Goal: Information Seeking & Learning: Find specific fact

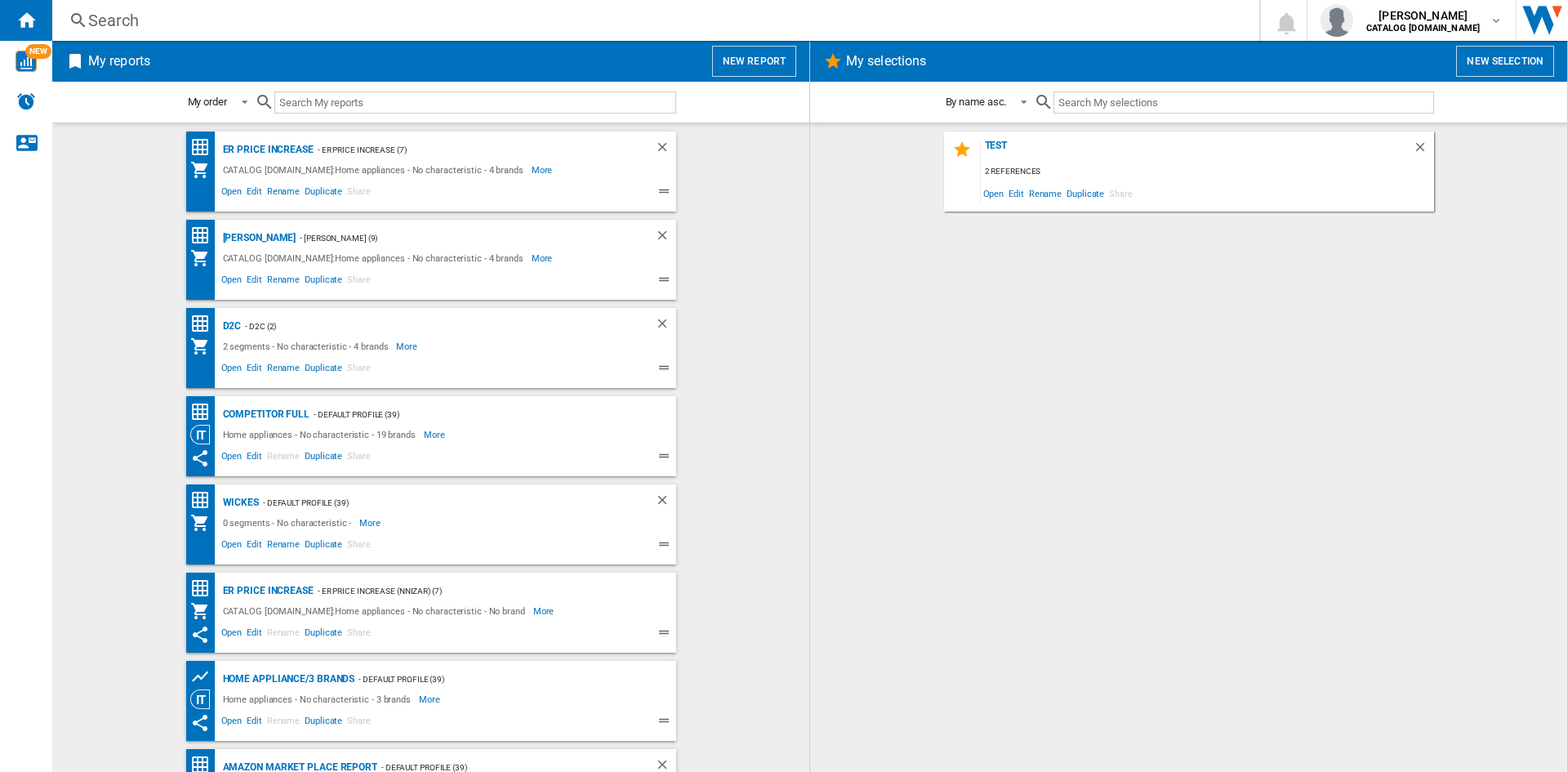
click at [338, 28] on div "Search" at bounding box center [652, 21] width 1128 height 23
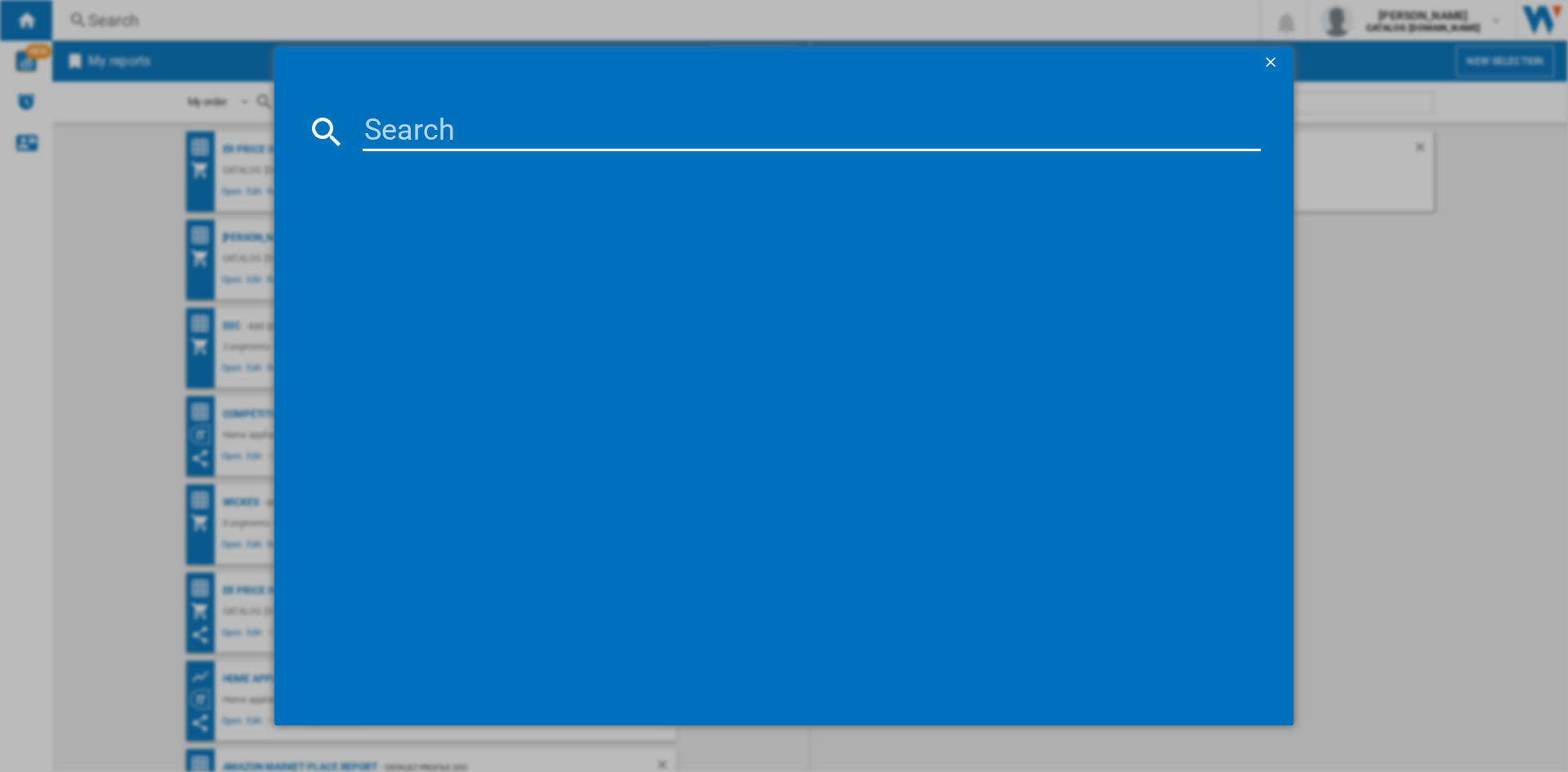
click at [398, 119] on input at bounding box center [811, 131] width 898 height 39
paste input "DEB331010M"
type input "DEB331010M"
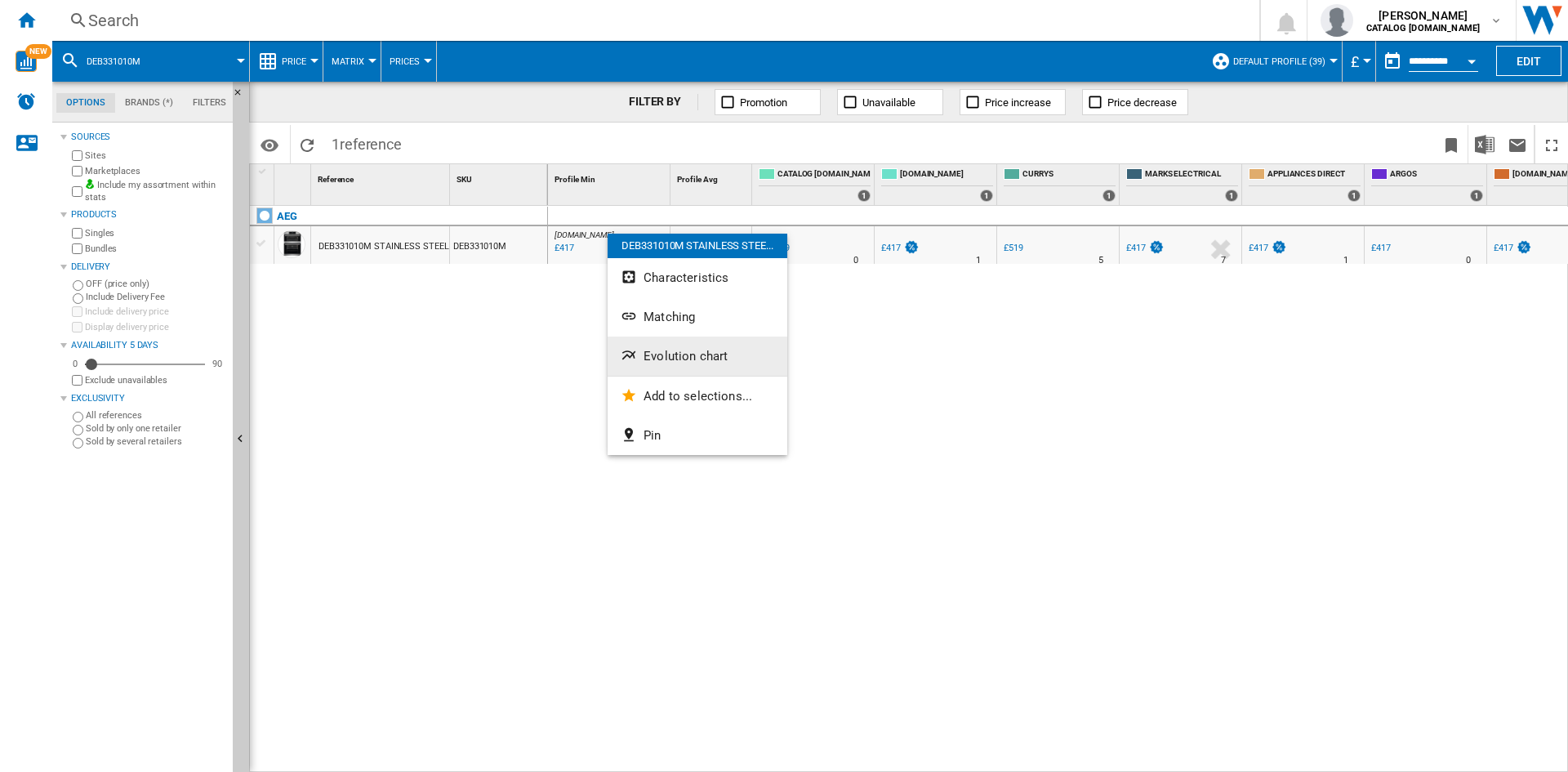
click at [658, 350] on span "Evolution chart" at bounding box center [685, 356] width 84 height 14
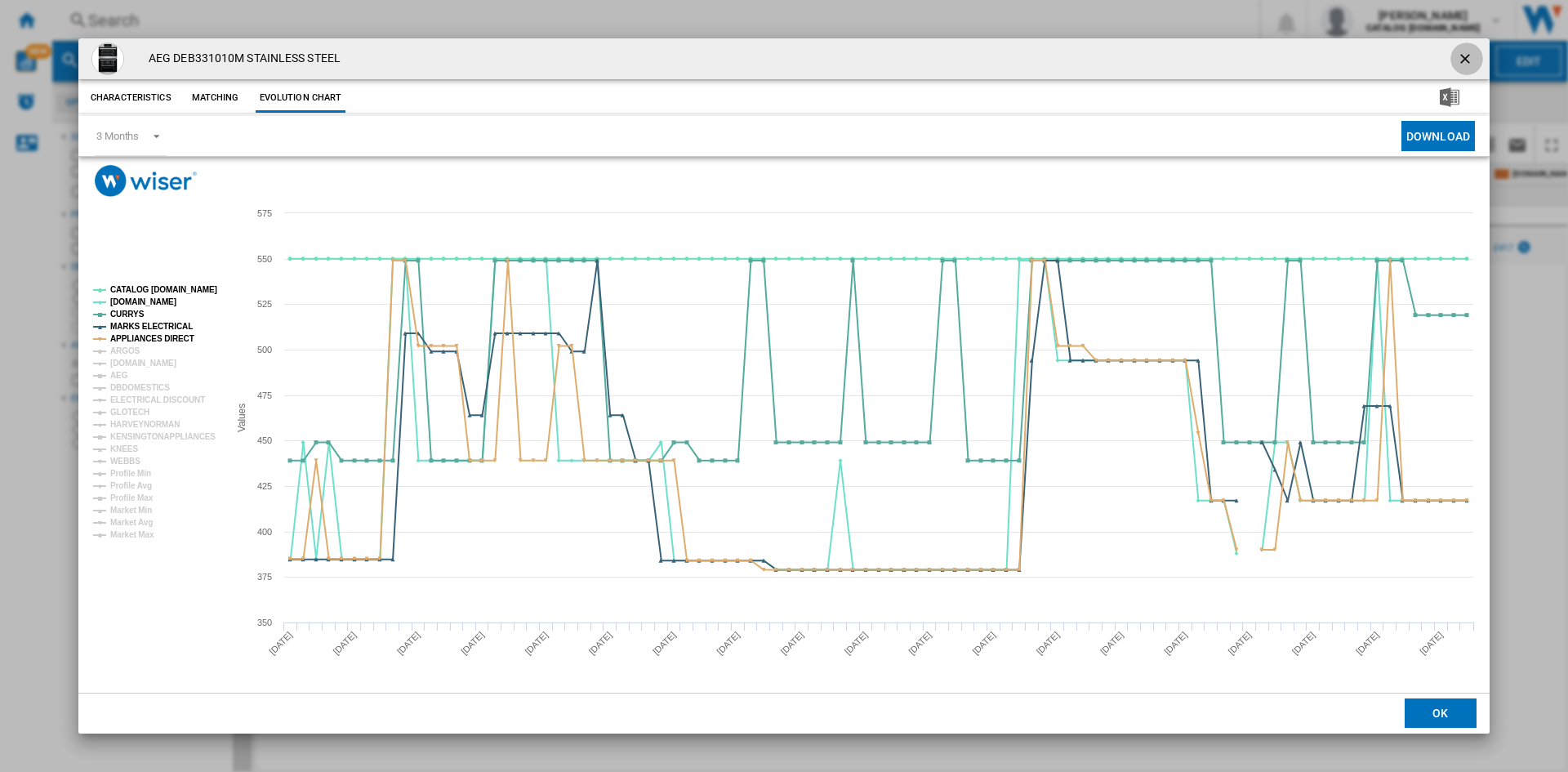
click at [1466, 55] on ng-md-icon "getI18NText('BUTTONS.CLOSE_DIALOG')" at bounding box center [1466, 61] width 20 height 20
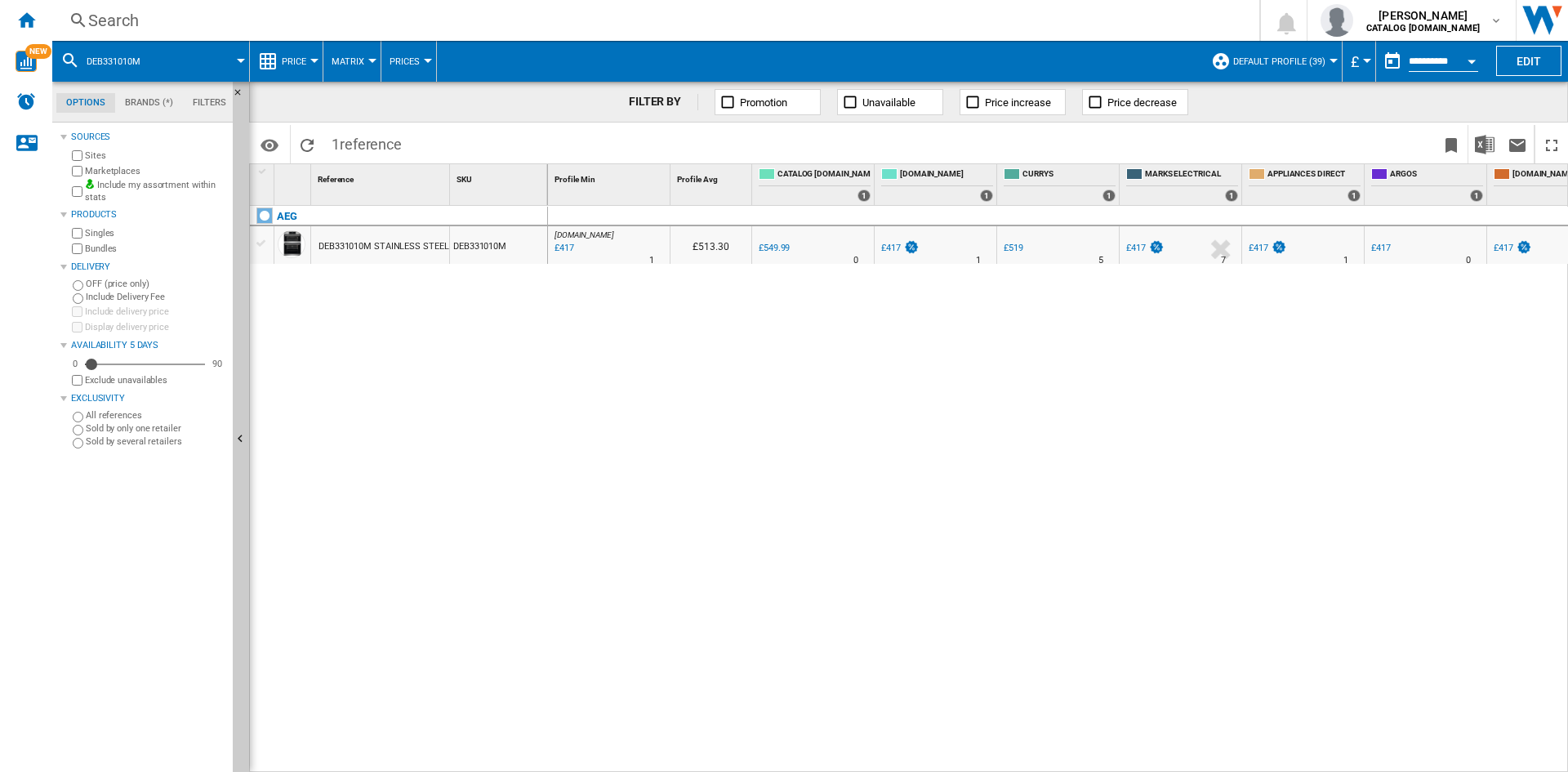
click at [451, 371] on div "AEG DEB331010M STAINLESS STEEL DEB331010M" at bounding box center [399, 484] width 298 height 558
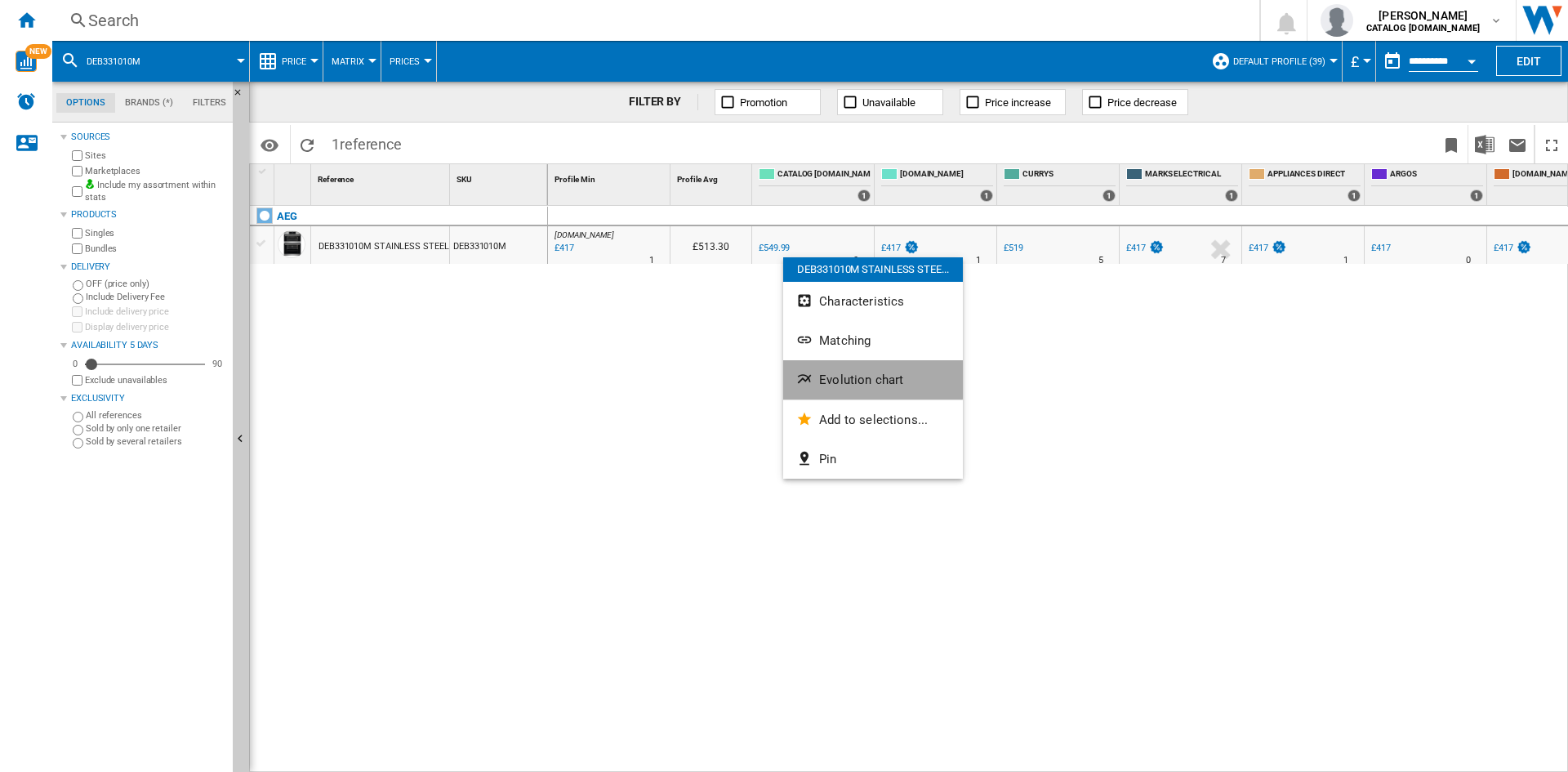
click at [819, 370] on button "Evolution chart" at bounding box center [872, 380] width 180 height 39
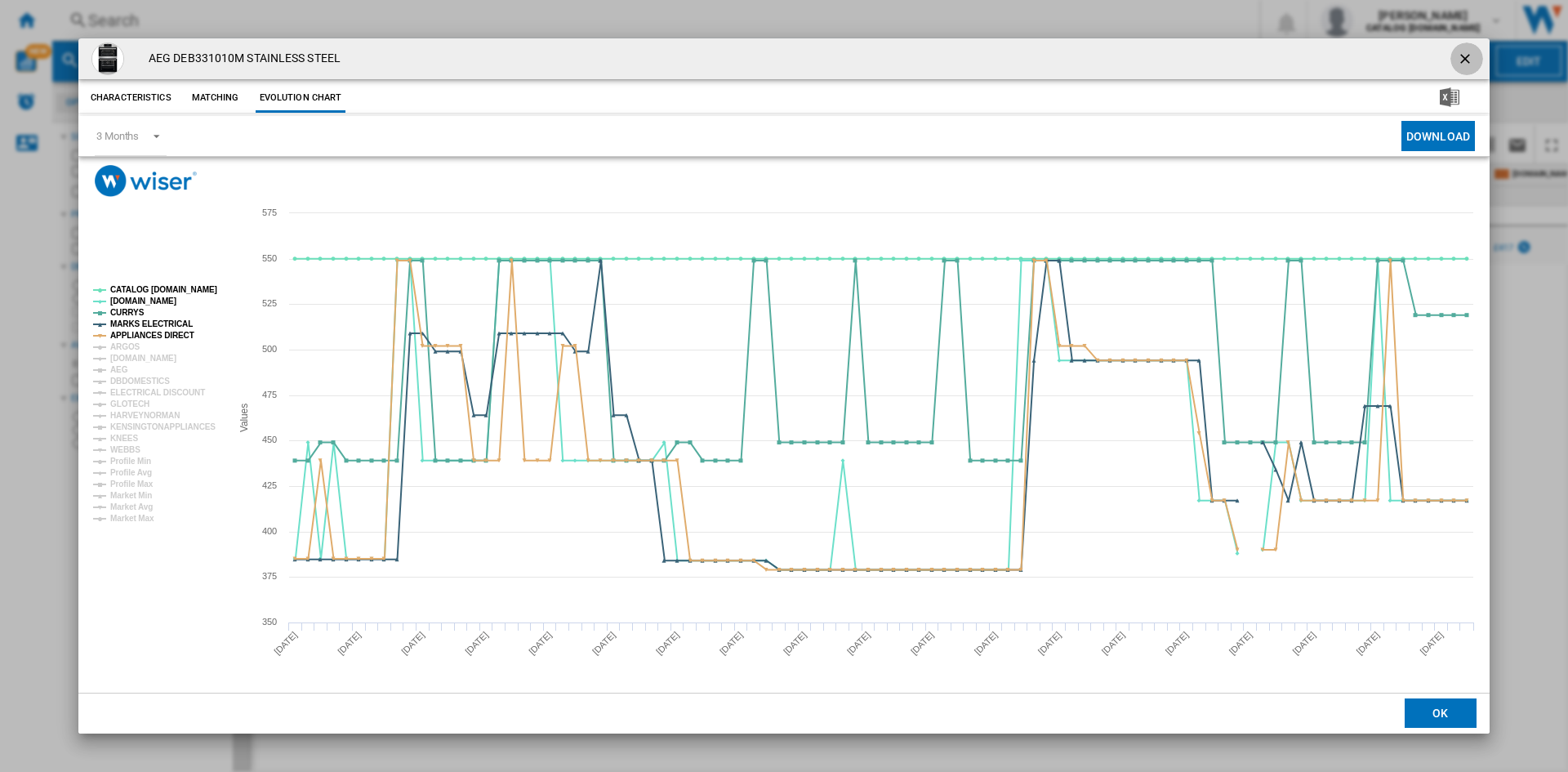
click at [1471, 53] on ng-md-icon "getI18NText('BUTTONS.CLOSE_DIALOG')" at bounding box center [1466, 61] width 20 height 20
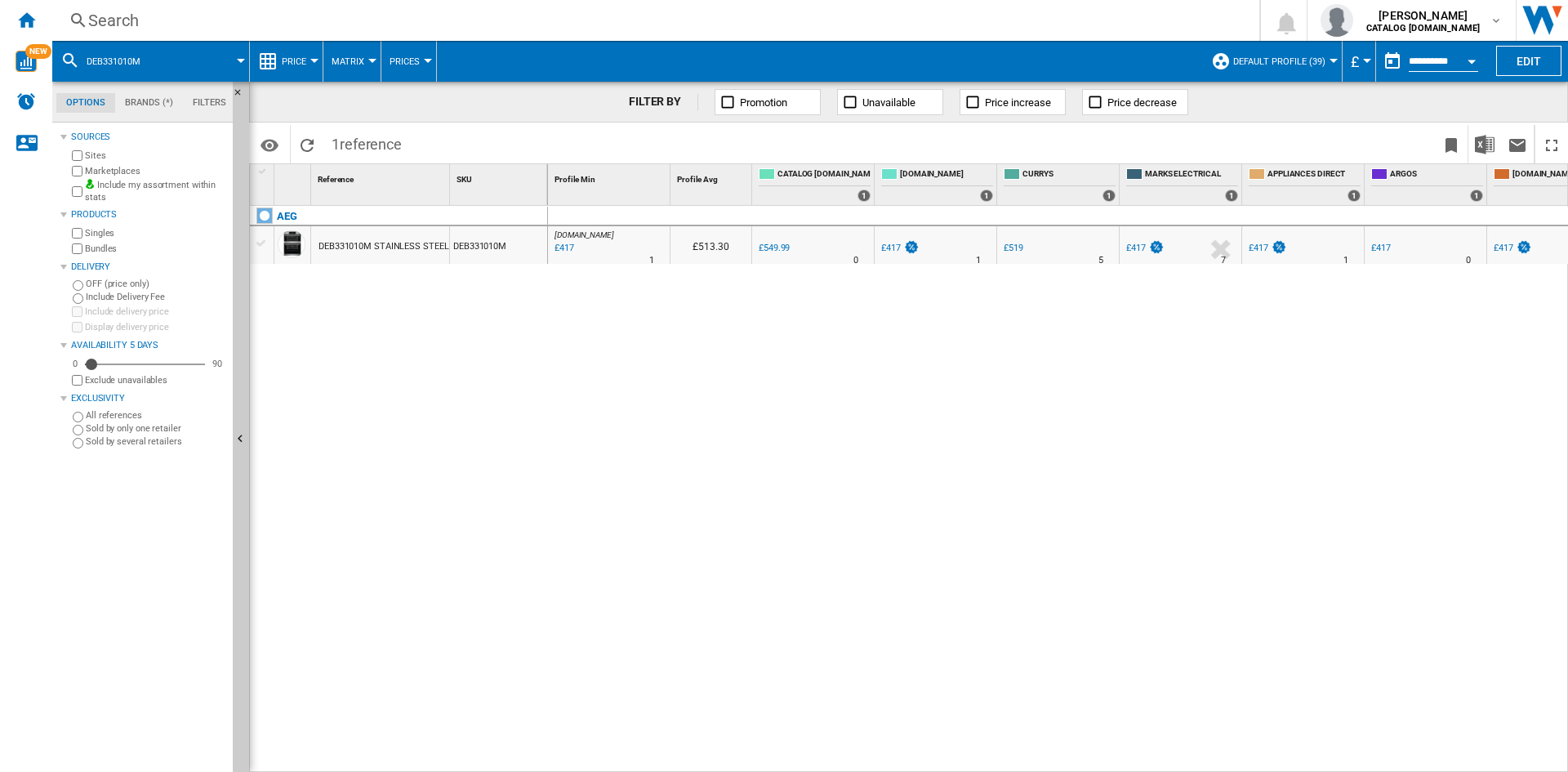
click at [1121, 383] on div "AO.COM : AO -24.2 % £417 % N/A 1 AO.COM : AO £513.30 0.0 % £549.99 %" at bounding box center [1058, 489] width 1020 height 566
click at [971, 519] on div "AO.COM : AO -24.2 % £417 % N/A 1 AO.COM : AO £513.30 0.0 % £549.99 %" at bounding box center [1058, 489] width 1020 height 566
click at [383, 377] on div "AEG DEB331010M STAINLESS STEEL DEB331010M" at bounding box center [399, 484] width 298 height 558
click at [725, 21] on div "Search" at bounding box center [652, 21] width 1128 height 23
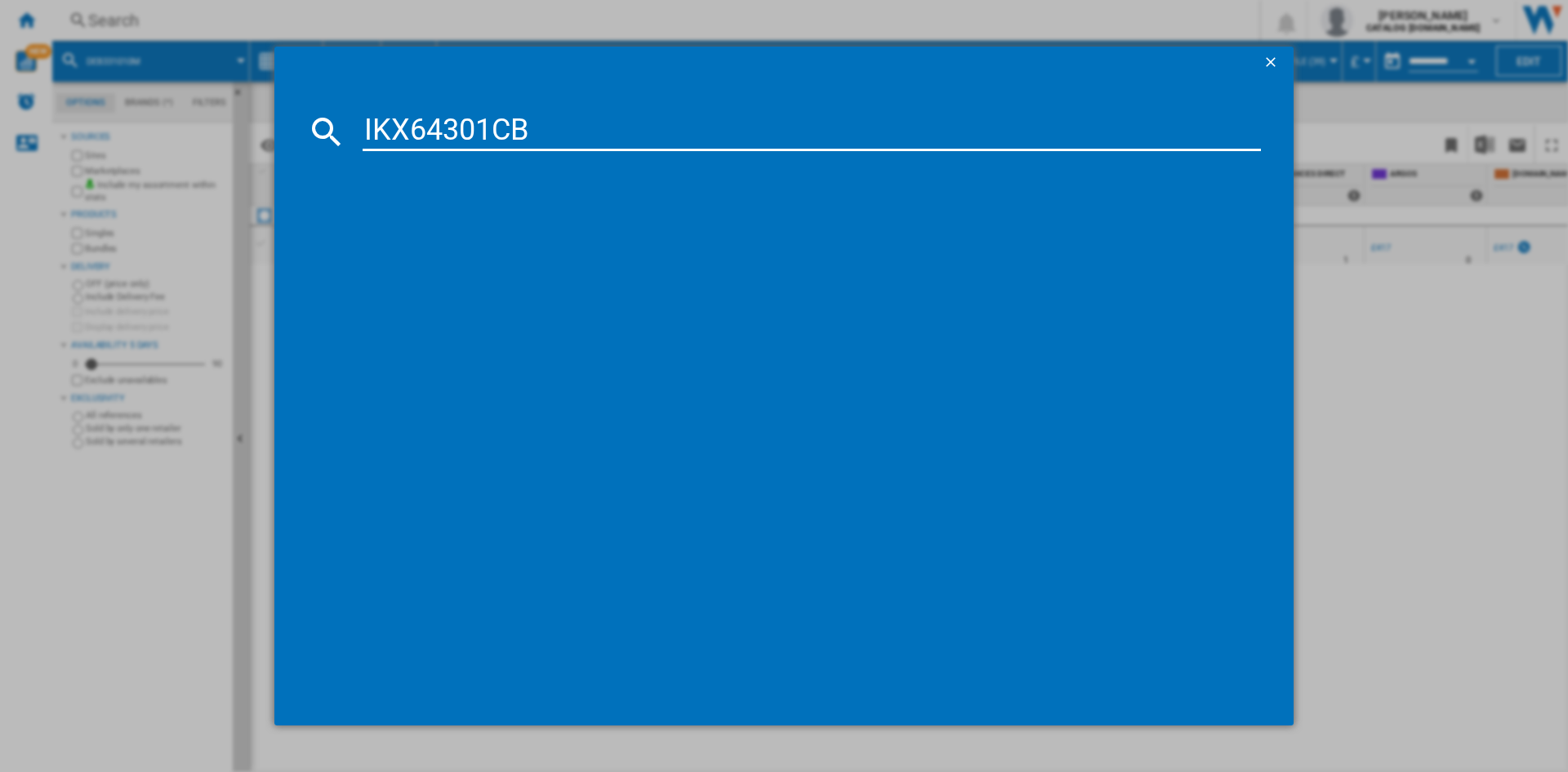
type input "IKX64301CB"
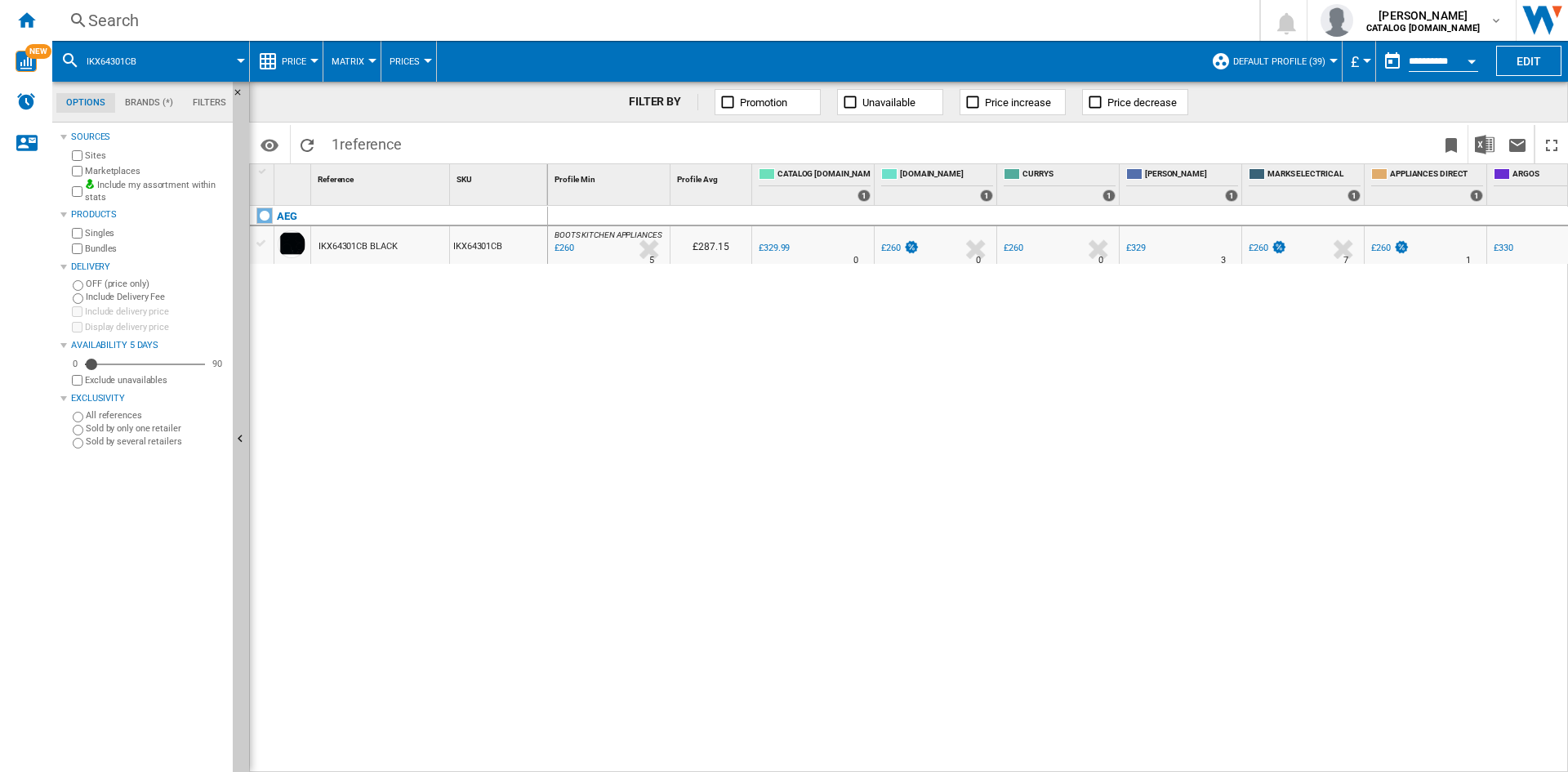
click at [977, 34] on div "Search Search 0 halicia patel CATALOG ELECTROLUX.UK CATALOG ELECTROLUX.UK My se…" at bounding box center [809, 21] width 1515 height 41
click at [957, 25] on div "Search" at bounding box center [652, 21] width 1128 height 23
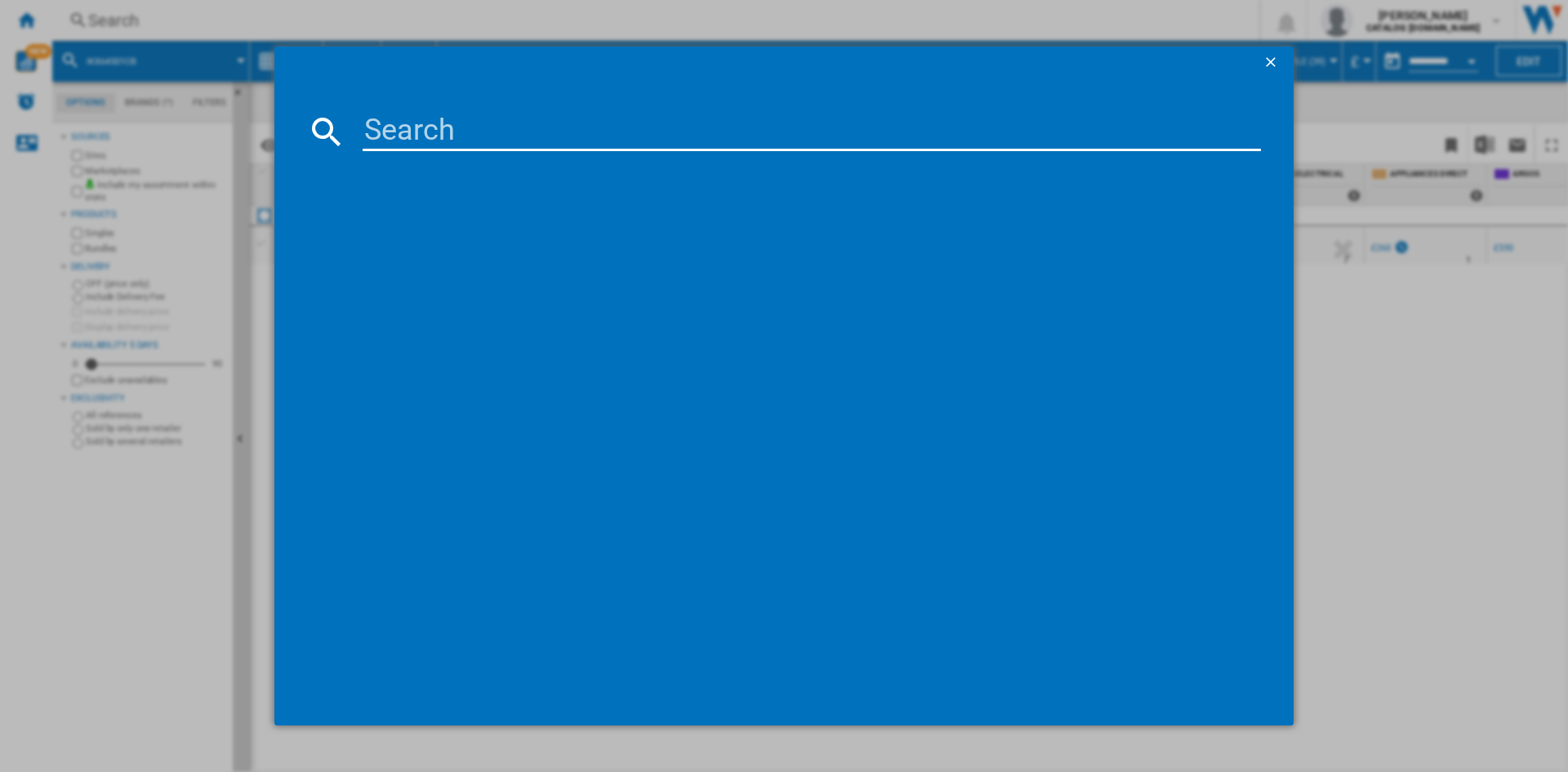
click at [869, 149] on input at bounding box center [811, 131] width 898 height 39
type input "IKE85751FB"
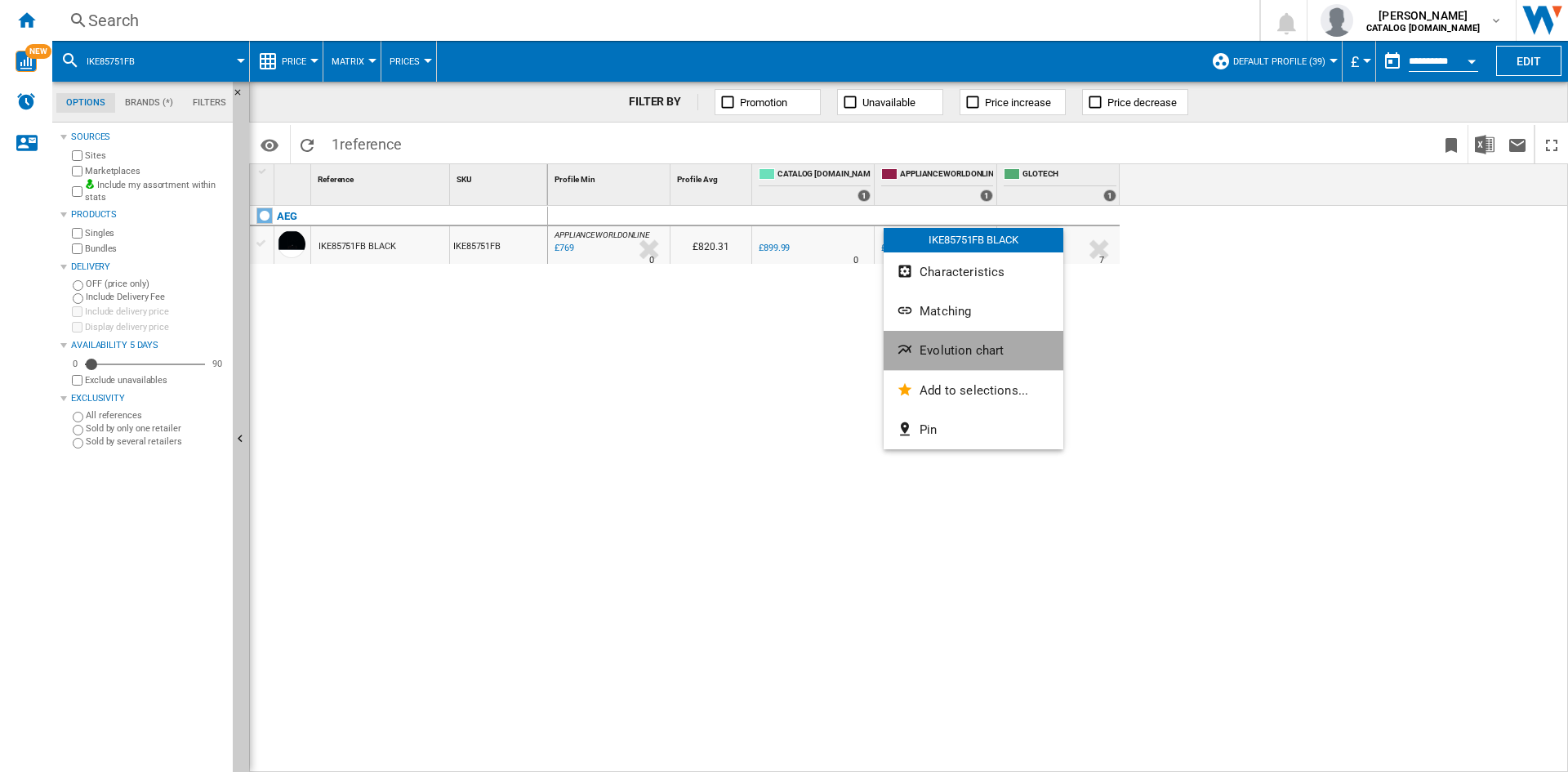
click at [954, 358] on button "Evolution chart" at bounding box center [973, 350] width 180 height 39
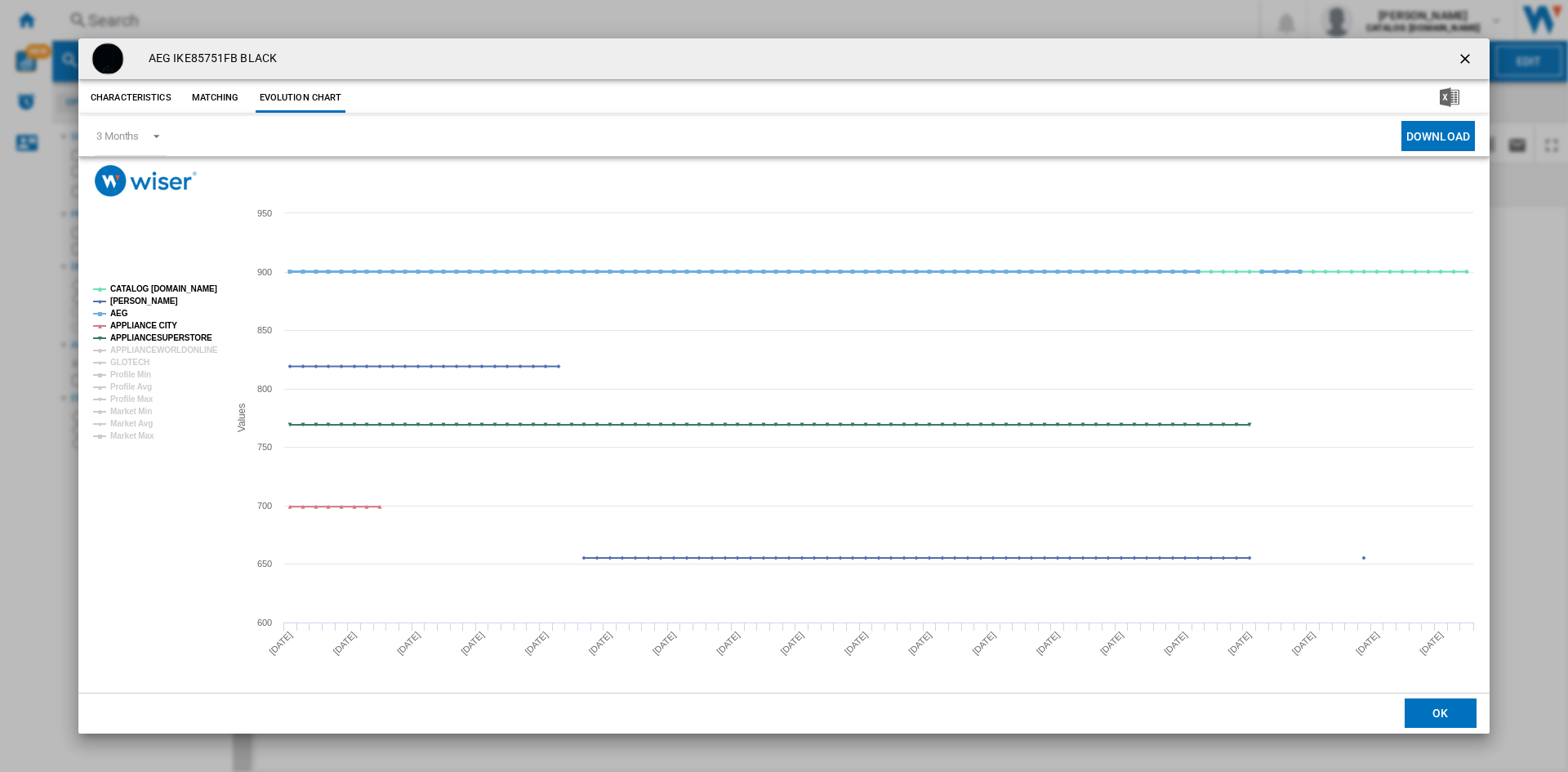
click at [119, 314] on tspan "AEG" at bounding box center [119, 313] width 18 height 9
click at [144, 318] on rect "Product popup" at bounding box center [155, 363] width 136 height 168
click at [155, 321] on tspan "APPLIANCE CITY" at bounding box center [143, 325] width 67 height 9
click at [166, 330] on tspan "APPLIANCE CITY" at bounding box center [143, 325] width 67 height 9
click at [161, 328] on tspan "APPLIANCE CITY" at bounding box center [143, 325] width 67 height 9
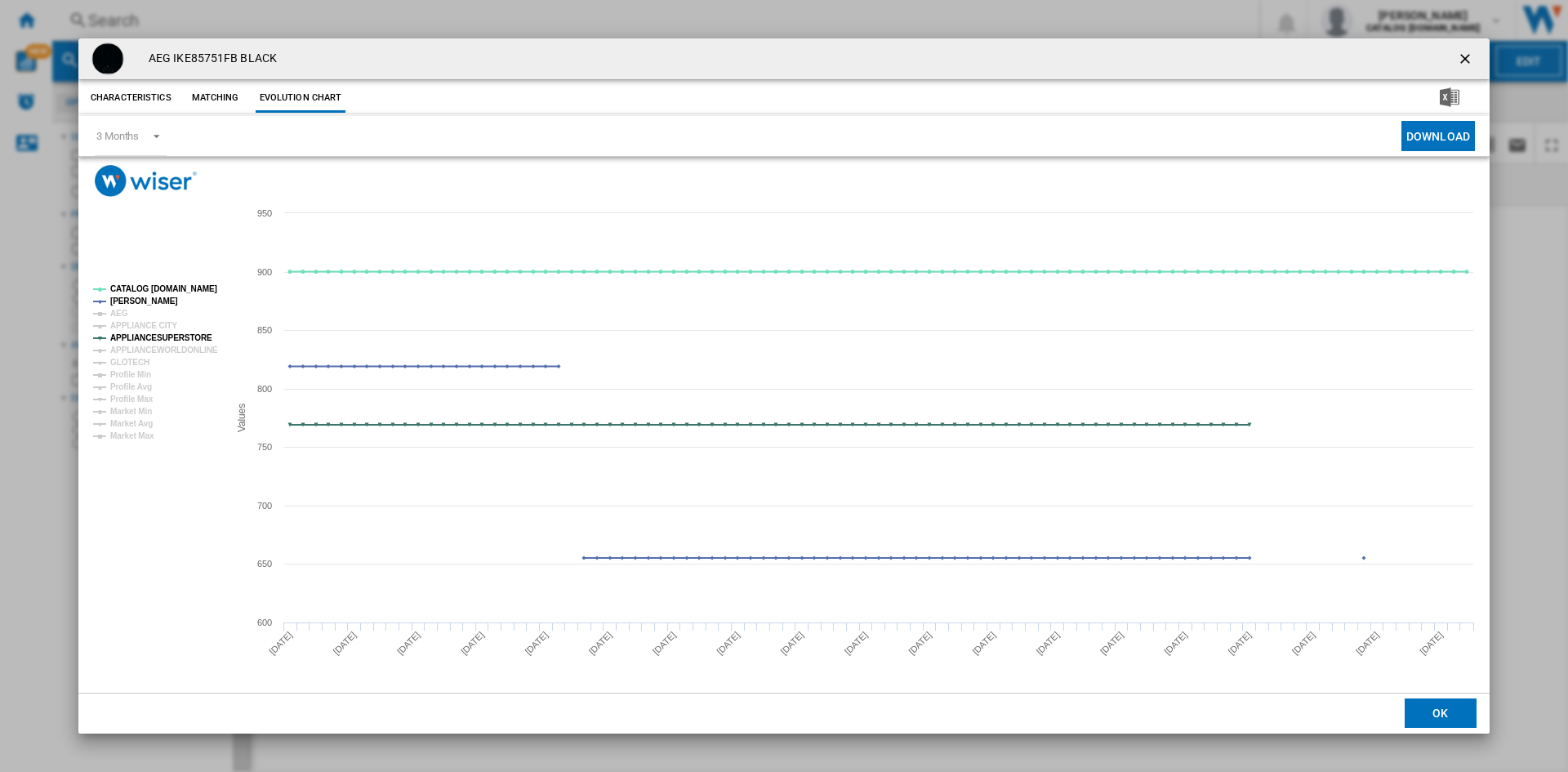
click at [183, 334] on tspan "APPLIANCESUPERSTORE" at bounding box center [161, 338] width 102 height 9
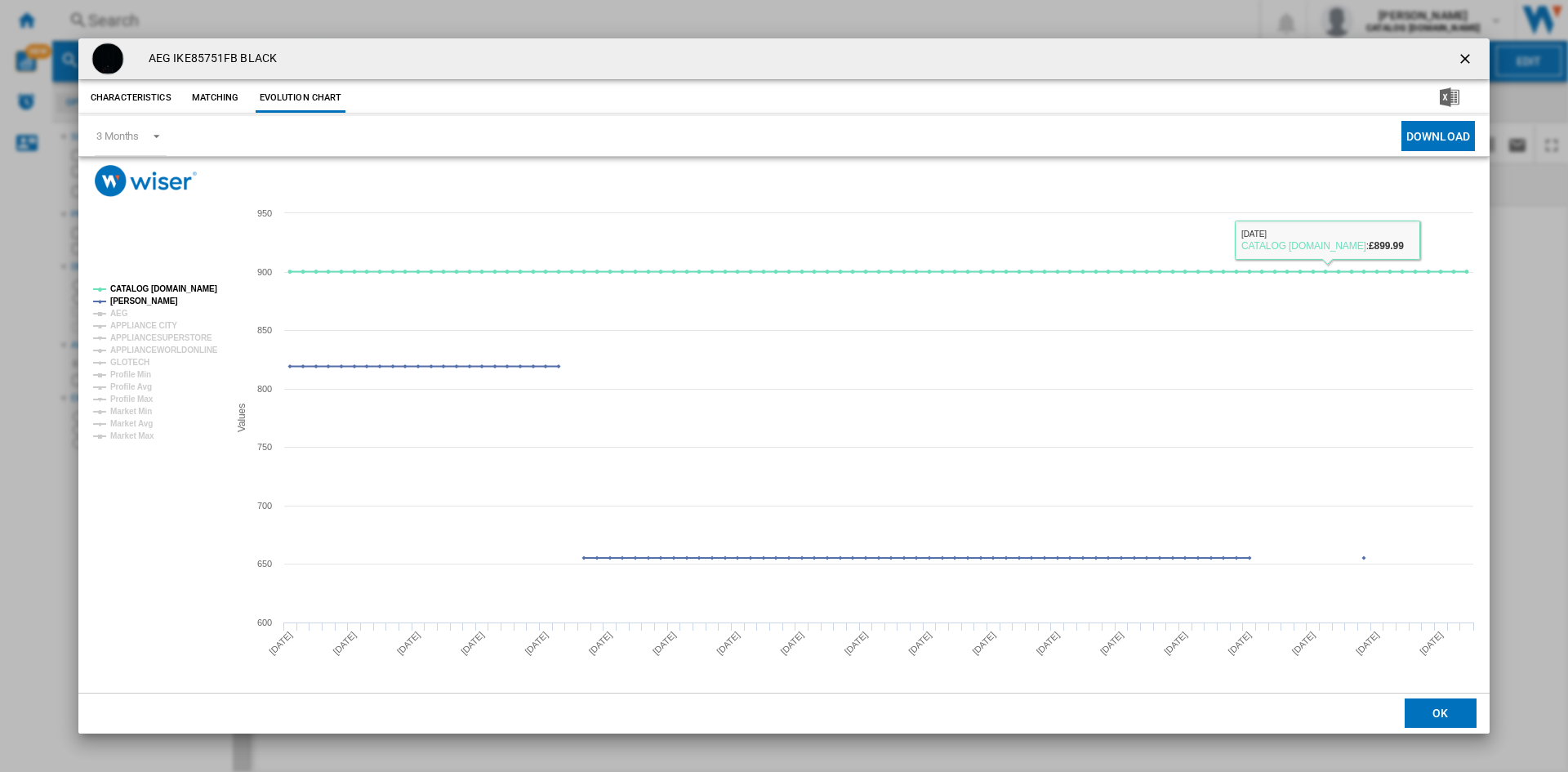
click at [1285, 150] on span "Product popup" at bounding box center [1091, 136] width 607 height 40
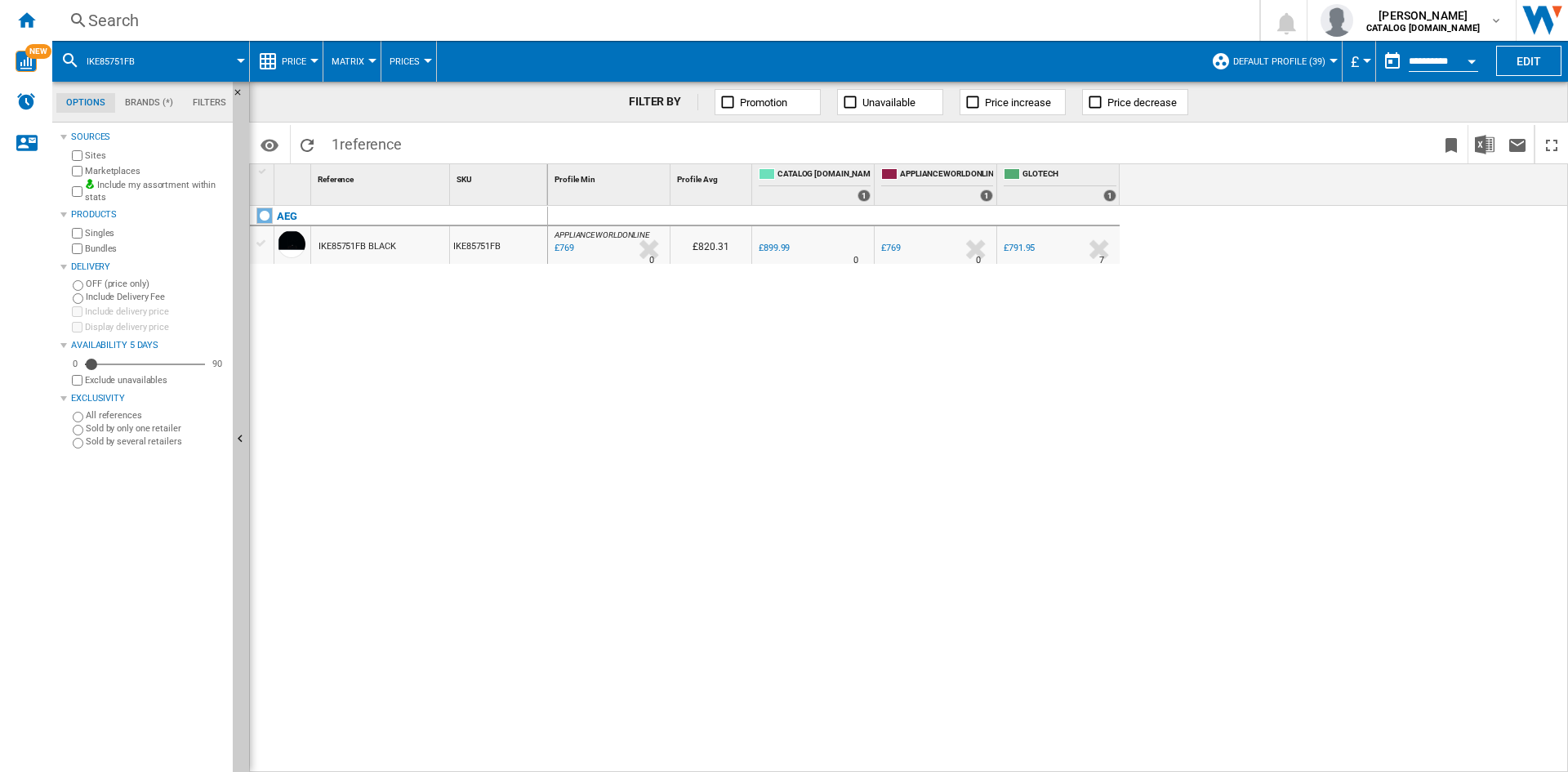
click at [1039, 19] on div "Search" at bounding box center [652, 21] width 1128 height 23
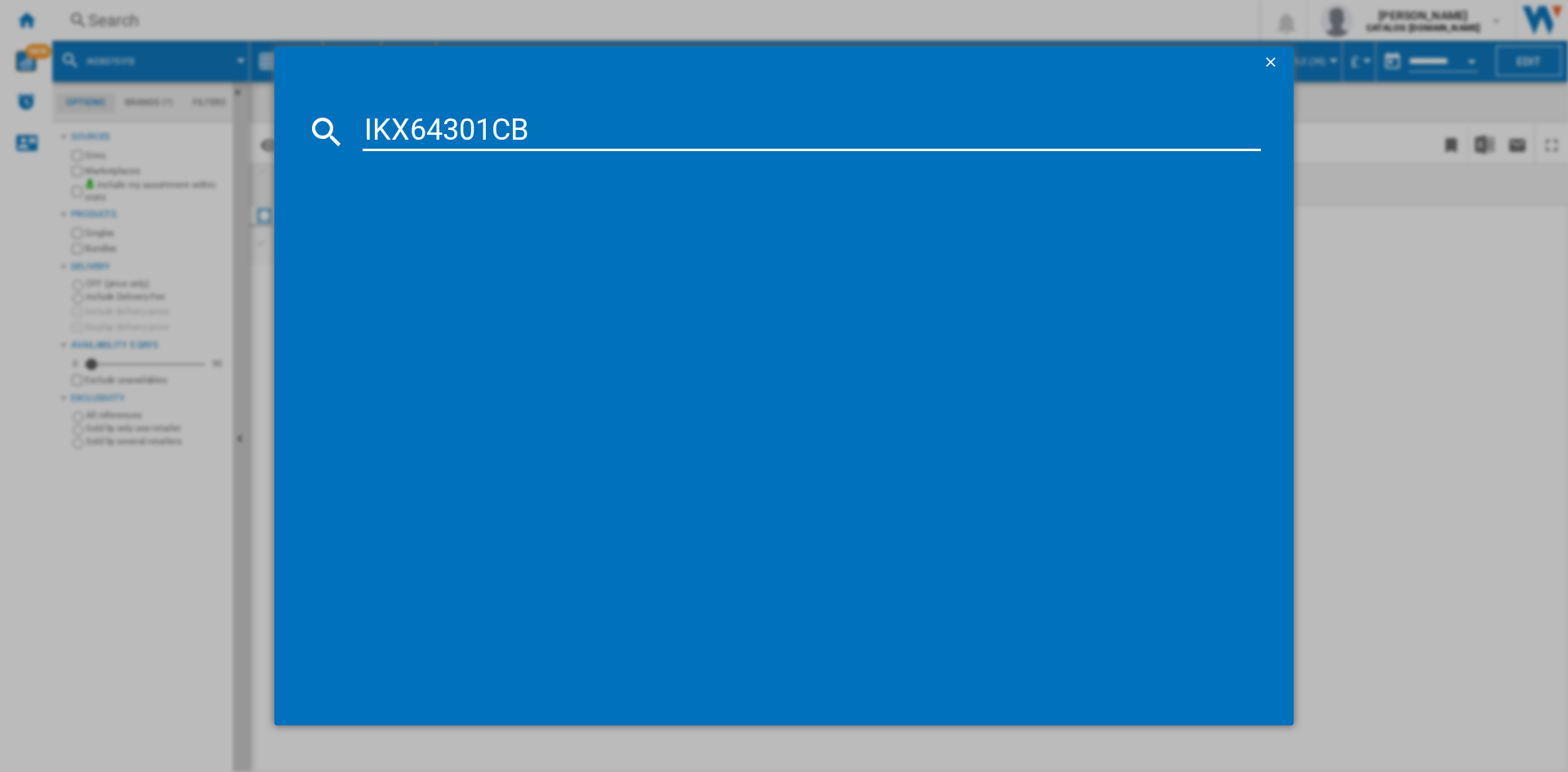
type input "IKX64301CB"
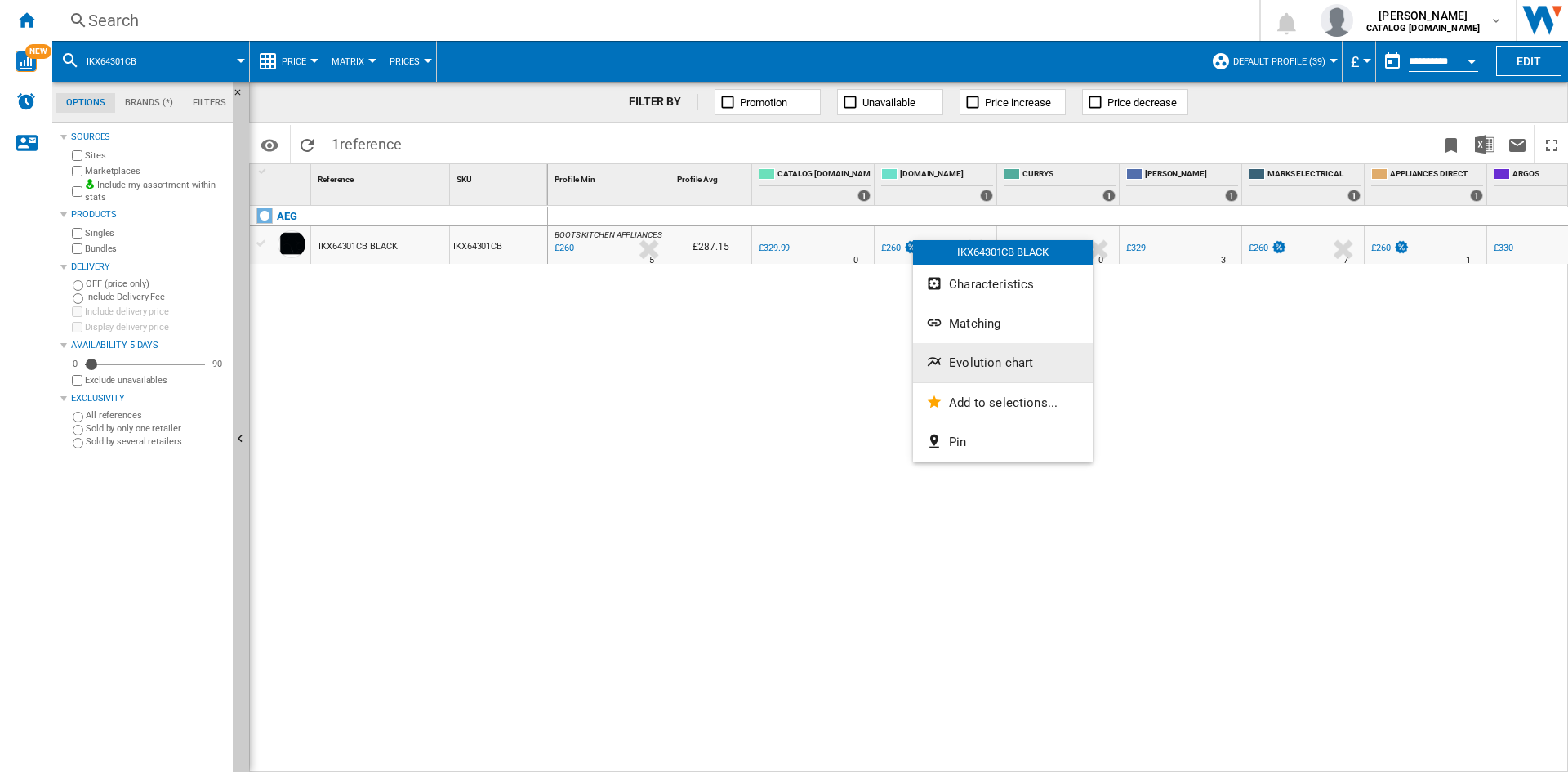
click at [983, 353] on button "Evolution chart" at bounding box center [1002, 363] width 180 height 39
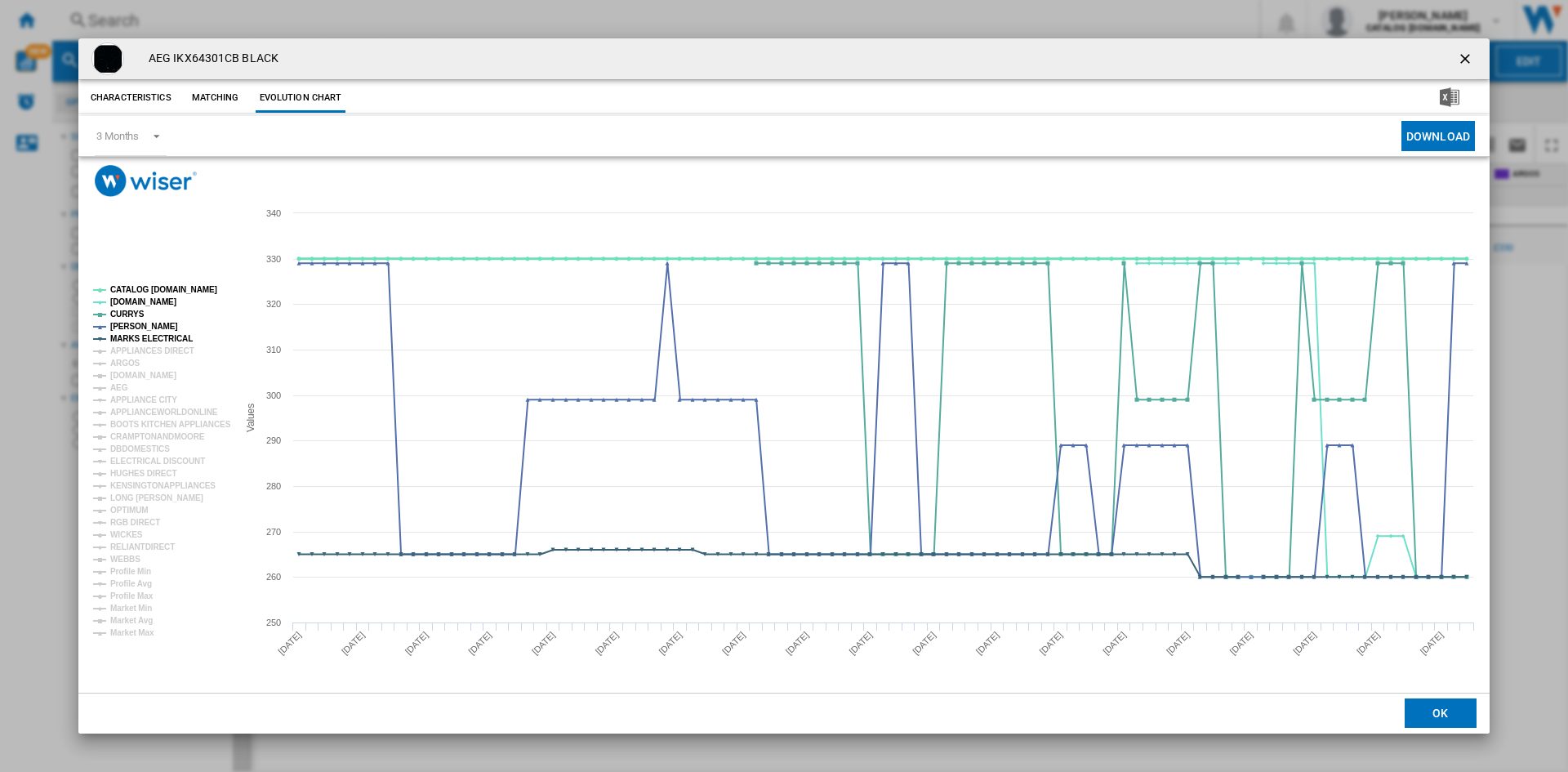
click at [158, 291] on tspan "CATALOG [DOMAIN_NAME]" at bounding box center [164, 290] width 107 height 9
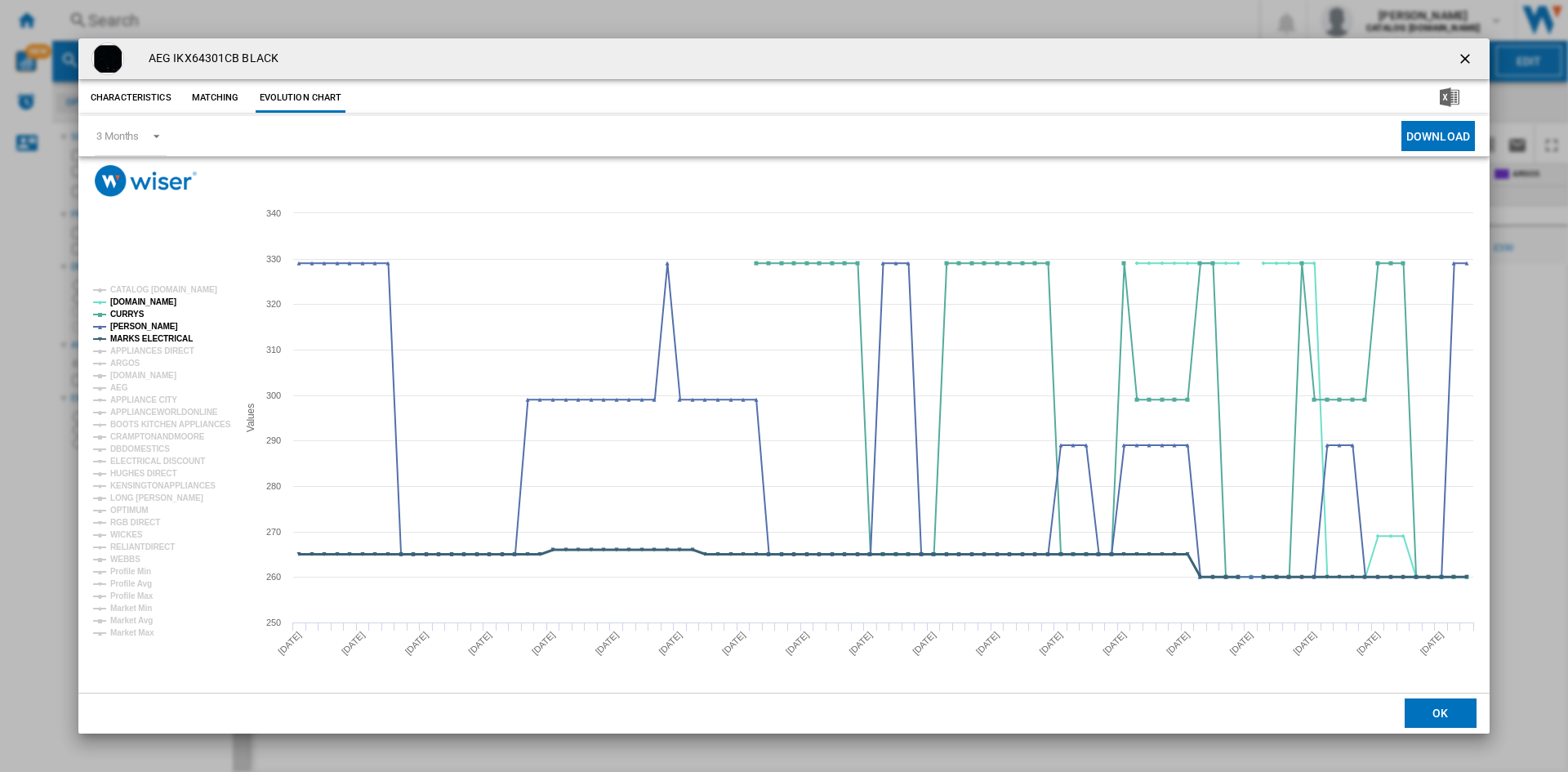
click at [144, 337] on tspan "MARKS ELECTRICAL" at bounding box center [151, 339] width 82 height 9
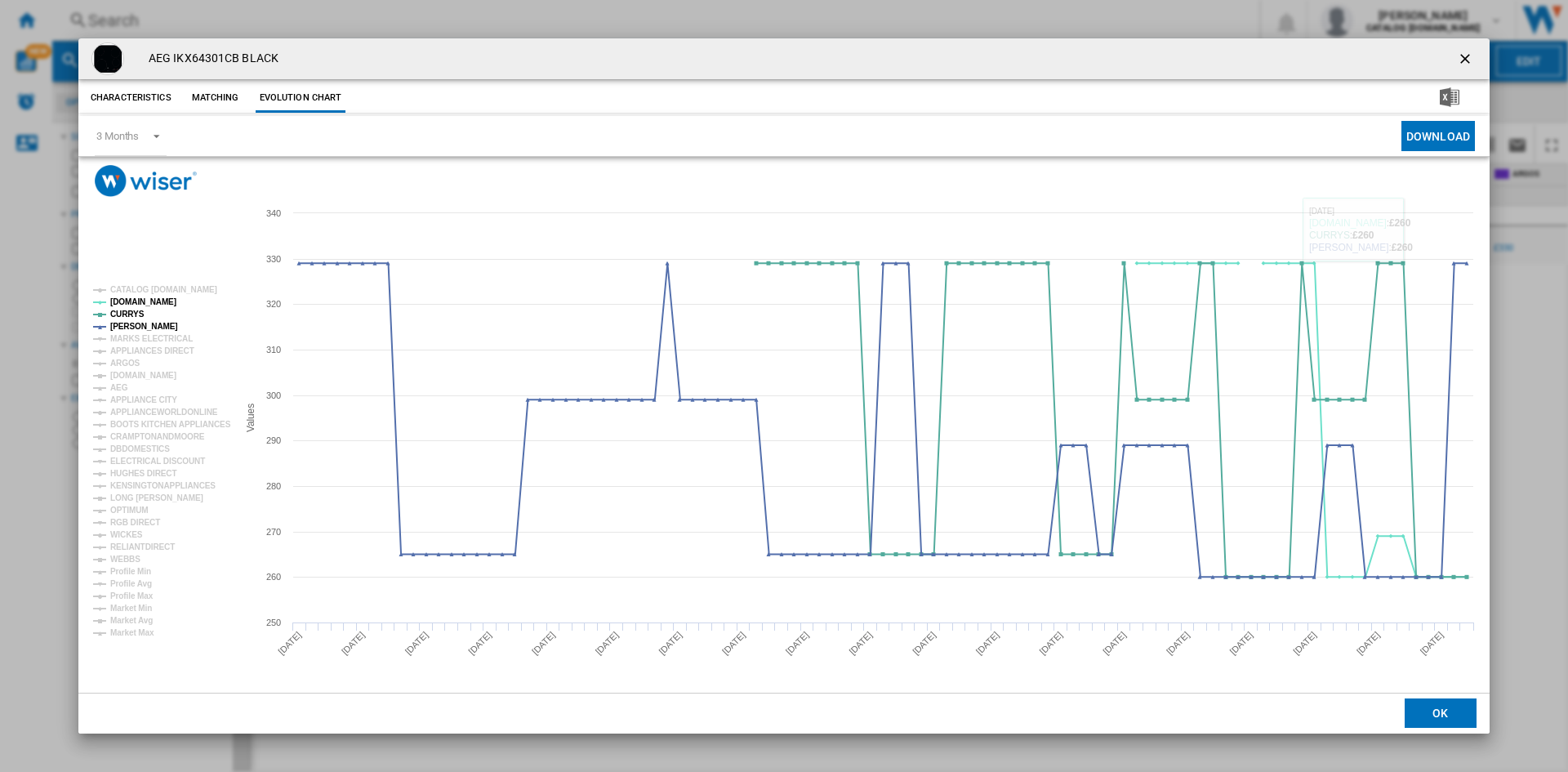
click at [1285, 72] on div "AEG IKX64301CB BLACK" at bounding box center [784, 59] width 1411 height 41
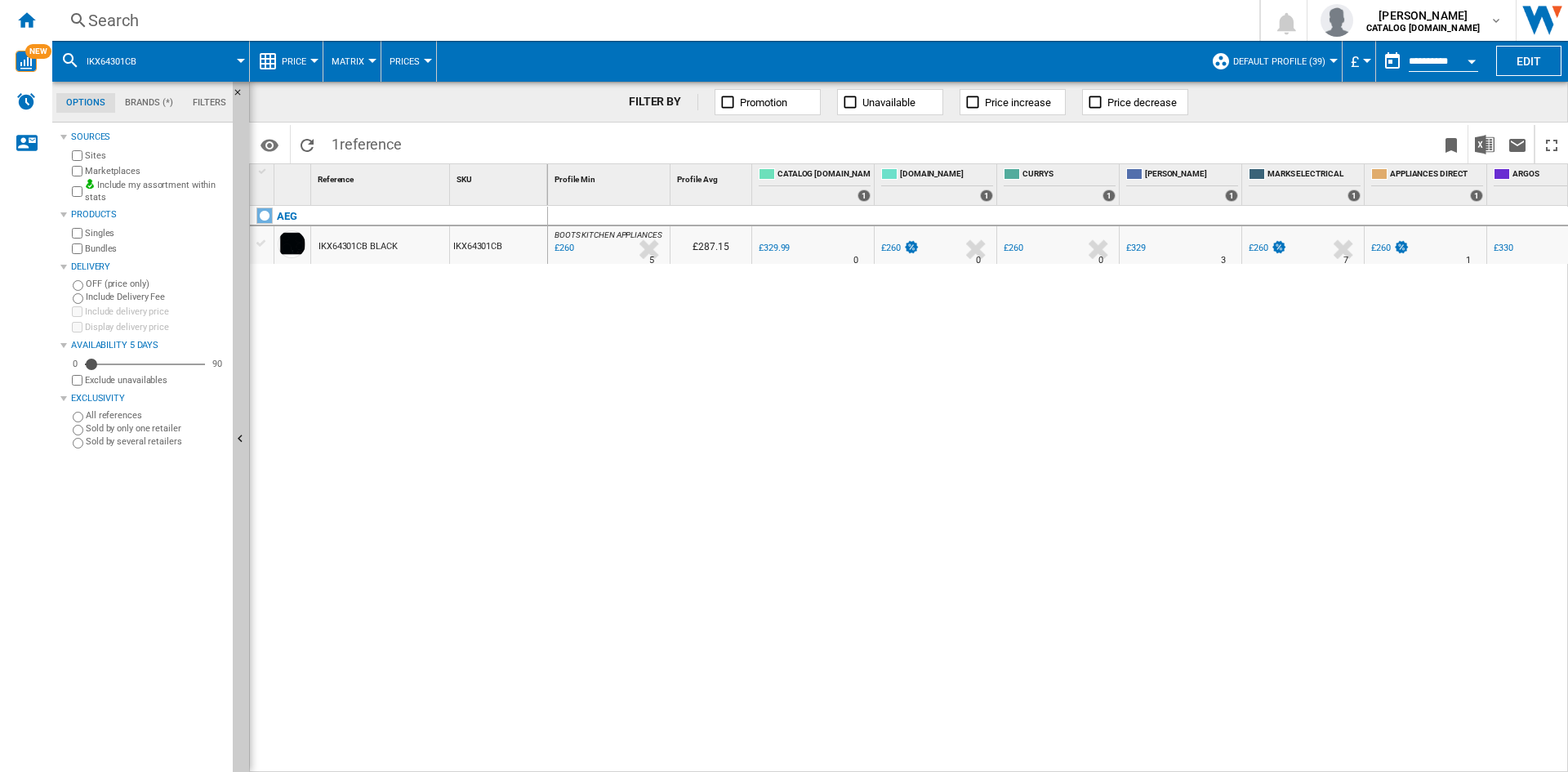
click at [895, 17] on div "Search" at bounding box center [652, 21] width 1128 height 23
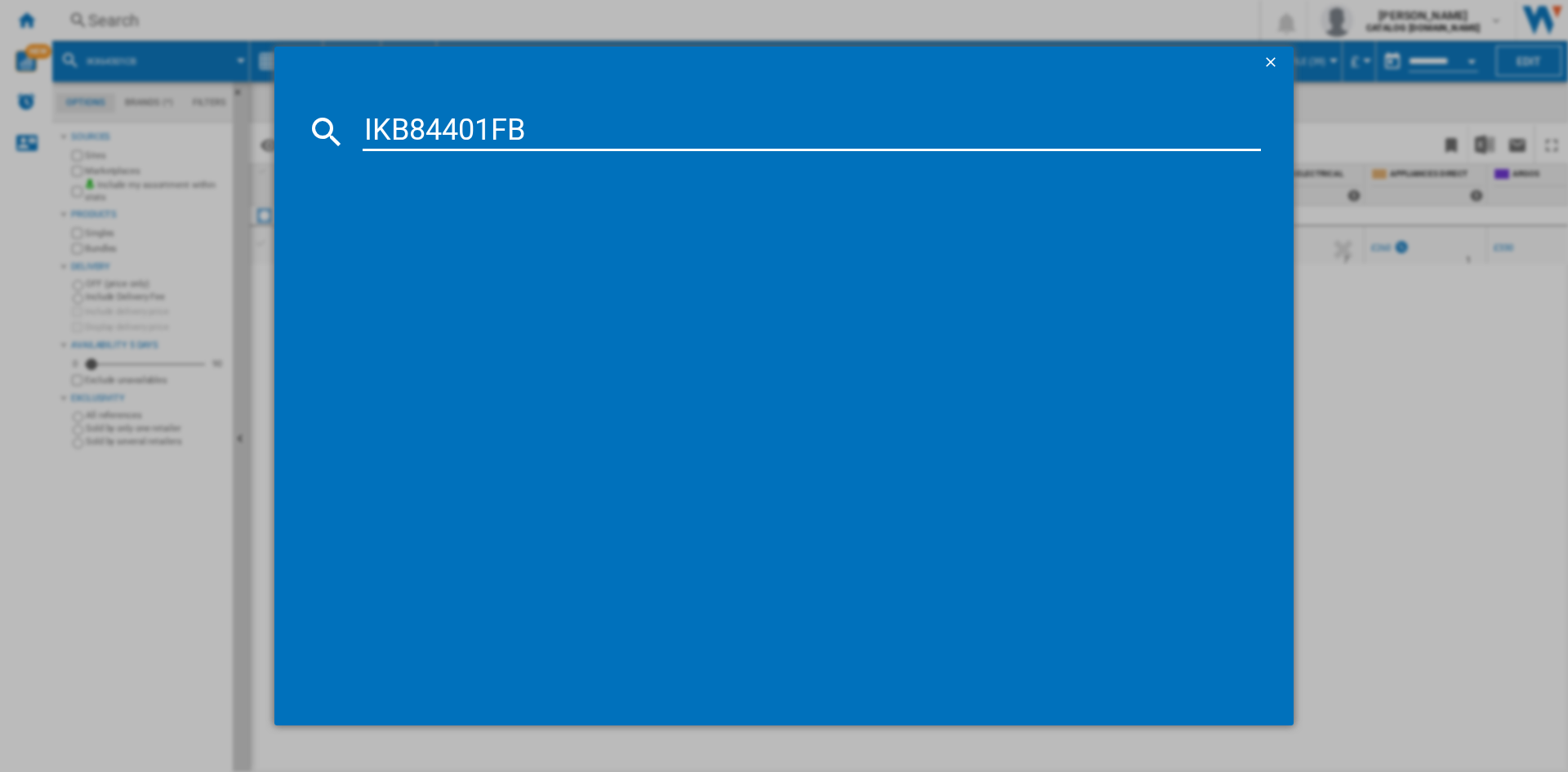
type input "IKB84401FB"
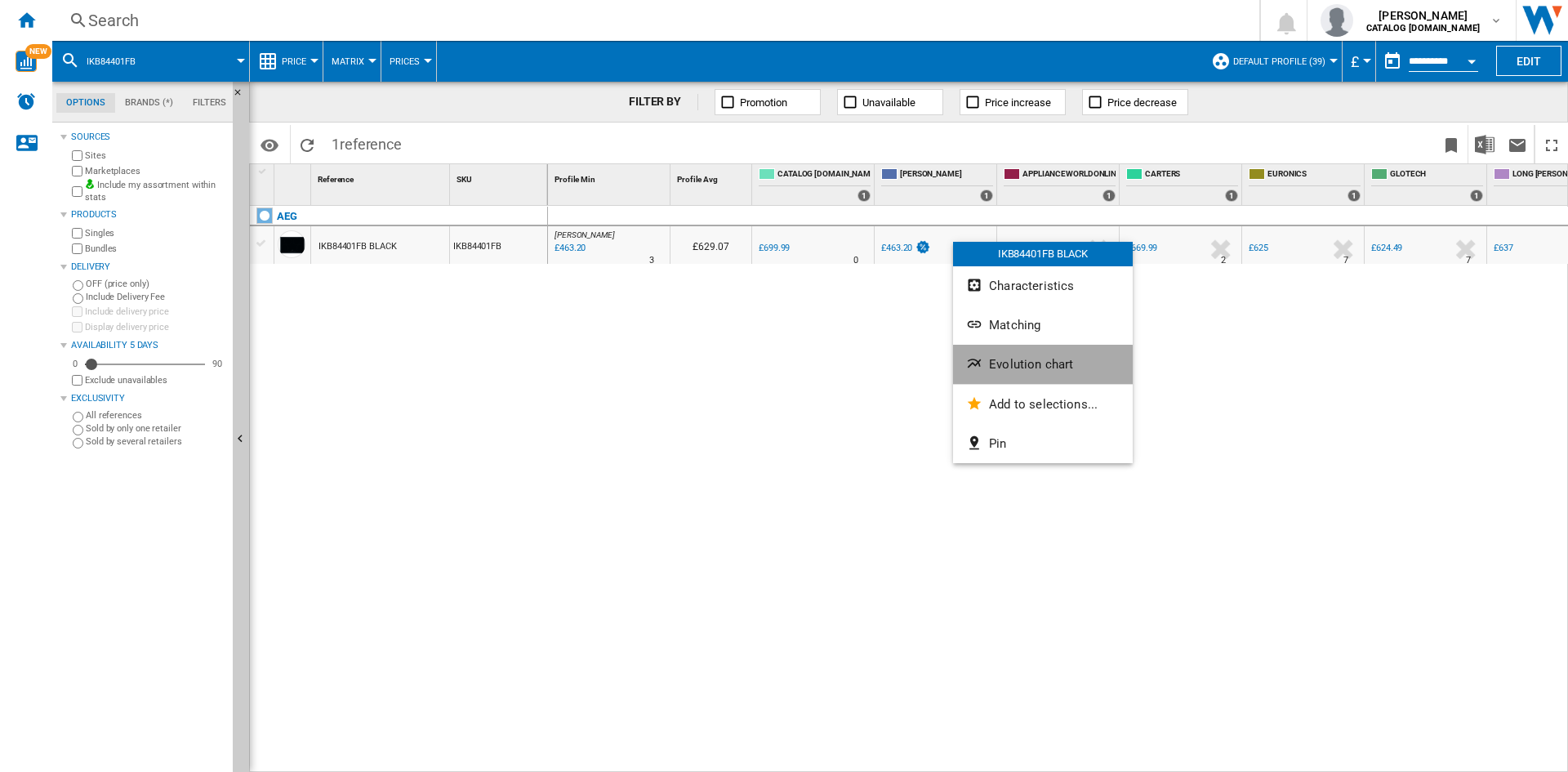
click at [1012, 367] on span "Evolution chart" at bounding box center [1031, 364] width 84 height 14
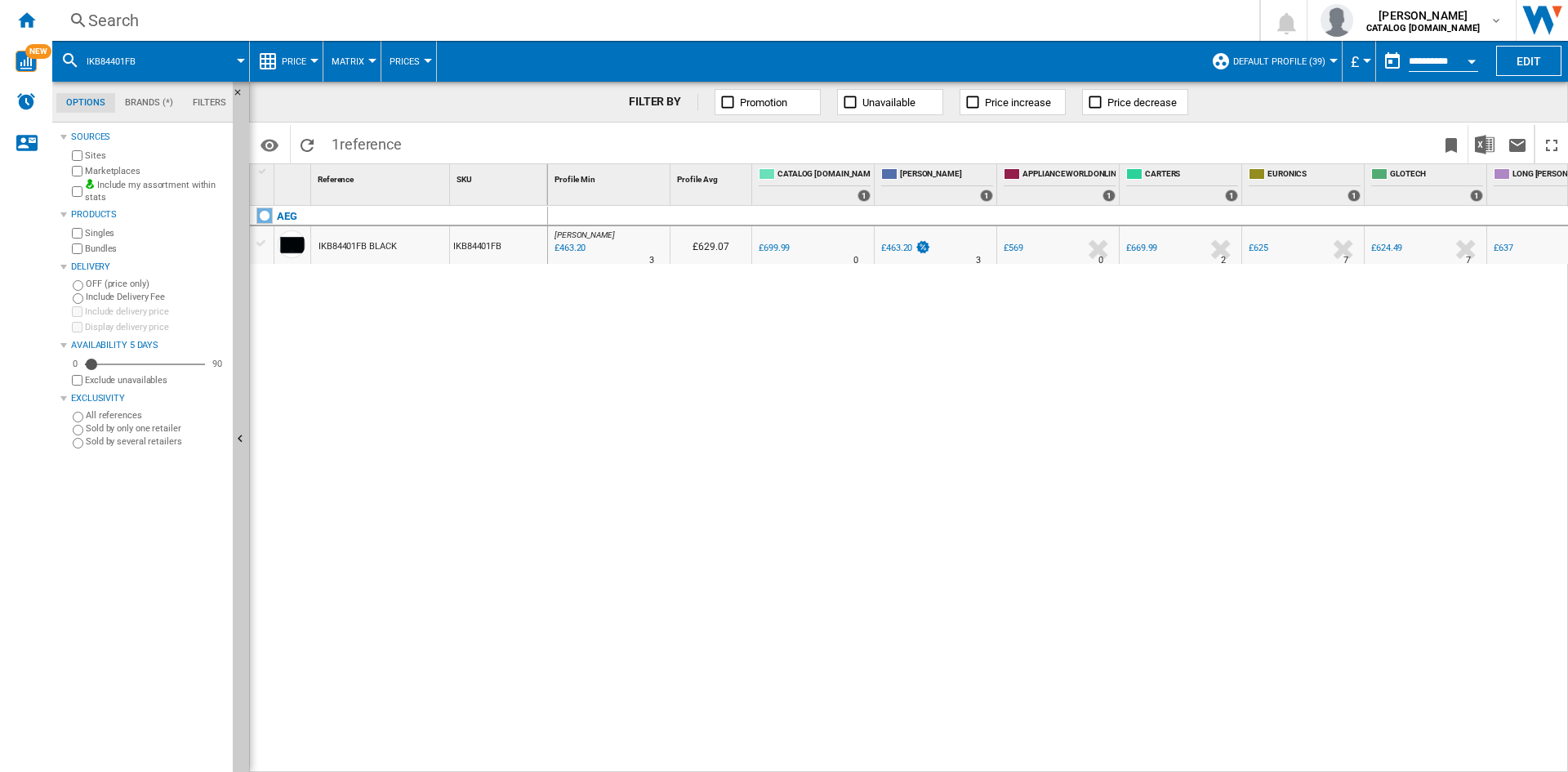
drag, startPoint x: 1188, startPoint y: 69, endPoint x: 1073, endPoint y: 25, distance: 123.1
click at [1073, 25] on div "Search" at bounding box center [652, 21] width 1128 height 23
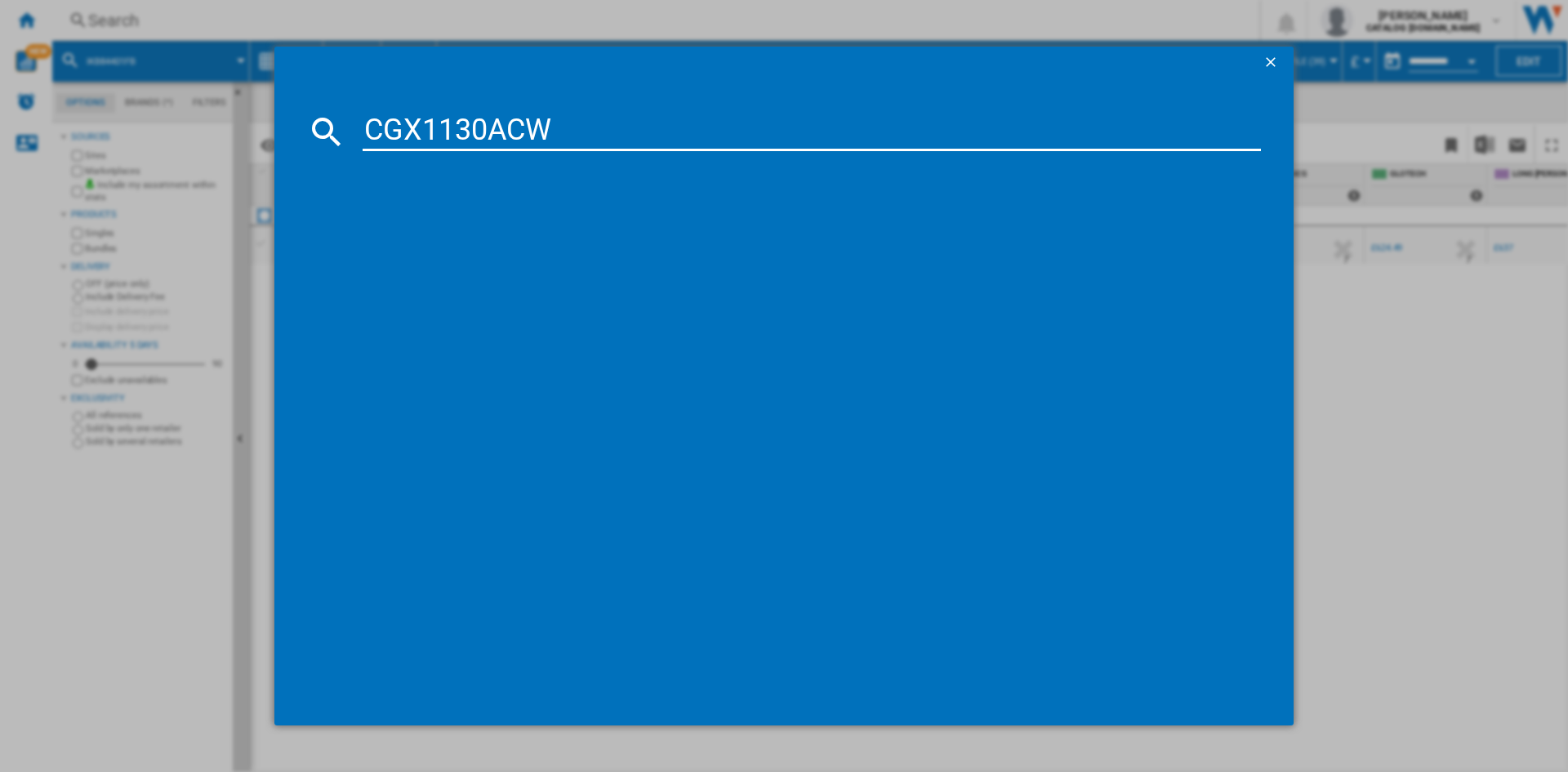
type input "CGX1130ACW"
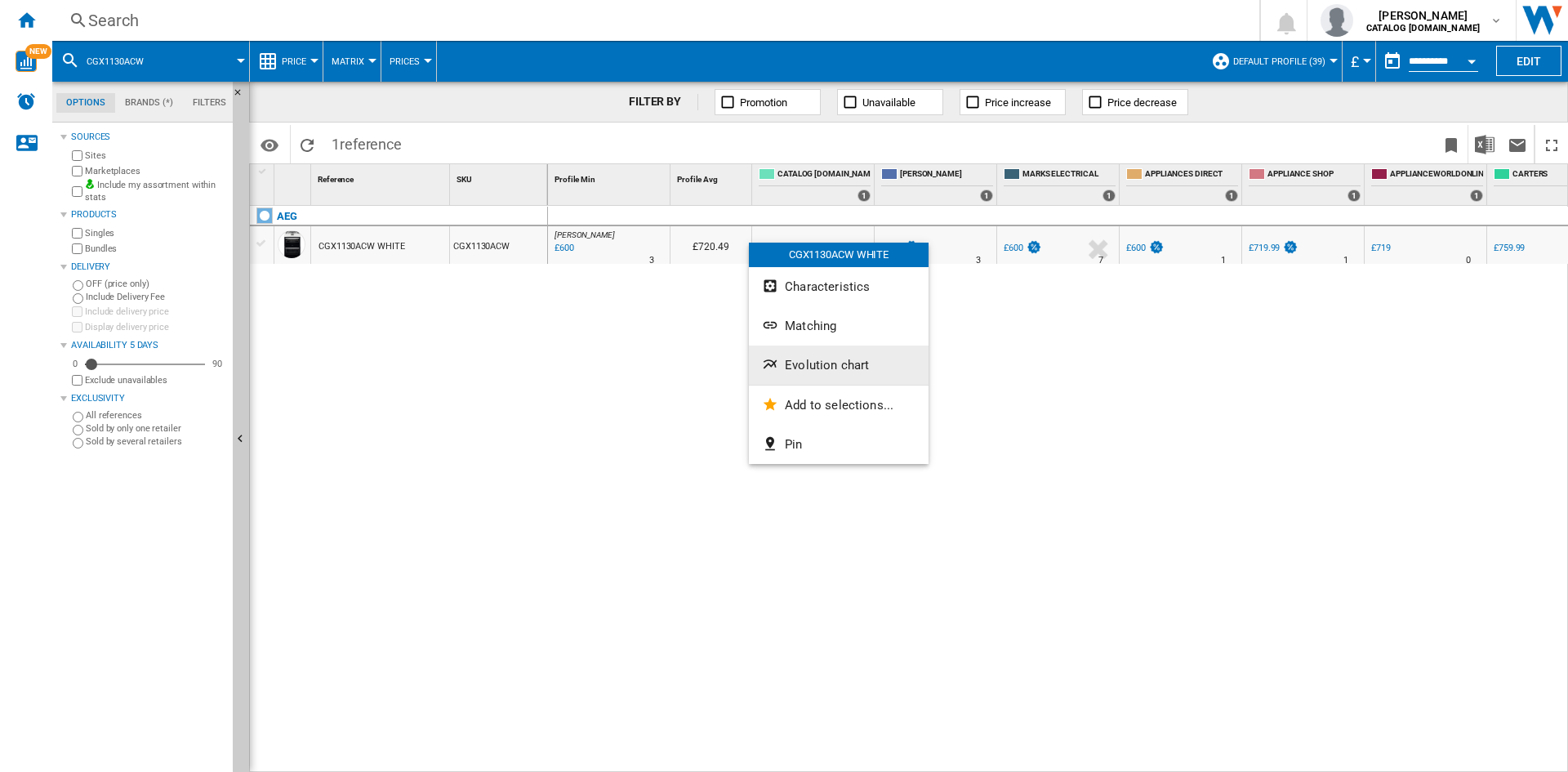
click at [833, 362] on span "Evolution chart" at bounding box center [826, 365] width 84 height 14
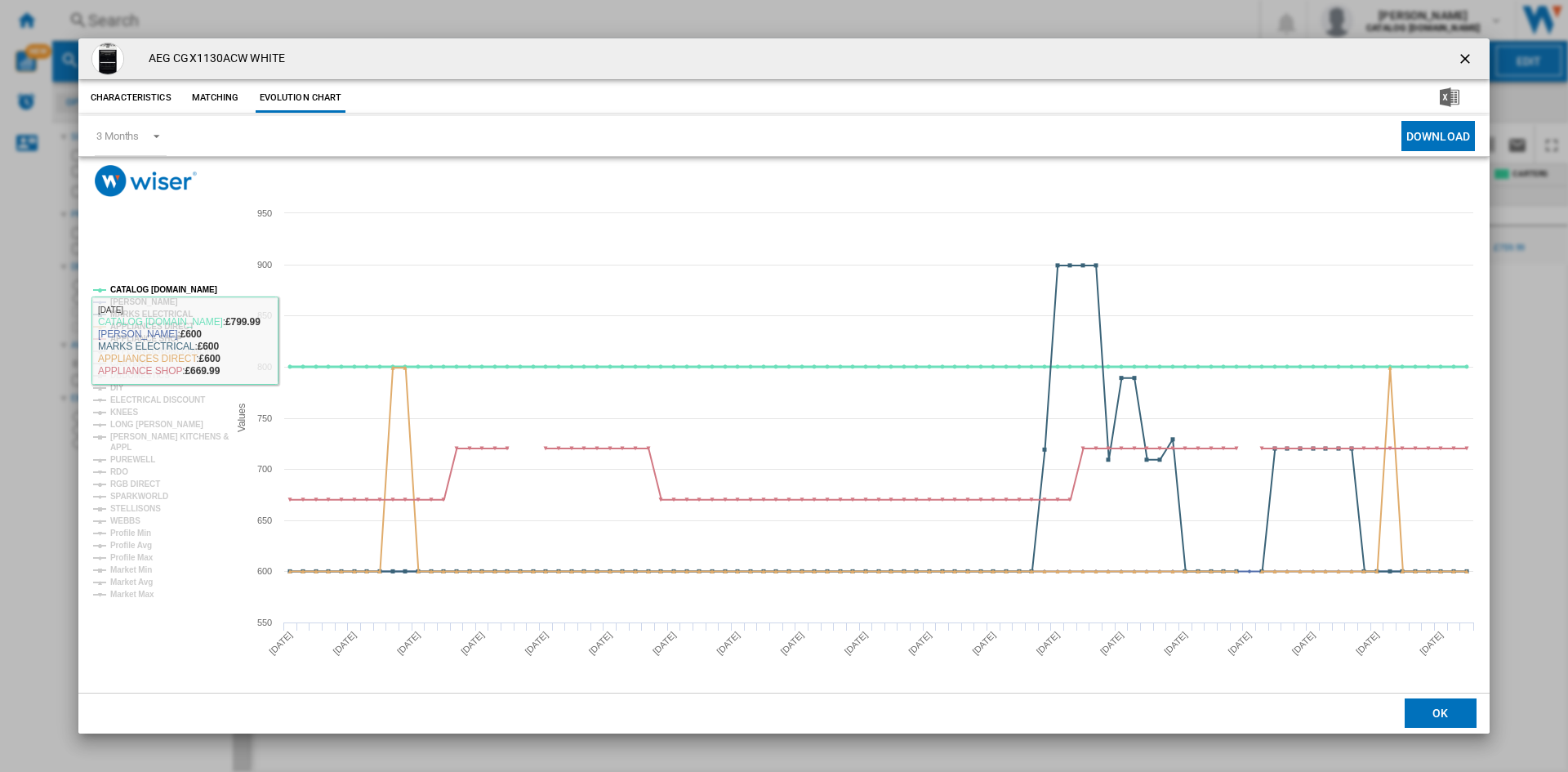
click at [164, 287] on tspan "CATALOG [DOMAIN_NAME]" at bounding box center [164, 290] width 107 height 9
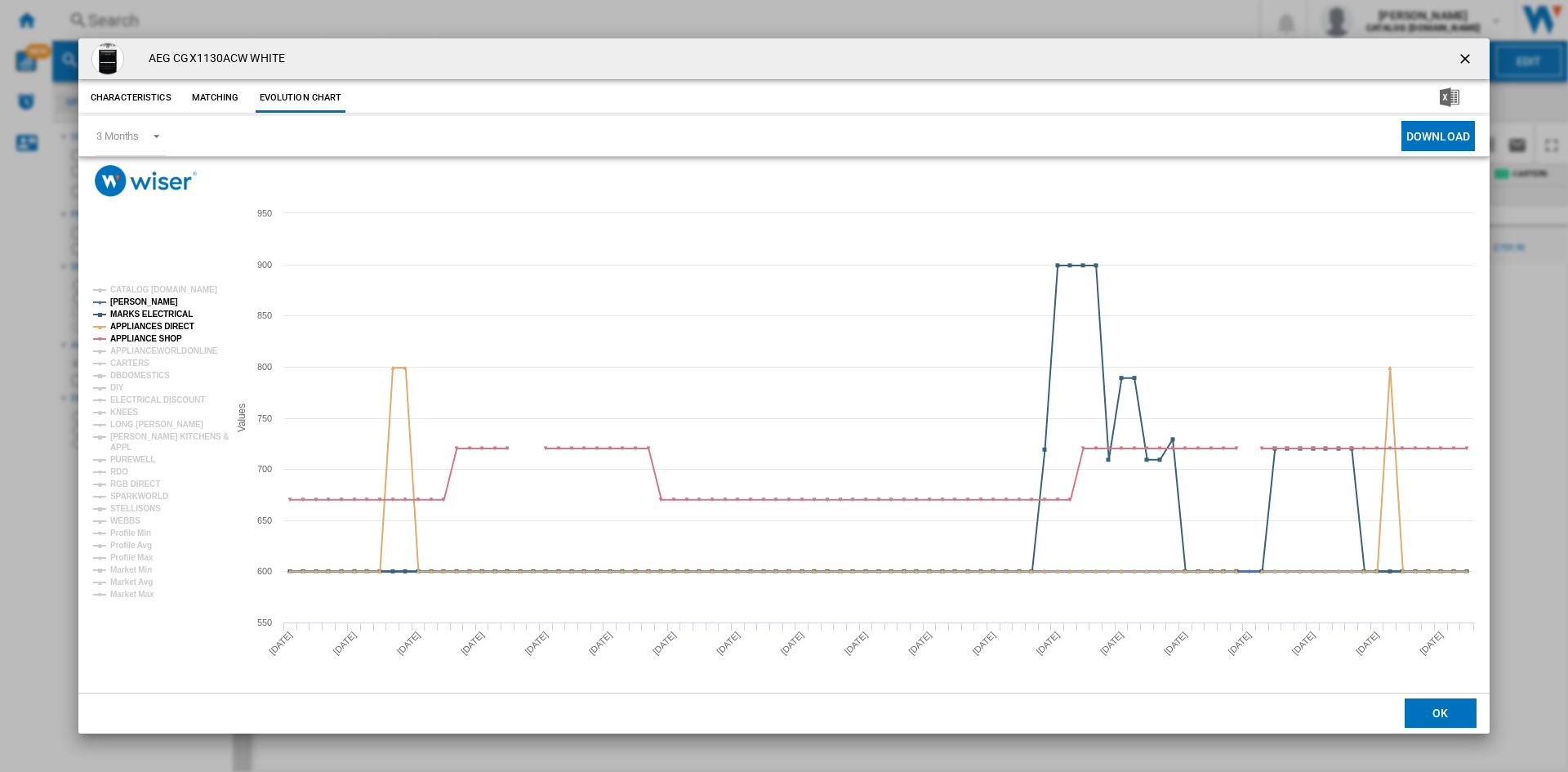
click at [149, 309] on tspan "MARKS ELECTRICAL" at bounding box center [151, 314] width 82 height 9
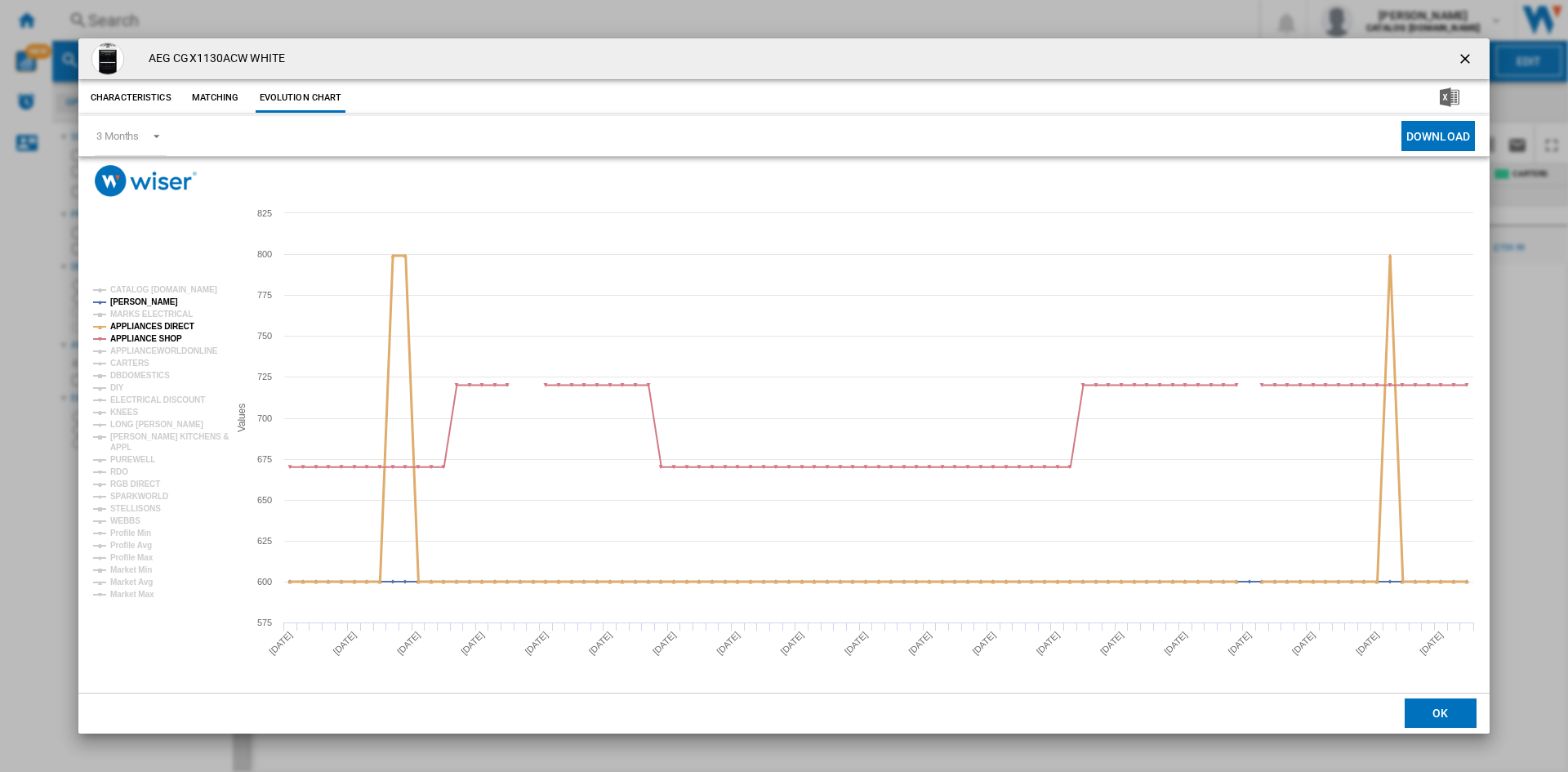
click at [164, 325] on tspan "APPLIANCES DIRECT" at bounding box center [152, 326] width 84 height 9
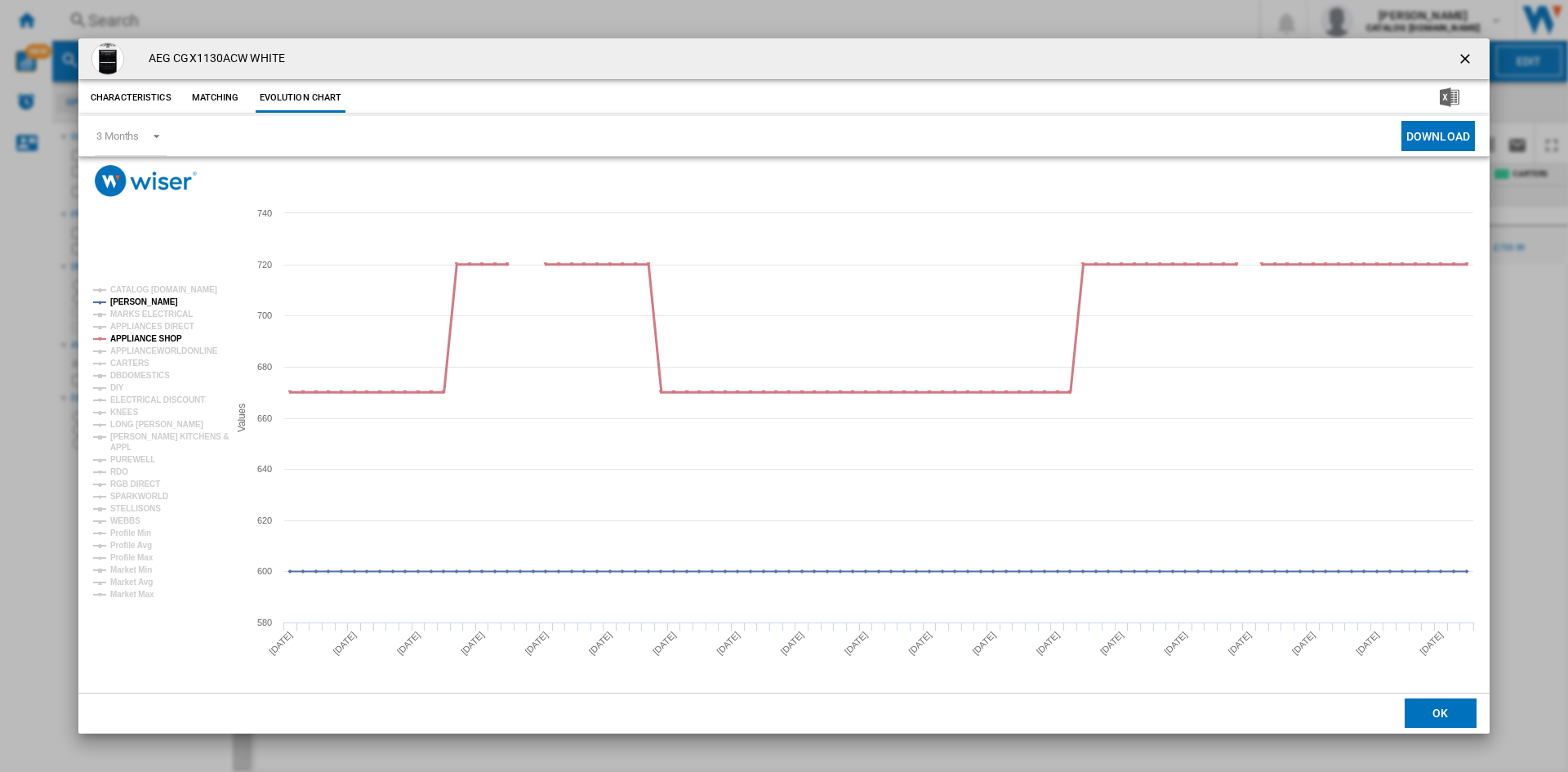
click at [156, 336] on tspan "APPLIANCE SHOP" at bounding box center [146, 339] width 71 height 9
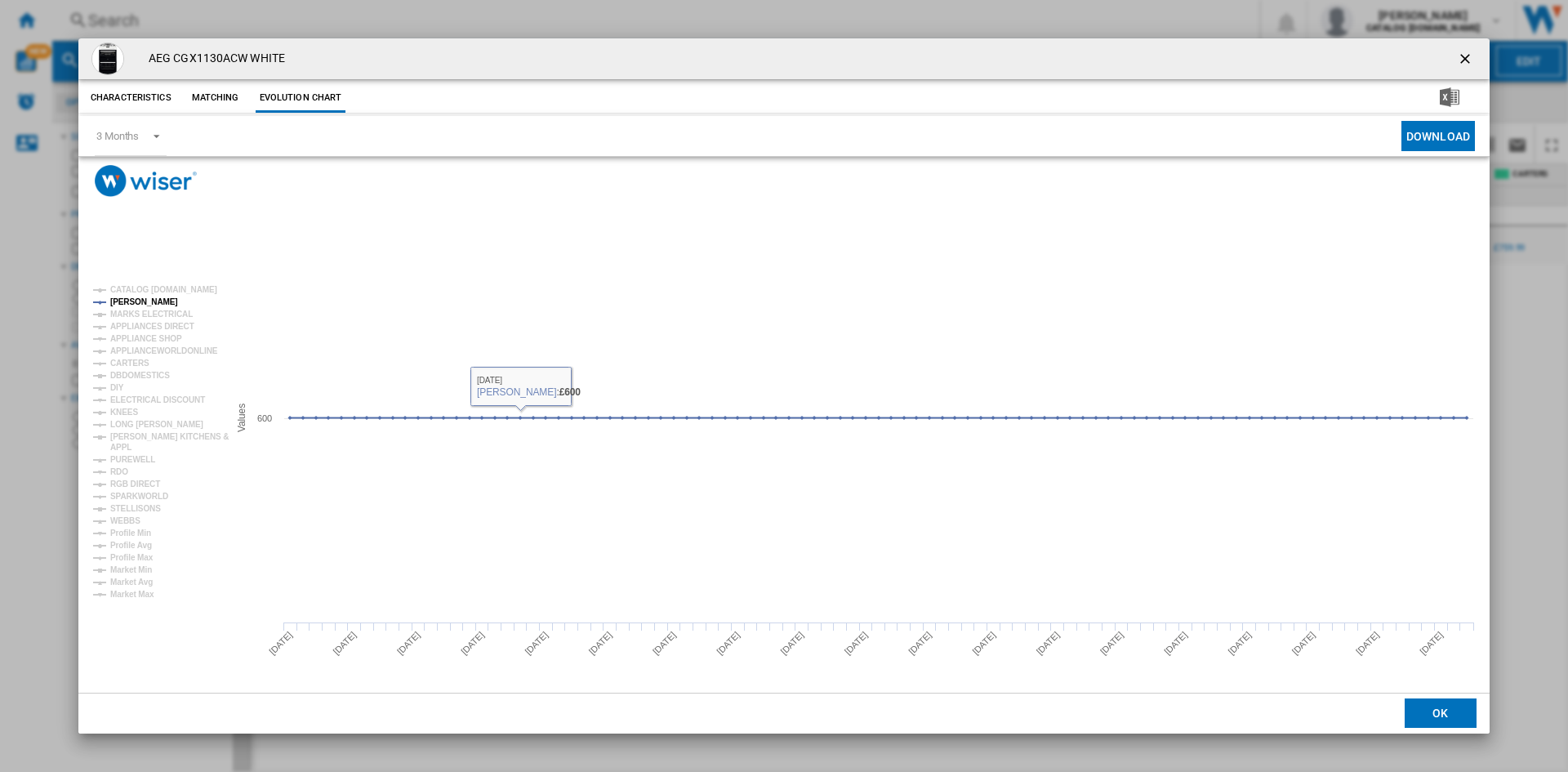
click at [216, 57] on h4 "AEG CGX1130ACW WHITE" at bounding box center [213, 59] width 145 height 16
copy h4 "CGX1130ACW"
click at [1179, 166] on div "Please wait... Created with Highcharts 5.0.14 Values 600 CATALOG ELECTROLUX.UK …" at bounding box center [784, 424] width 1411 height 535
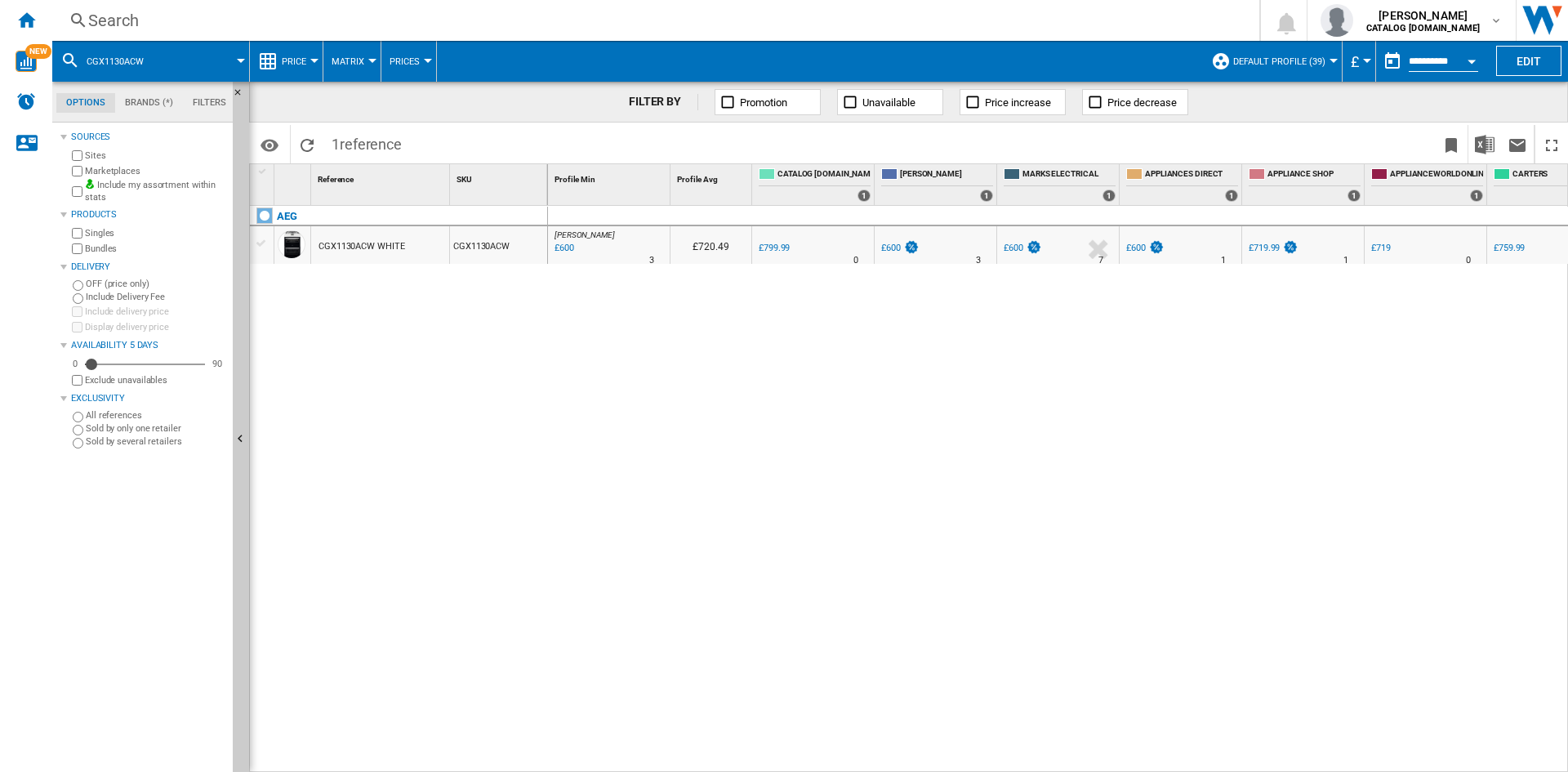
click at [998, 28] on div "Search" at bounding box center [652, 21] width 1128 height 23
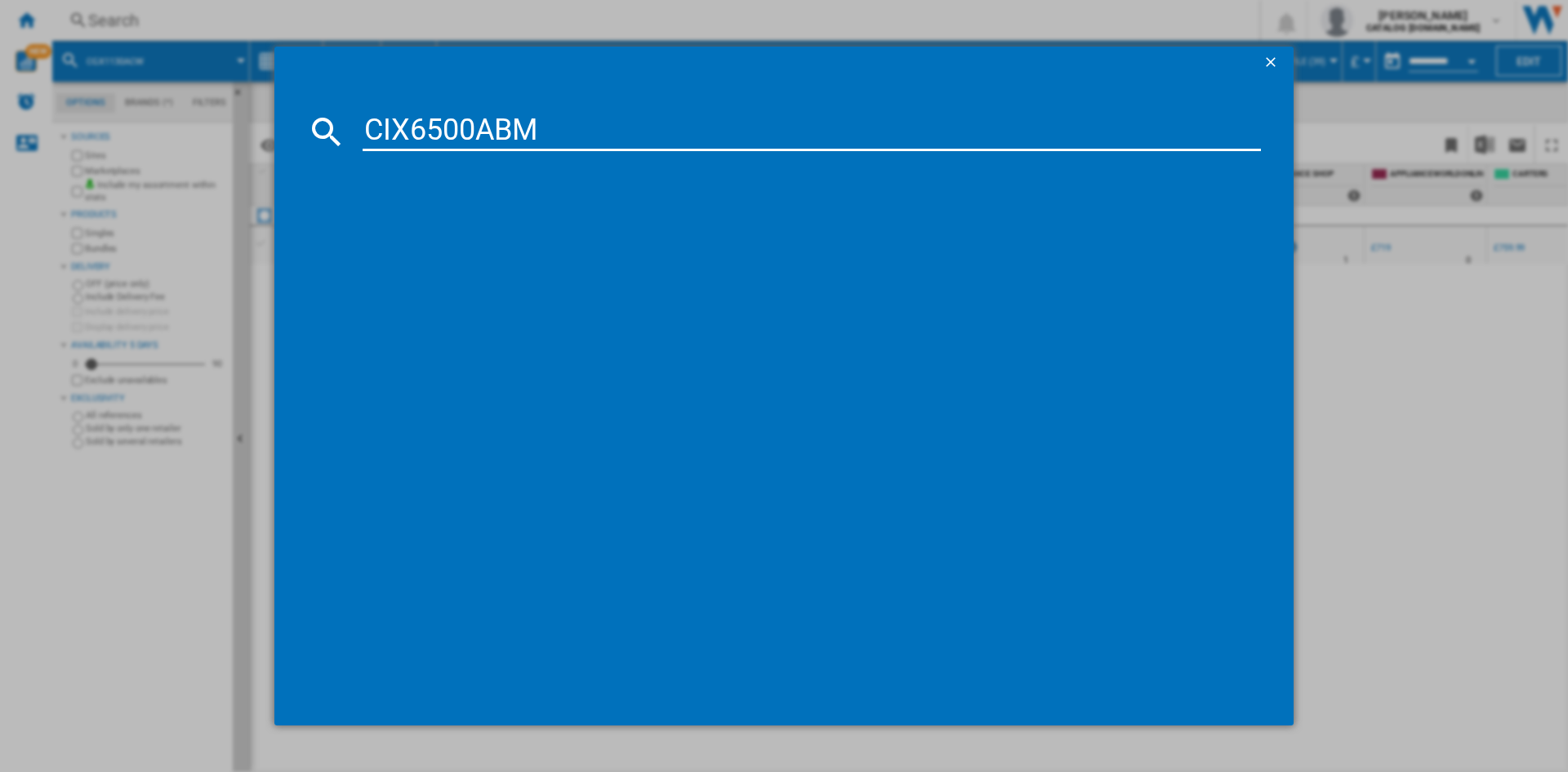
type input "CIX6500ABM"
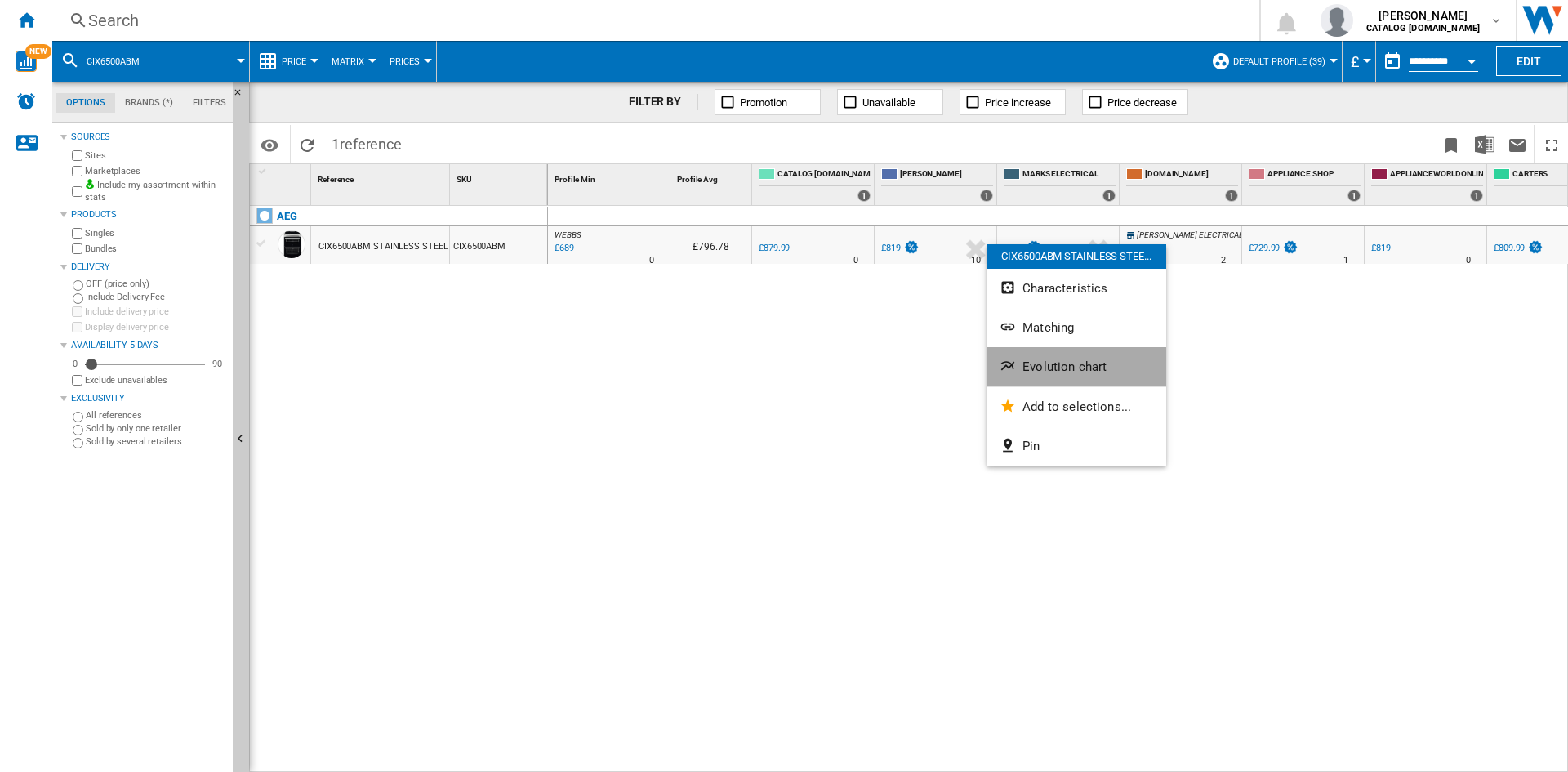
click at [1042, 356] on button "Evolution chart" at bounding box center [1076, 366] width 180 height 39
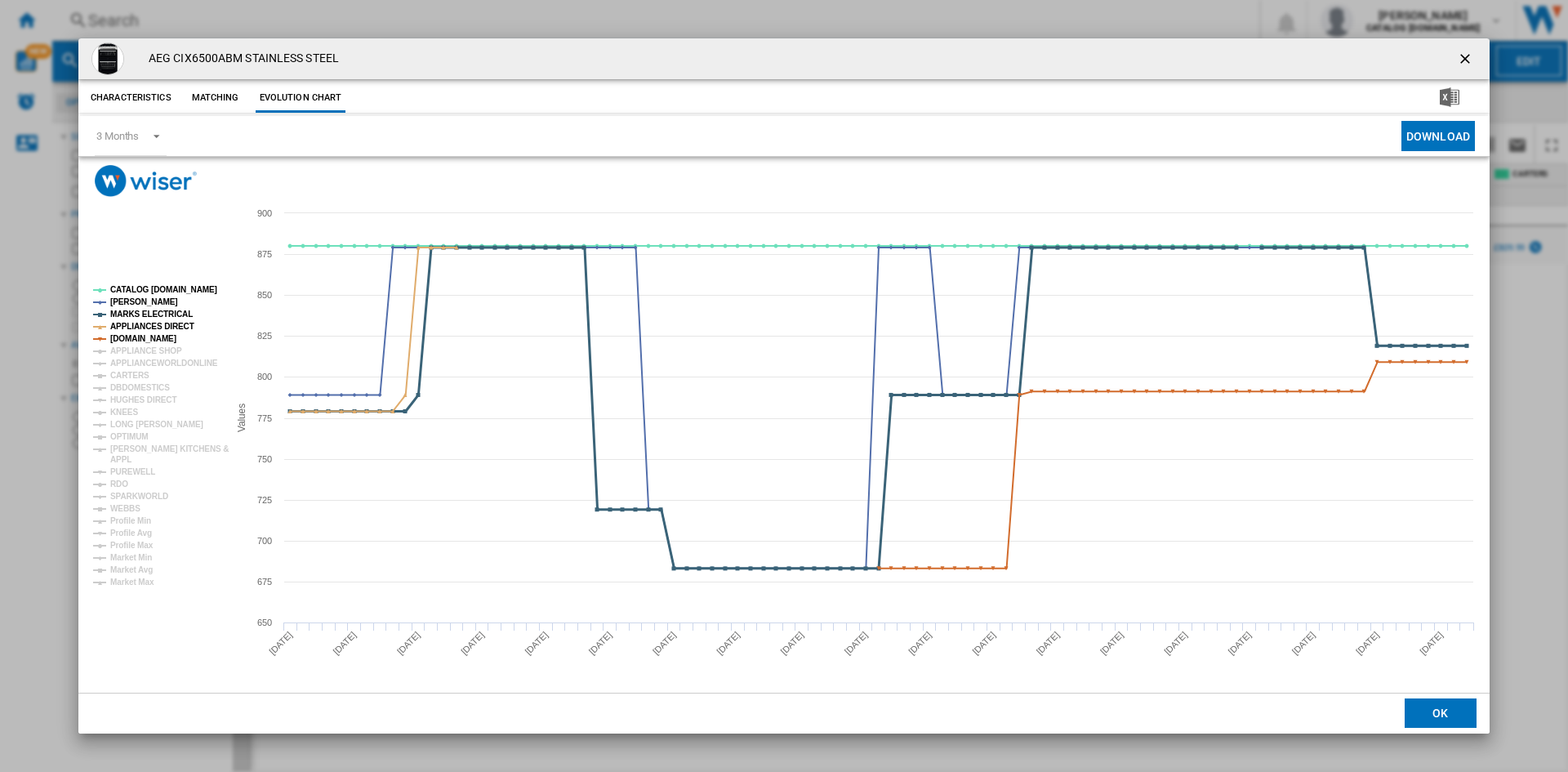
click at [137, 317] on tspan "MARKS ELECTRICAL" at bounding box center [151, 314] width 82 height 9
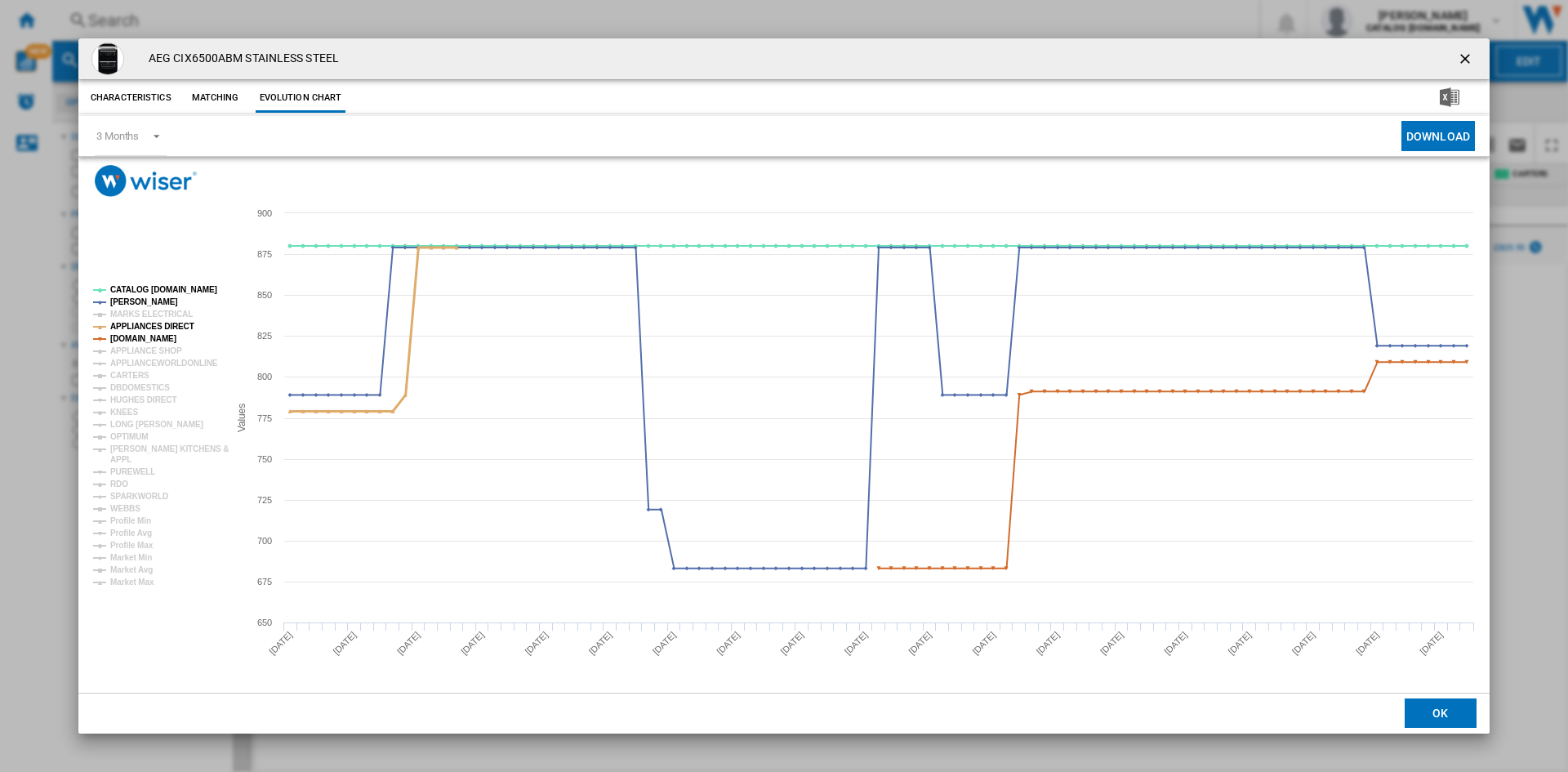
click at [151, 326] on tspan "APPLIANCES DIRECT" at bounding box center [152, 326] width 84 height 9
click at [140, 331] on tspan "APPLIANCES DIRECT" at bounding box center [152, 326] width 84 height 9
click at [185, 285] on tspan "CATALOG [DOMAIN_NAME]" at bounding box center [164, 290] width 107 height 9
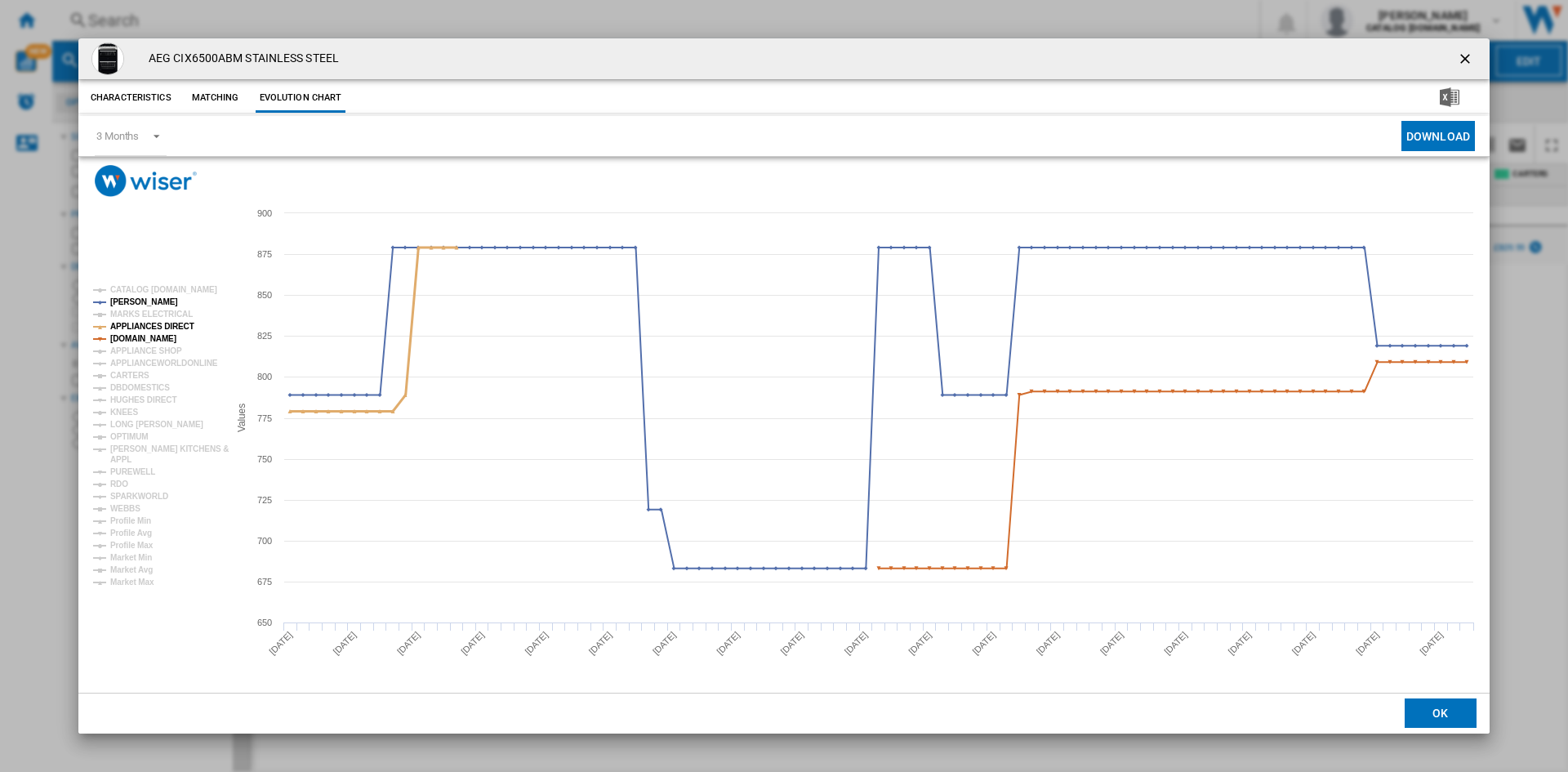
click at [140, 331] on tspan "APPLIANCES DIRECT" at bounding box center [152, 326] width 84 height 9
click at [147, 338] on tspan "[DOMAIN_NAME]" at bounding box center [143, 339] width 66 height 9
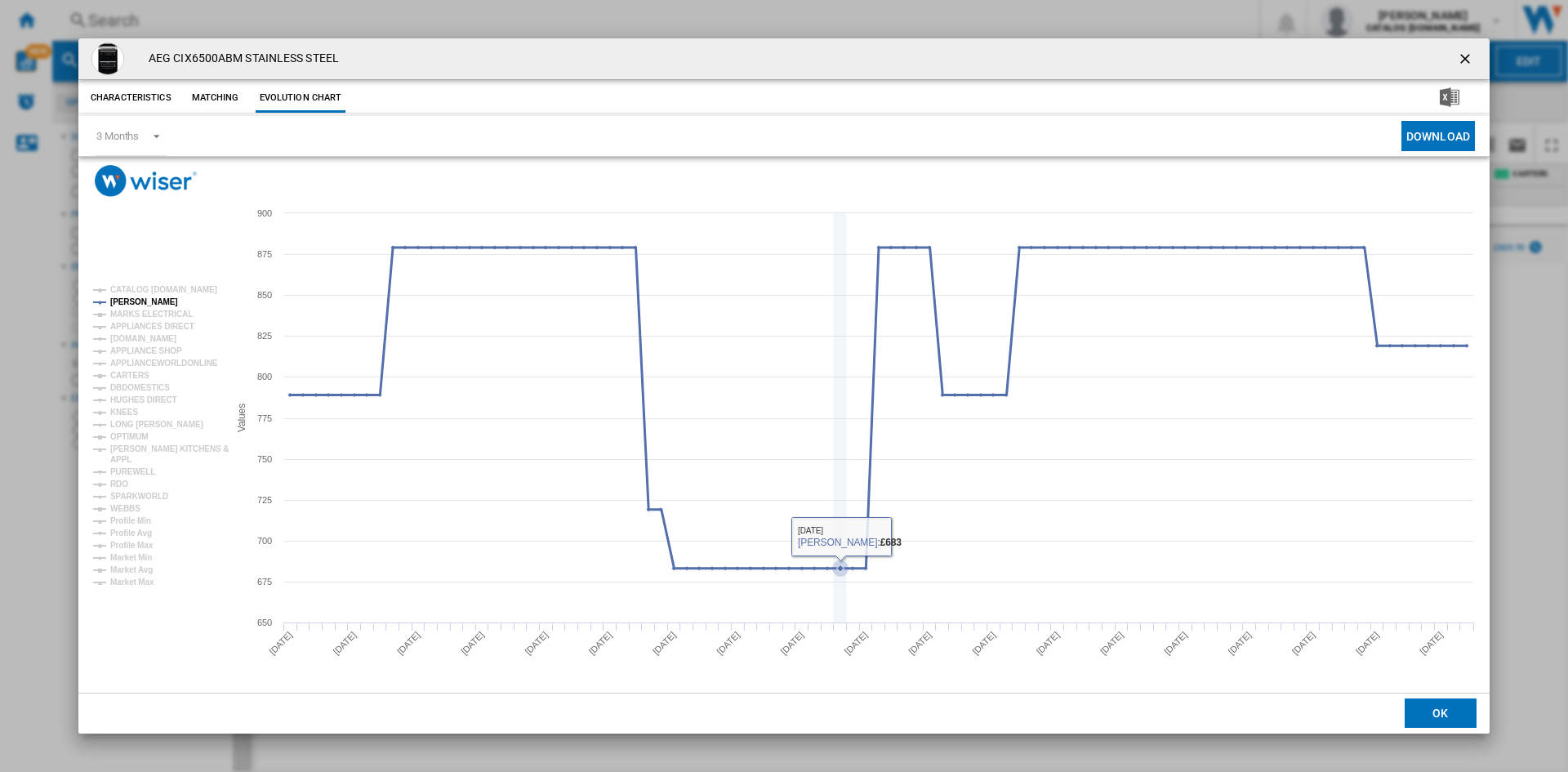
click at [840, 270] on icon "Product popup" at bounding box center [840, 418] width 0 height 409
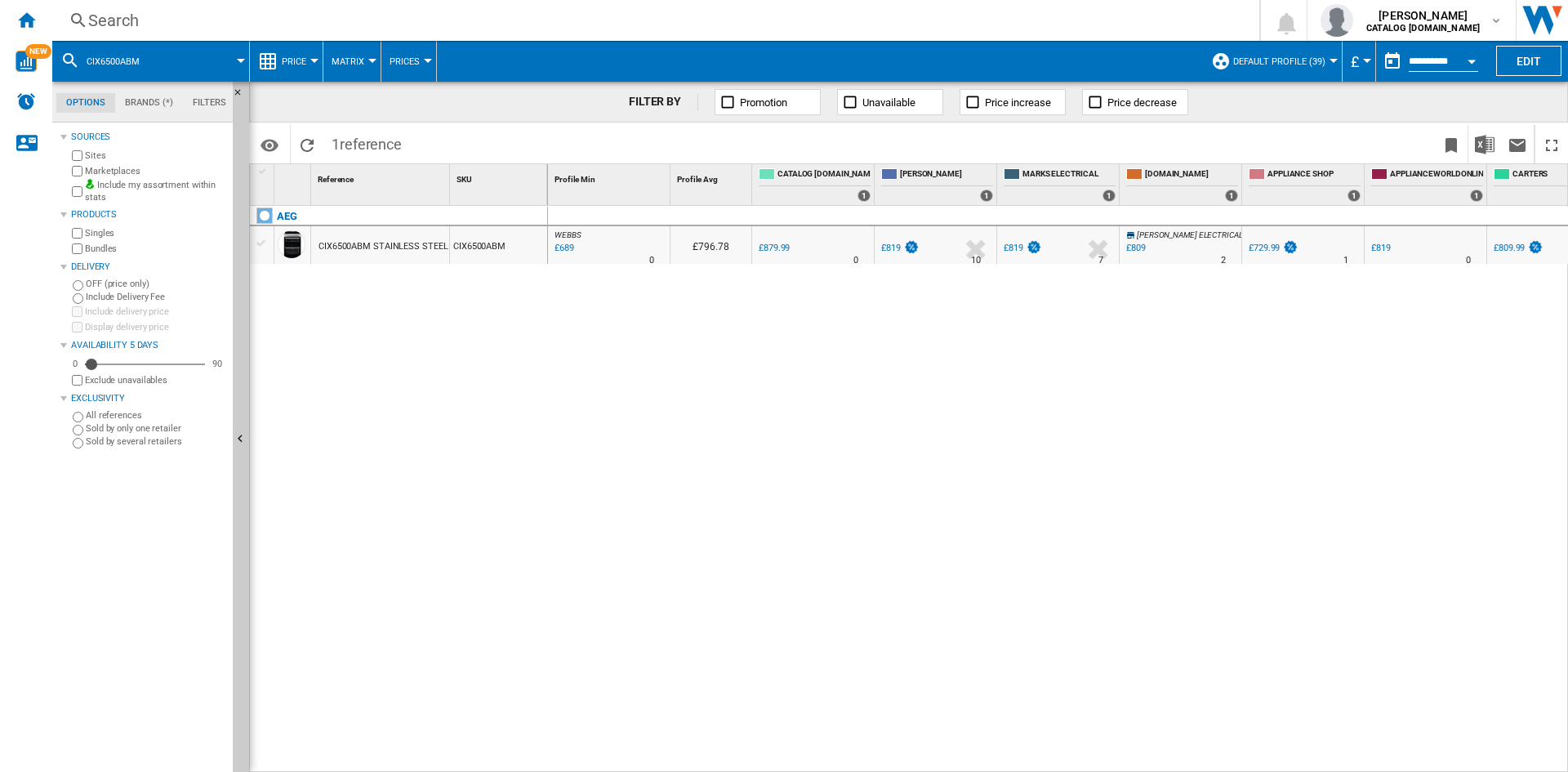
click at [683, 24] on div "Search" at bounding box center [652, 21] width 1128 height 23
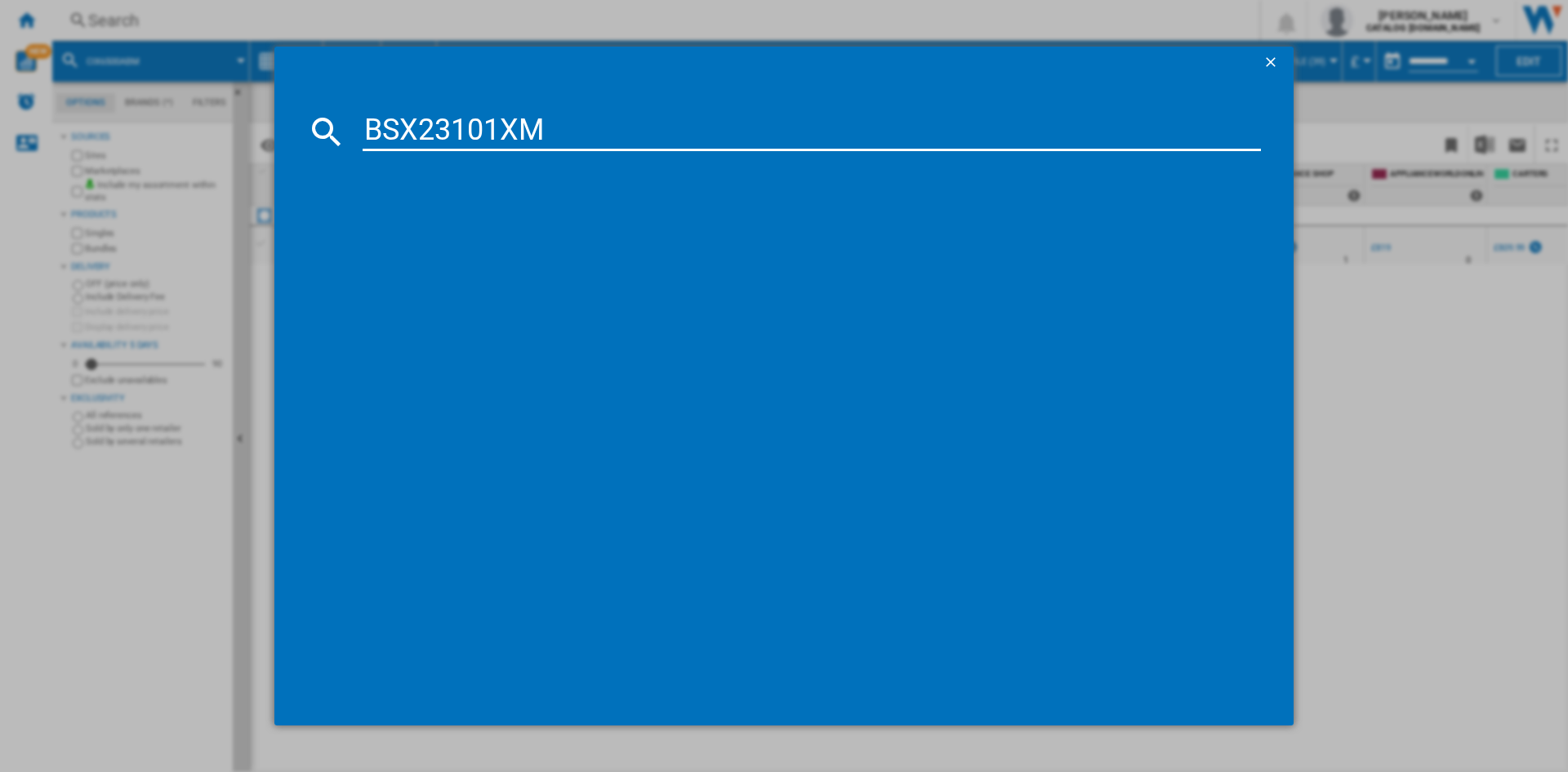
type input "BSX23101XM"
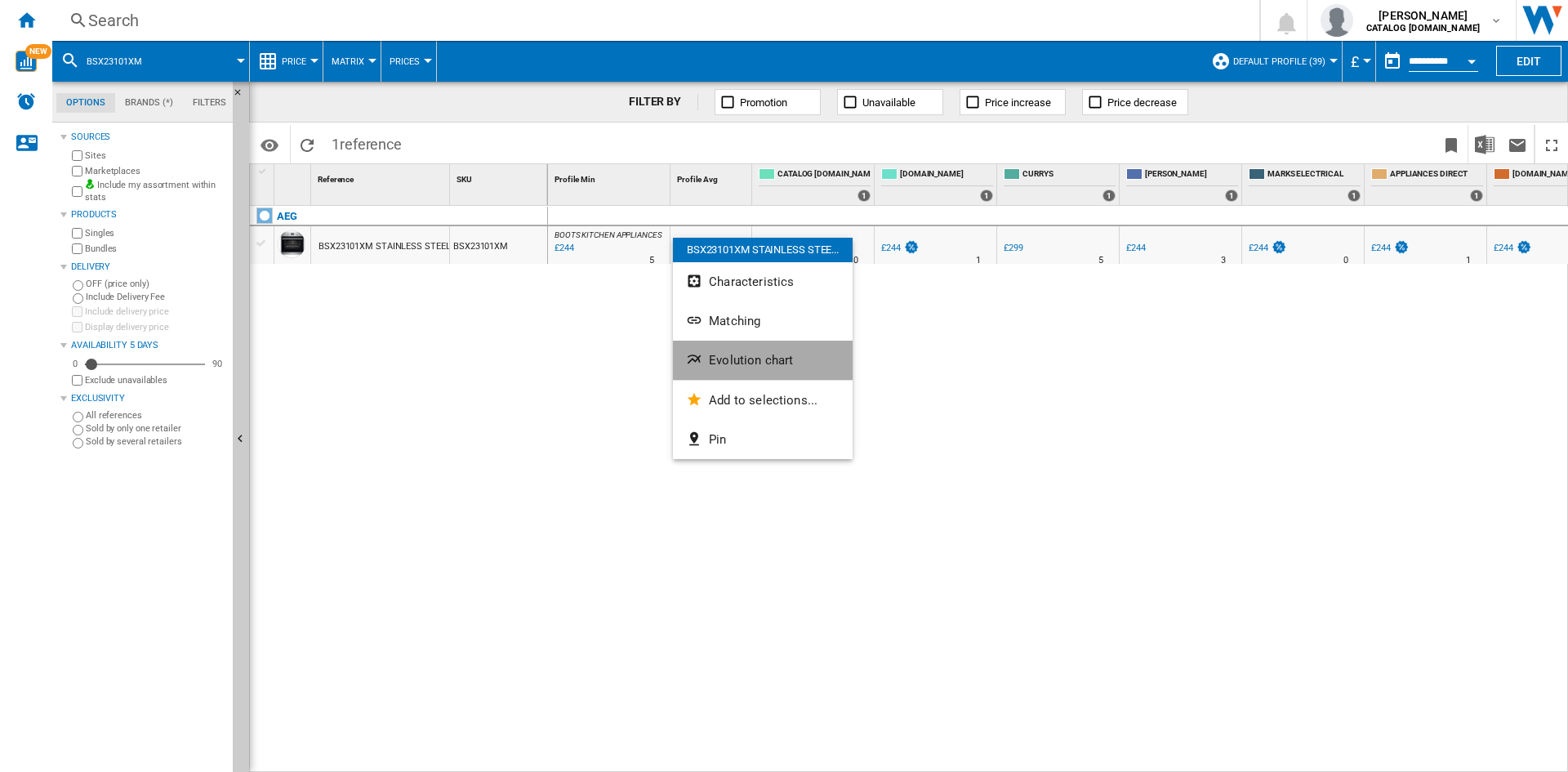
click at [765, 363] on span "Evolution chart" at bounding box center [750, 360] width 84 height 14
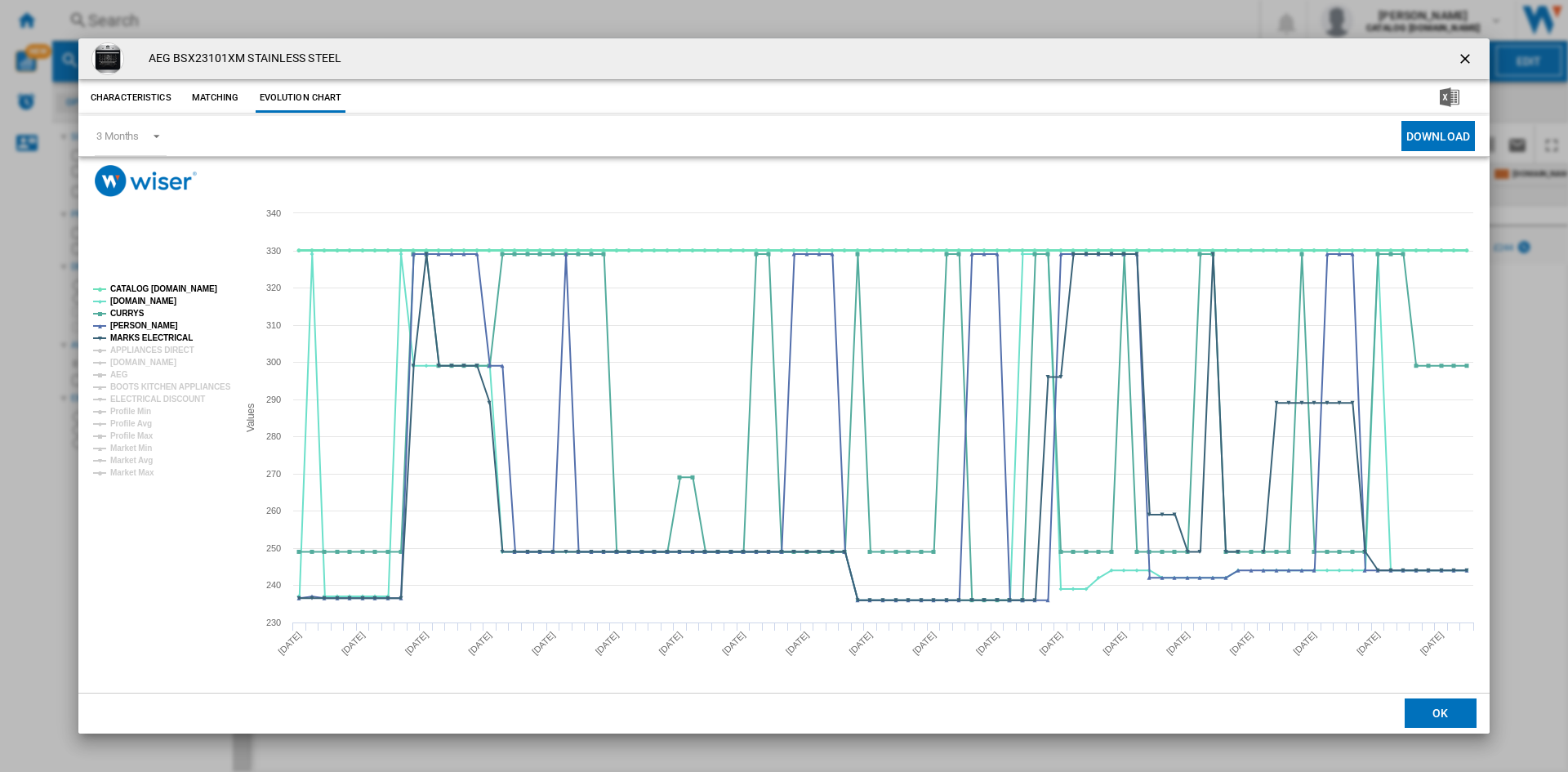
click at [162, 292] on tspan "CATALOG [DOMAIN_NAME]" at bounding box center [164, 289] width 107 height 9
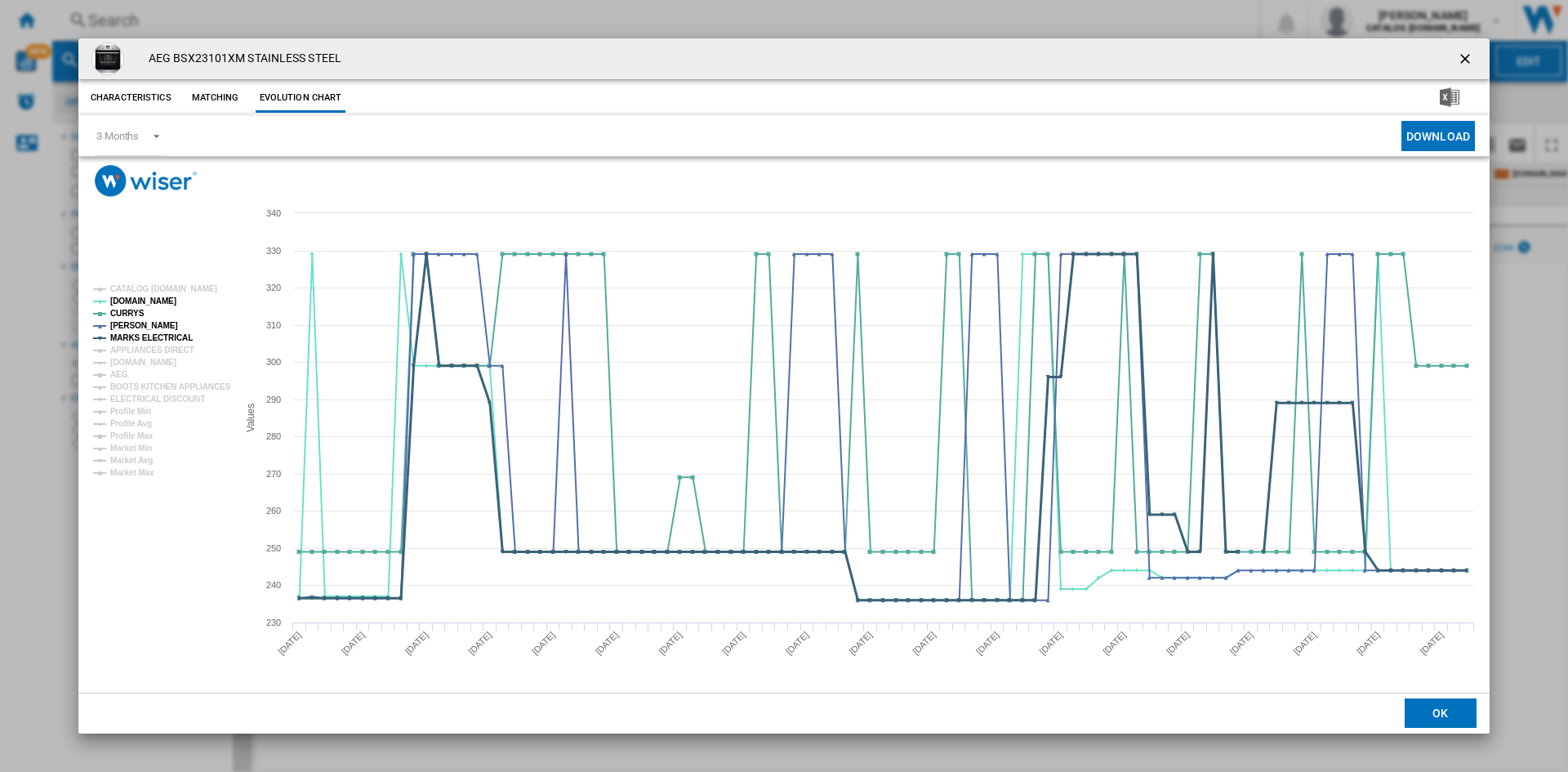
click at [161, 338] on tspan "MARKS ELECTRICAL" at bounding box center [151, 338] width 82 height 9
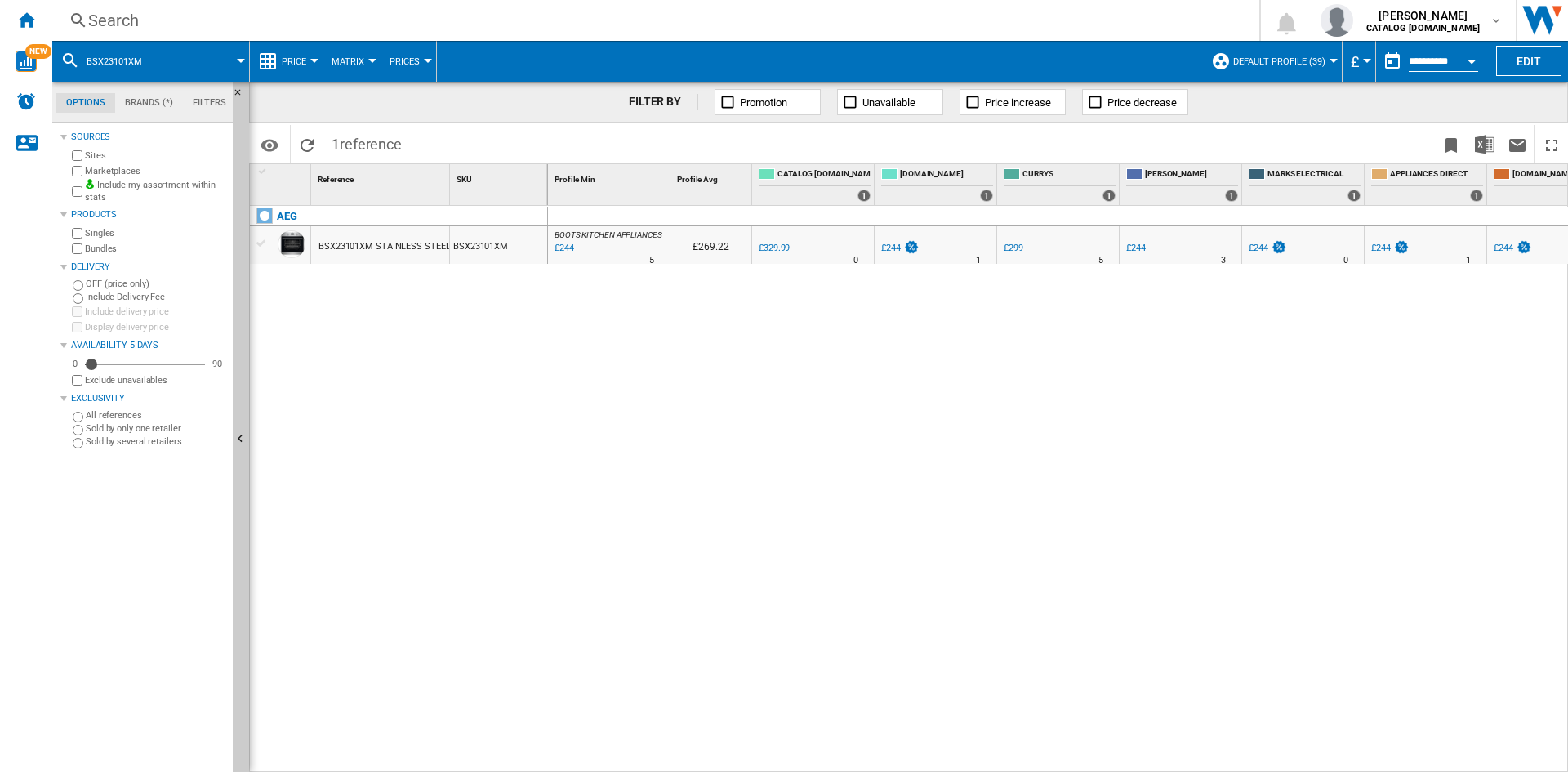
click at [968, 30] on div "Search" at bounding box center [652, 21] width 1128 height 23
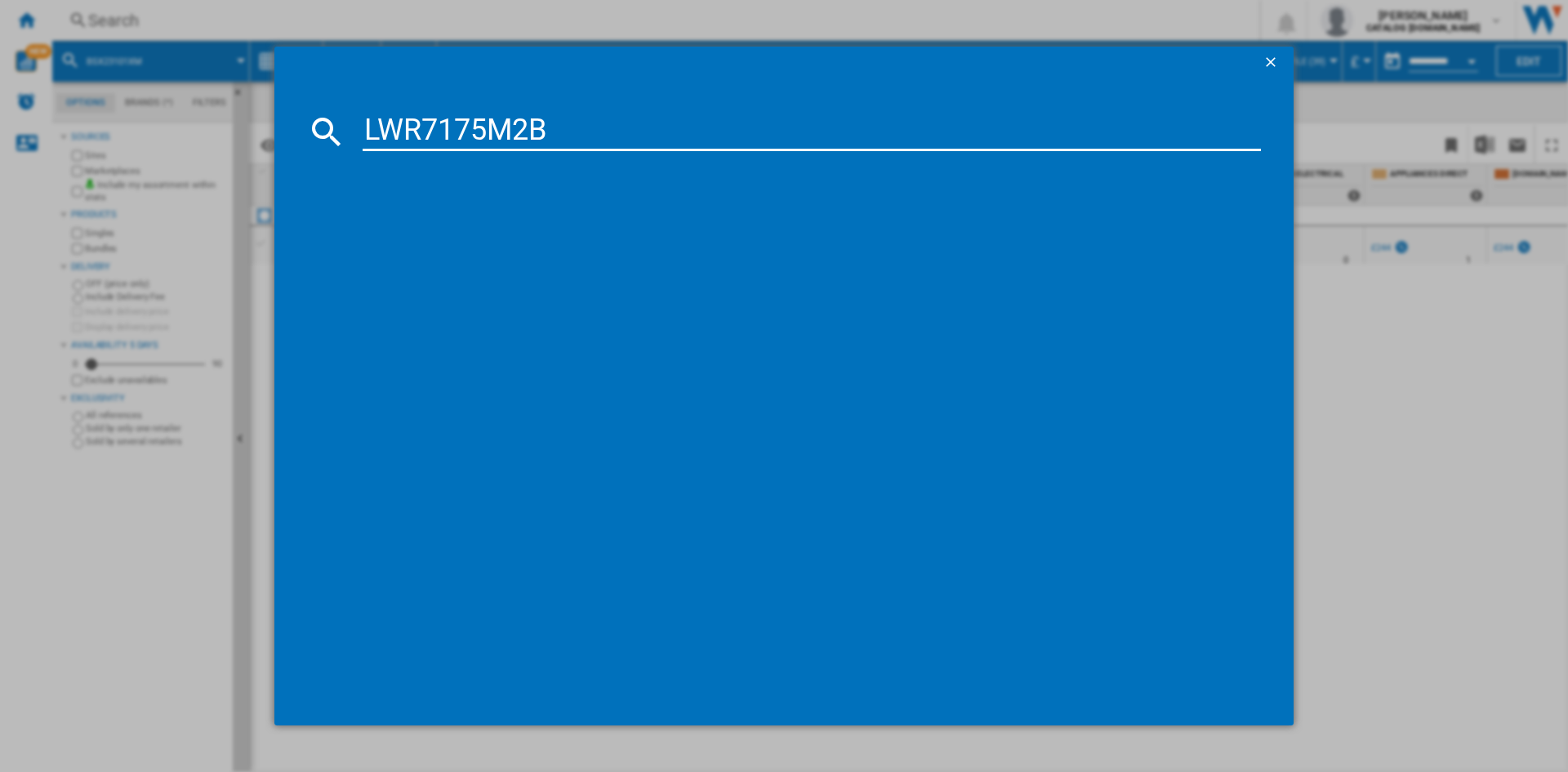
type input "LWR7175M2B"
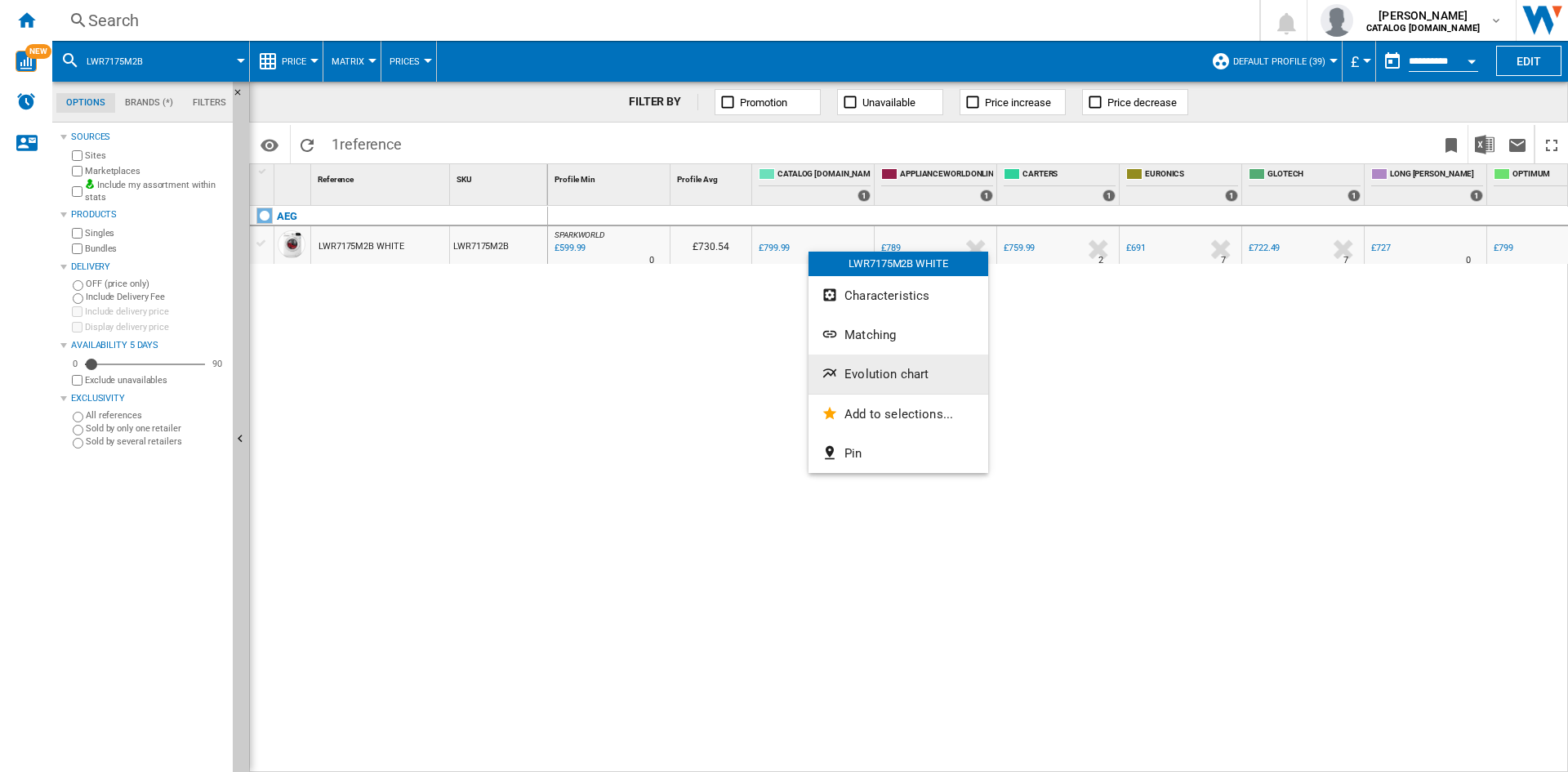
click at [881, 367] on span "Evolution chart" at bounding box center [886, 373] width 84 height 14
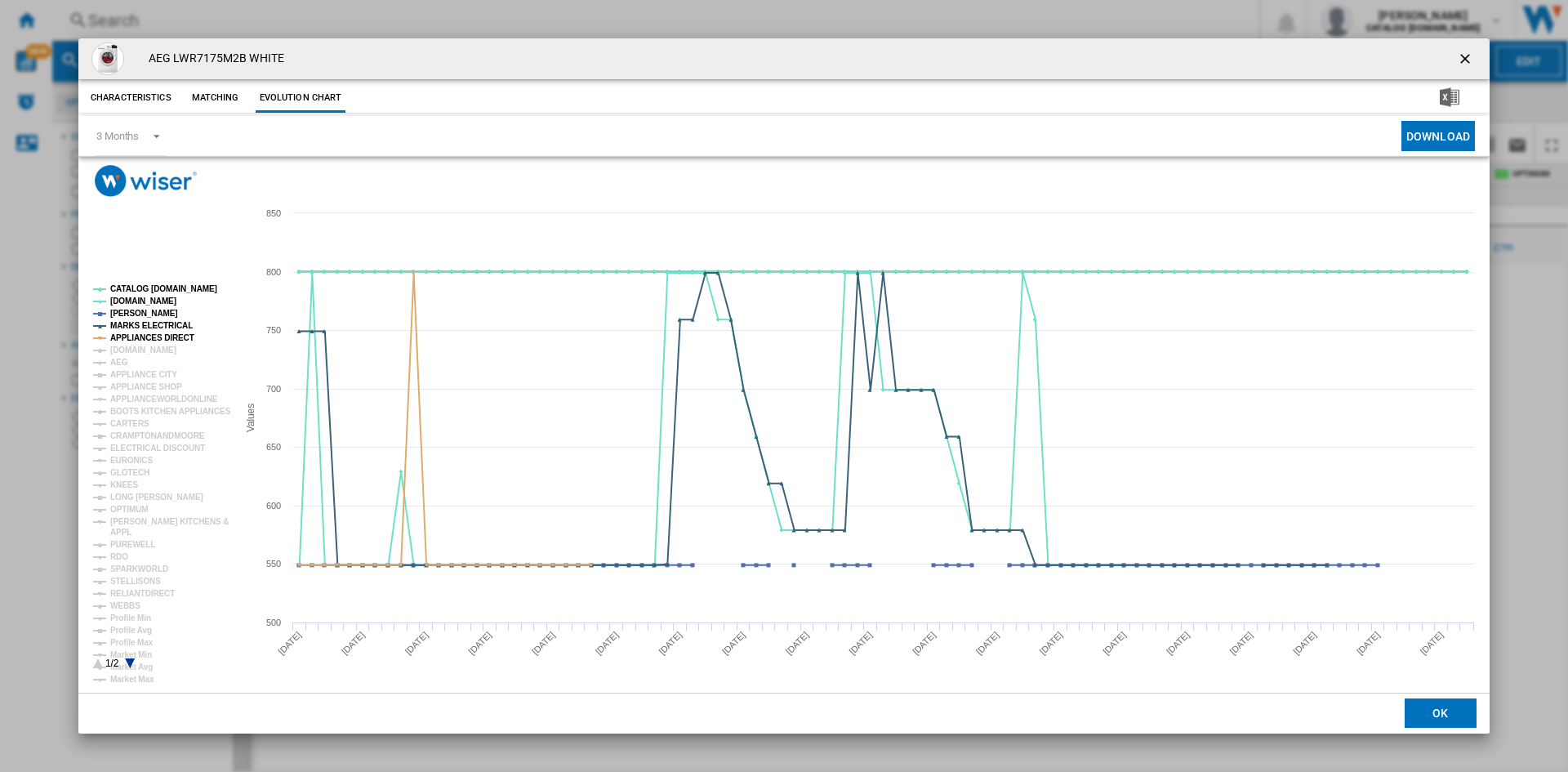
click at [123, 287] on tspan "CATALOG [DOMAIN_NAME]" at bounding box center [164, 289] width 107 height 9
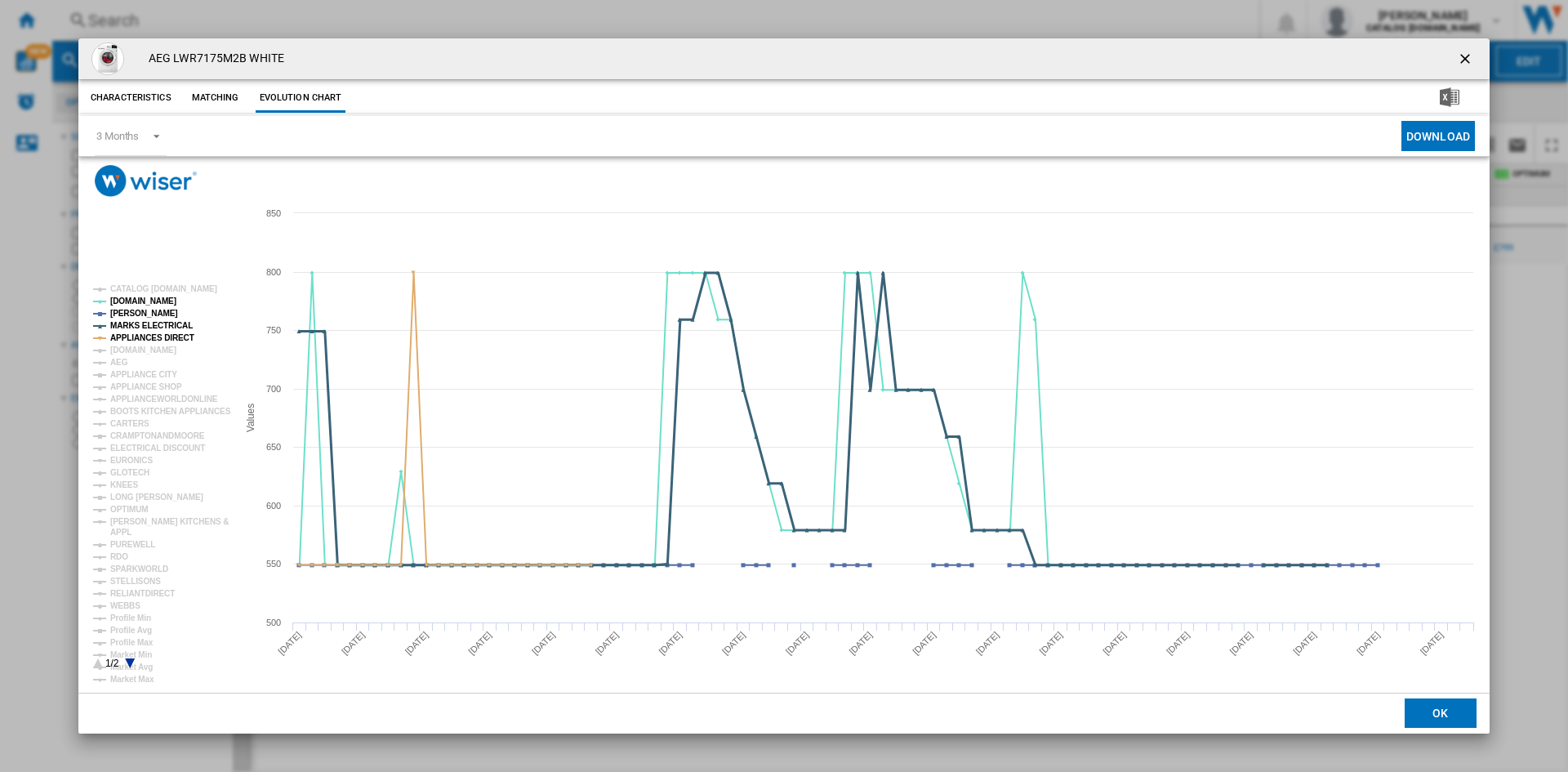
click at [153, 326] on tspan "MARKS ELECTRICAL" at bounding box center [151, 325] width 82 height 9
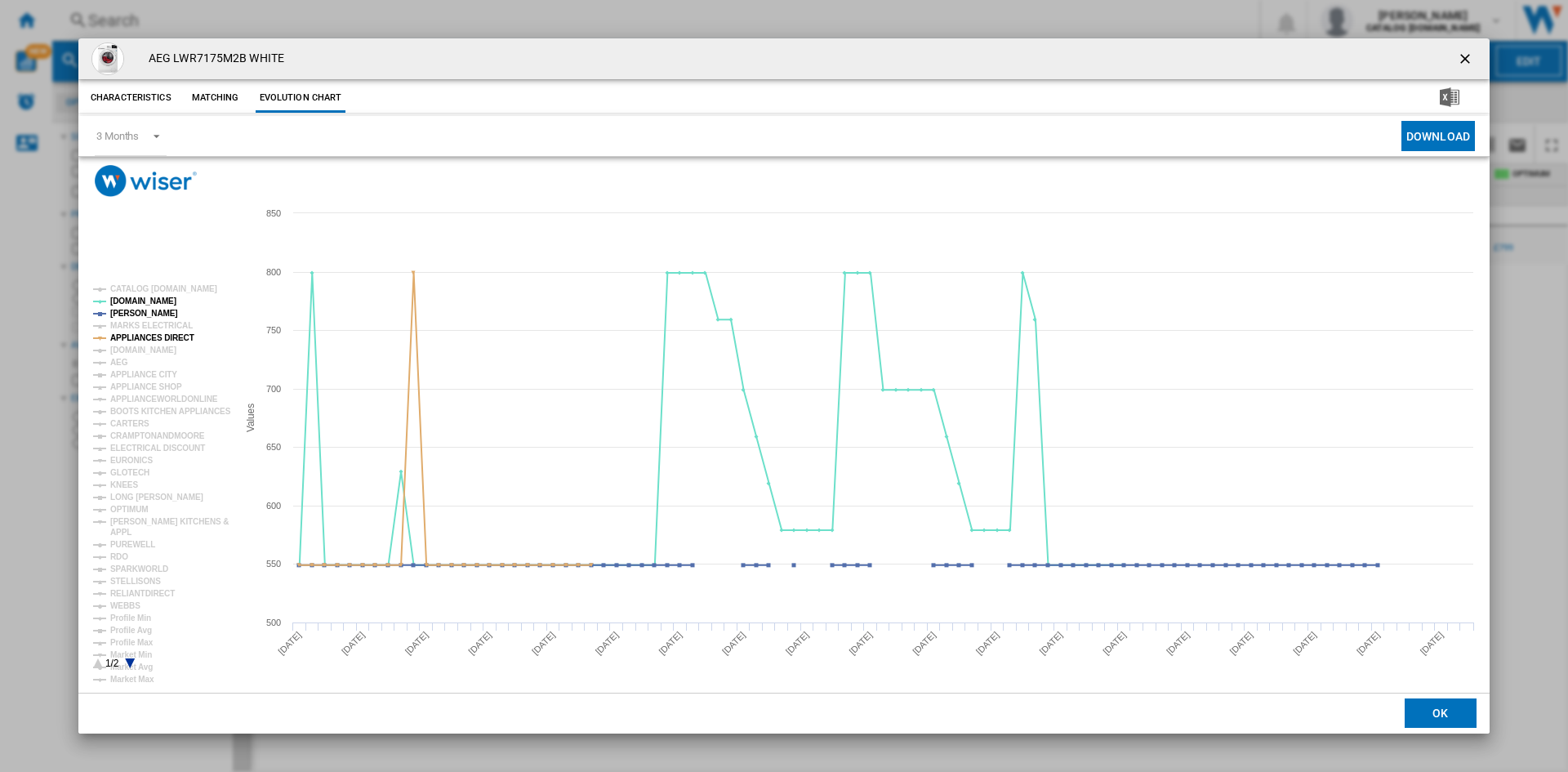
click at [162, 333] on tspan "APPLIANCES DIRECT" at bounding box center [152, 338] width 84 height 9
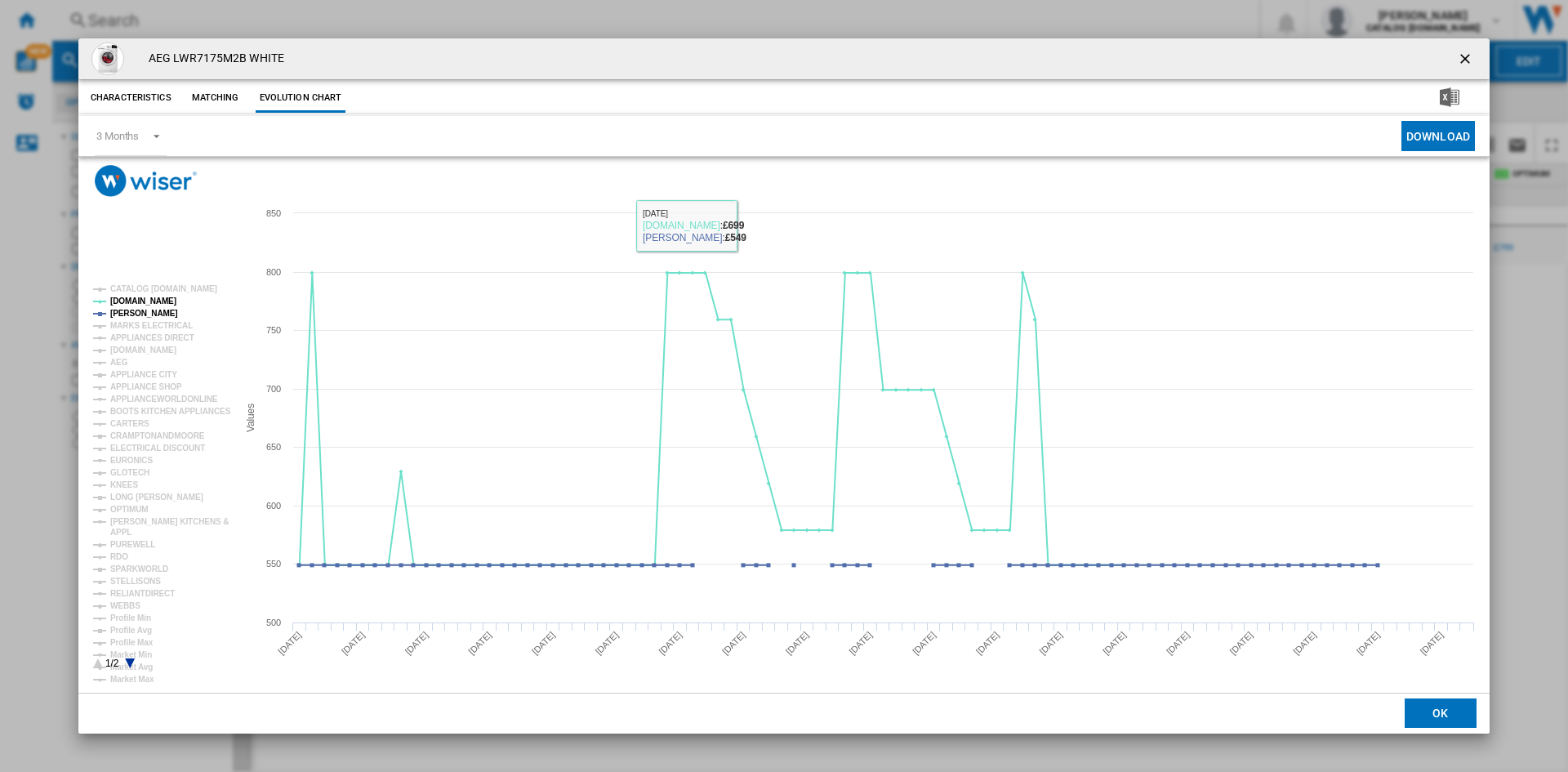
click at [709, 184] on div "Please wait... Created with Highcharts 5.0.14 Values 500 550 600 650 700 750 80…" at bounding box center [784, 424] width 1411 height 535
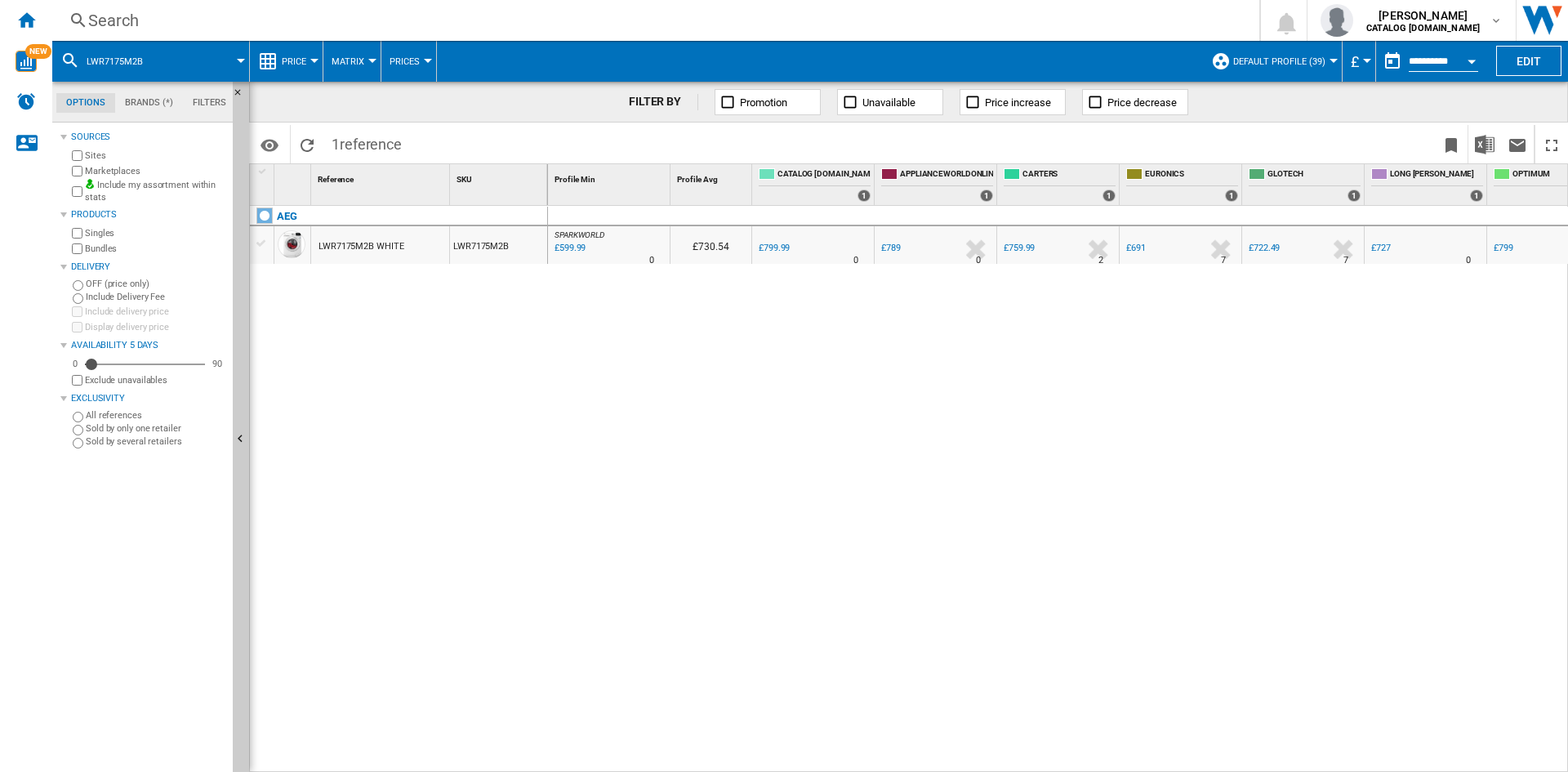
click at [635, 25] on div "Search" at bounding box center [652, 21] width 1128 height 23
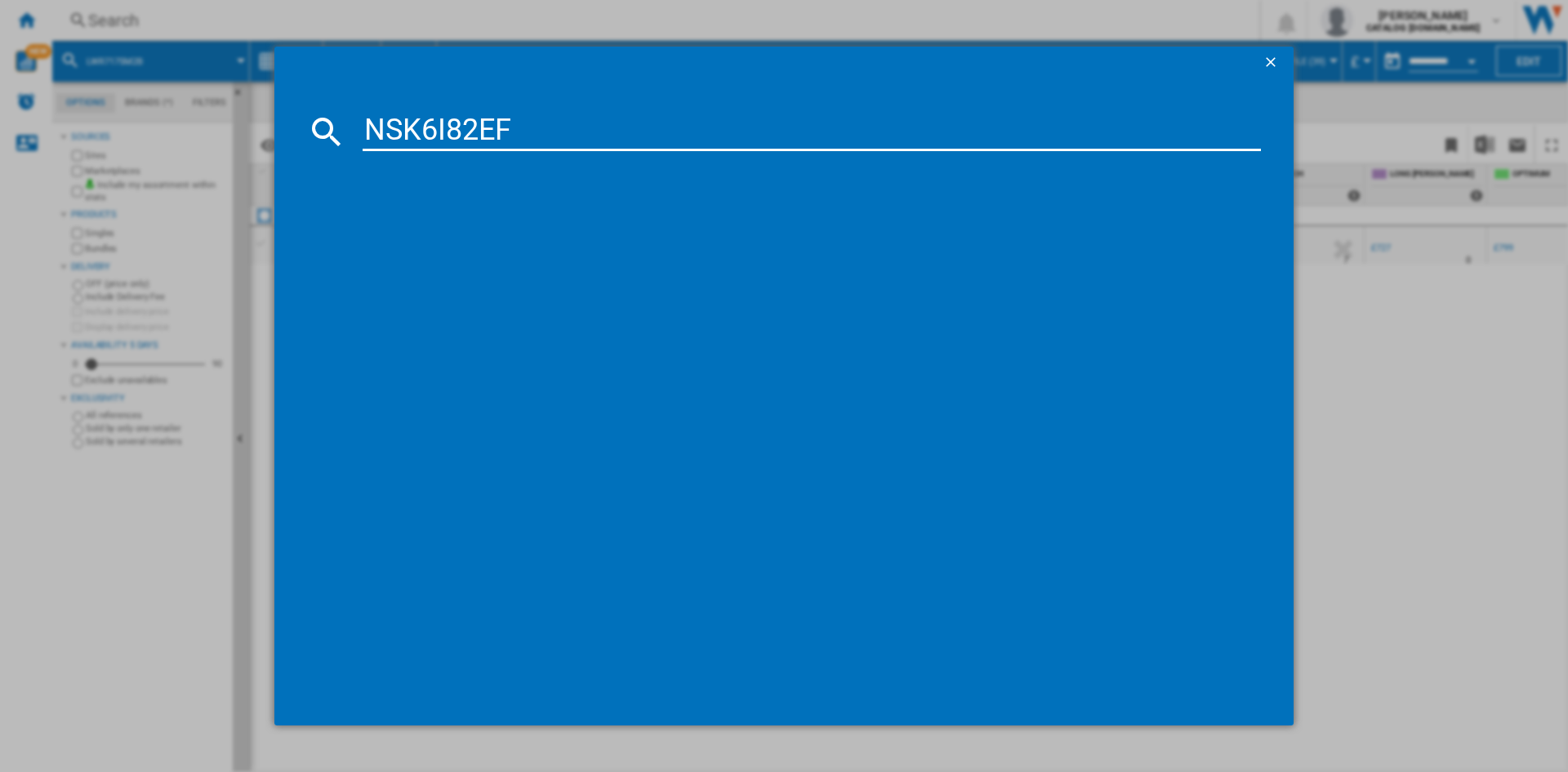
type input "NSK6I82EF"
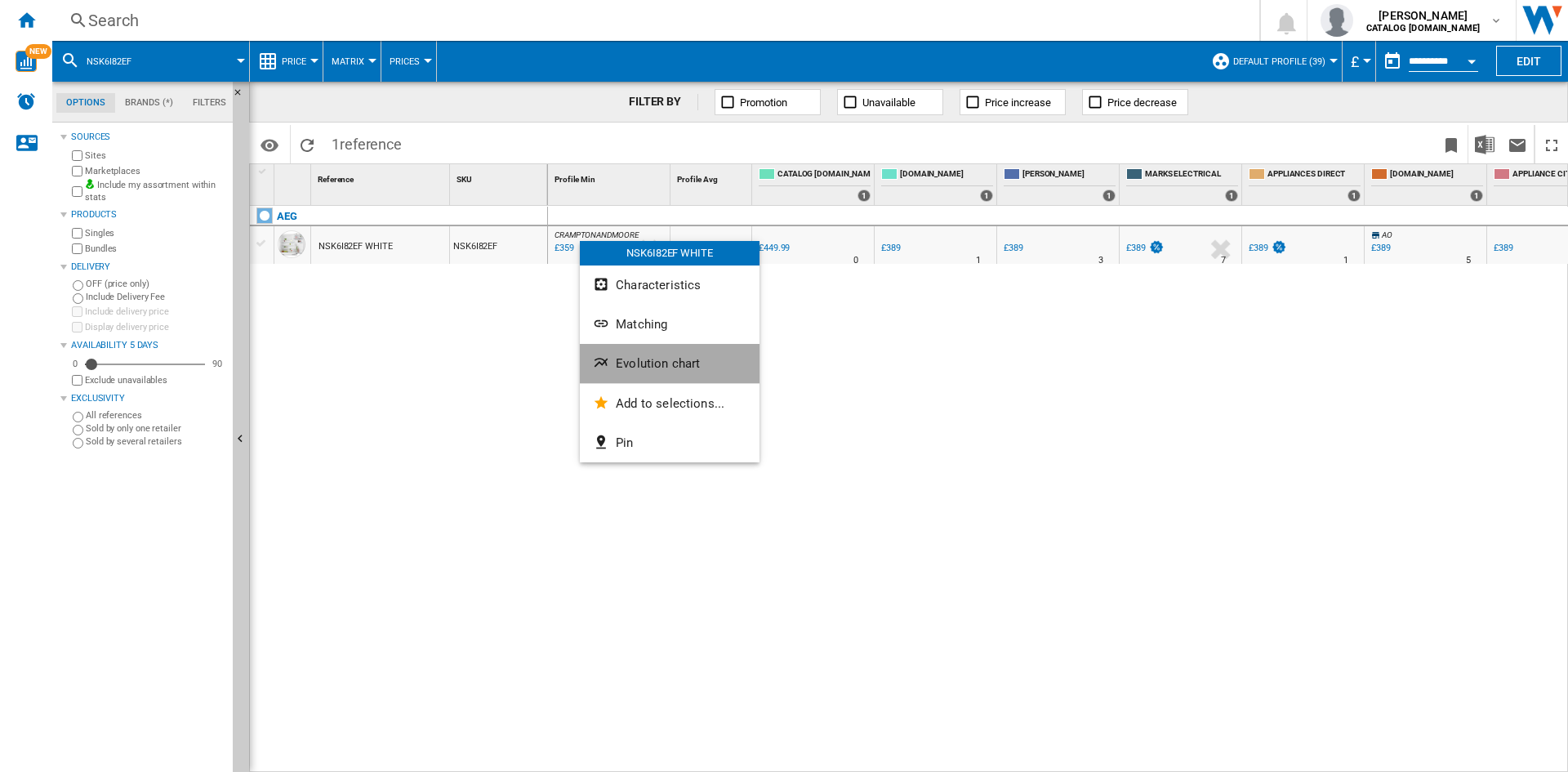
click at [674, 377] on button "Evolution chart" at bounding box center [669, 364] width 180 height 39
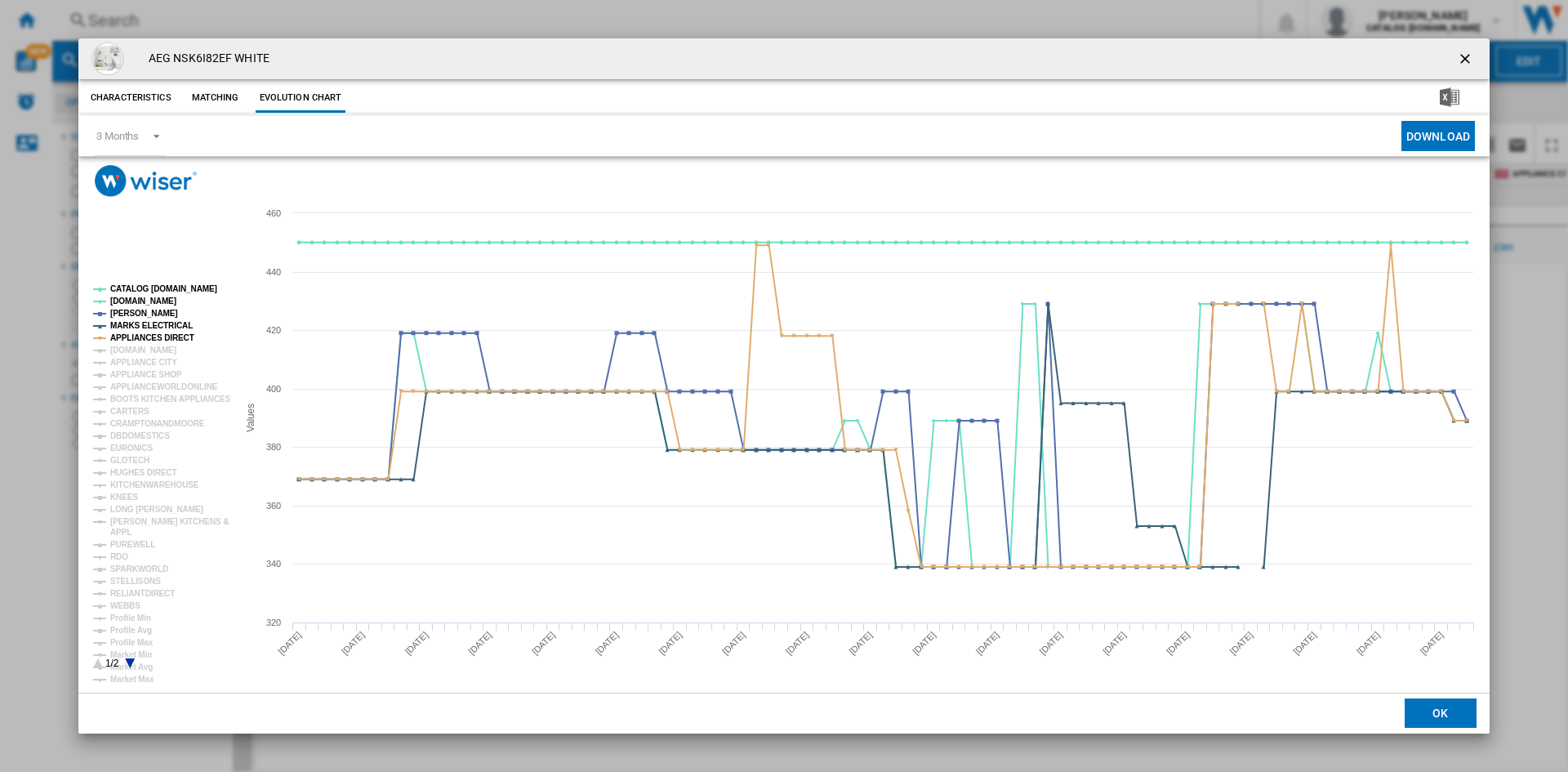
click at [134, 283] on rect "Product popup" at bounding box center [159, 477] width 145 height 397
click at [137, 284] on rect "Product popup" at bounding box center [159, 477] width 145 height 397
click at [149, 289] on tspan "CATALOG [DOMAIN_NAME]" at bounding box center [164, 289] width 107 height 9
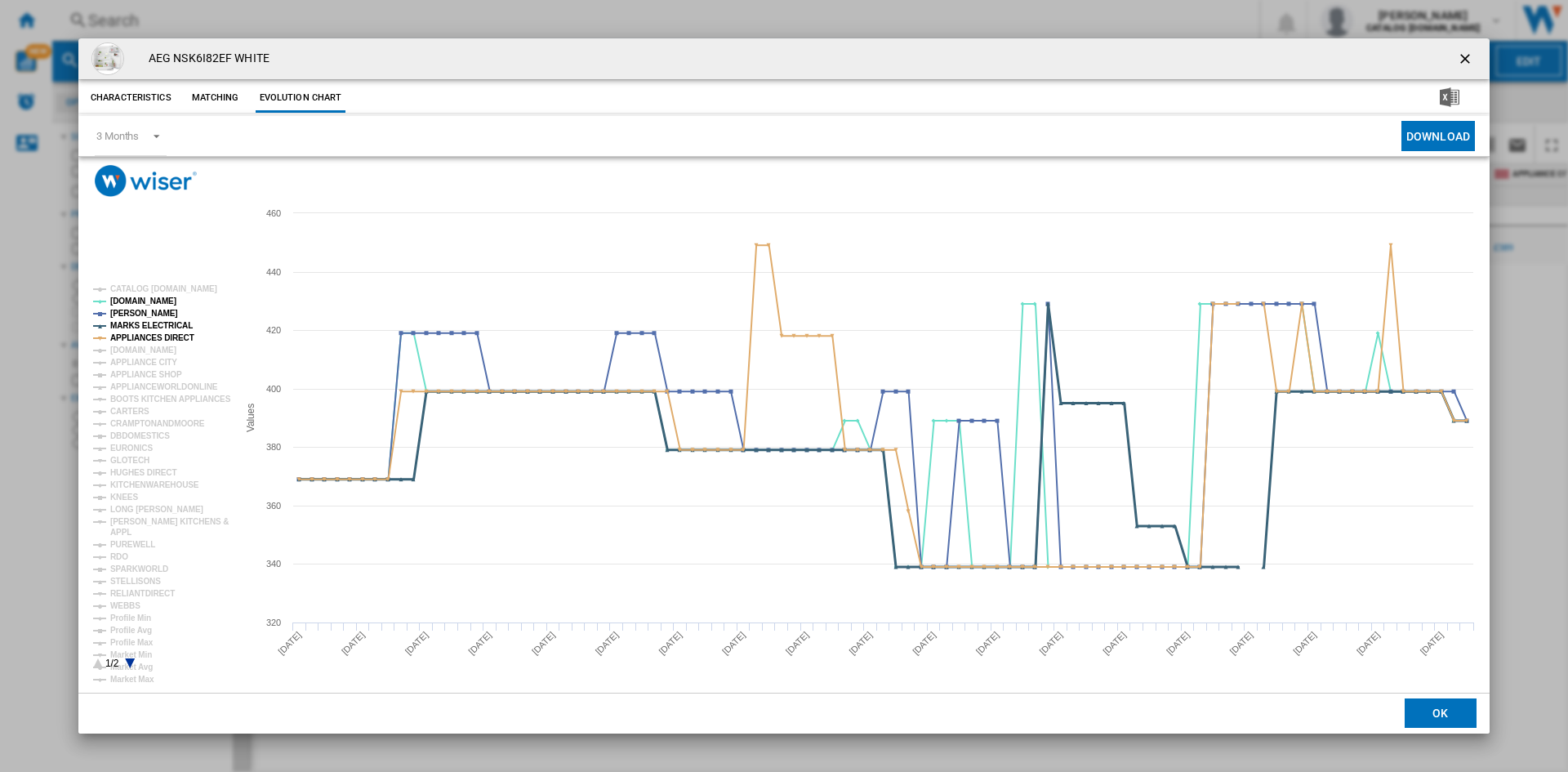
click at [163, 321] on tspan "MARKS ELECTRICAL" at bounding box center [151, 325] width 82 height 9
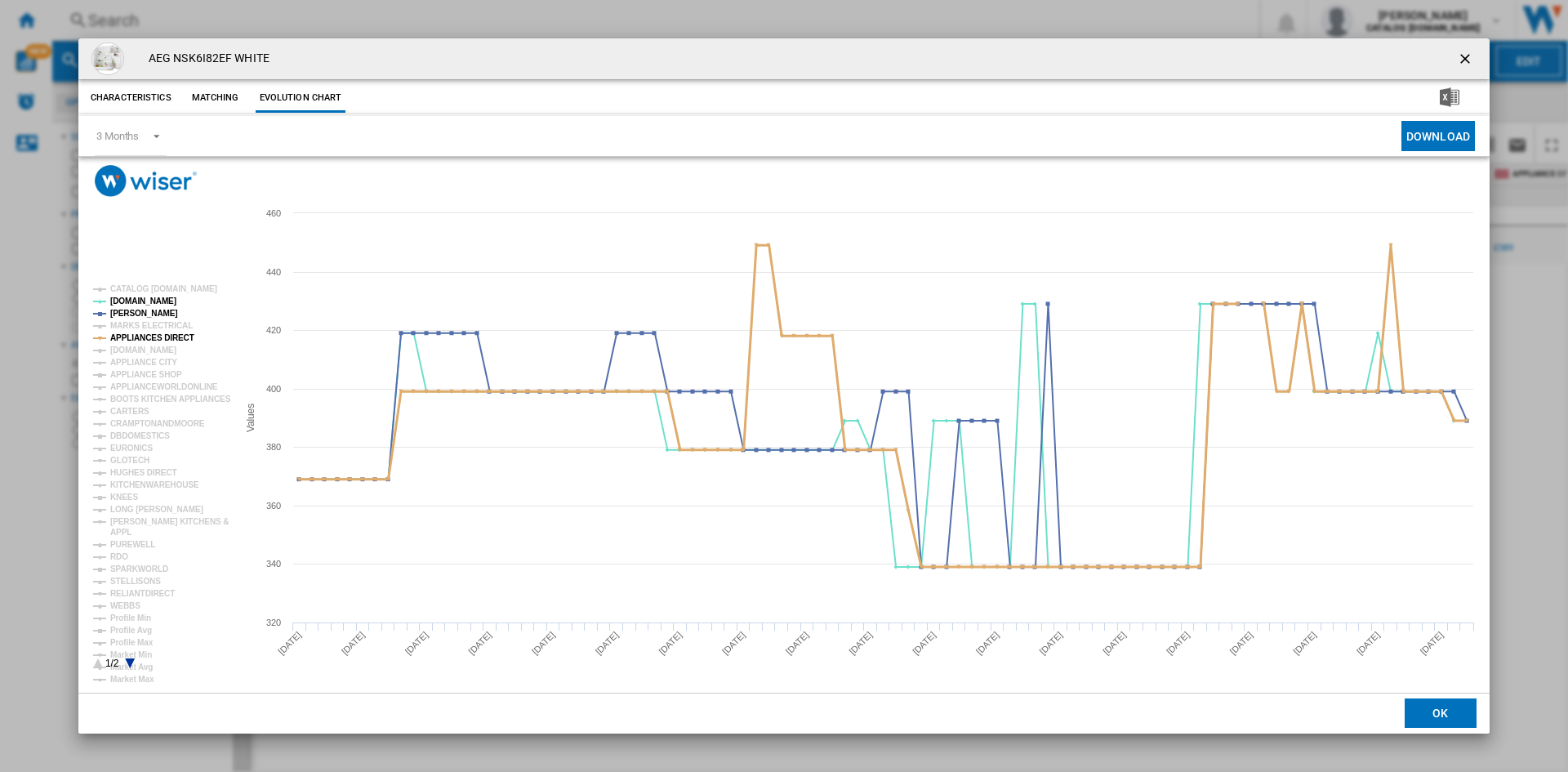
click at [172, 334] on tspan "APPLIANCES DIRECT" at bounding box center [152, 338] width 84 height 9
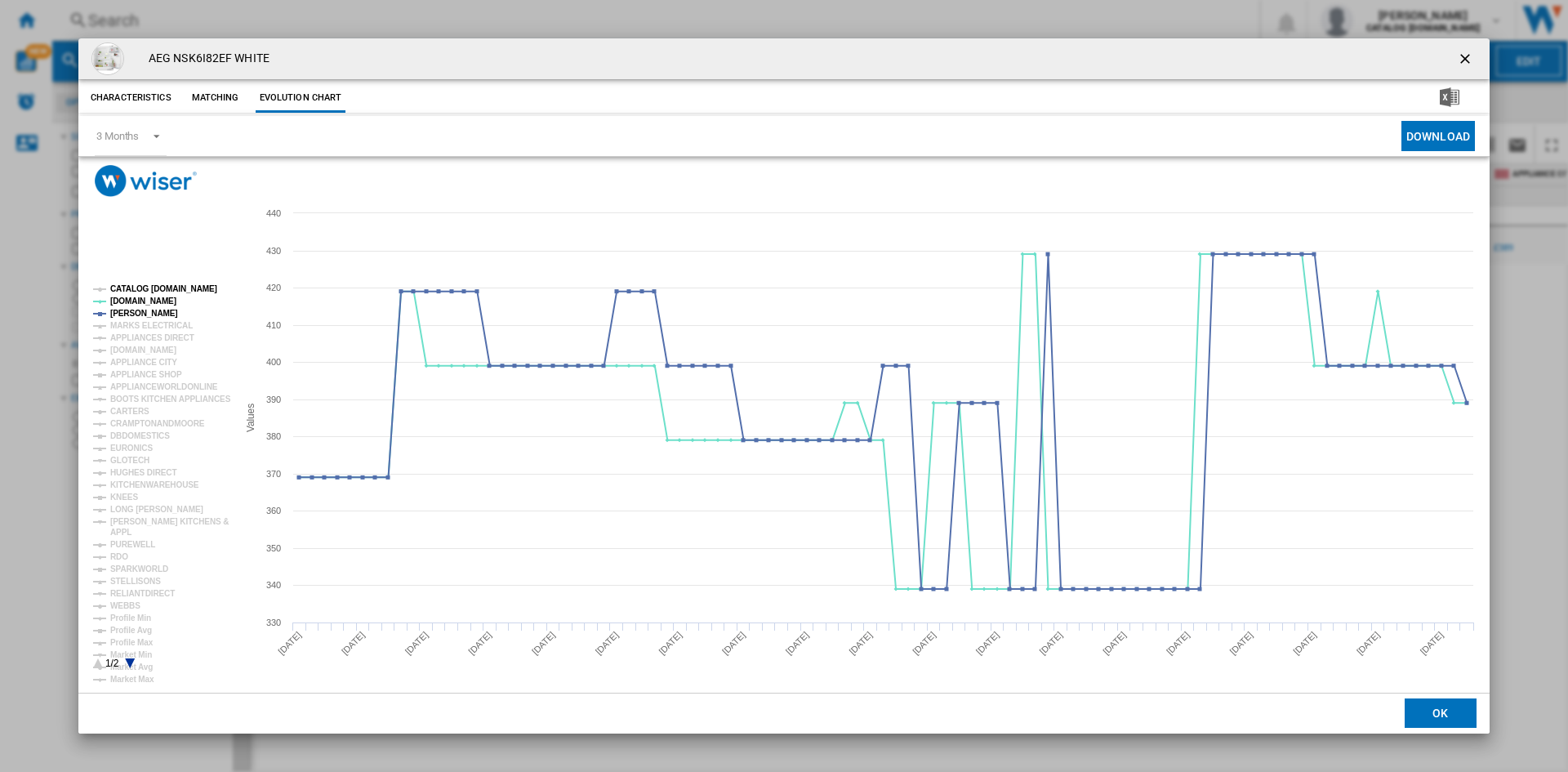
click at [180, 286] on tspan "CATALOG [DOMAIN_NAME]" at bounding box center [164, 289] width 107 height 9
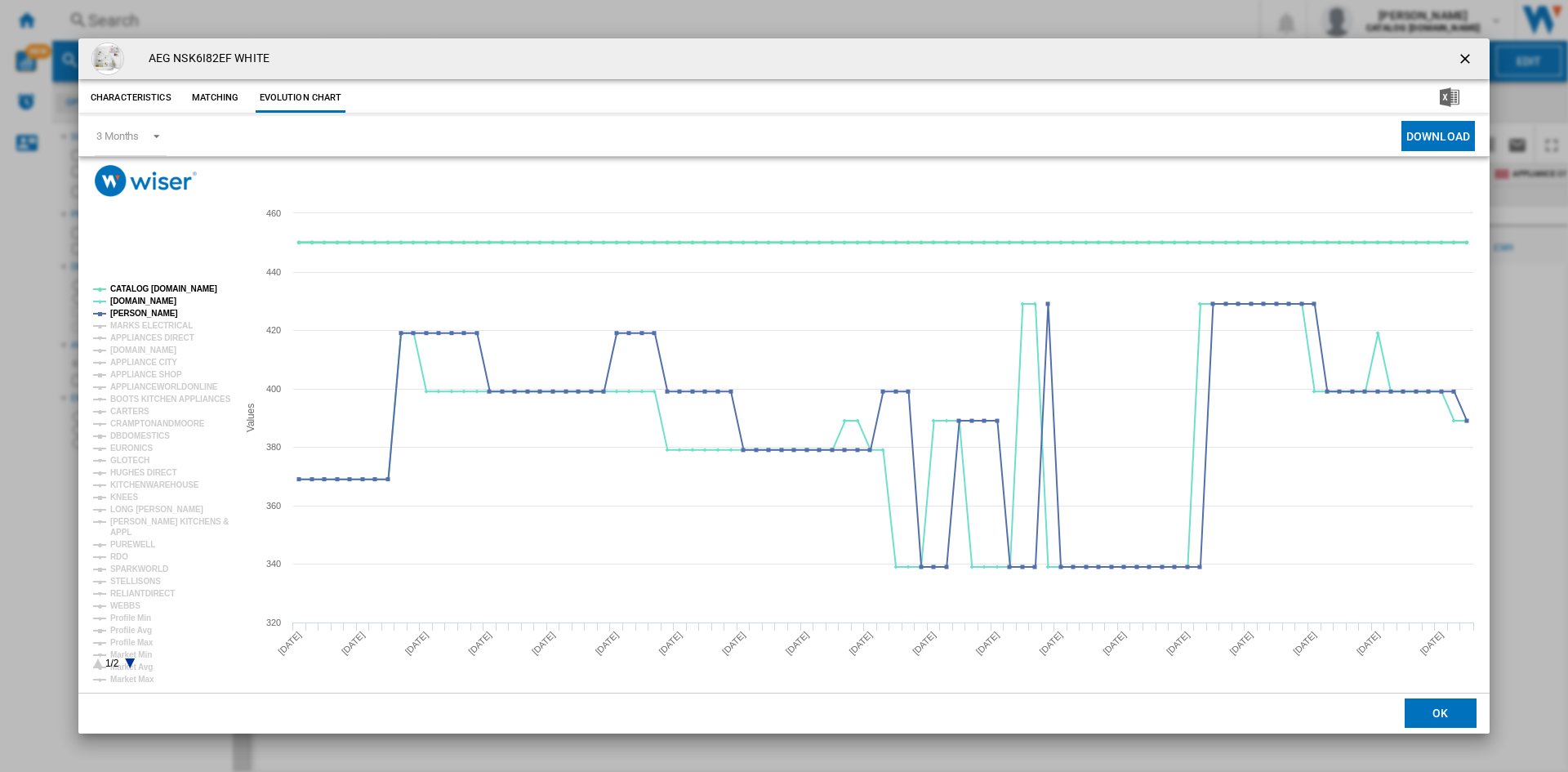
click at [180, 286] on tspan "CATALOG [DOMAIN_NAME]" at bounding box center [164, 289] width 107 height 9
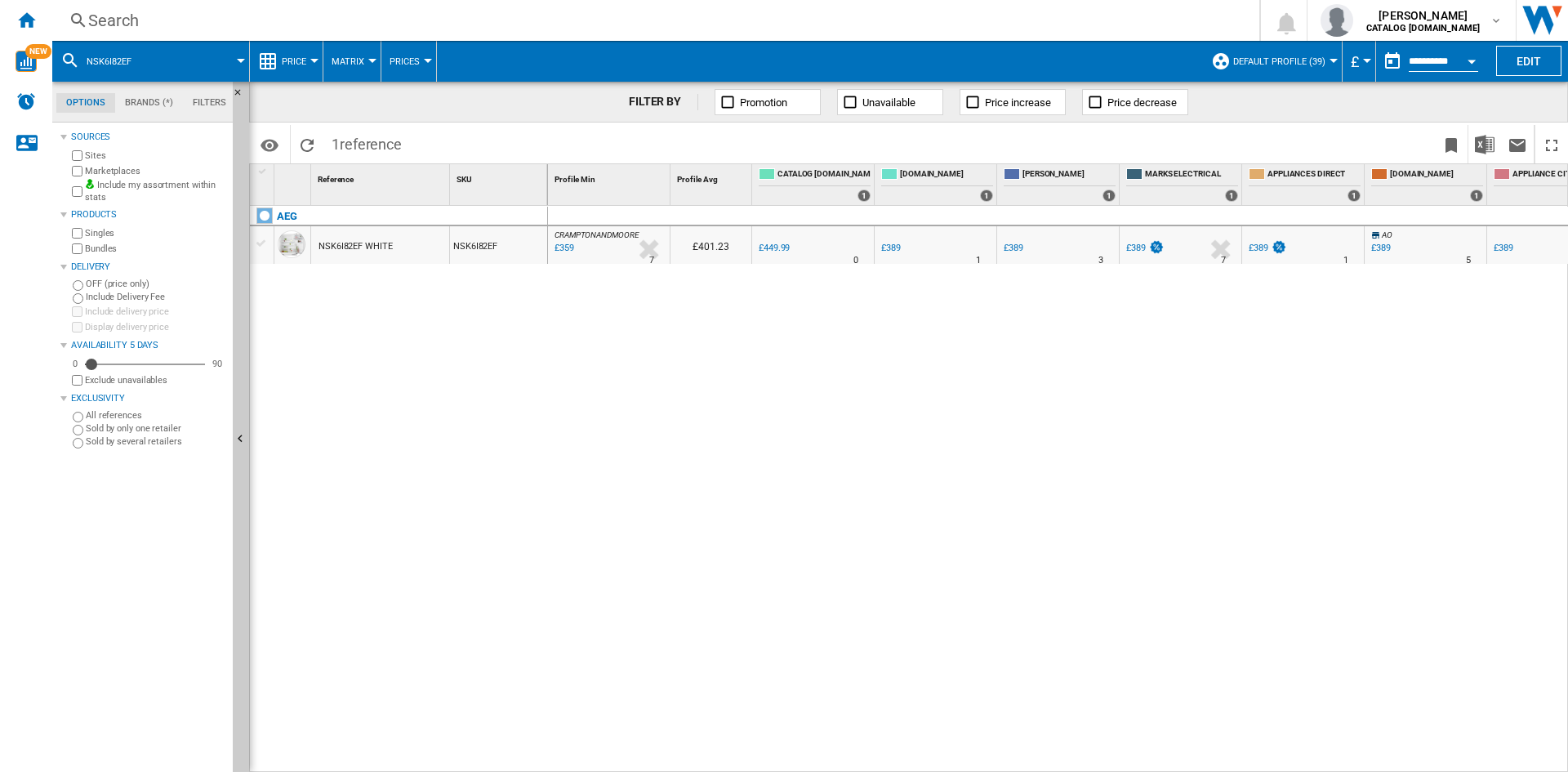
click at [1112, 21] on div "Search" at bounding box center [652, 21] width 1128 height 23
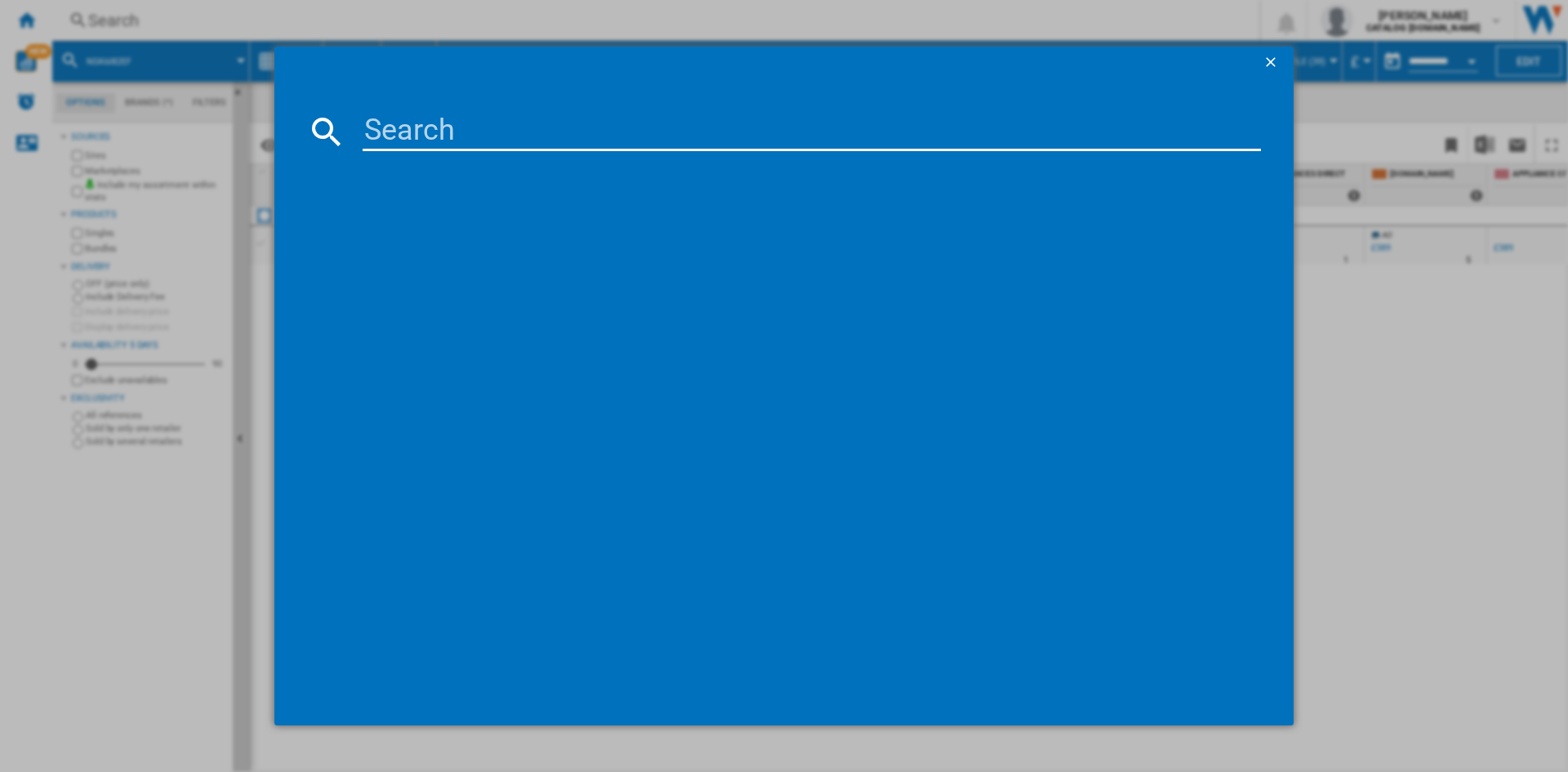
click at [1036, 138] on input at bounding box center [811, 131] width 898 height 39
paste input "LFR71864B"
type input "LFR71864B"
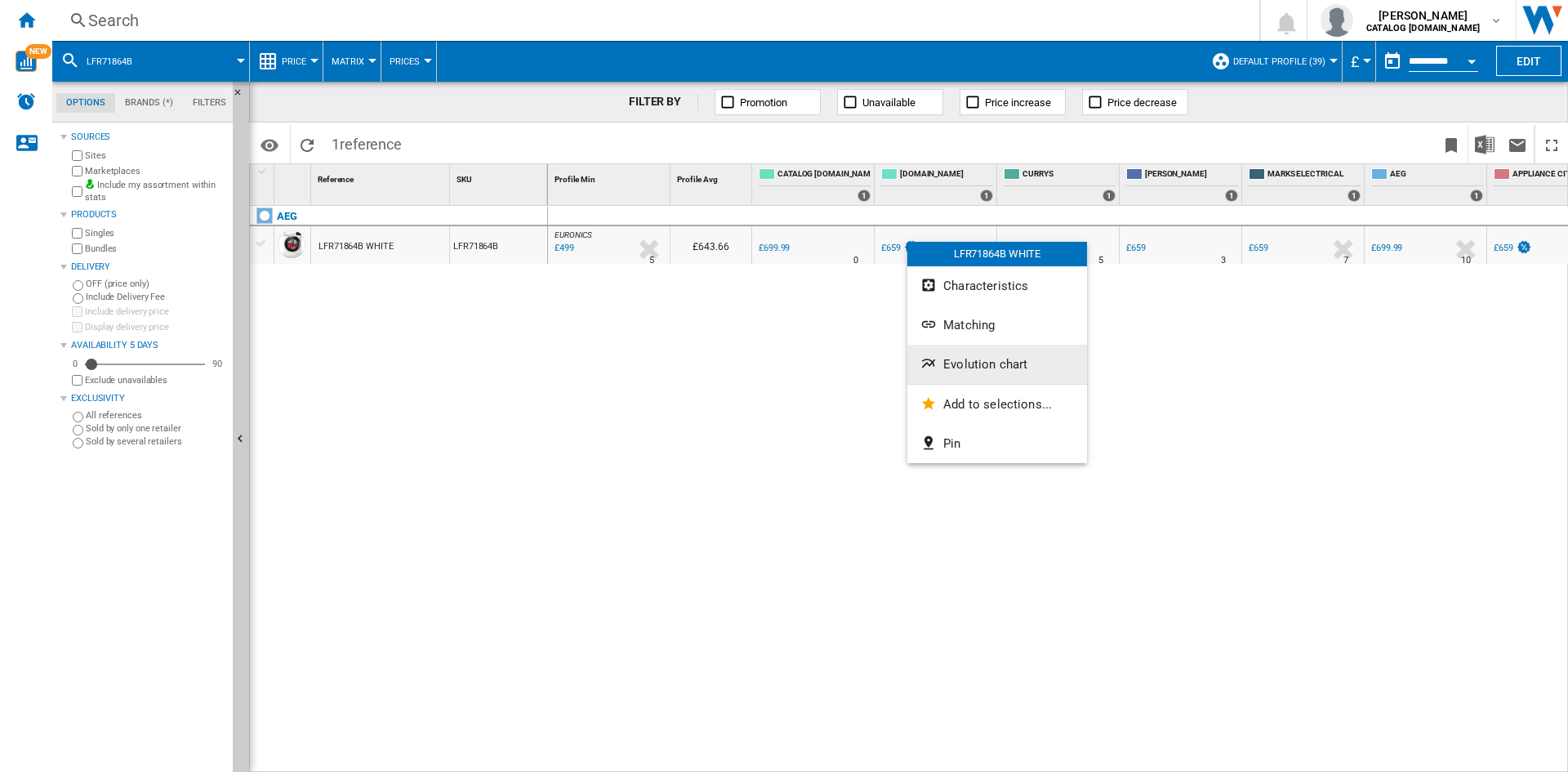
click at [983, 377] on button "Evolution chart" at bounding box center [996, 365] width 180 height 39
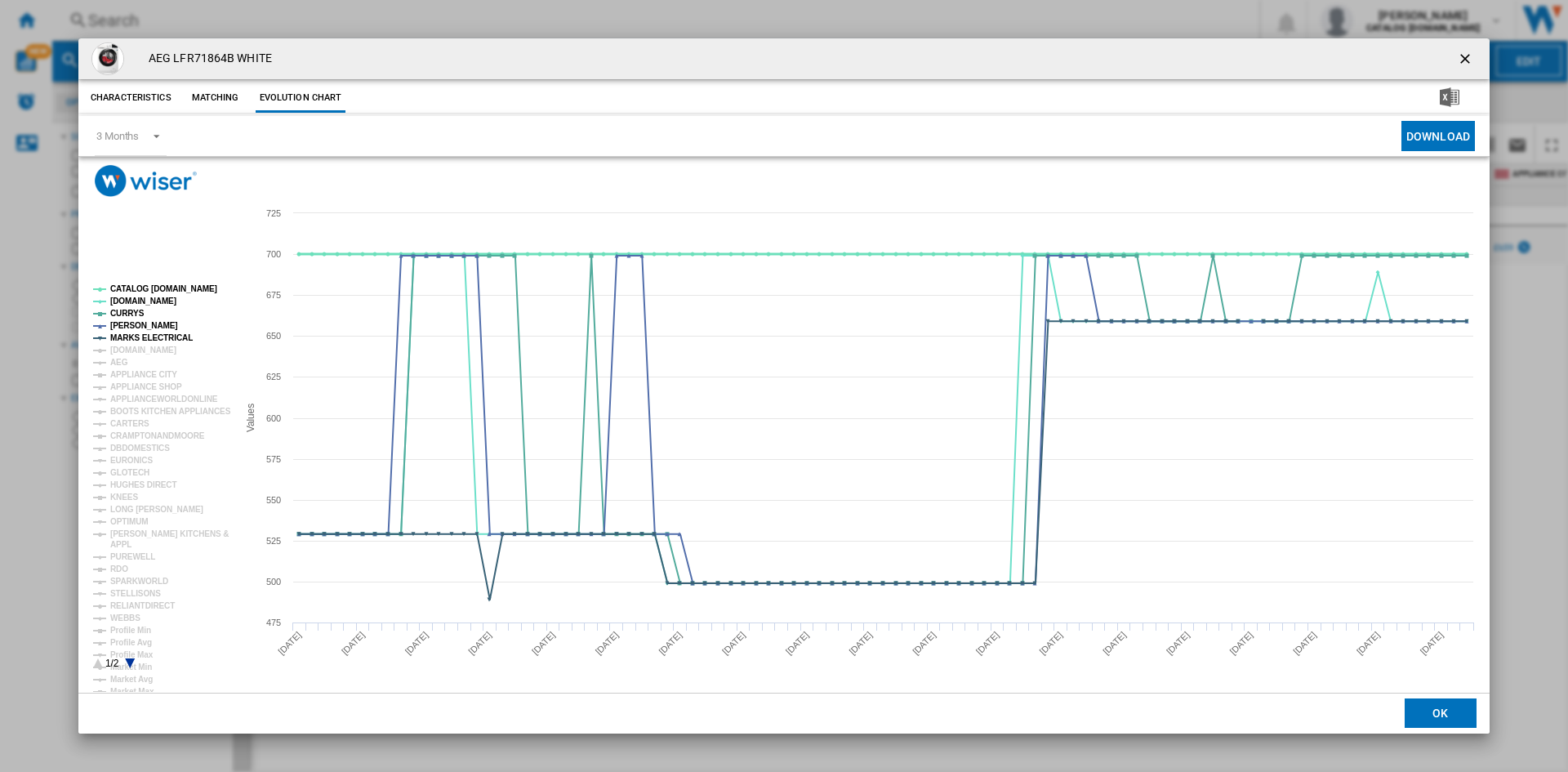
click at [155, 293] on tspan "CATALOG [DOMAIN_NAME]" at bounding box center [164, 289] width 107 height 9
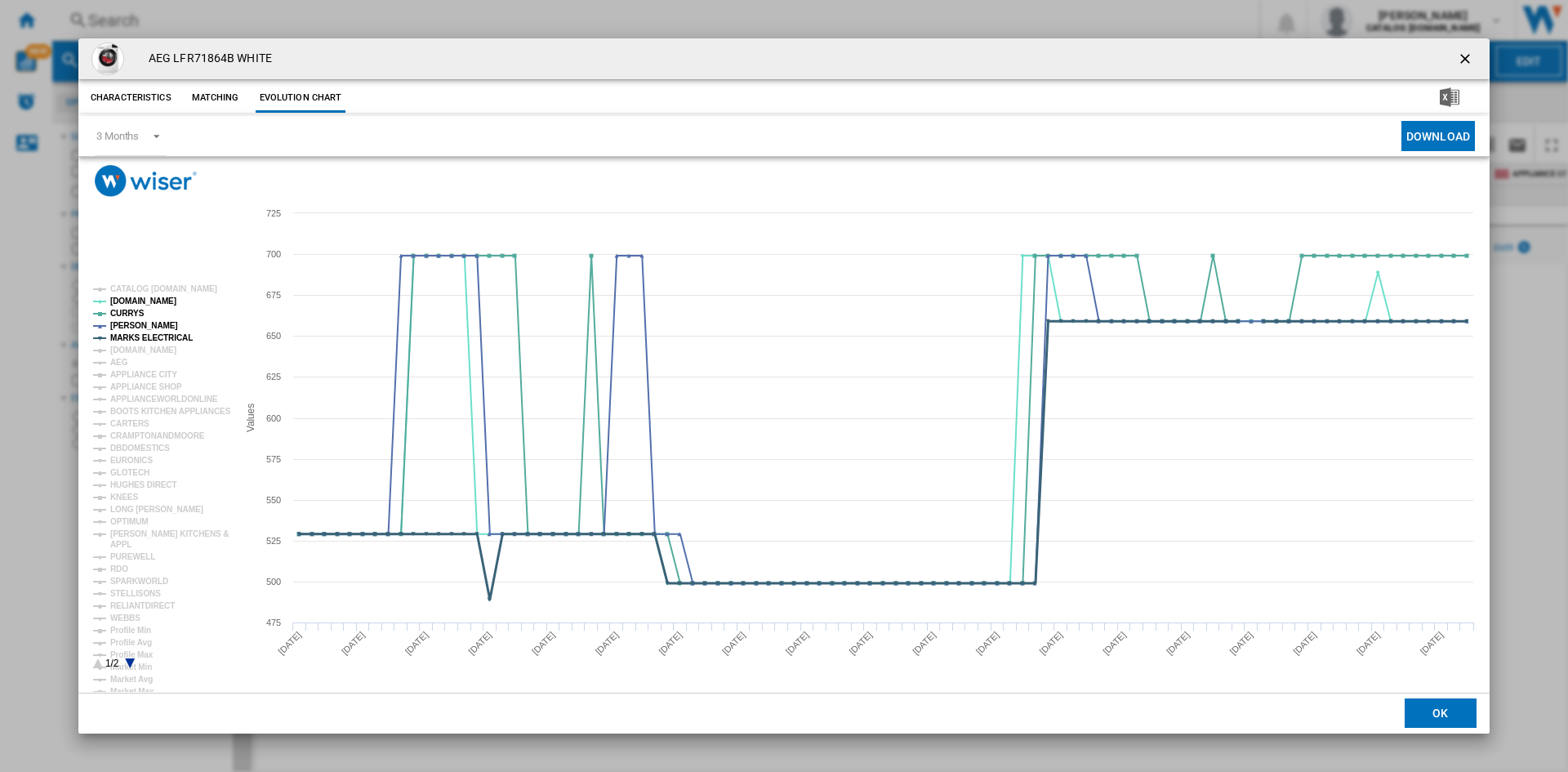
click at [159, 334] on tspan "MARKS ELECTRICAL" at bounding box center [151, 338] width 82 height 9
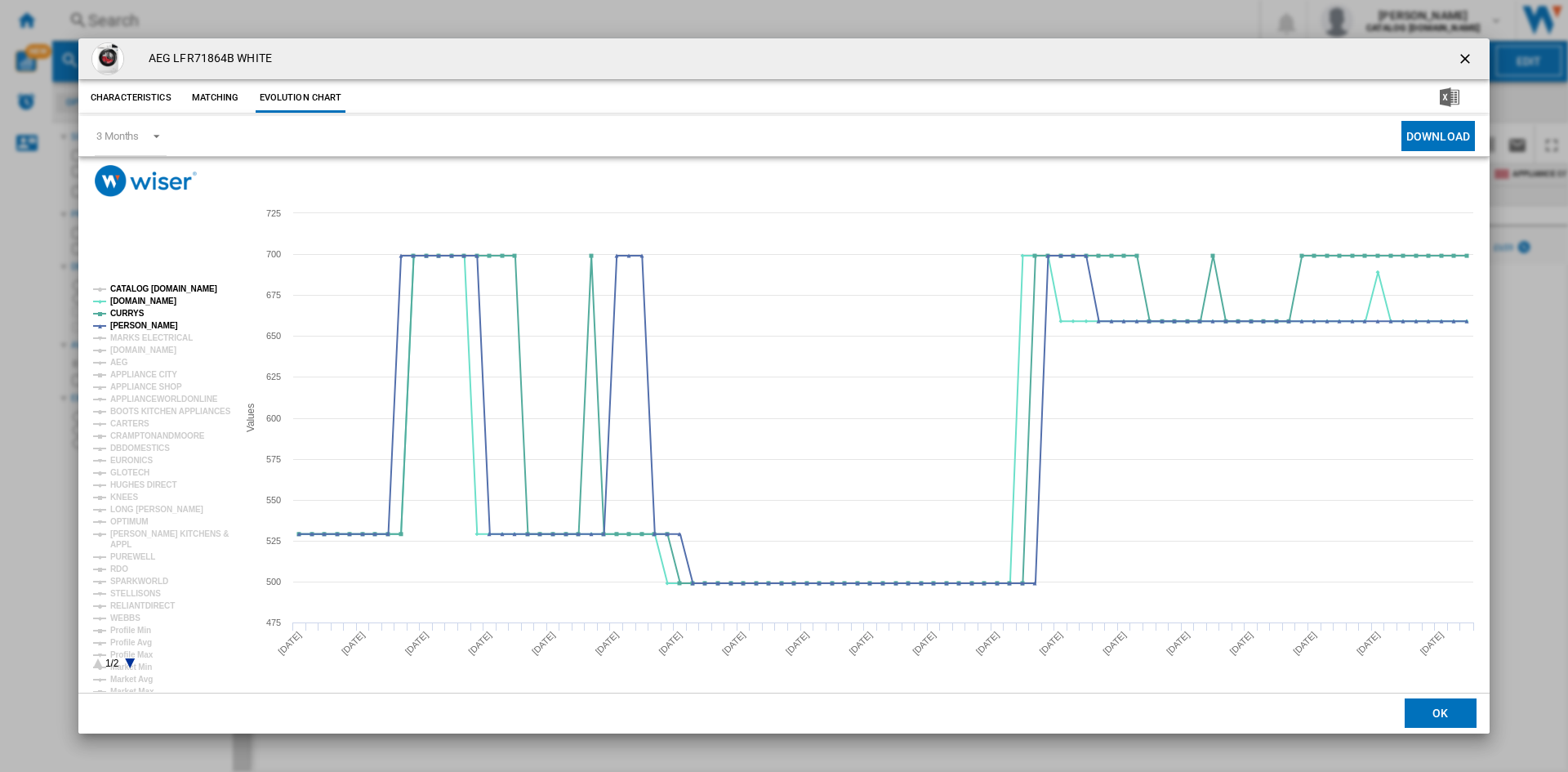
click at [184, 288] on tspan "CATALOG [DOMAIN_NAME]" at bounding box center [164, 289] width 107 height 9
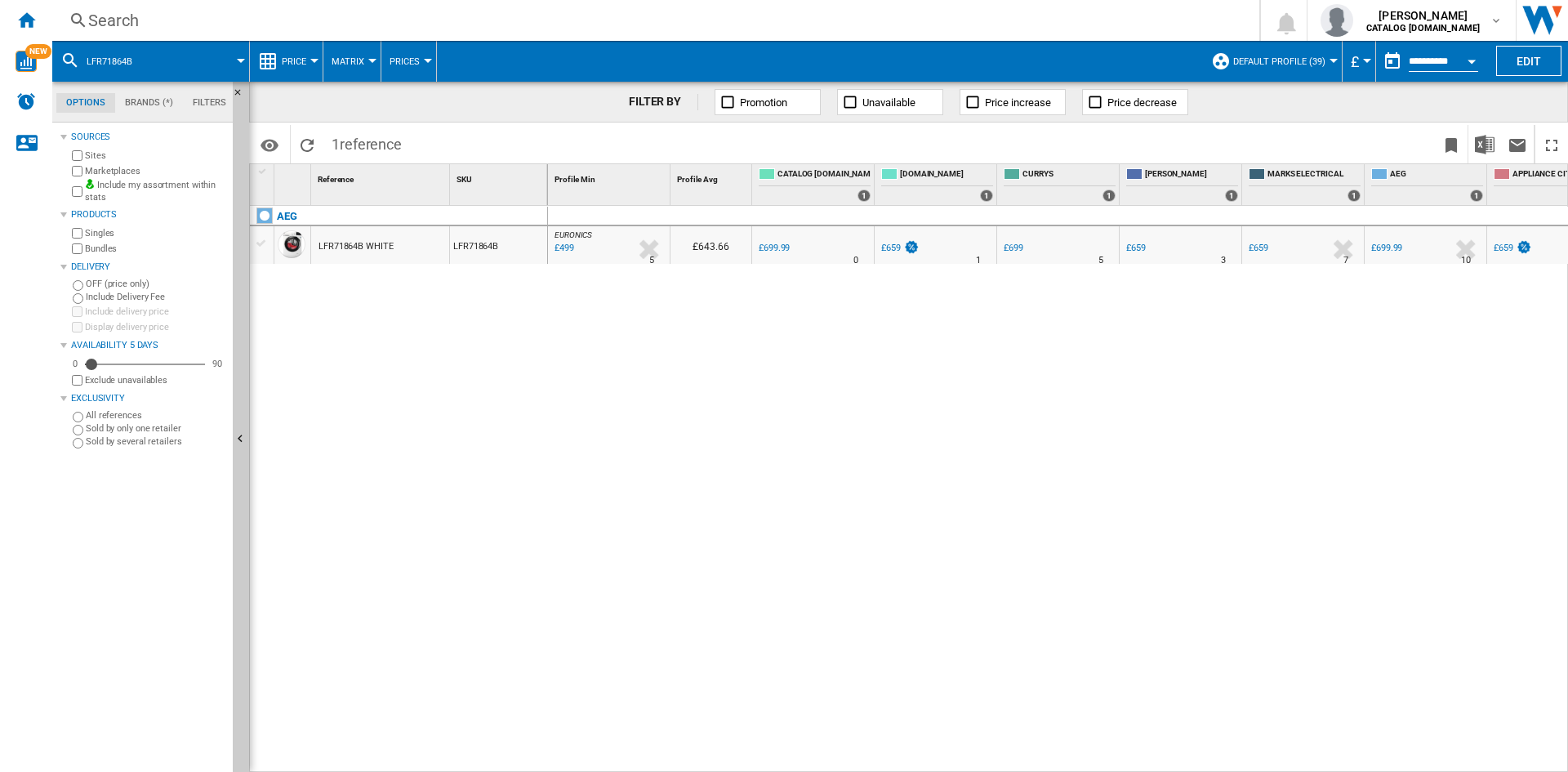
click at [778, 23] on div "Search" at bounding box center [652, 21] width 1128 height 23
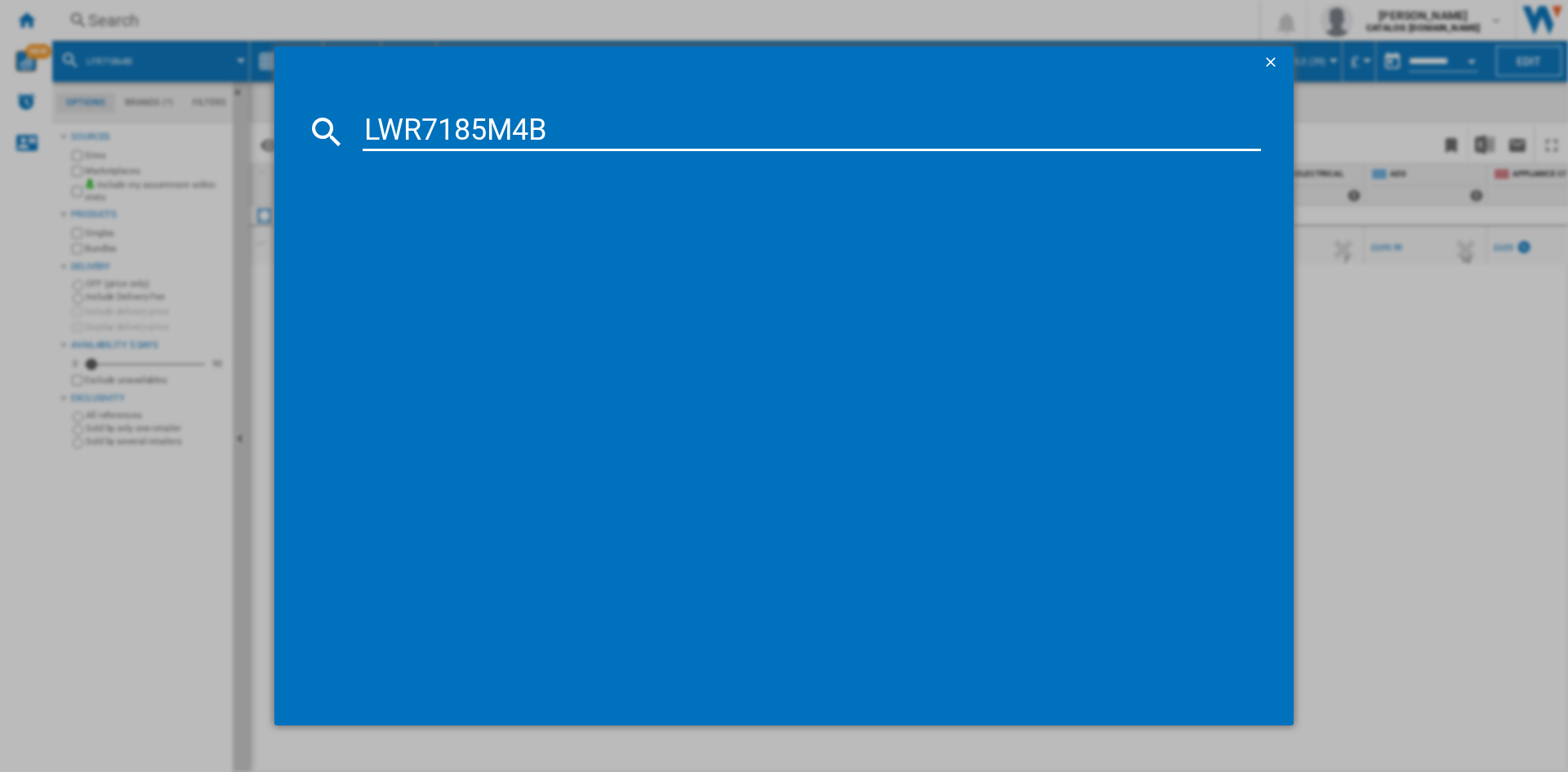
type input "LWR7185M4B"
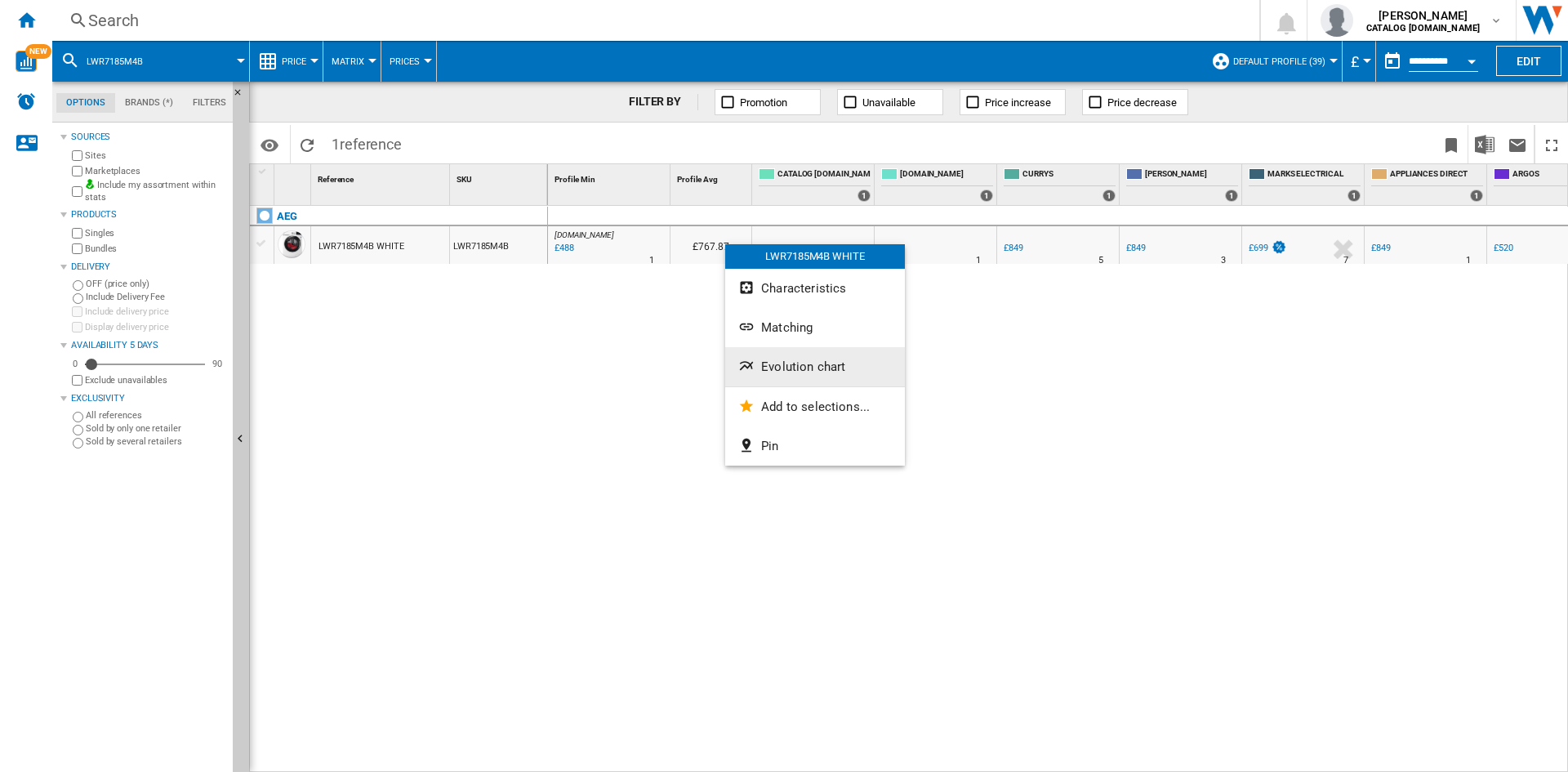
click at [792, 365] on span "Evolution chart" at bounding box center [803, 366] width 84 height 14
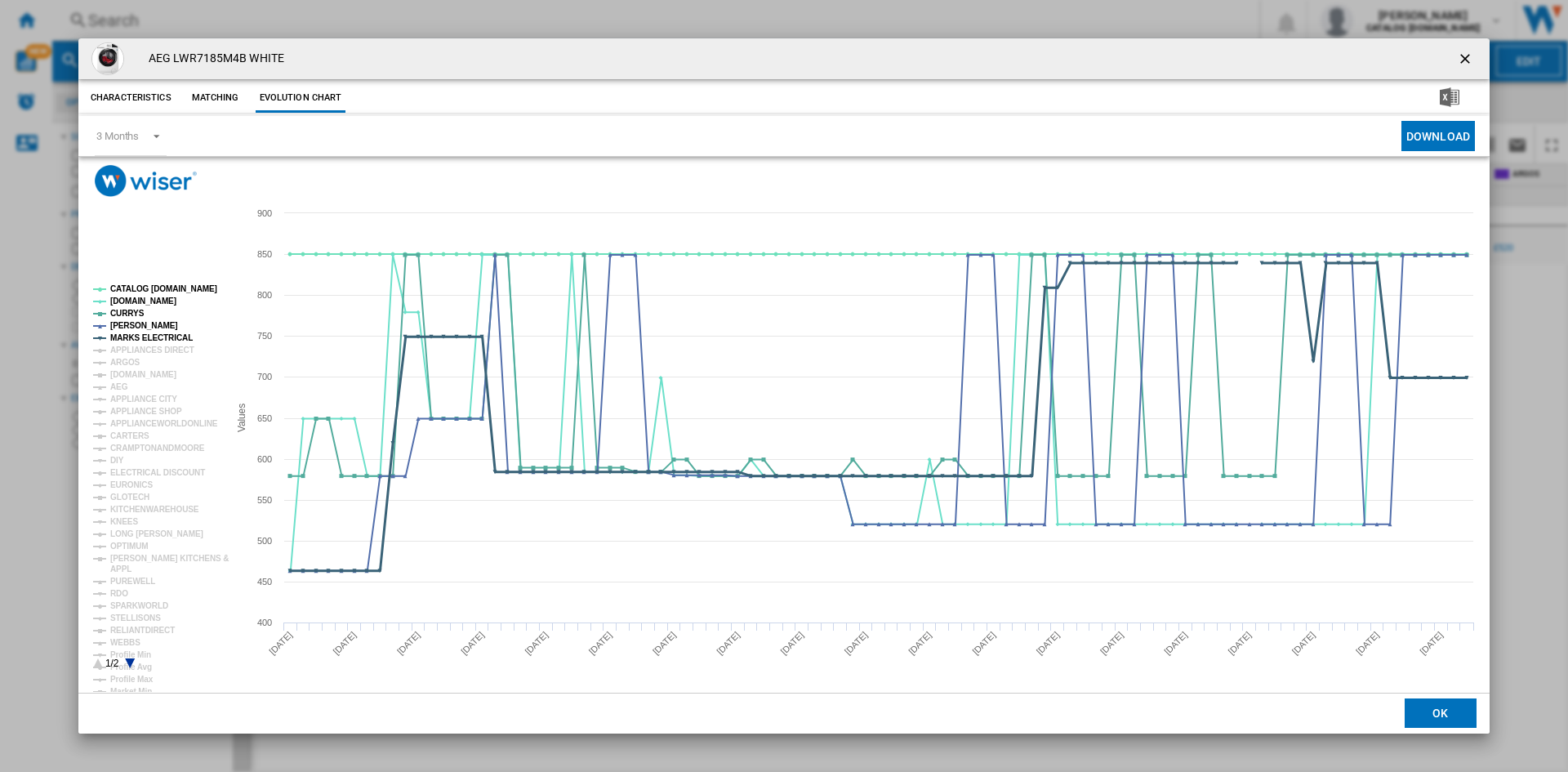
click at [148, 337] on tspan "MARKS ELECTRICAL" at bounding box center [151, 338] width 82 height 9
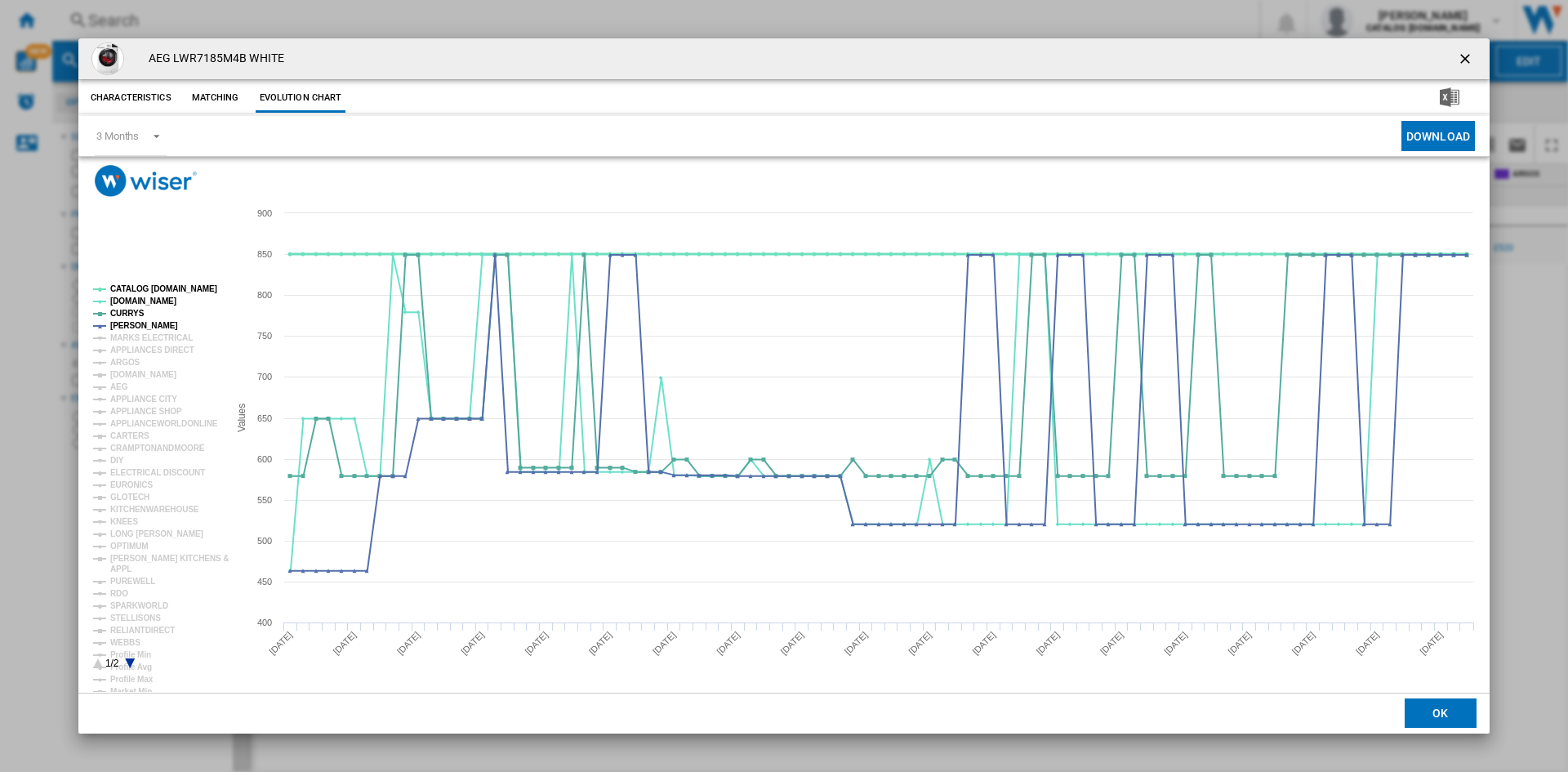
click at [178, 287] on tspan "CATALOG [DOMAIN_NAME]" at bounding box center [164, 289] width 107 height 9
click at [152, 290] on tspan "CATALOG [DOMAIN_NAME]" at bounding box center [164, 289] width 107 height 9
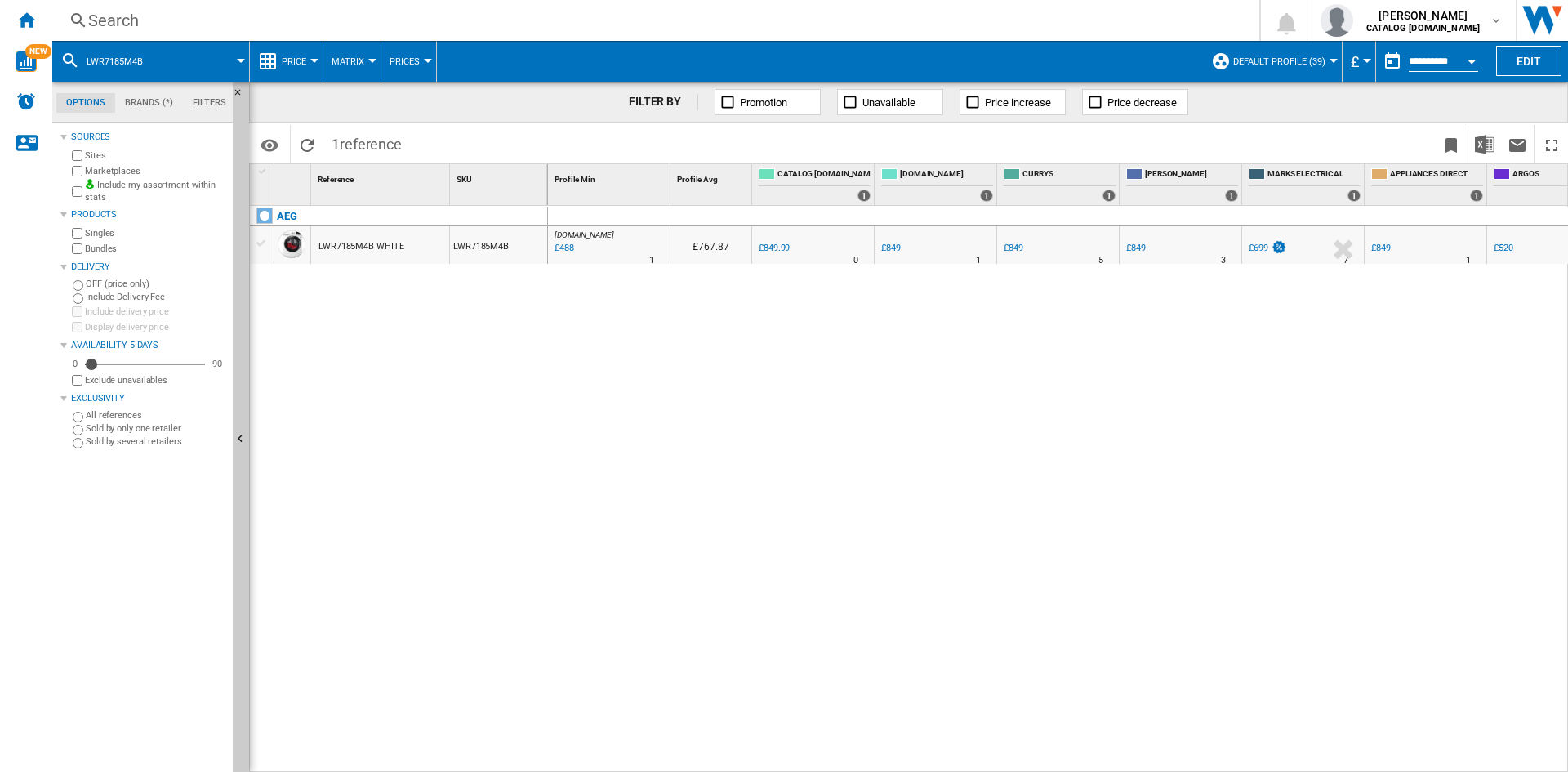
click at [616, 24] on div "Search" at bounding box center [652, 21] width 1128 height 23
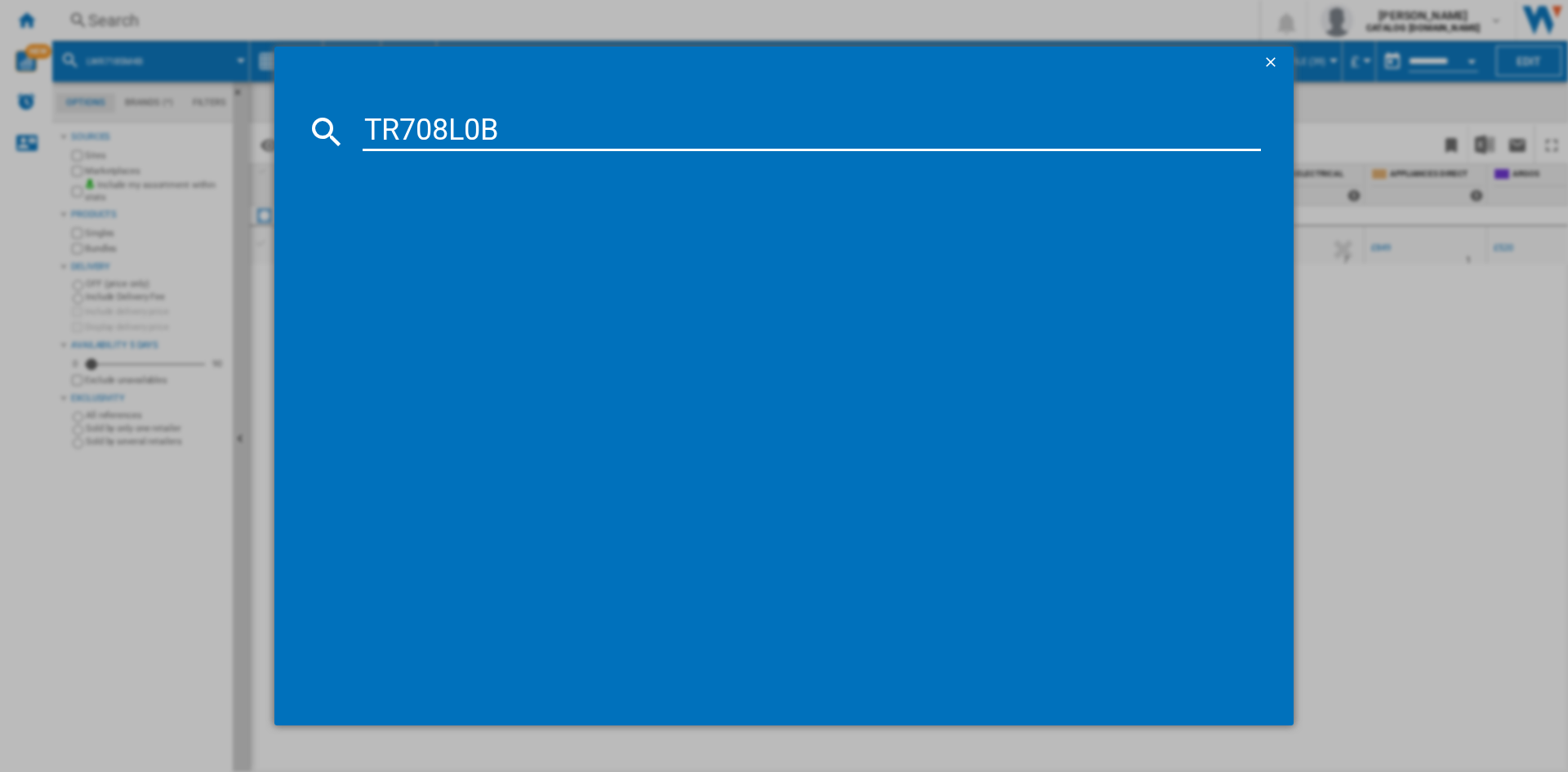
type input "TR708L0B"
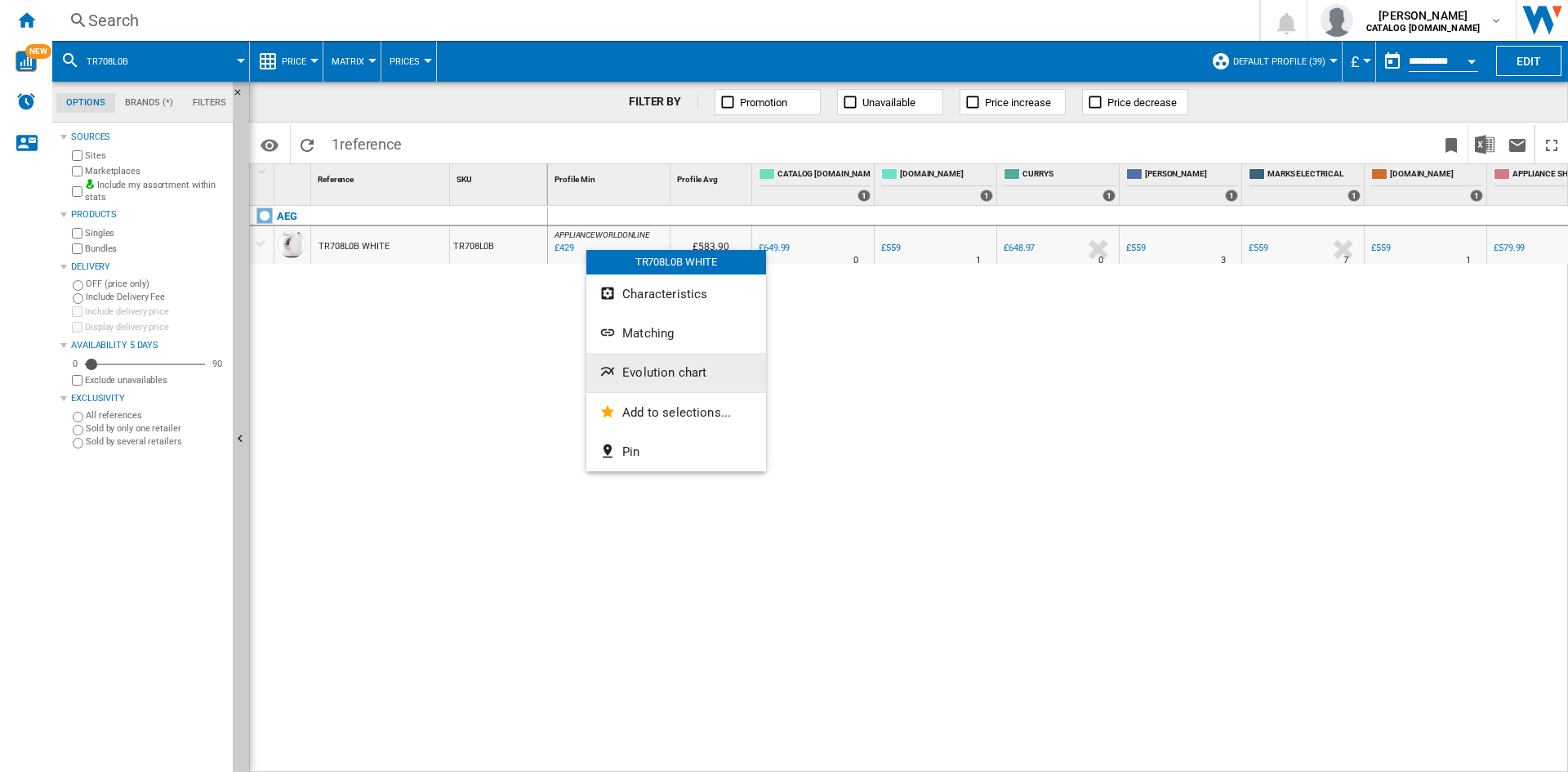
click at [673, 354] on button "Evolution chart" at bounding box center [675, 373] width 180 height 39
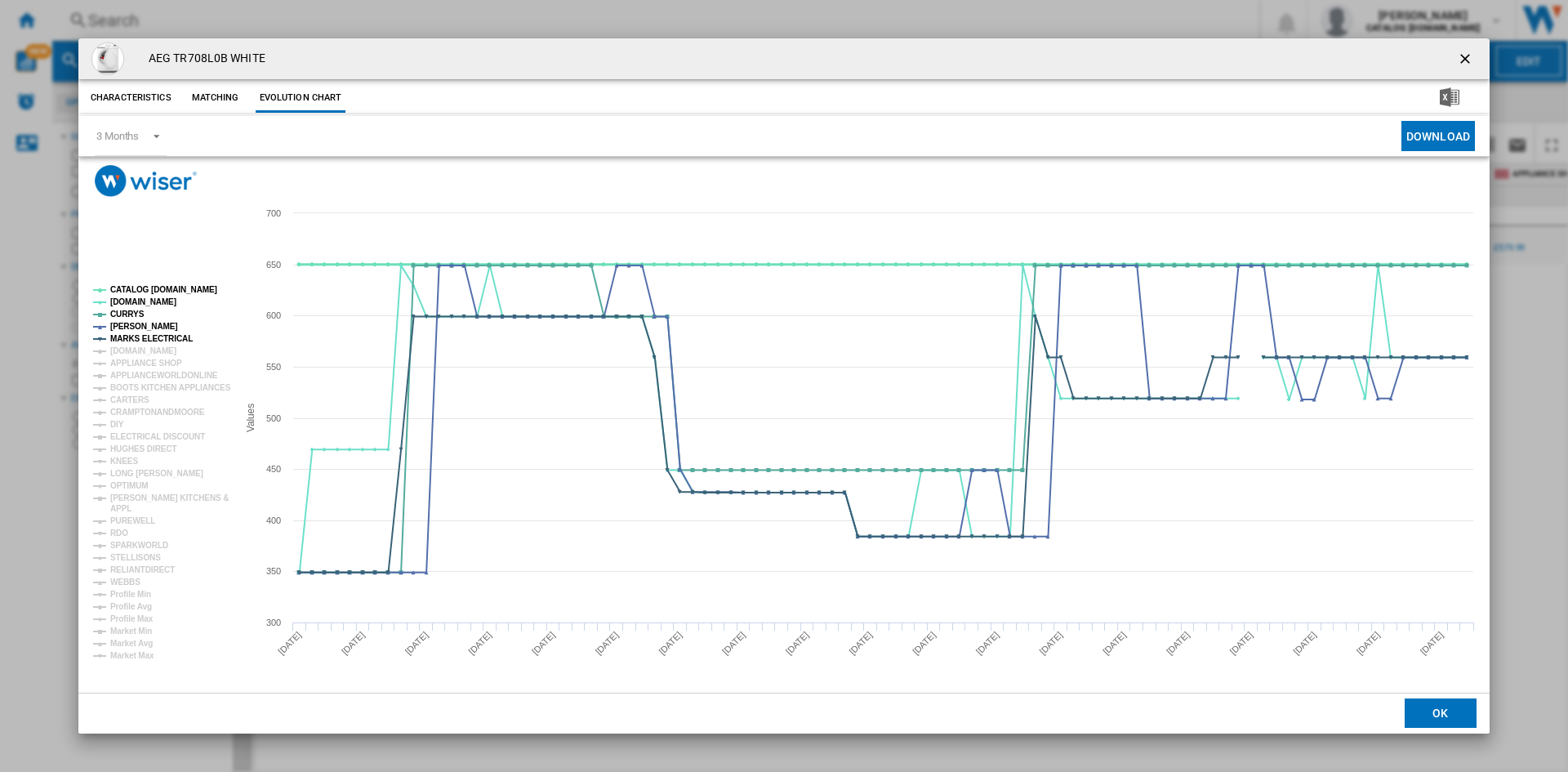
click at [130, 290] on tspan "CATALOG [DOMAIN_NAME]" at bounding box center [164, 290] width 107 height 9
click at [155, 339] on tspan "MARKS ELECTRICAL" at bounding box center [151, 339] width 82 height 9
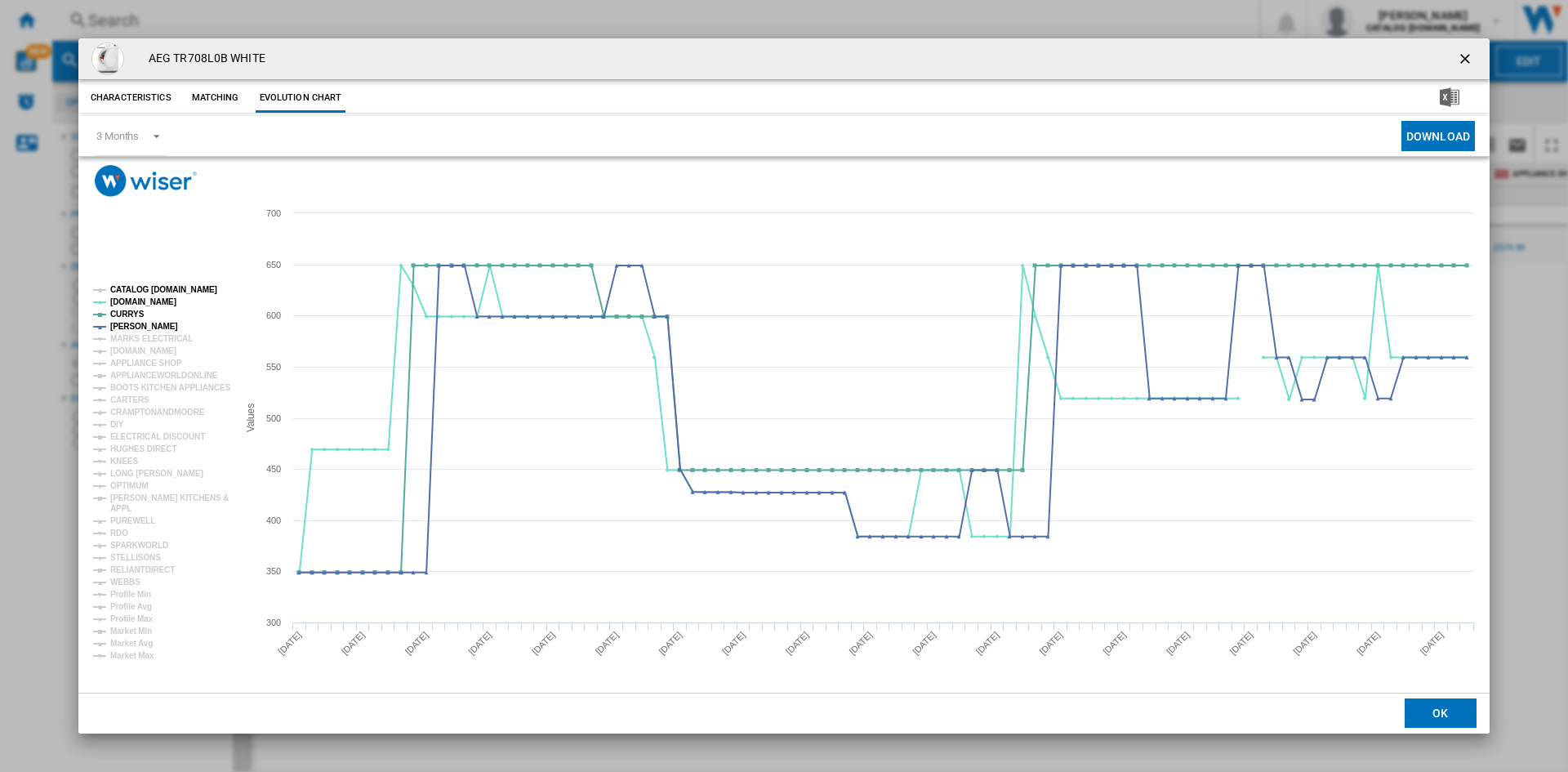
click at [189, 288] on tspan "CATALOG [DOMAIN_NAME]" at bounding box center [164, 290] width 107 height 9
click at [180, 294] on tspan "CATALOG [DOMAIN_NAME]" at bounding box center [164, 290] width 107 height 9
click at [1455, 62] on button "Product popup" at bounding box center [1466, 59] width 33 height 33
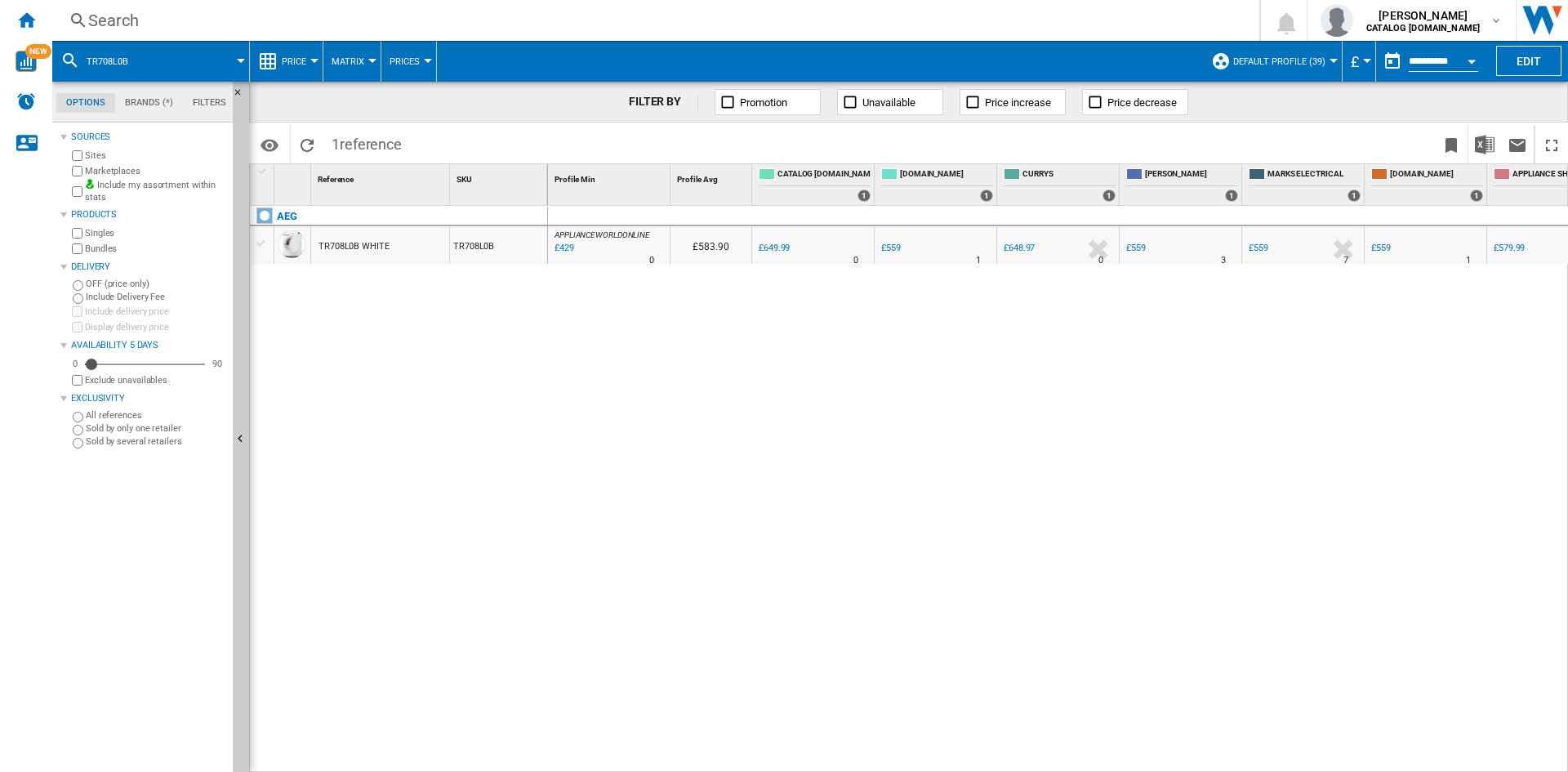
click at [1088, 10] on div "Search" at bounding box center [652, 21] width 1128 height 23
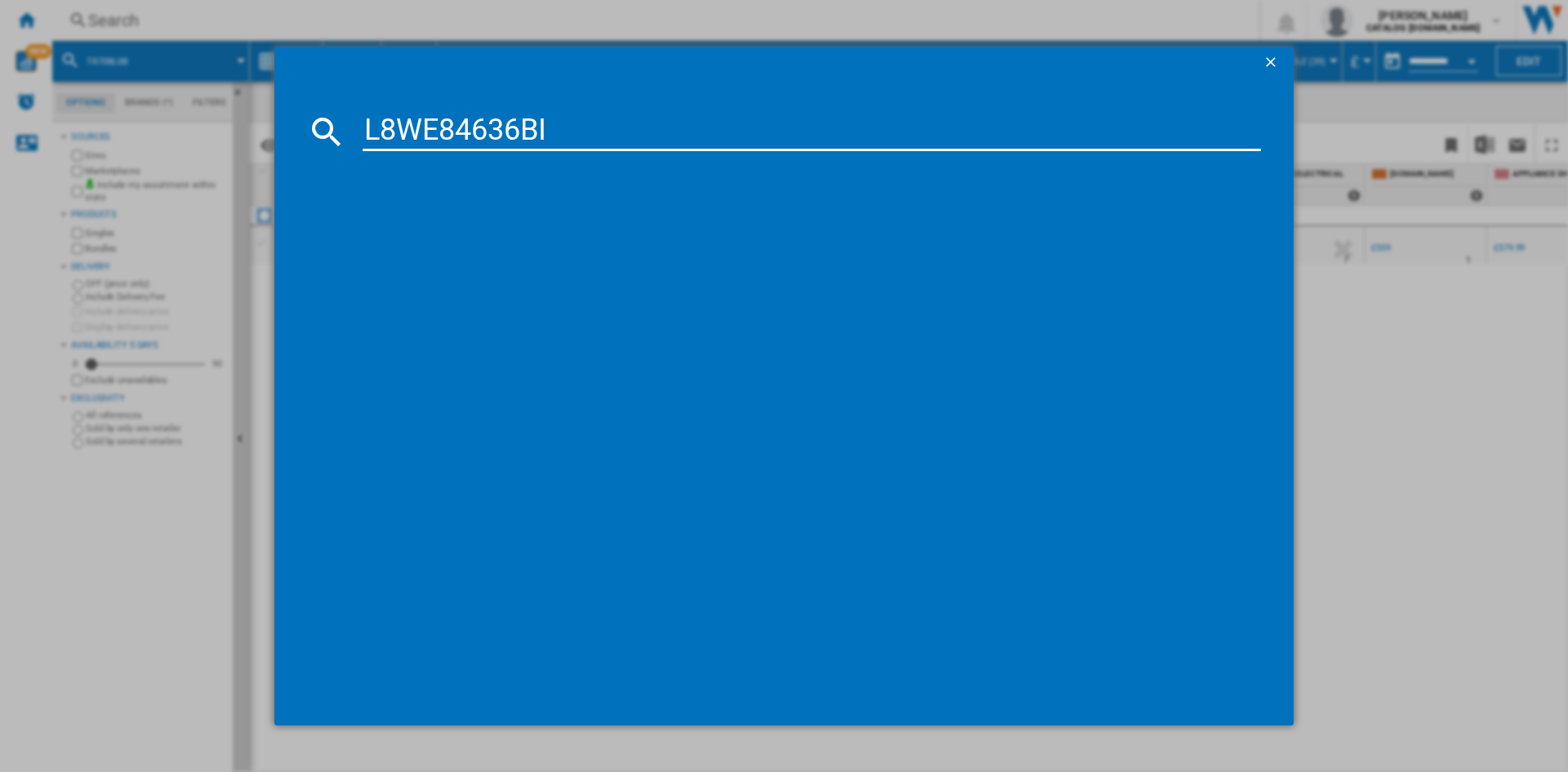
type input "L8WE84636BI"
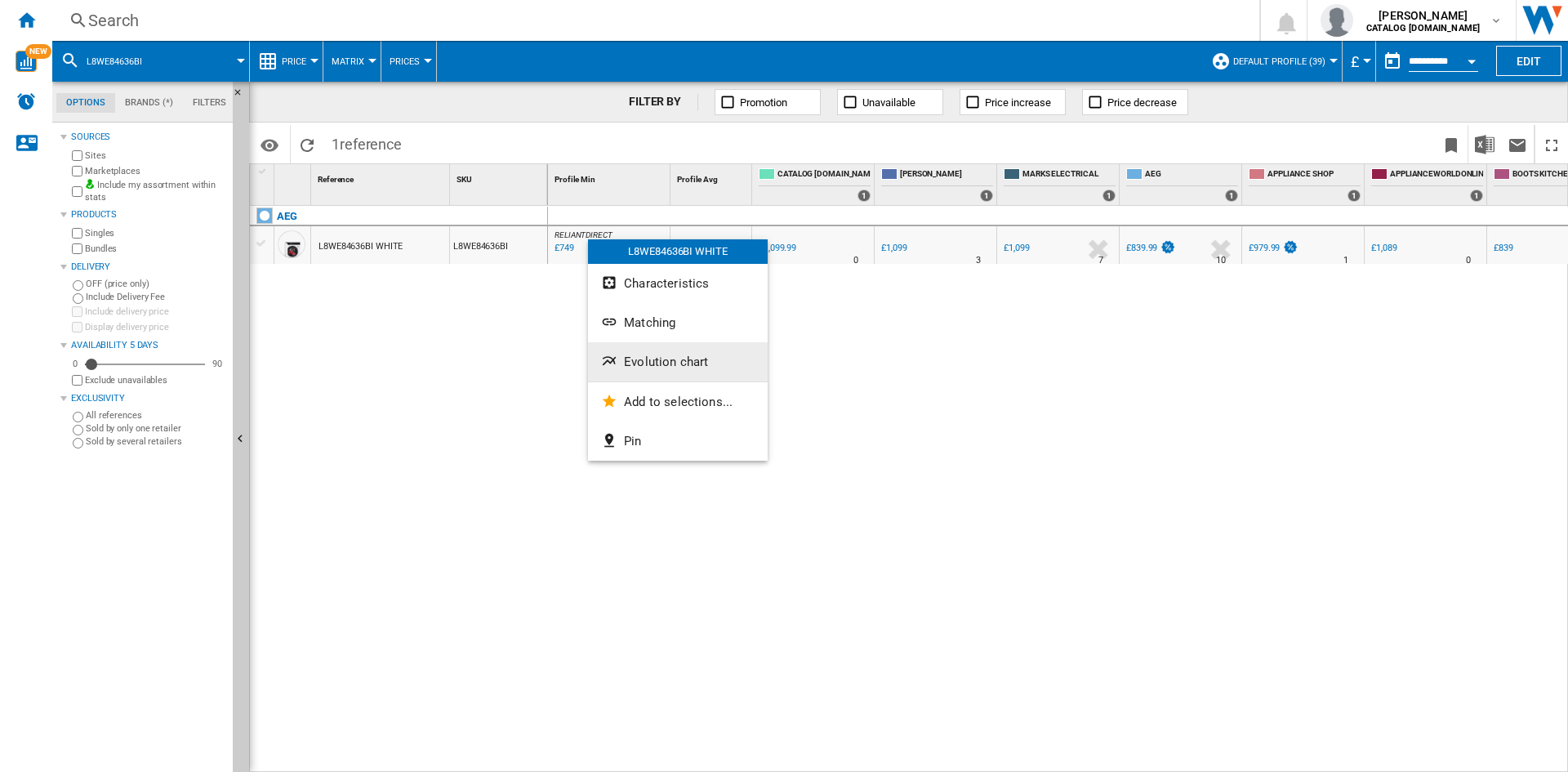
click at [669, 358] on span "Evolution chart" at bounding box center [666, 362] width 84 height 14
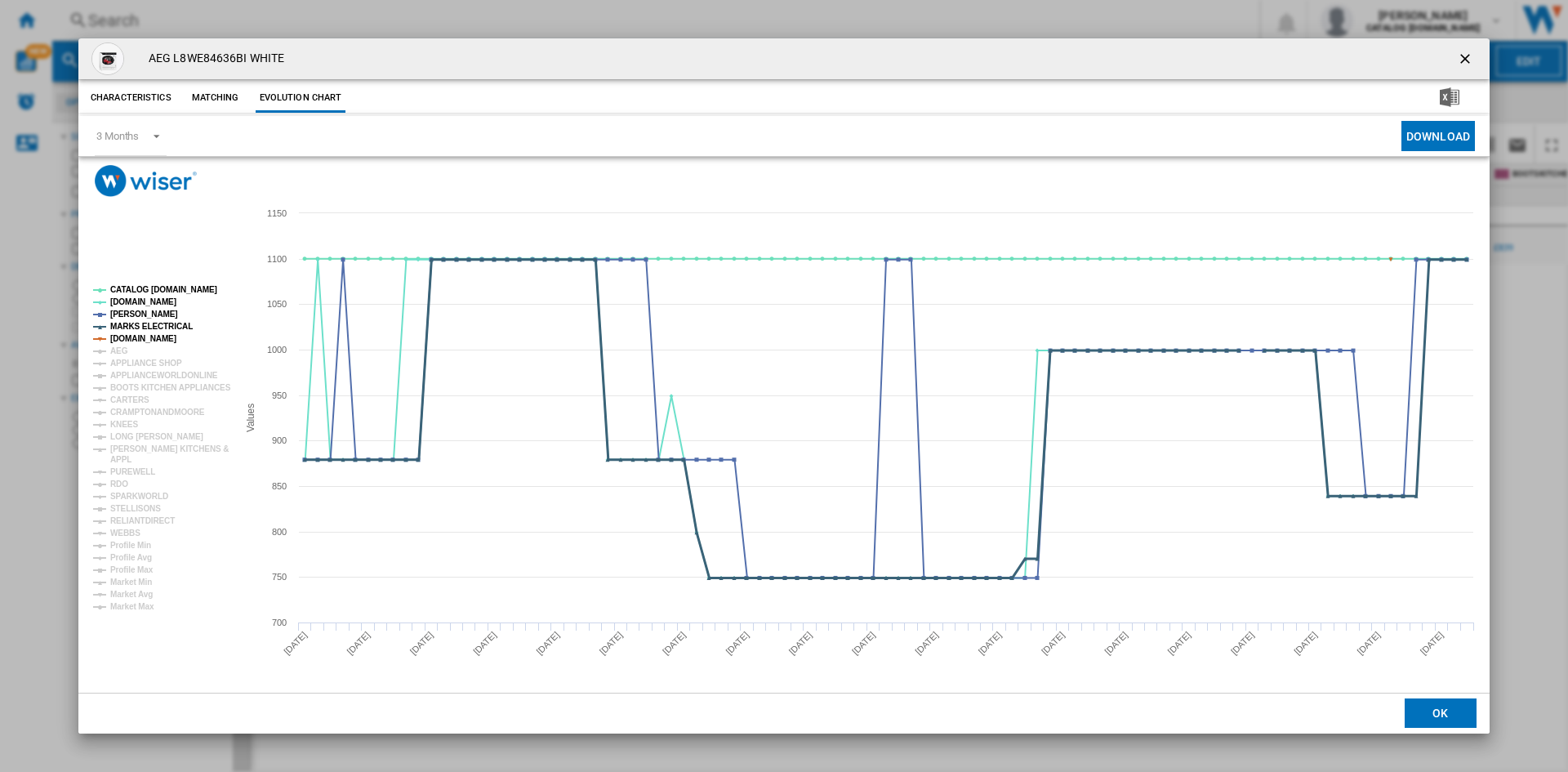
click at [151, 323] on tspan "MARKS ELECTRICAL" at bounding box center [151, 326] width 82 height 9
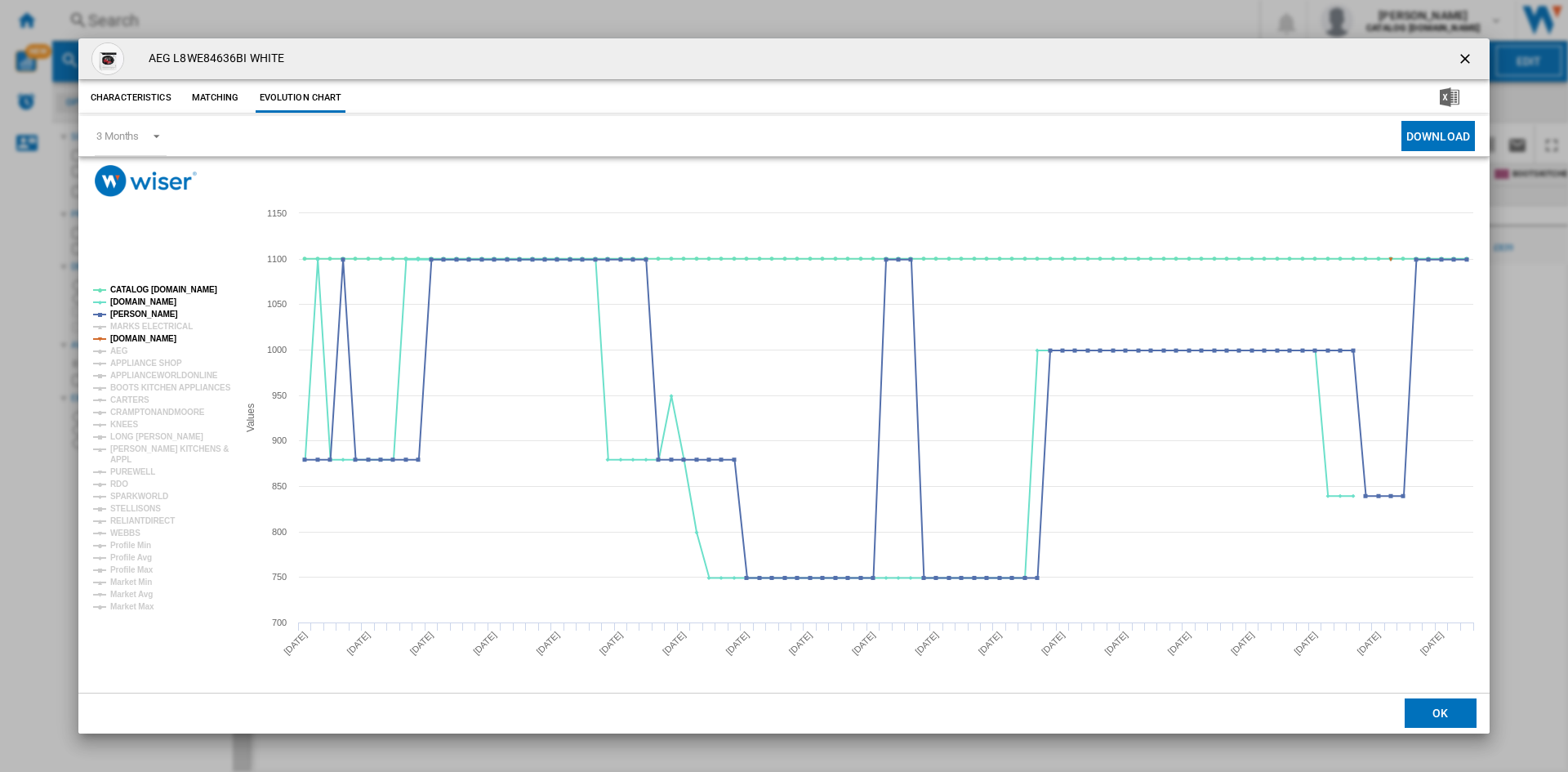
click at [166, 338] on tspan "[DOMAIN_NAME]" at bounding box center [143, 339] width 66 height 9
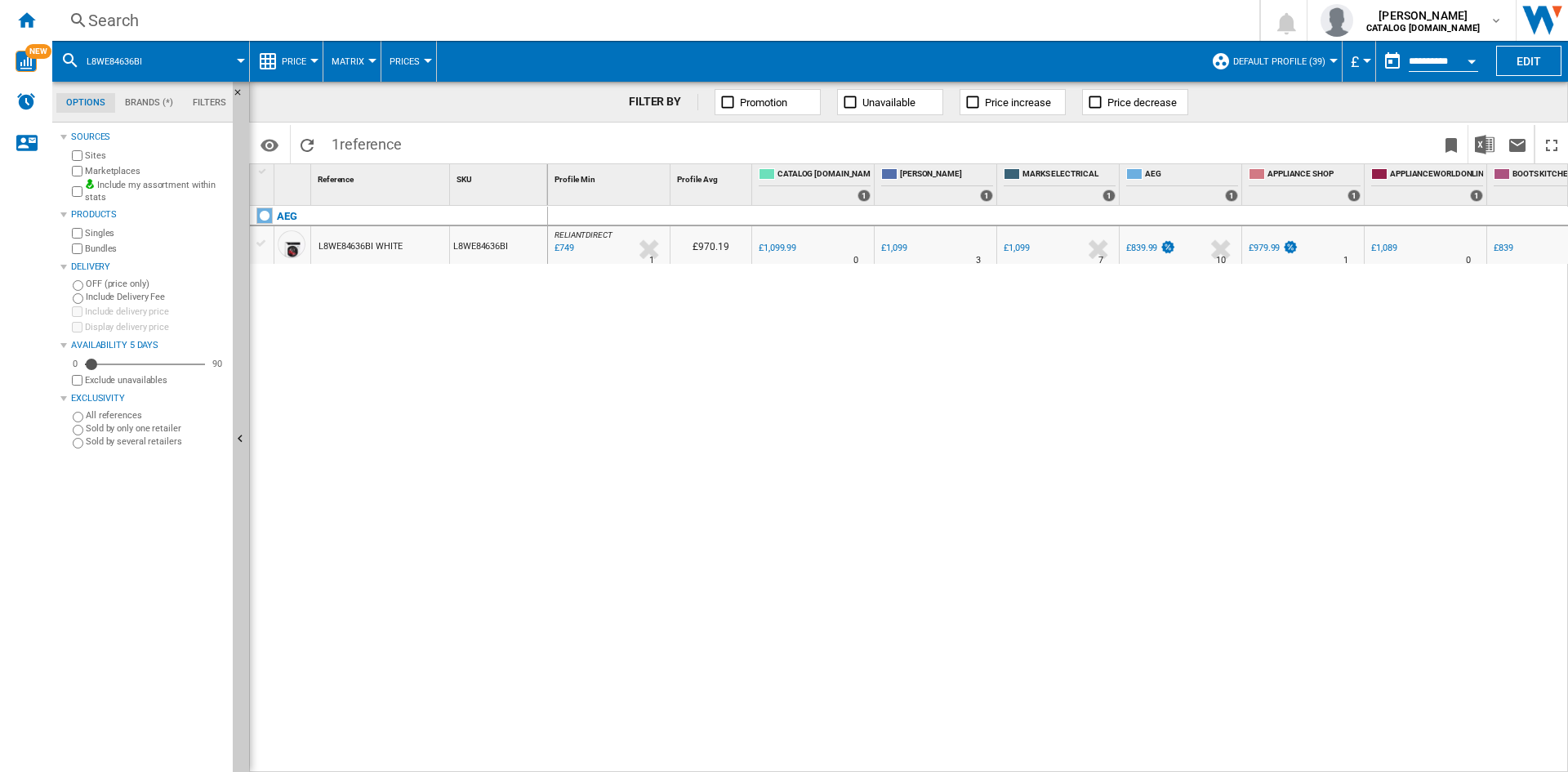
click at [819, 29] on div "Search" at bounding box center [652, 21] width 1128 height 23
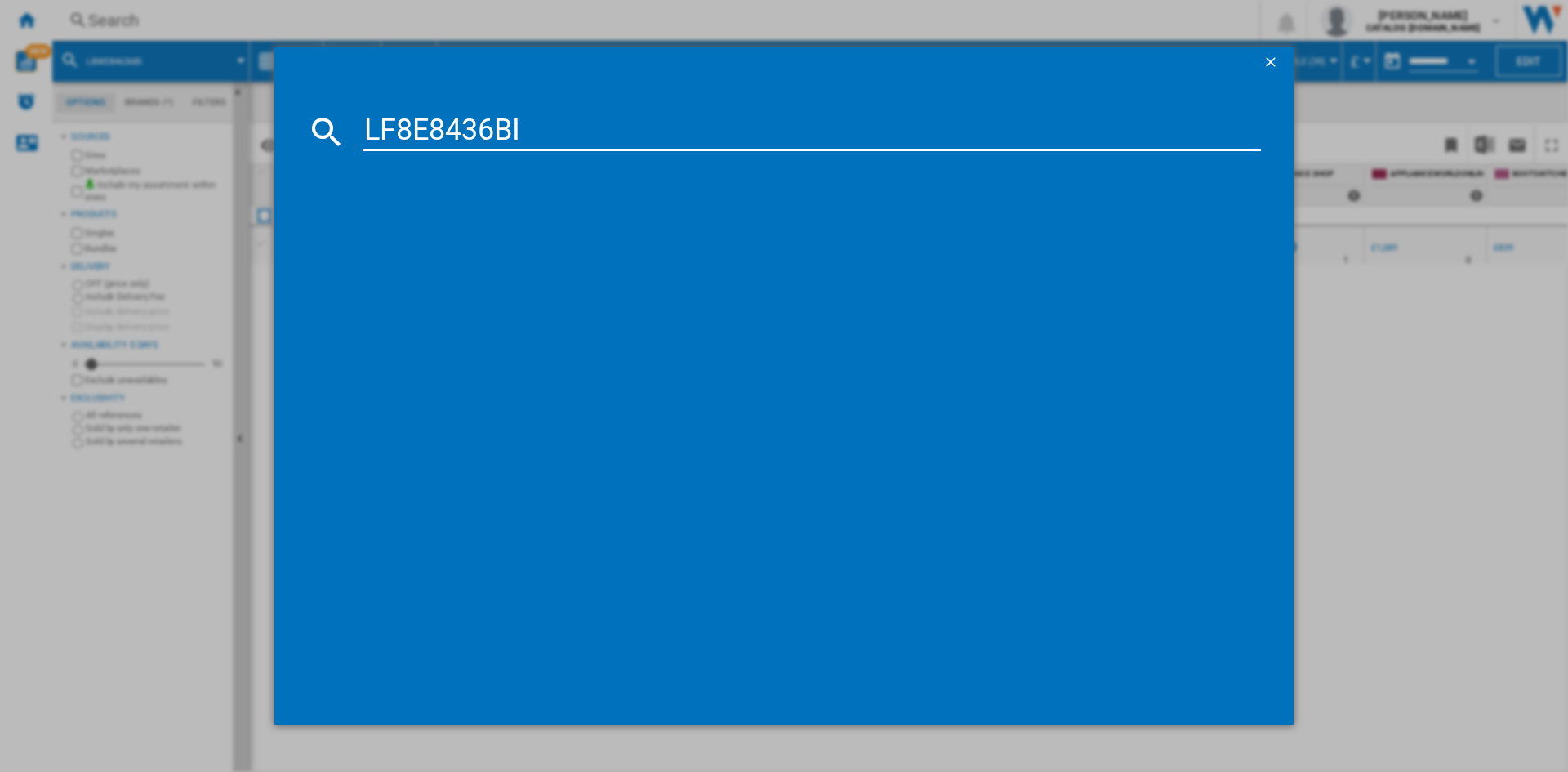
type input "LF8E8436BI"
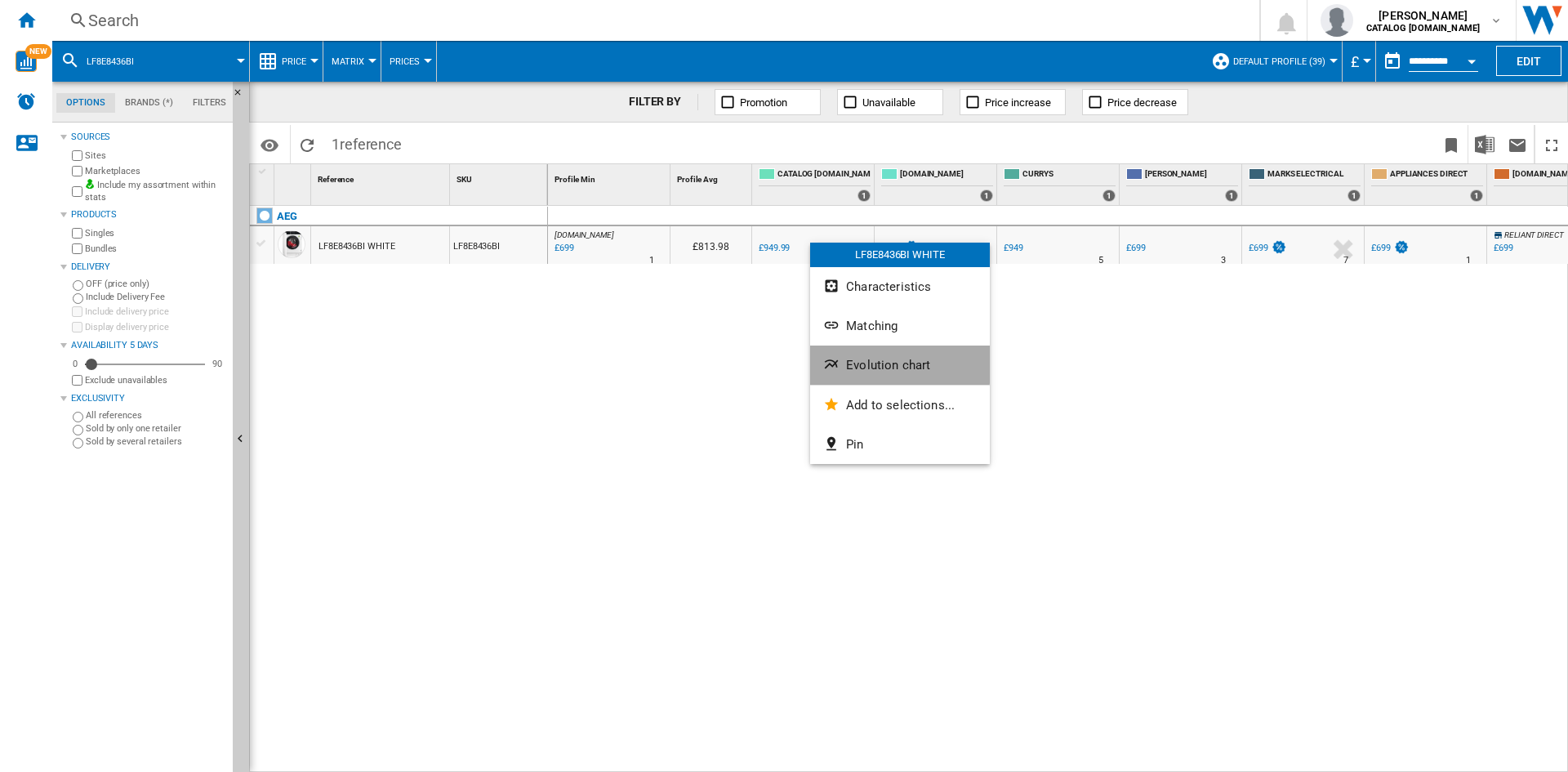
click at [885, 355] on button "Evolution chart" at bounding box center [900, 365] width 180 height 39
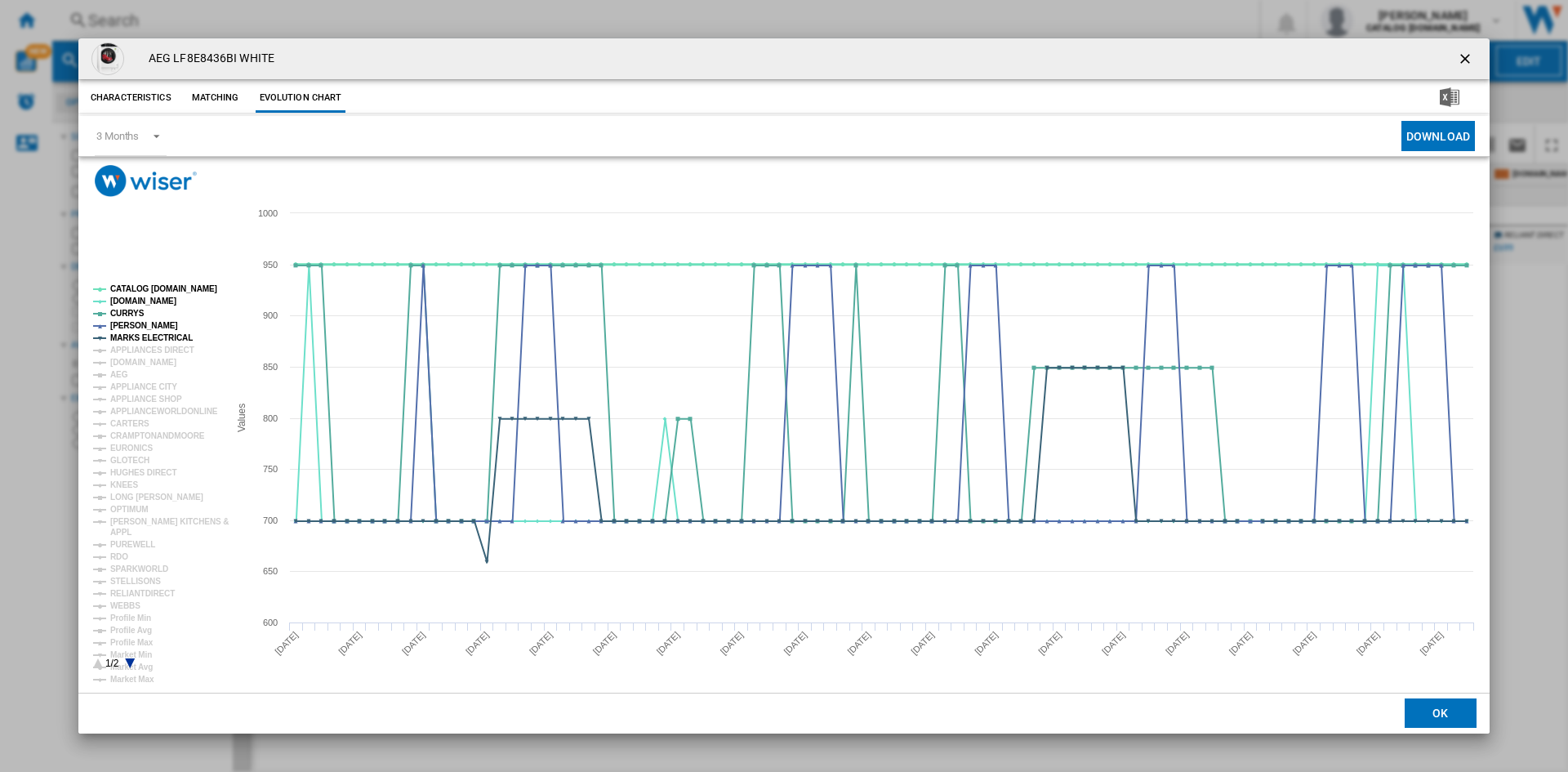
click at [135, 289] on tspan "CATALOG [DOMAIN_NAME]" at bounding box center [164, 289] width 107 height 9
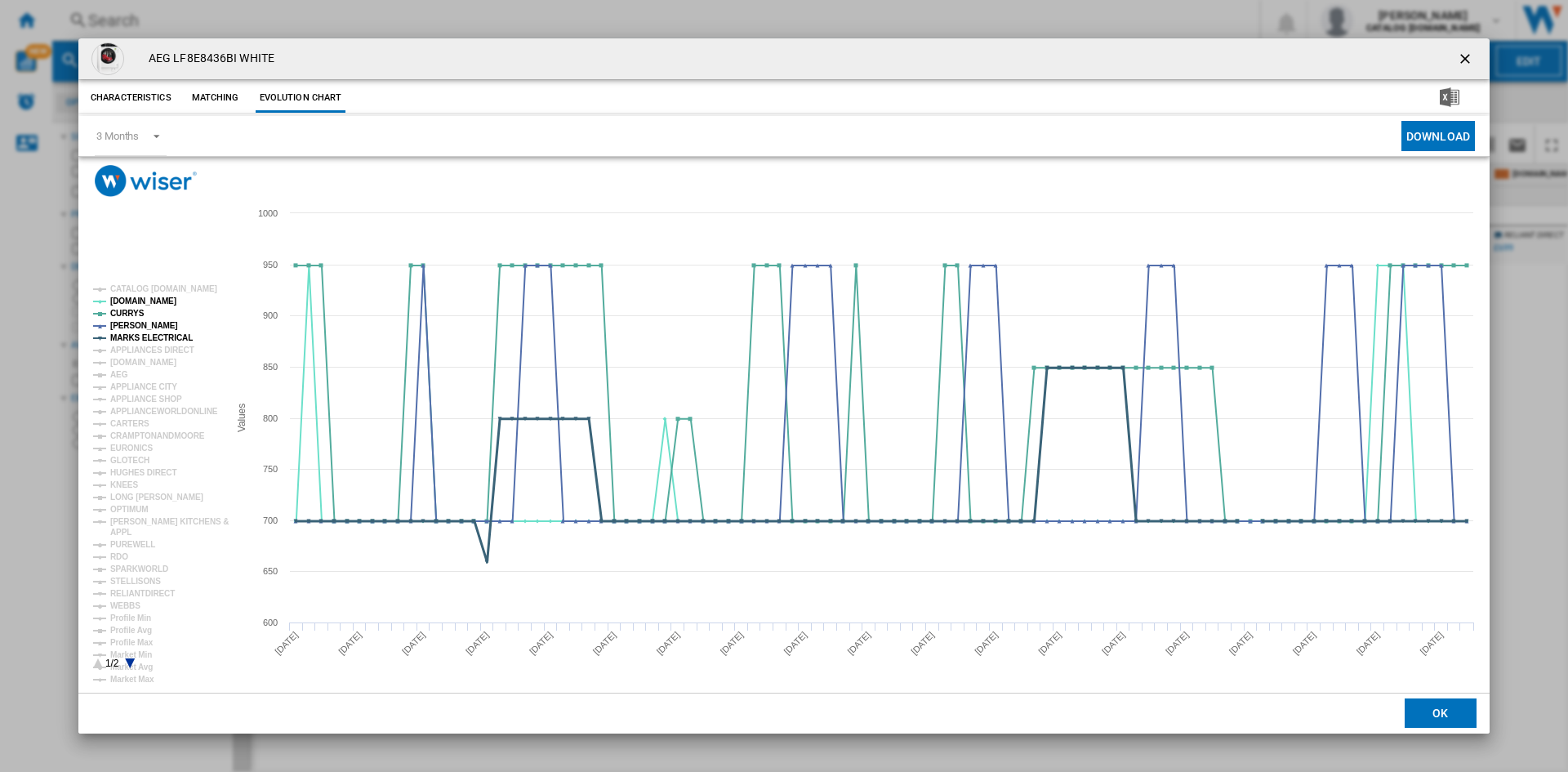
click at [143, 336] on tspan "MARKS ELECTRICAL" at bounding box center [151, 338] width 82 height 9
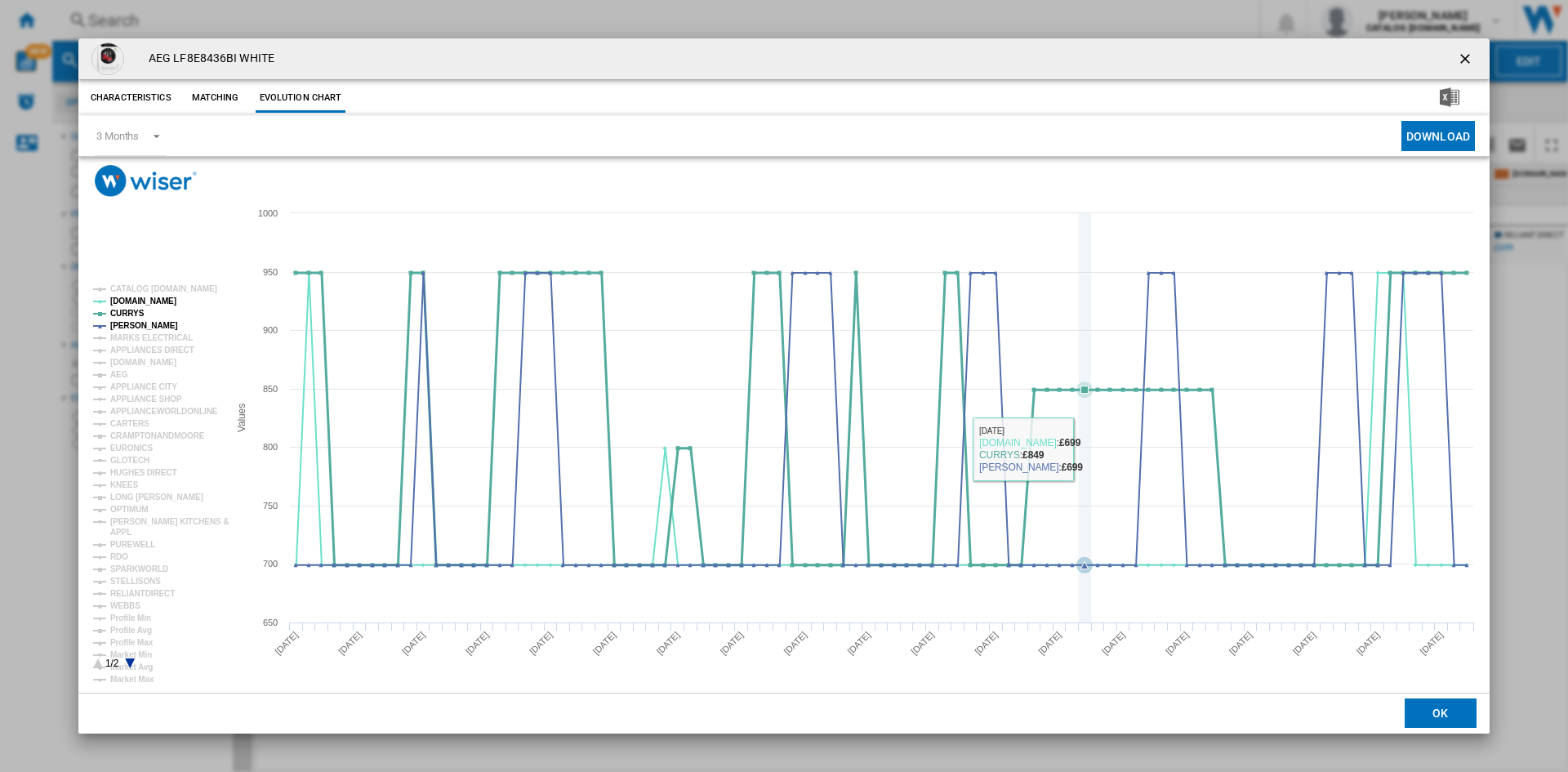
click at [1085, 448] on icon "Product popup" at bounding box center [1085, 418] width 0 height 409
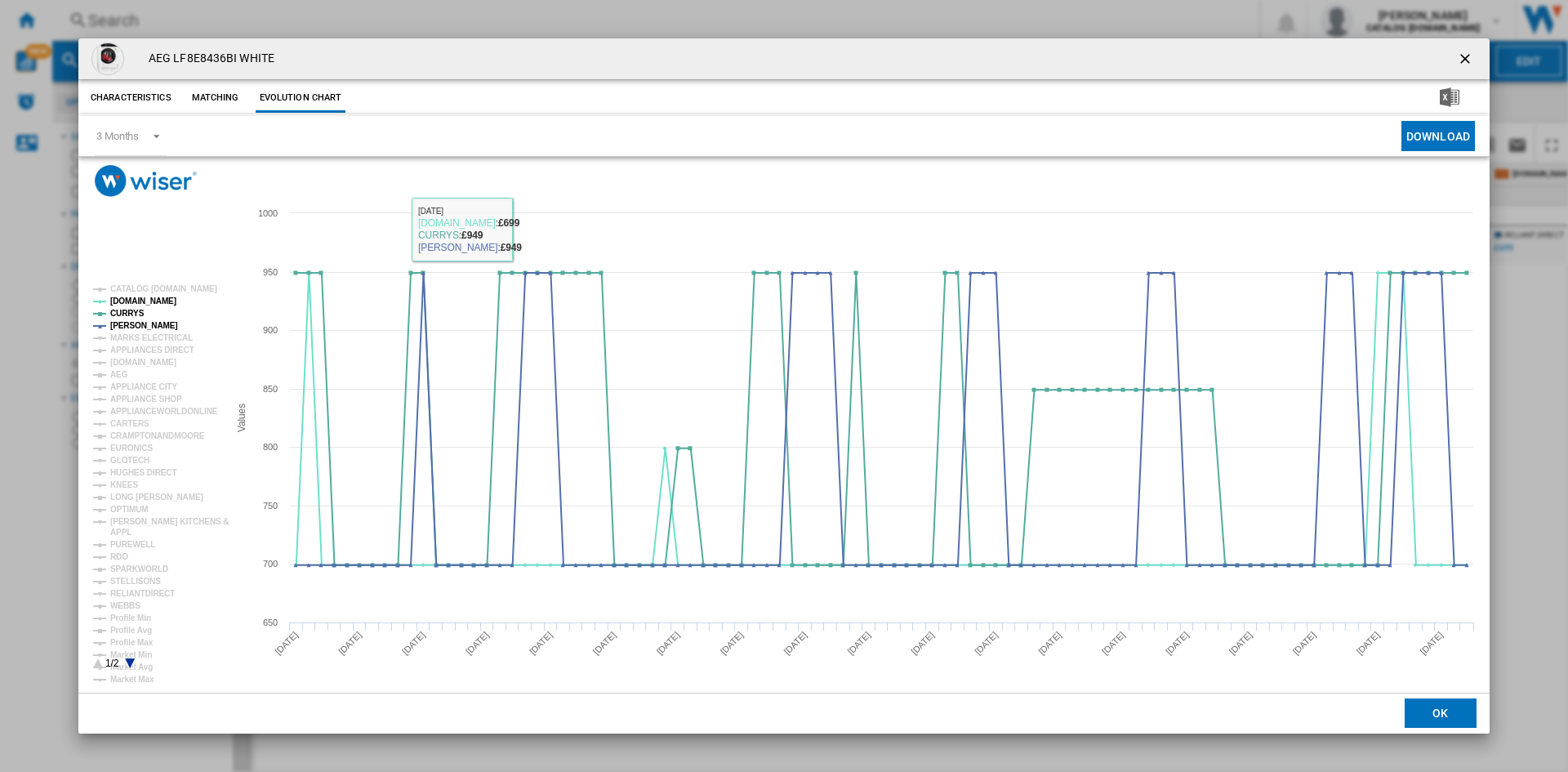
drag, startPoint x: 526, startPoint y: 200, endPoint x: 512, endPoint y: 195, distance: 14.9
click at [526, 200] on rect "Product popup" at bounding box center [784, 444] width 1411 height 495
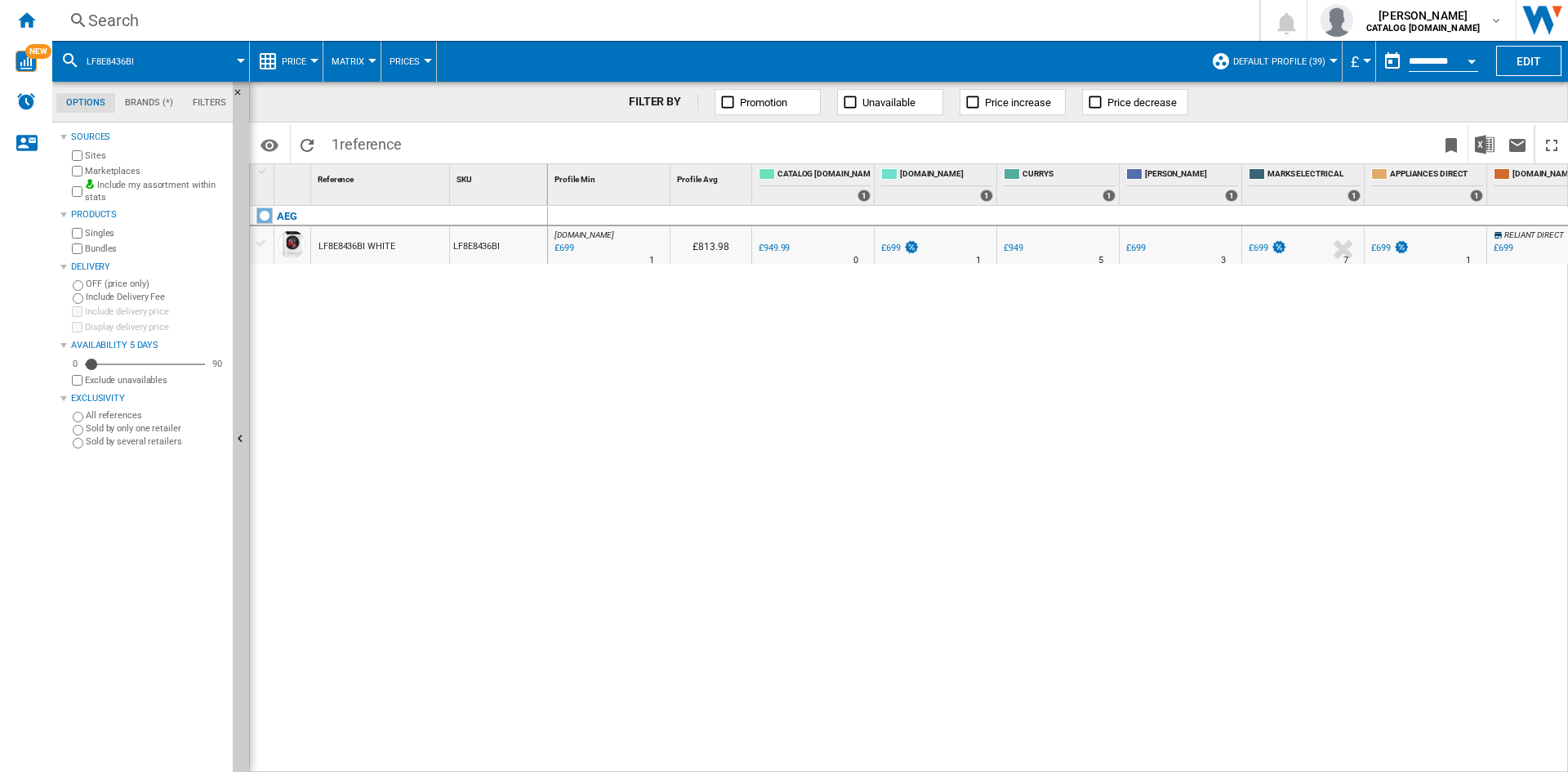
click at [412, 13] on div "Search" at bounding box center [652, 21] width 1128 height 23
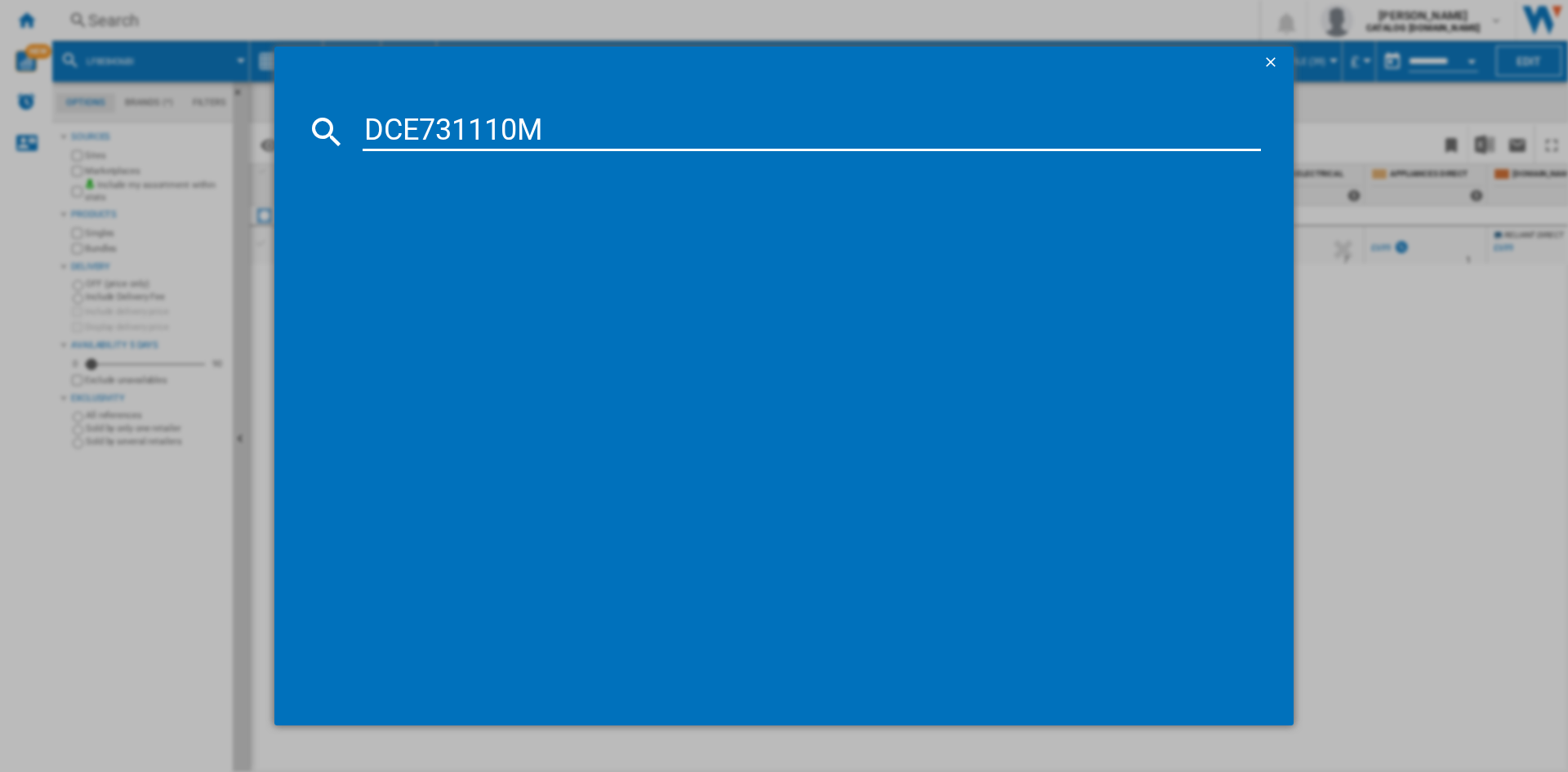
type input "DCE731110M"
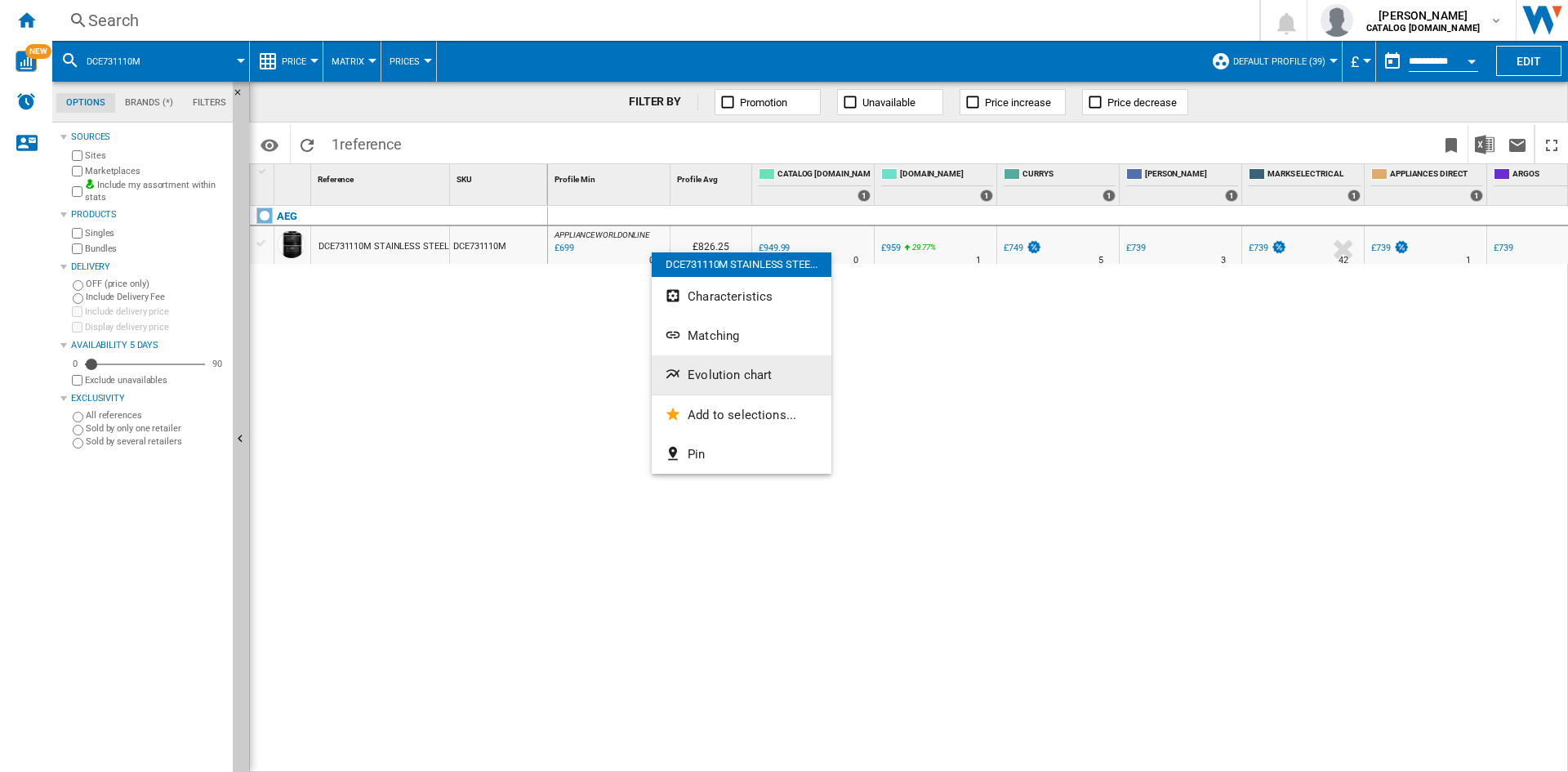
click at [732, 367] on span "Evolution chart" at bounding box center [729, 374] width 84 height 14
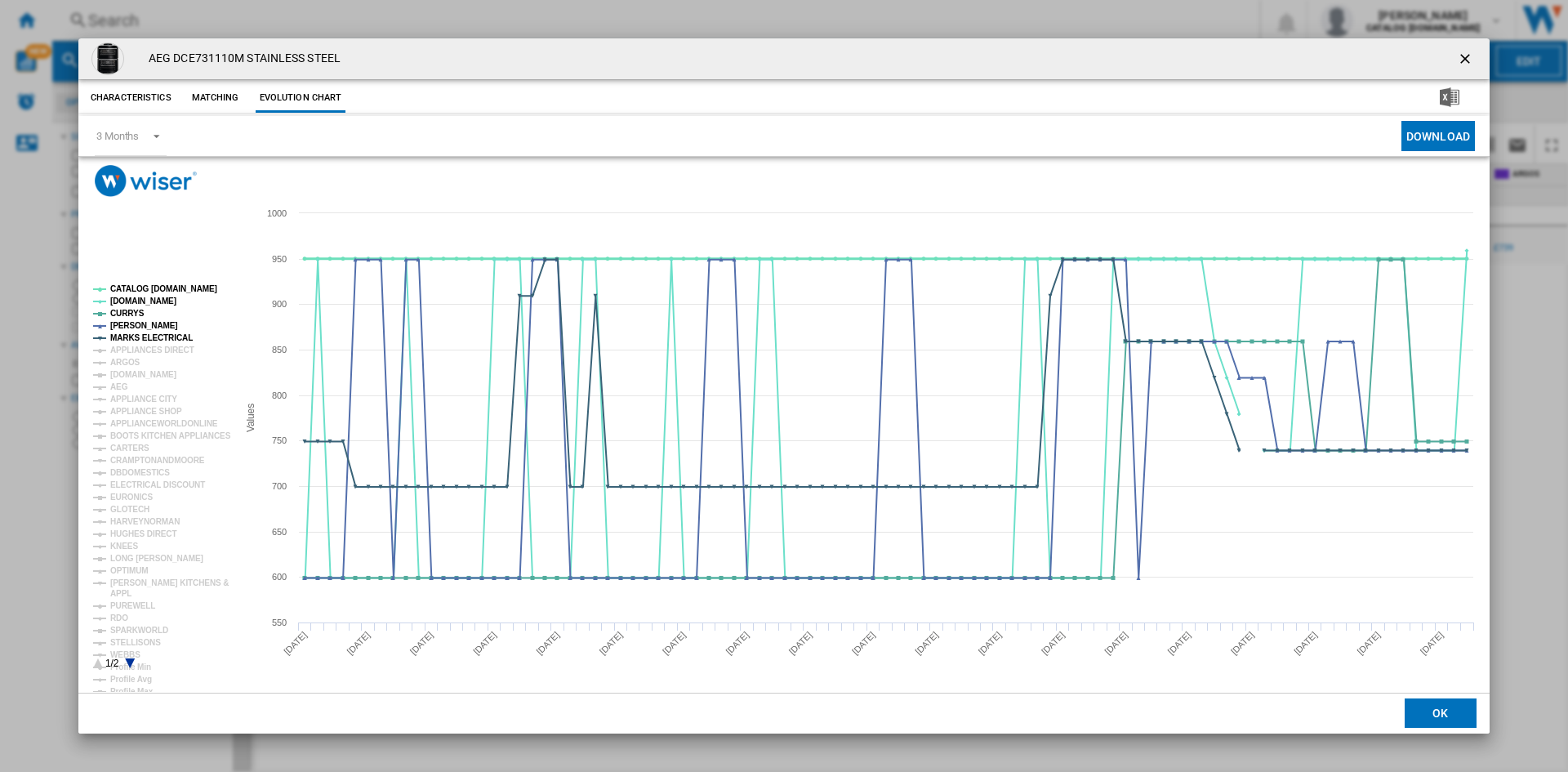
click at [143, 293] on tspan "CATALOG [DOMAIN_NAME]" at bounding box center [164, 289] width 107 height 9
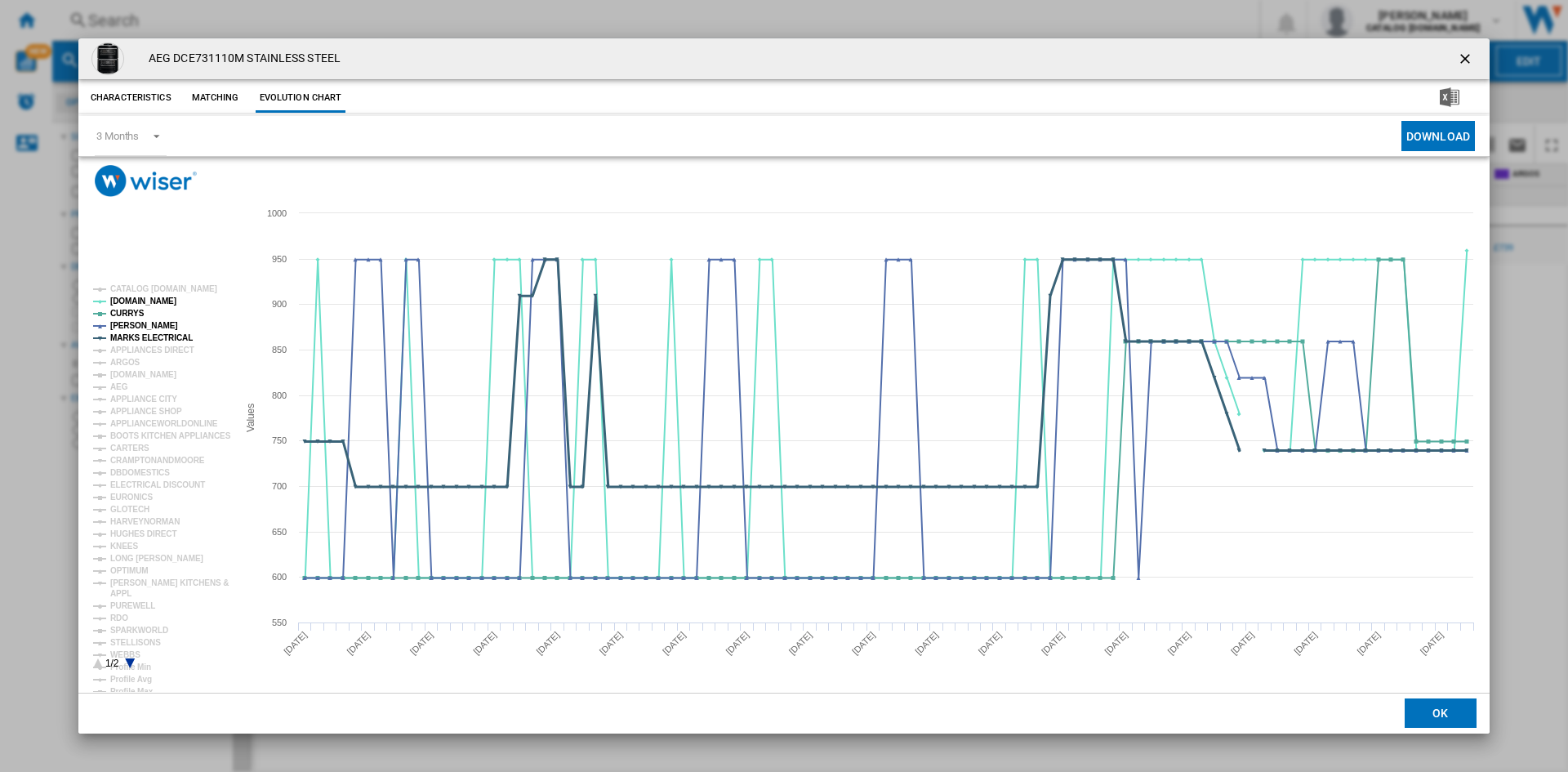
click at [169, 337] on tspan "MARKS ELECTRICAL" at bounding box center [151, 338] width 82 height 9
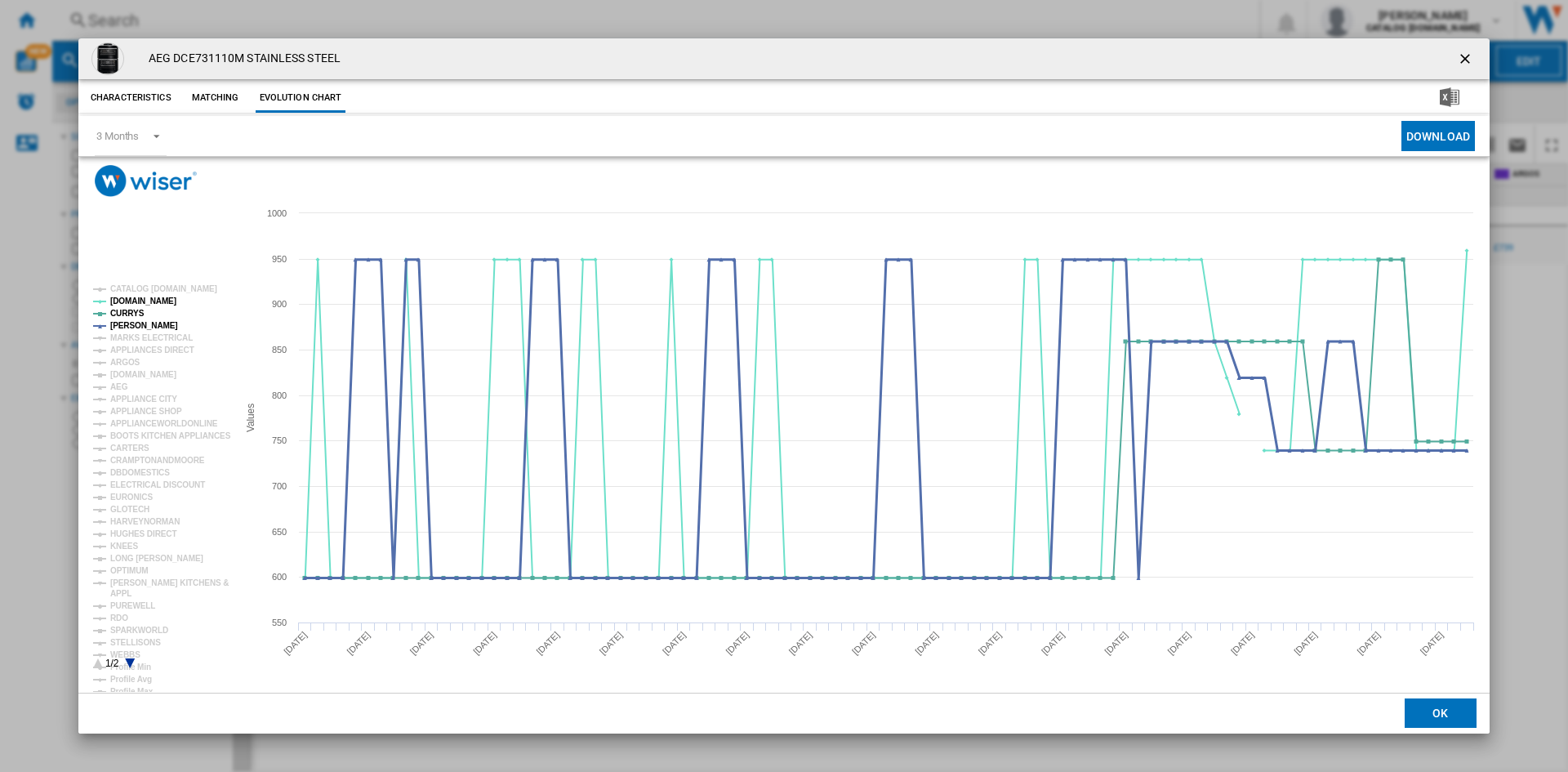
click at [128, 327] on tspan "[PERSON_NAME]" at bounding box center [144, 325] width 68 height 9
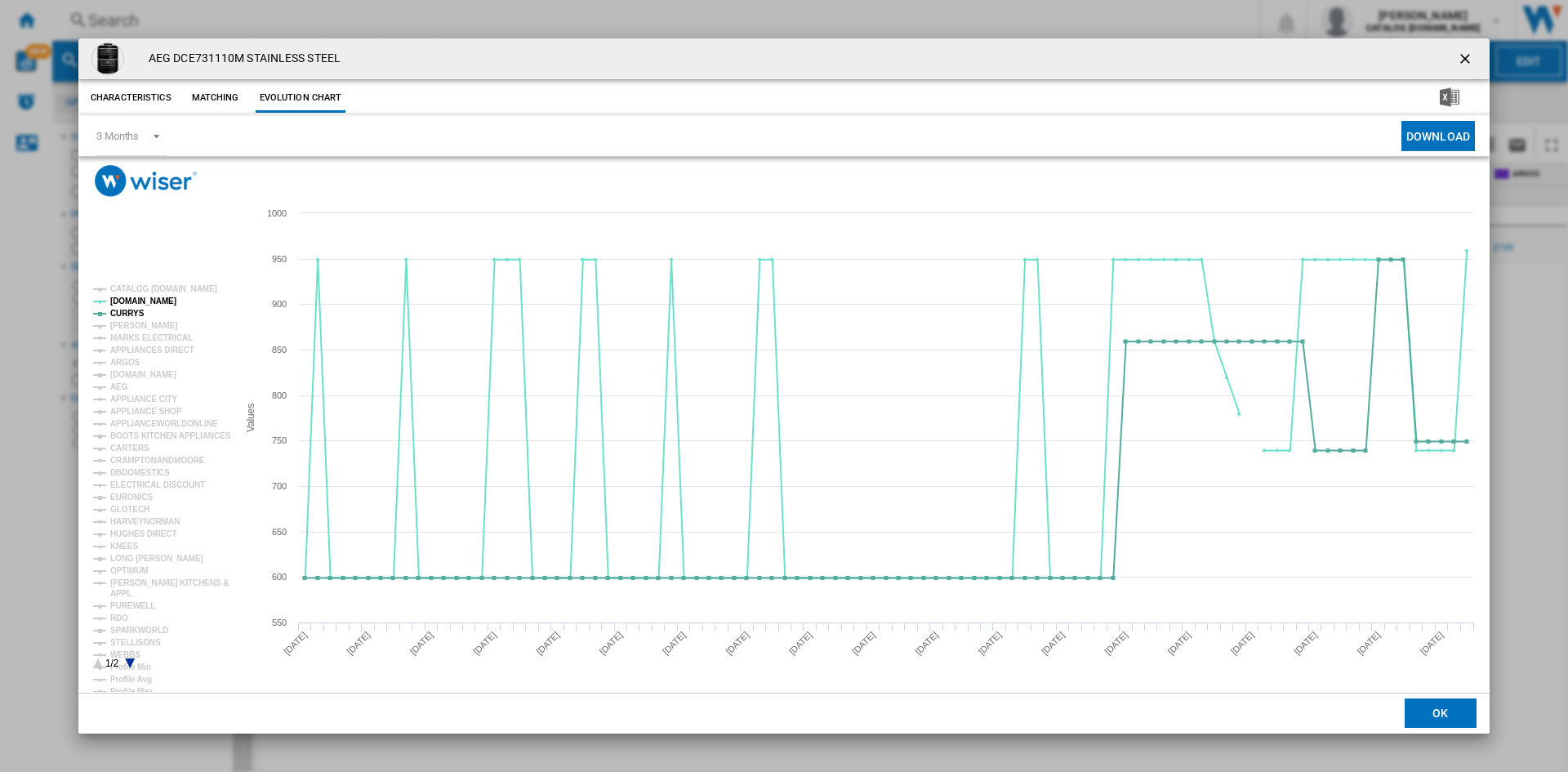
click at [128, 327] on tspan "[PERSON_NAME]" at bounding box center [144, 325] width 68 height 9
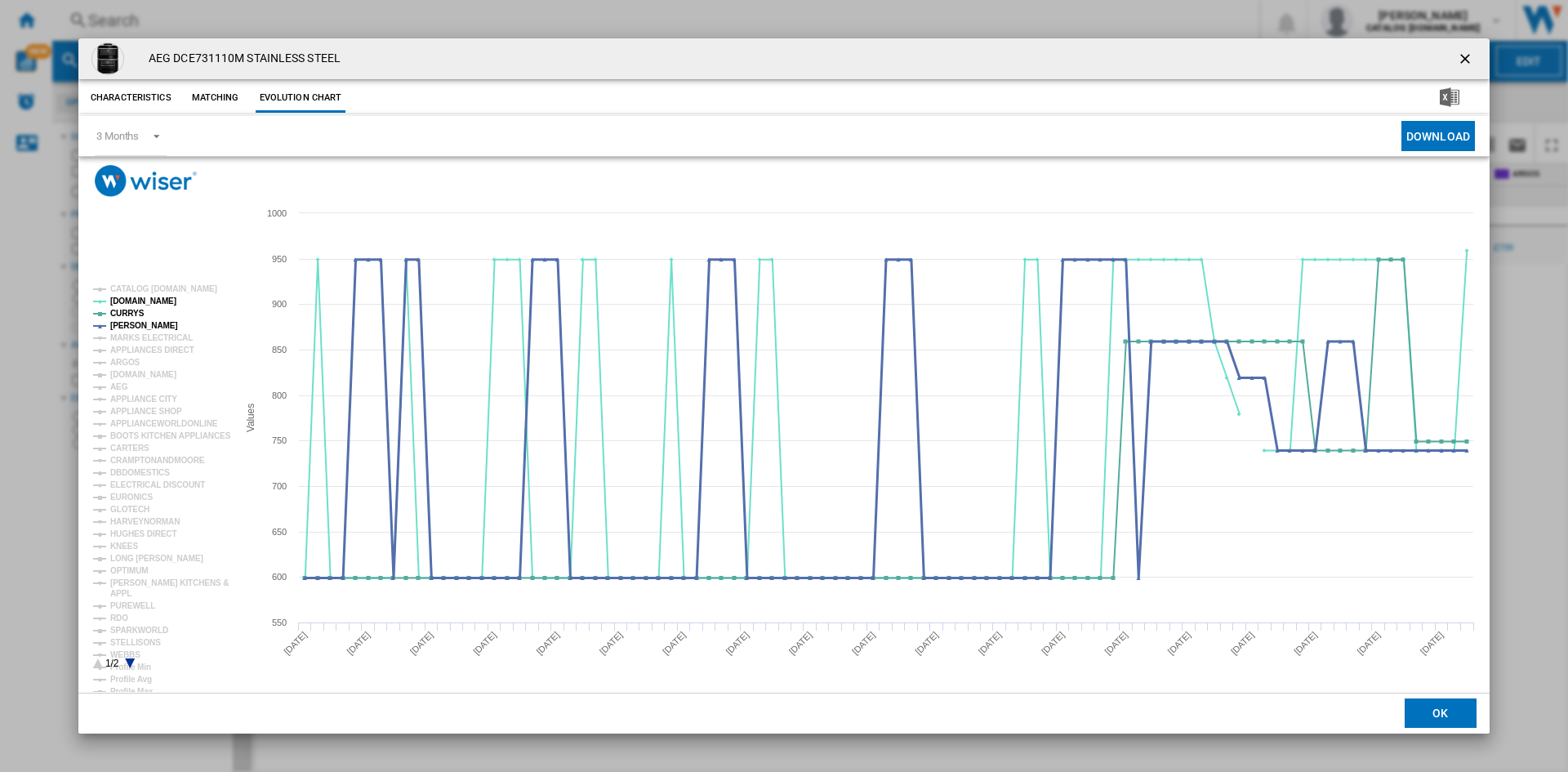
click at [128, 327] on tspan "[PERSON_NAME]" at bounding box center [144, 325] width 68 height 9
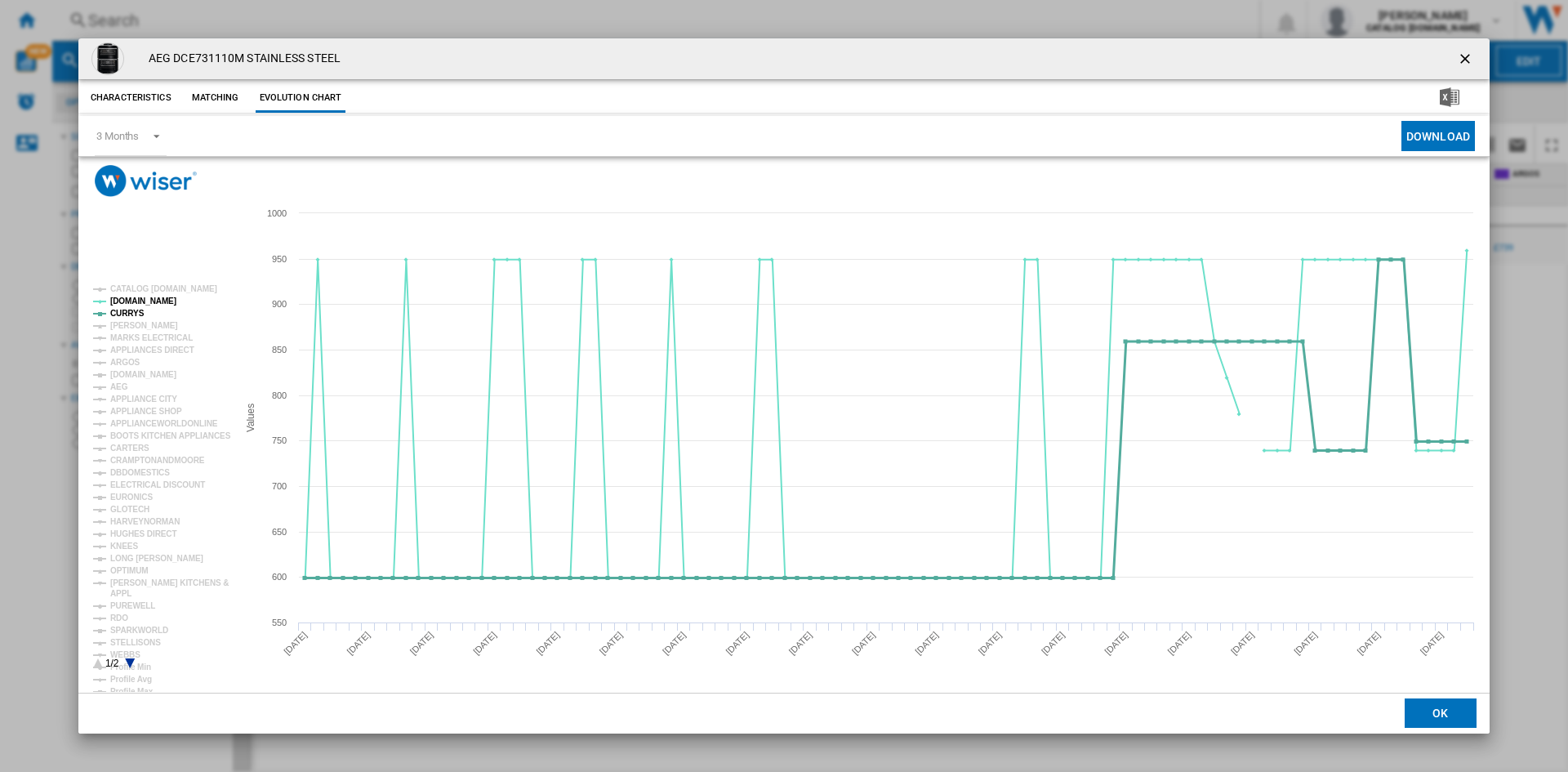
click at [130, 312] on tspan "CURRYS" at bounding box center [127, 313] width 34 height 9
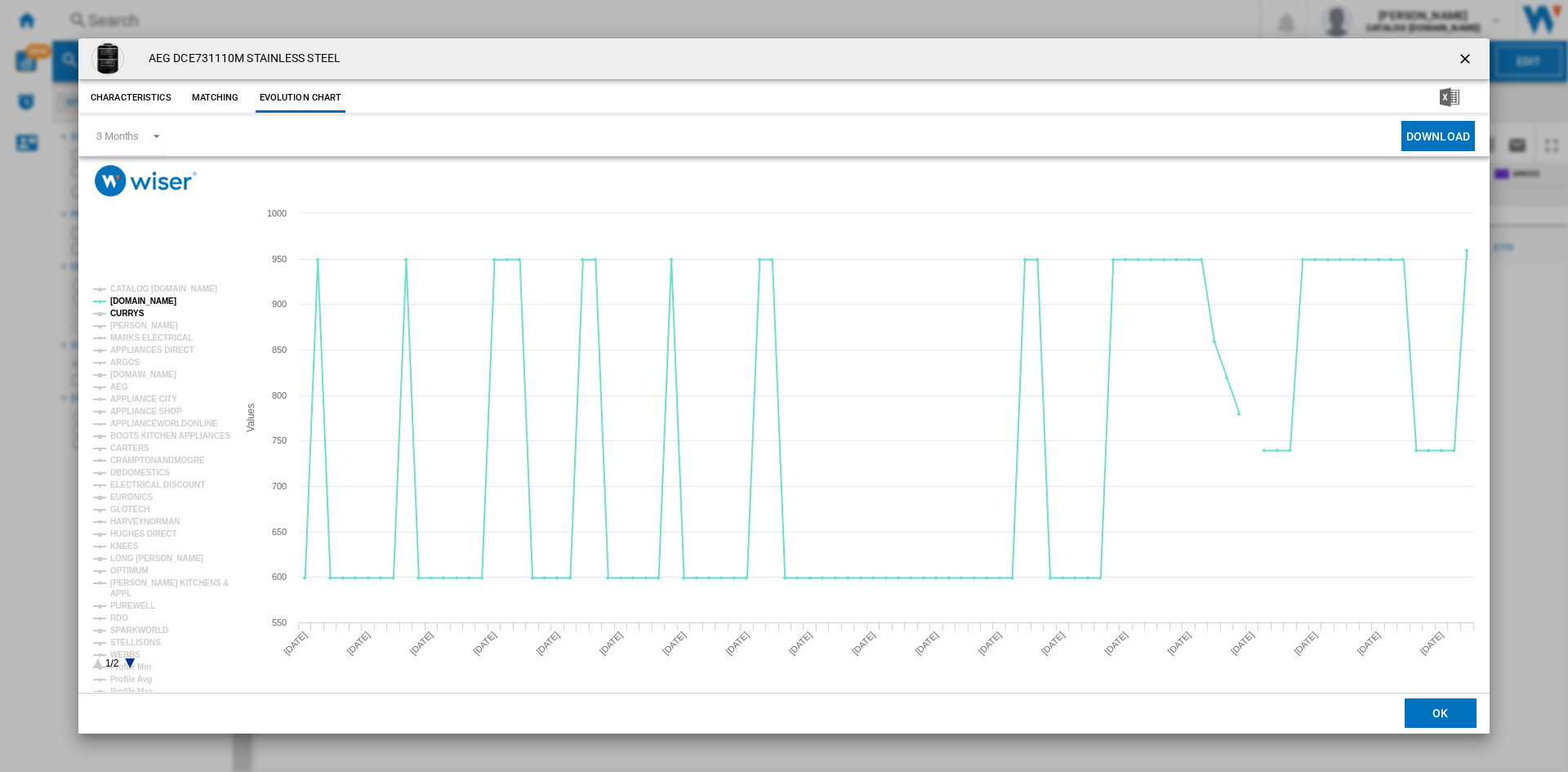
click at [113, 310] on tspan "CURRYS" at bounding box center [127, 313] width 34 height 9
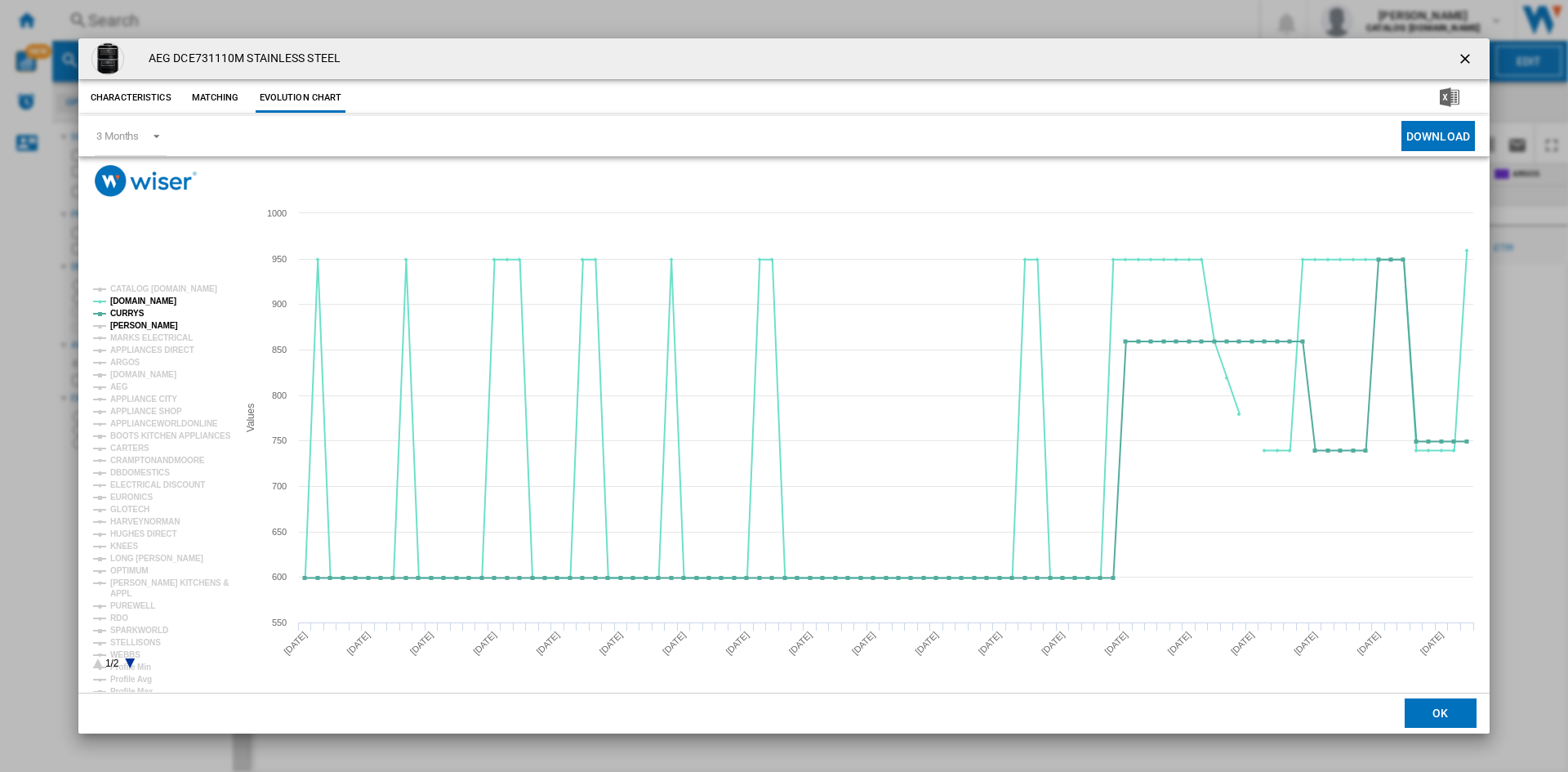
click at [142, 325] on tspan "[PERSON_NAME]" at bounding box center [144, 325] width 68 height 9
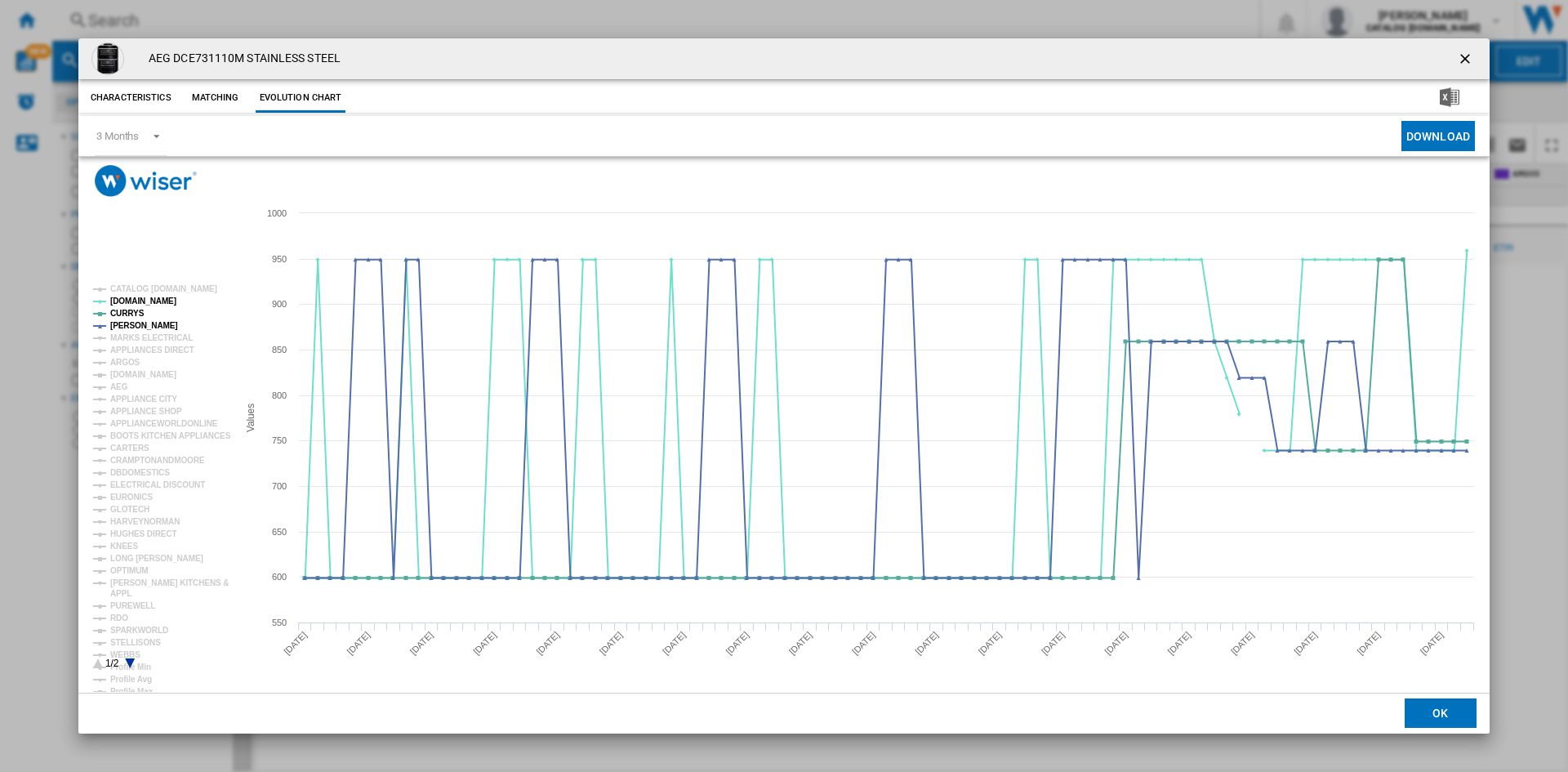
click at [197, 285] on rect "Product popup" at bounding box center [159, 477] width 145 height 397
click at [197, 288] on tspan "CATALOG [DOMAIN_NAME]" at bounding box center [164, 289] width 107 height 9
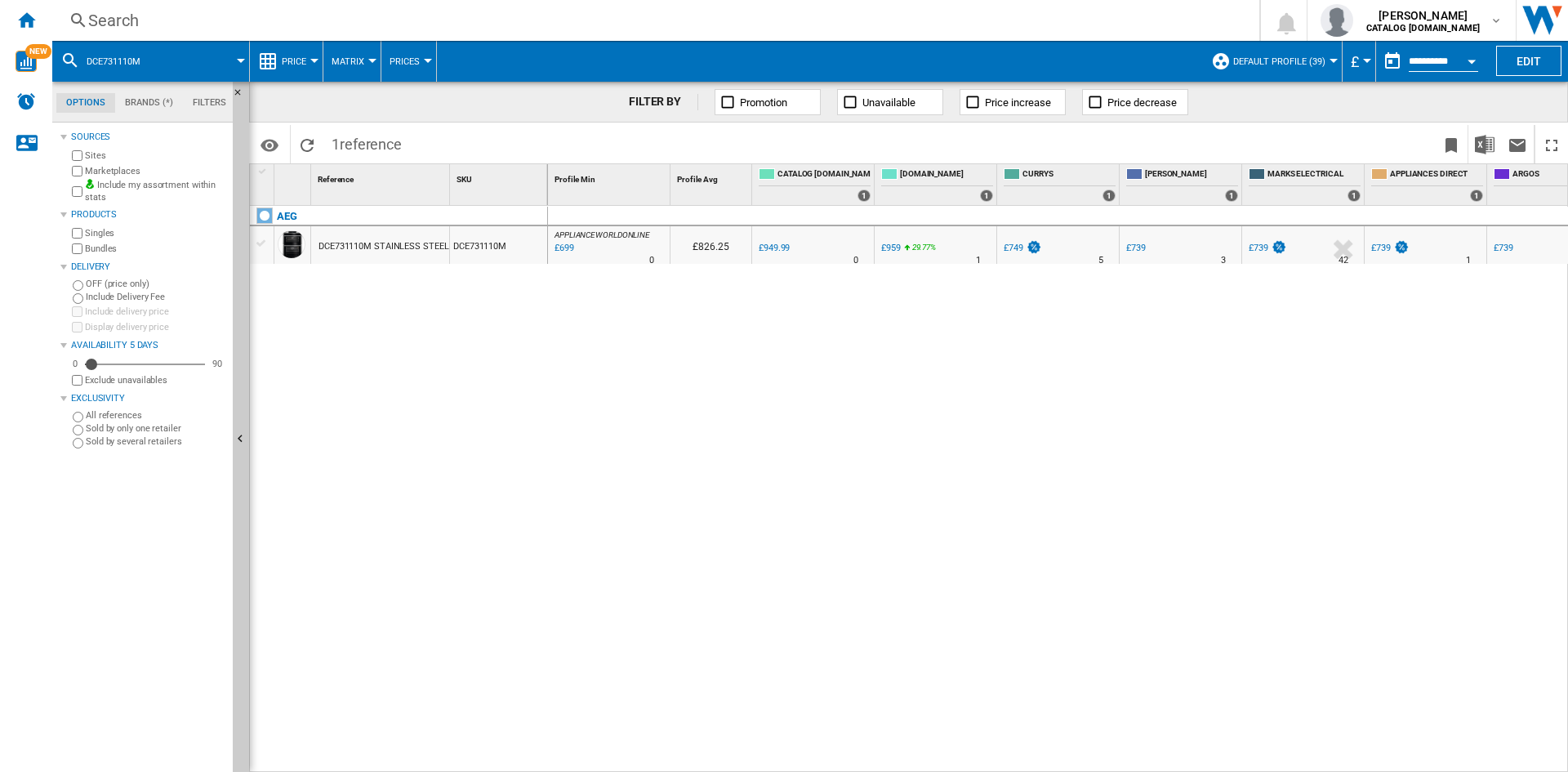
click at [945, 20] on div "Search" at bounding box center [652, 21] width 1128 height 23
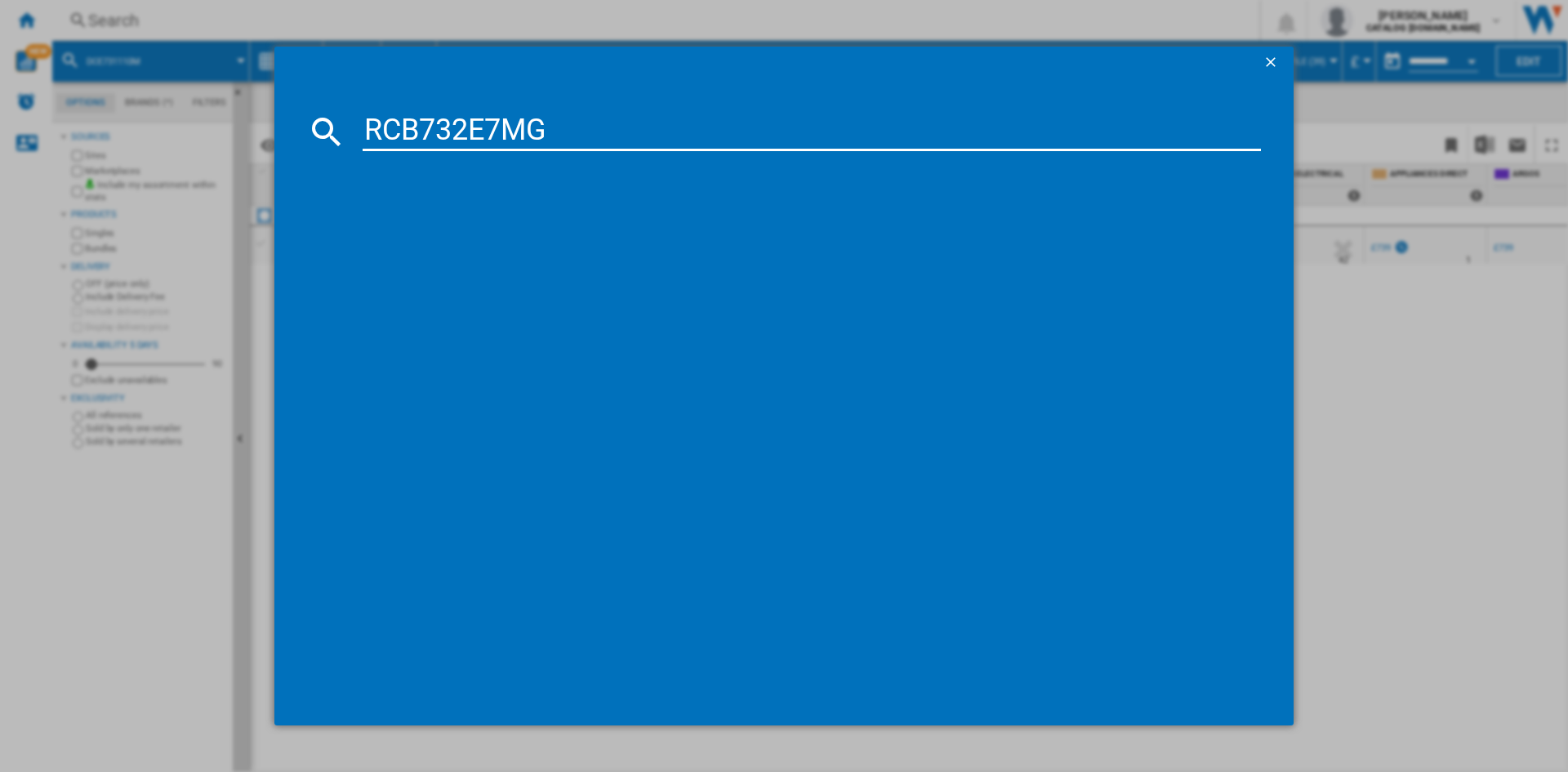
type input "RCB732E7MG"
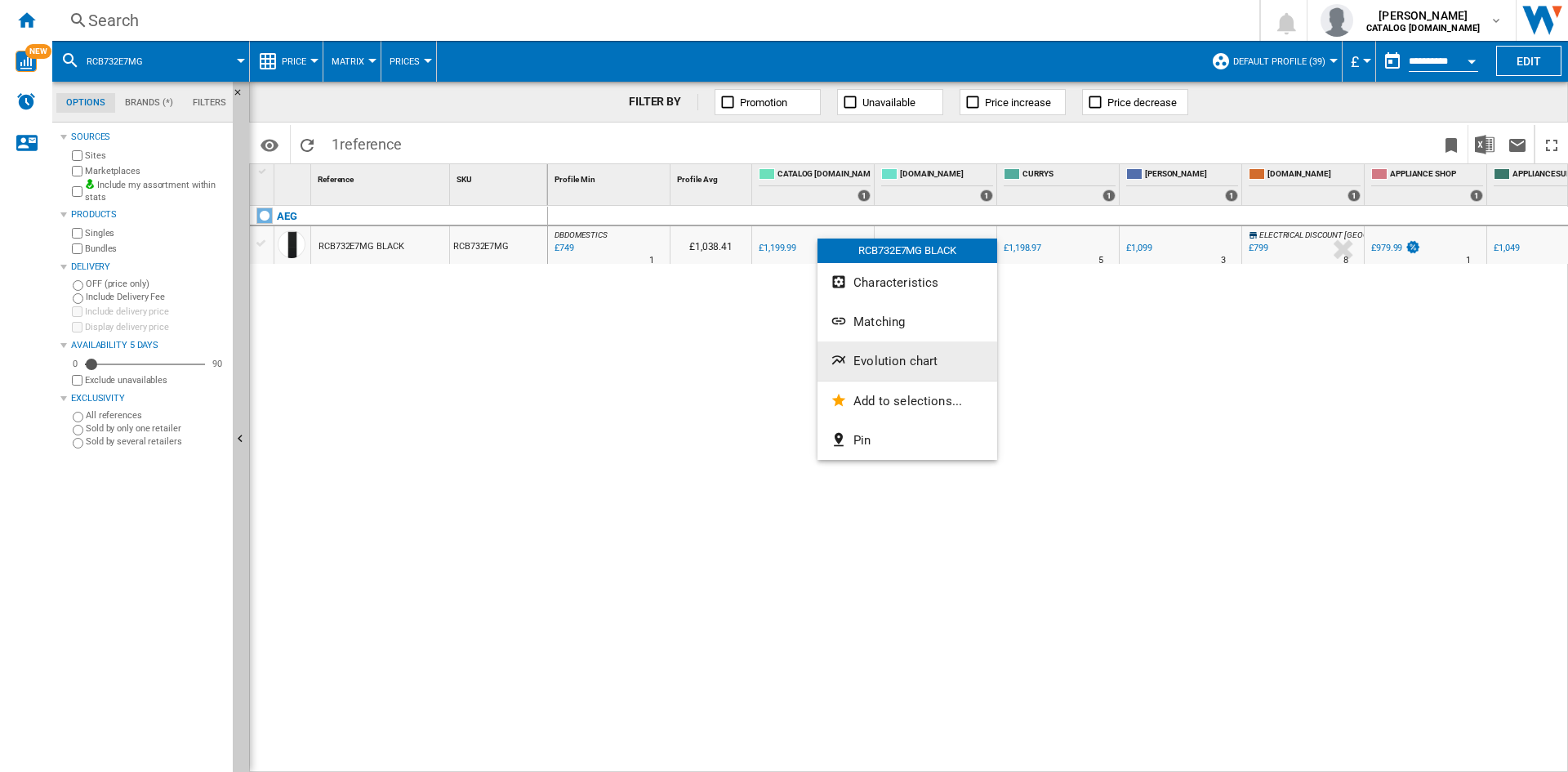
click at [875, 353] on button "Evolution chart" at bounding box center [907, 361] width 180 height 39
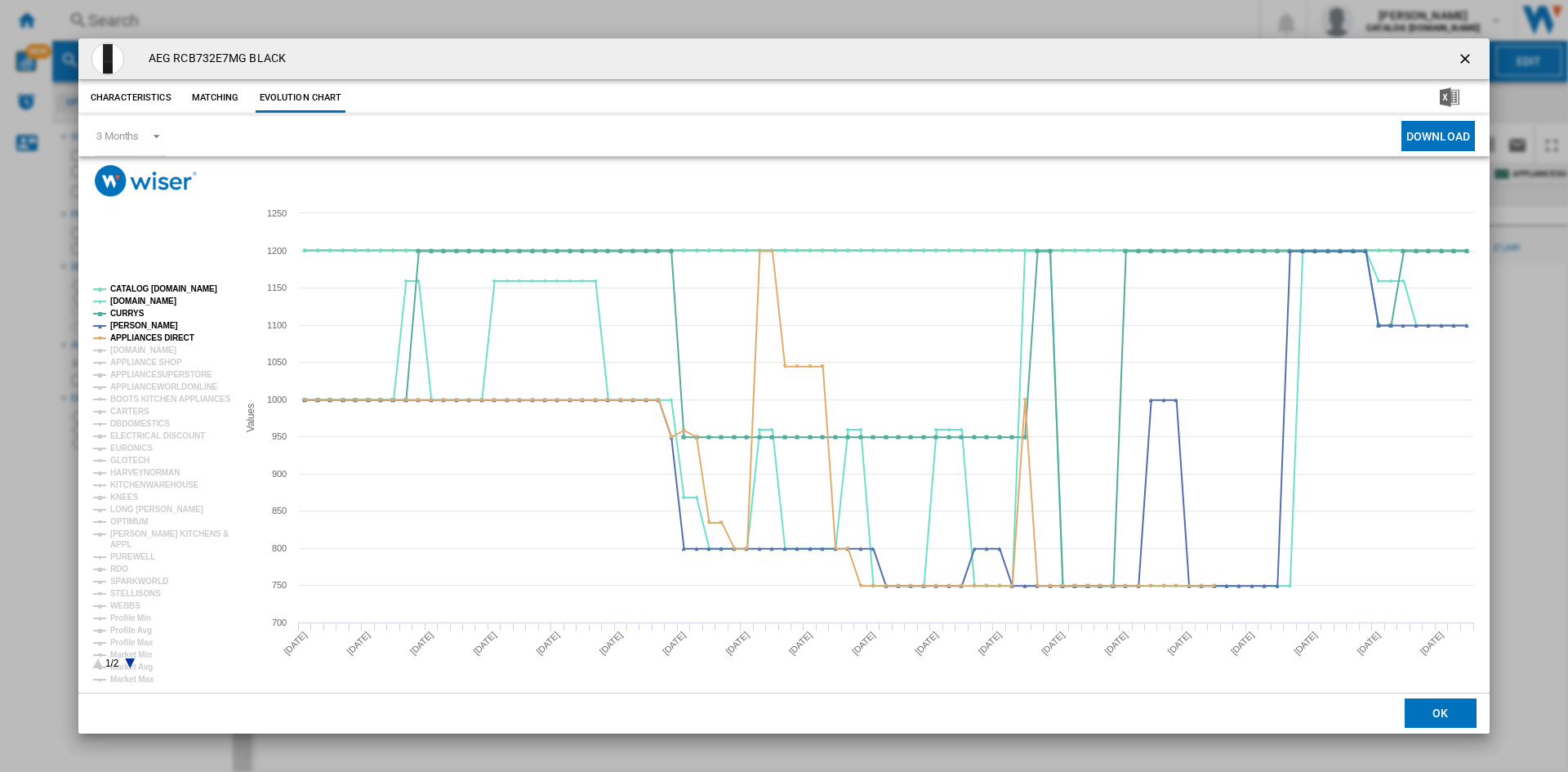
click at [150, 289] on tspan "CATALOG [DOMAIN_NAME]" at bounding box center [164, 289] width 107 height 9
click at [147, 336] on tspan "APPLIANCES DIRECT" at bounding box center [152, 338] width 84 height 9
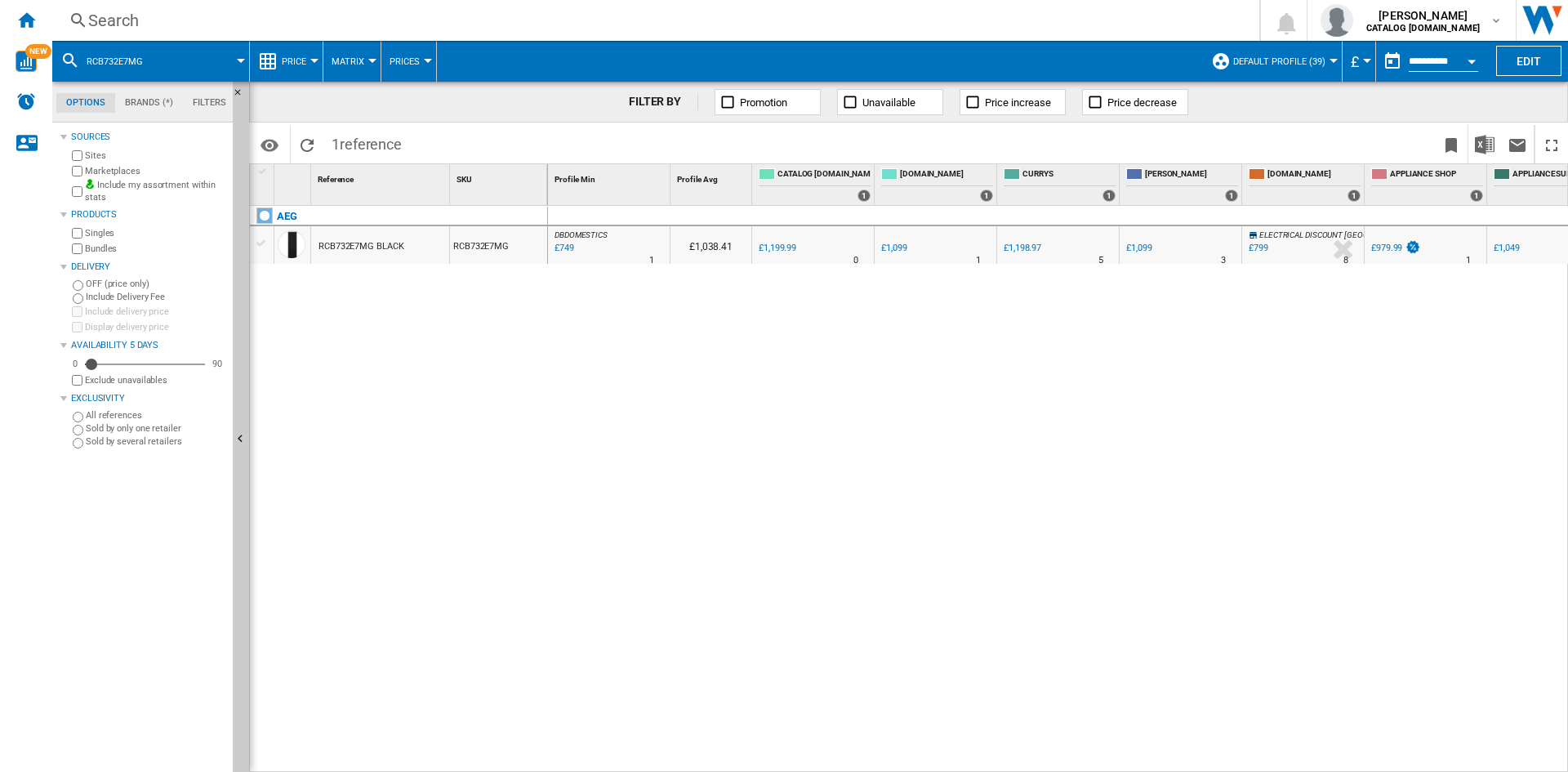
click at [836, 24] on div "Search" at bounding box center [652, 21] width 1128 height 23
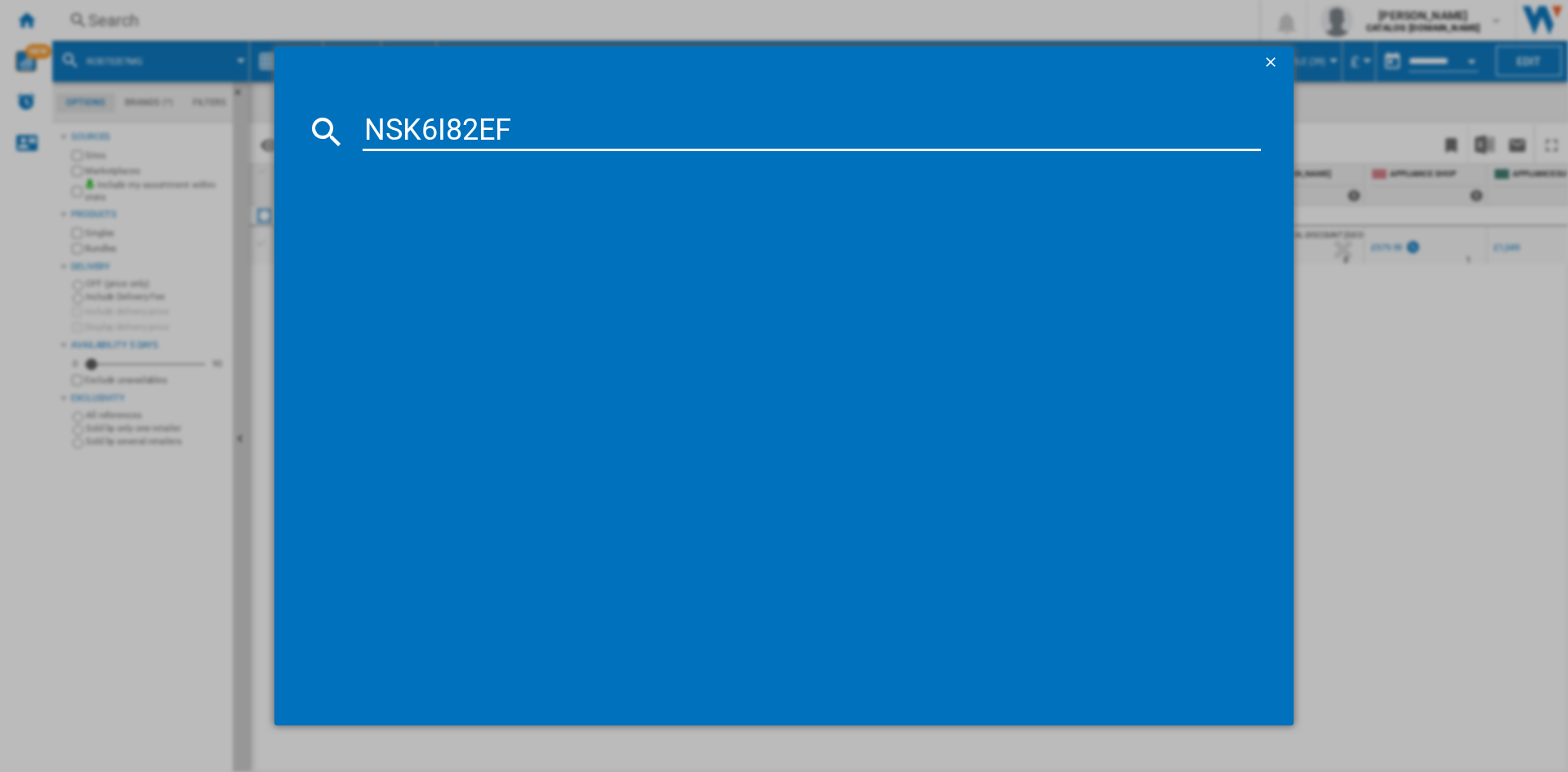
type input "NSK6I82EF"
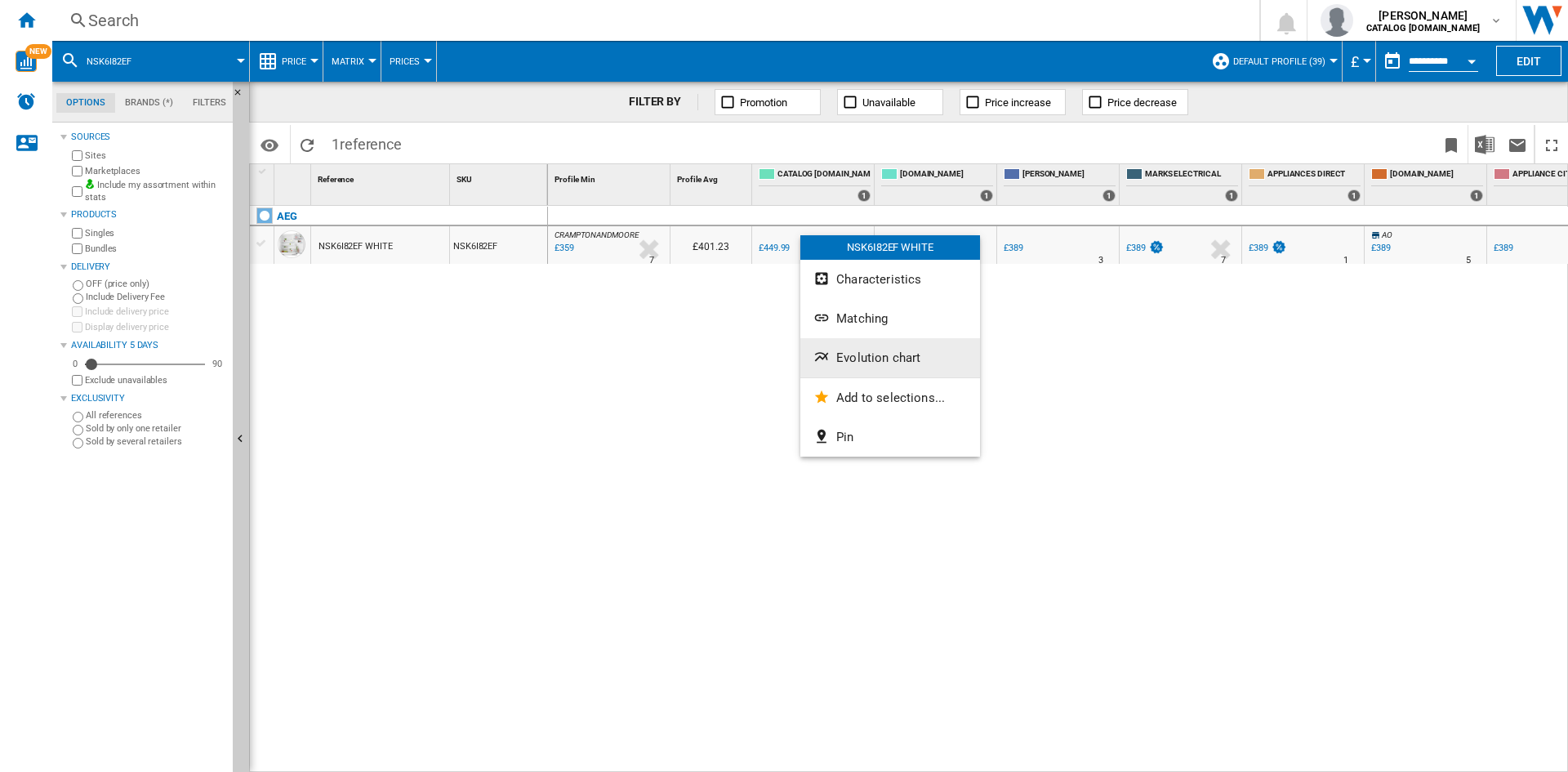
click at [850, 358] on span "Evolution chart" at bounding box center [878, 357] width 84 height 14
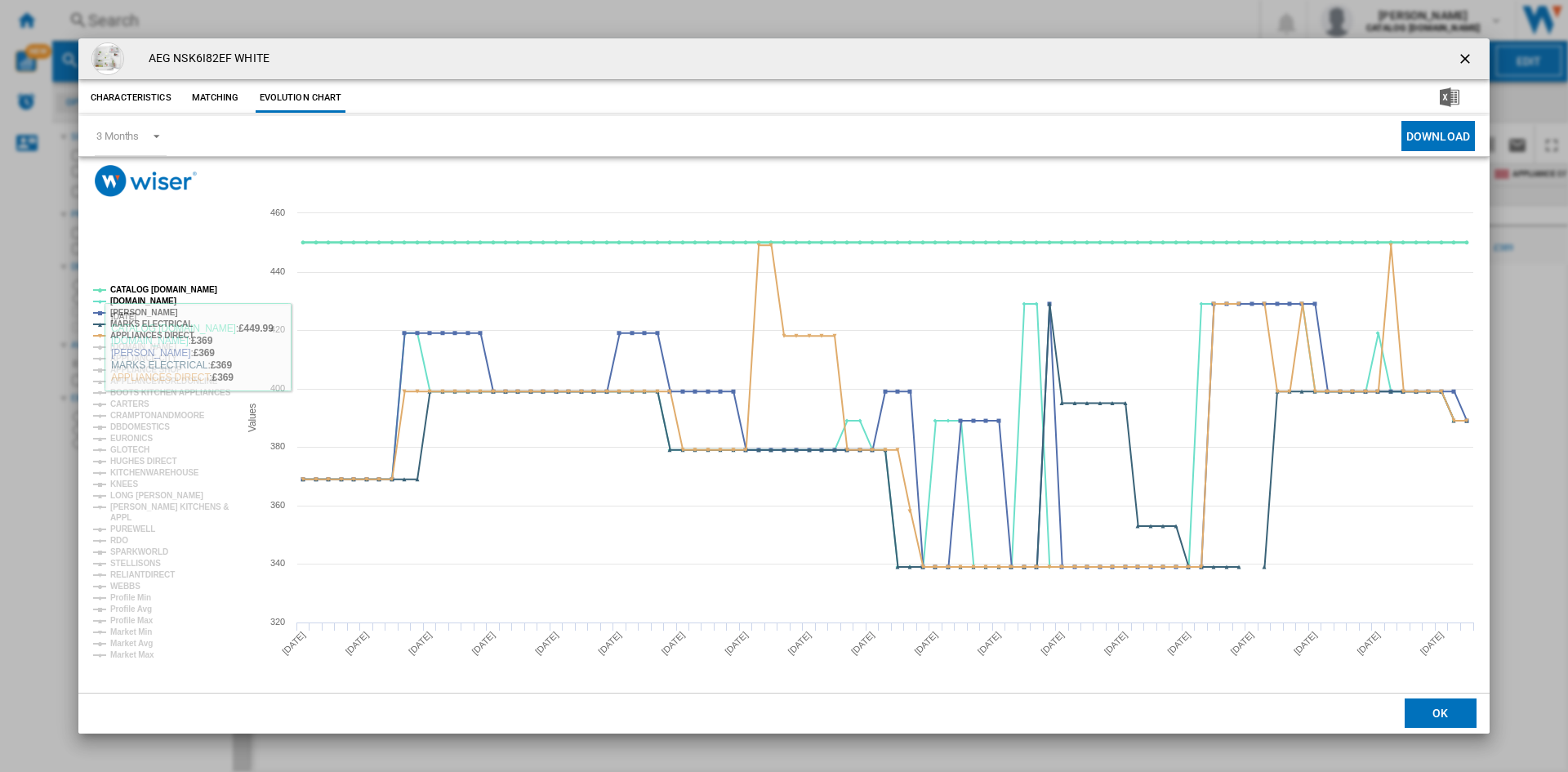
click at [164, 287] on tspan "CATALOG [DOMAIN_NAME]" at bounding box center [164, 290] width 107 height 9
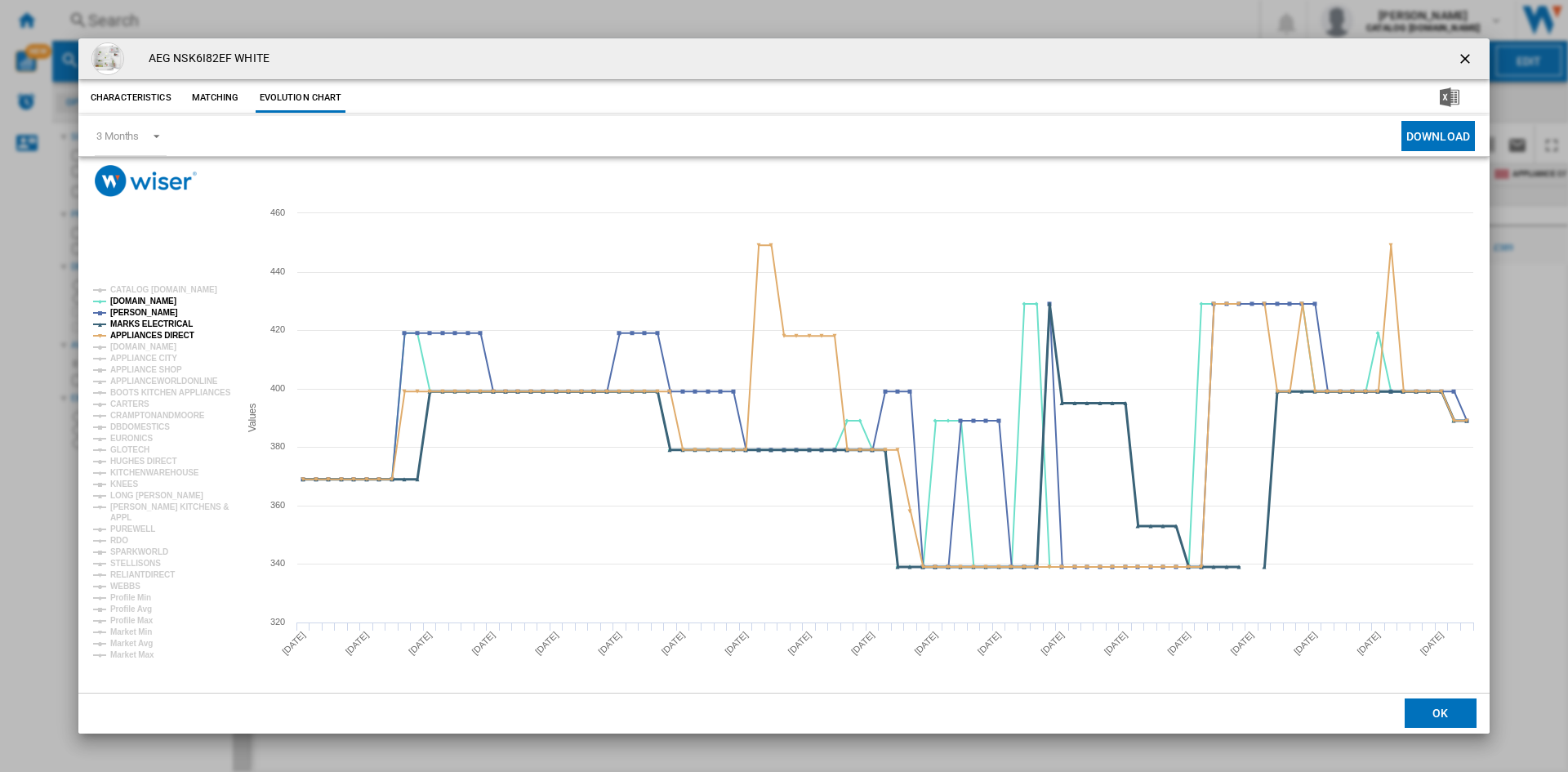
click at [147, 319] on tspan "MARKS ELECTRICAL" at bounding box center [151, 323] width 82 height 9
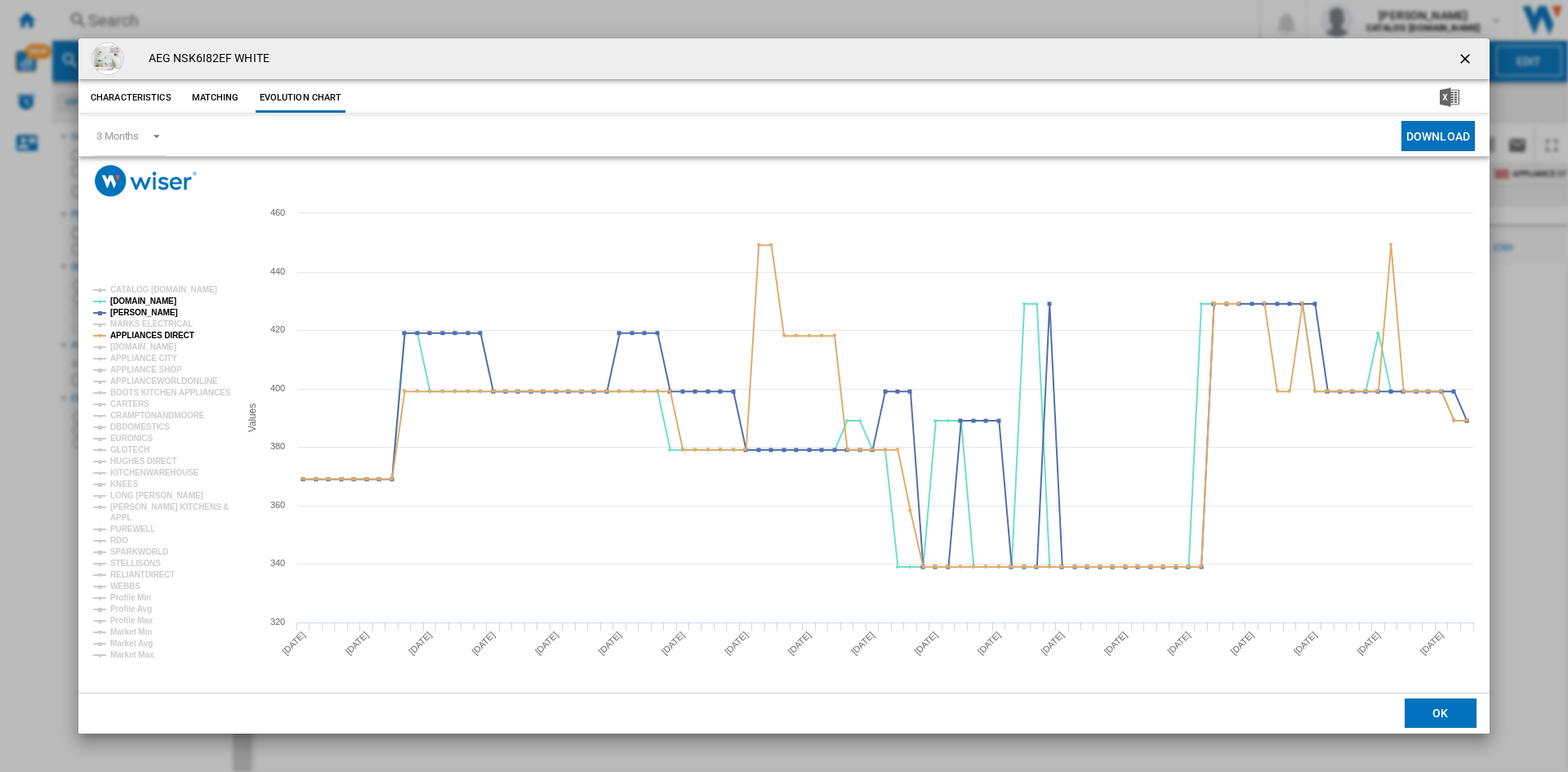
click at [164, 331] on tspan "APPLIANCES DIRECT" at bounding box center [152, 335] width 84 height 9
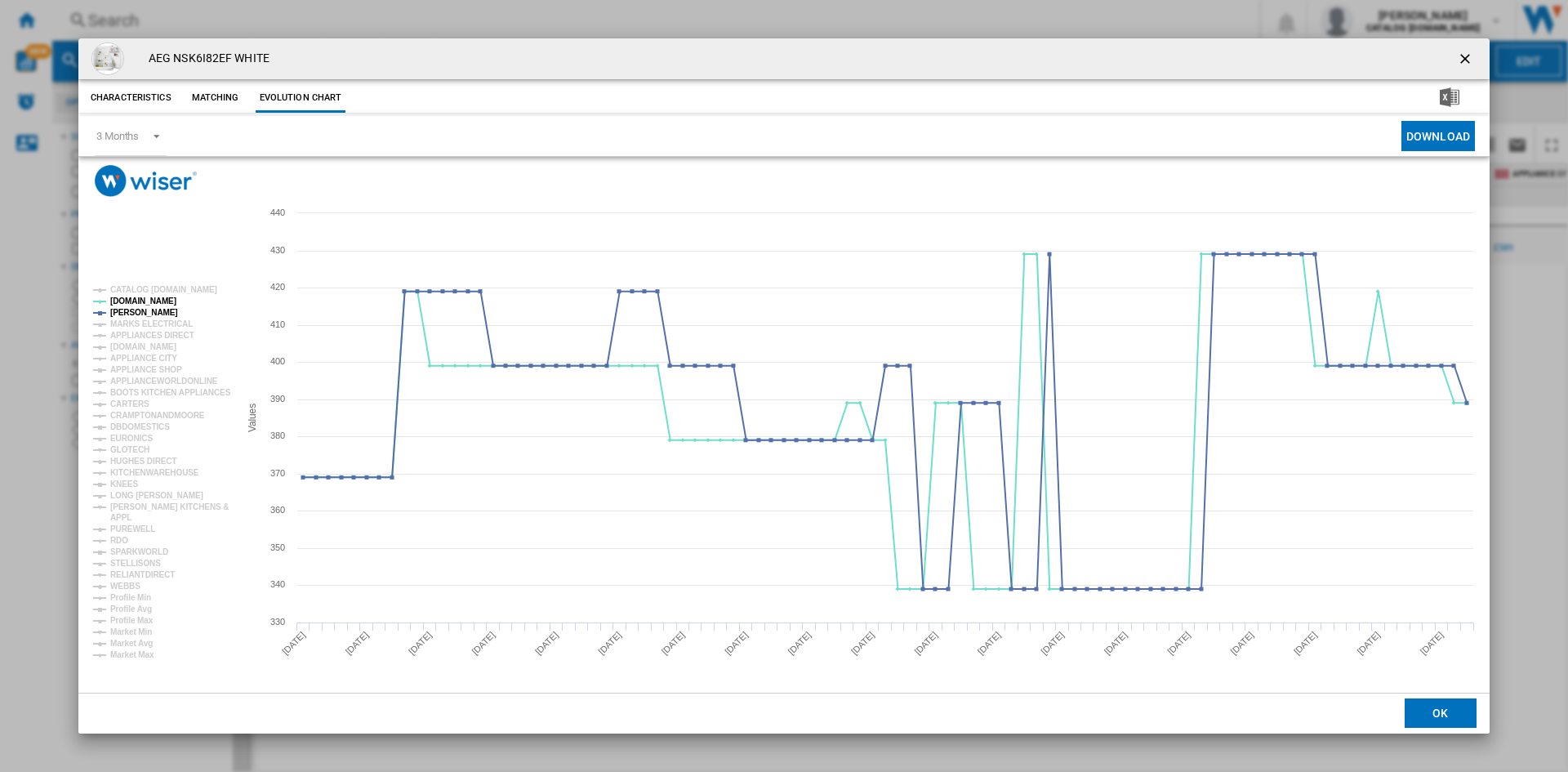
click at [904, 101] on div "Characteristics Matching Evolution chart" at bounding box center [784, 96] width 1411 height 33
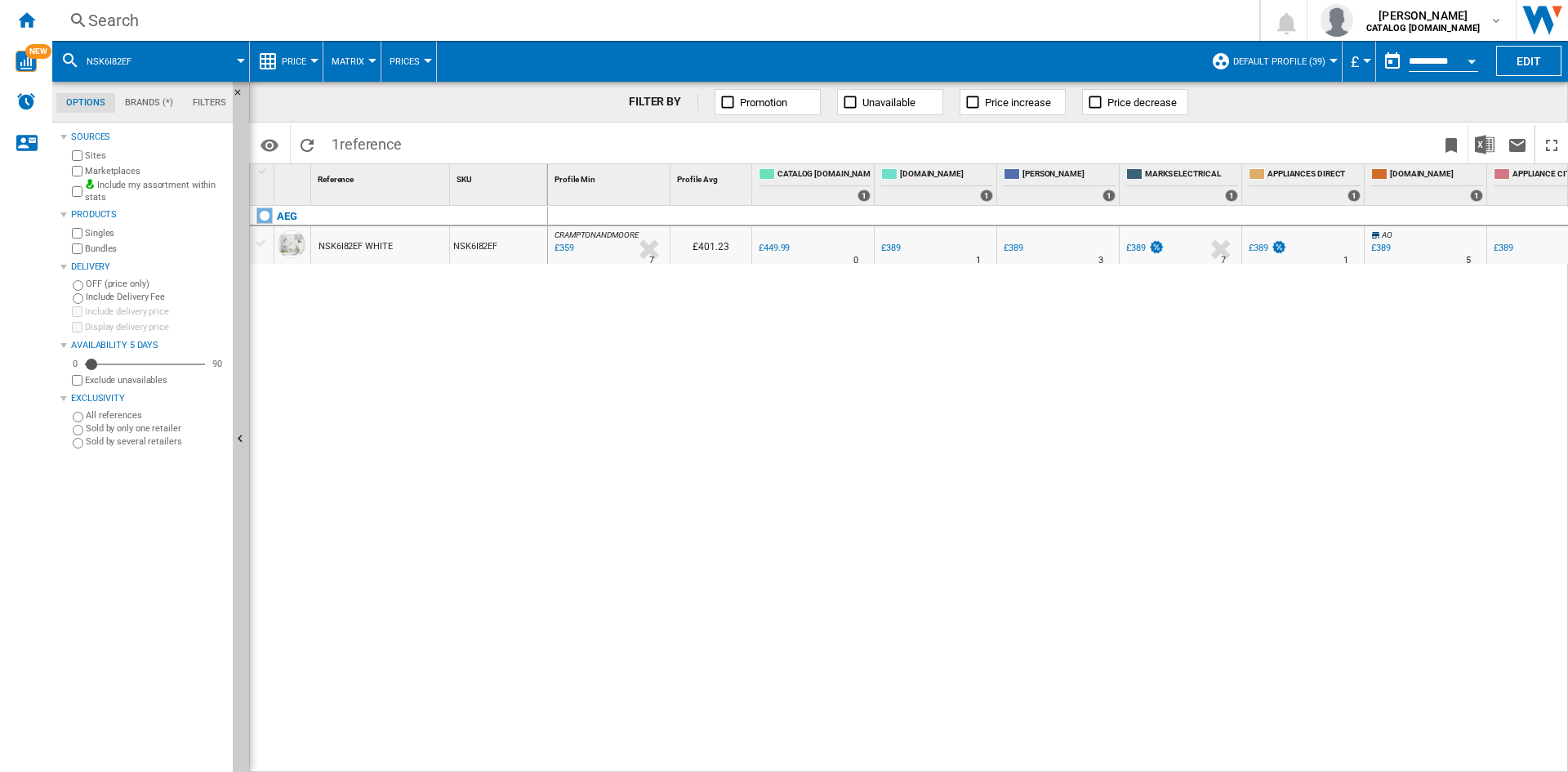
click at [780, 21] on div "Search" at bounding box center [652, 21] width 1128 height 23
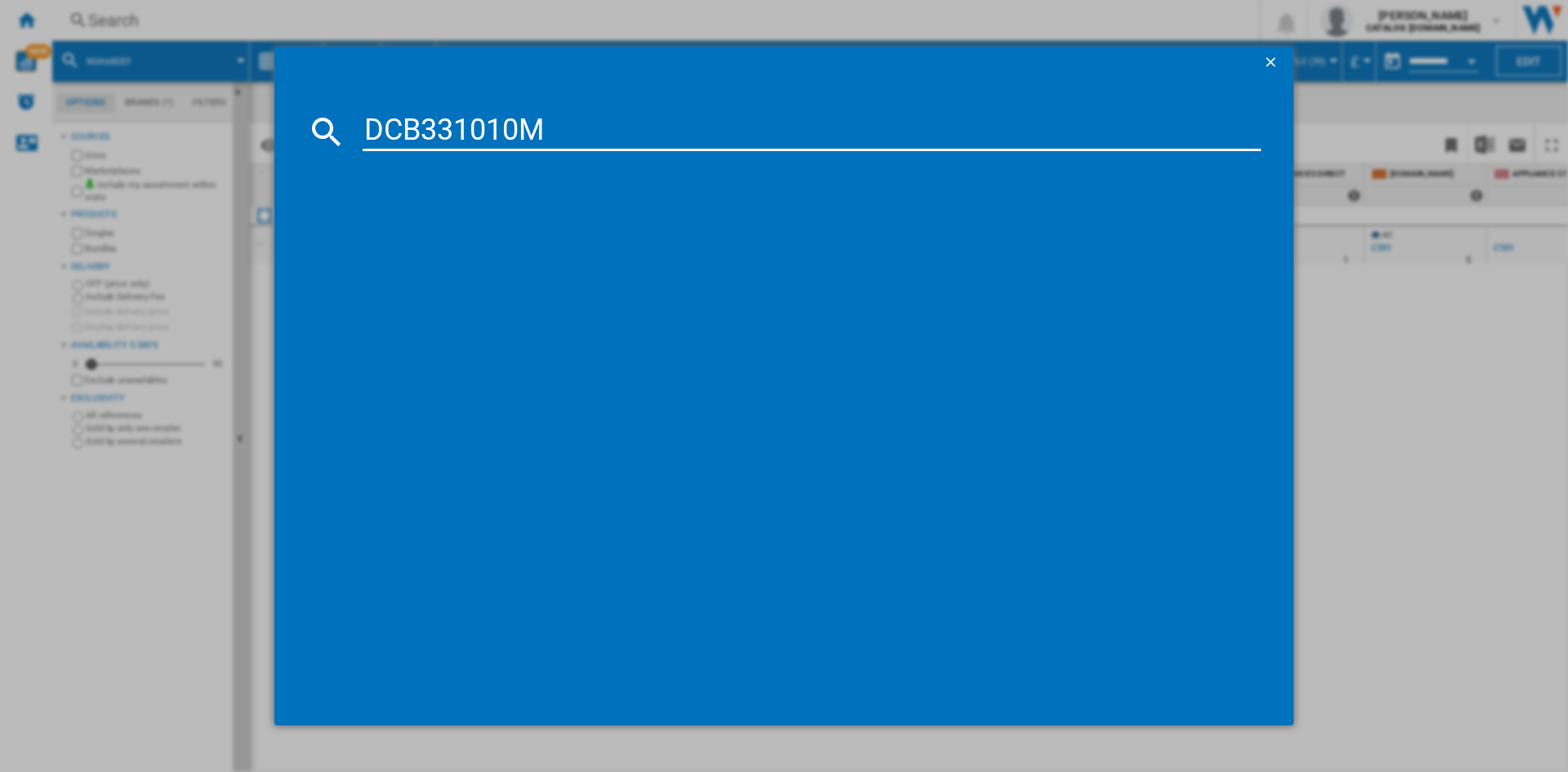
type input "DCB331010M"
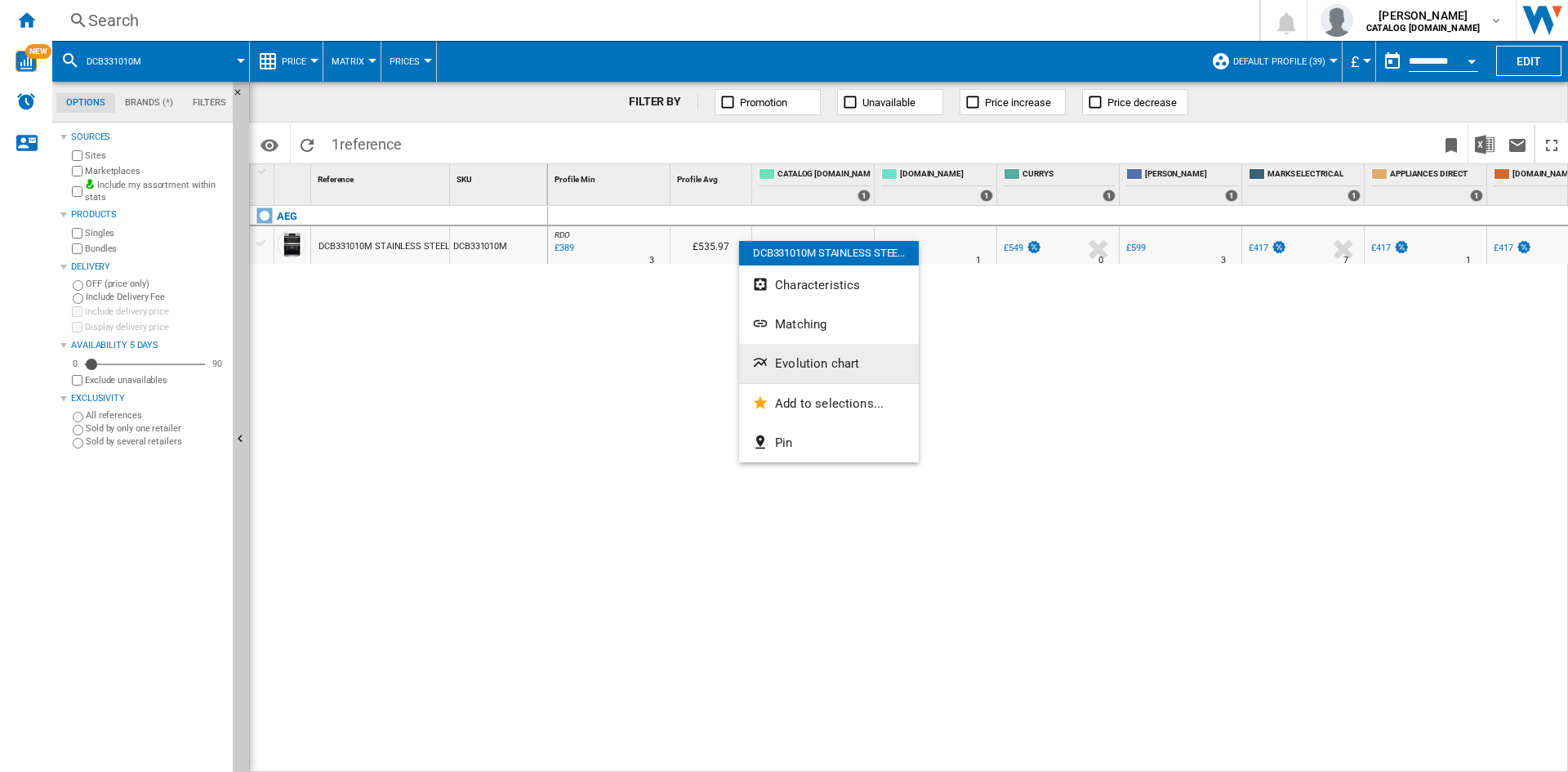
click at [785, 365] on span "Evolution chart" at bounding box center [817, 363] width 84 height 14
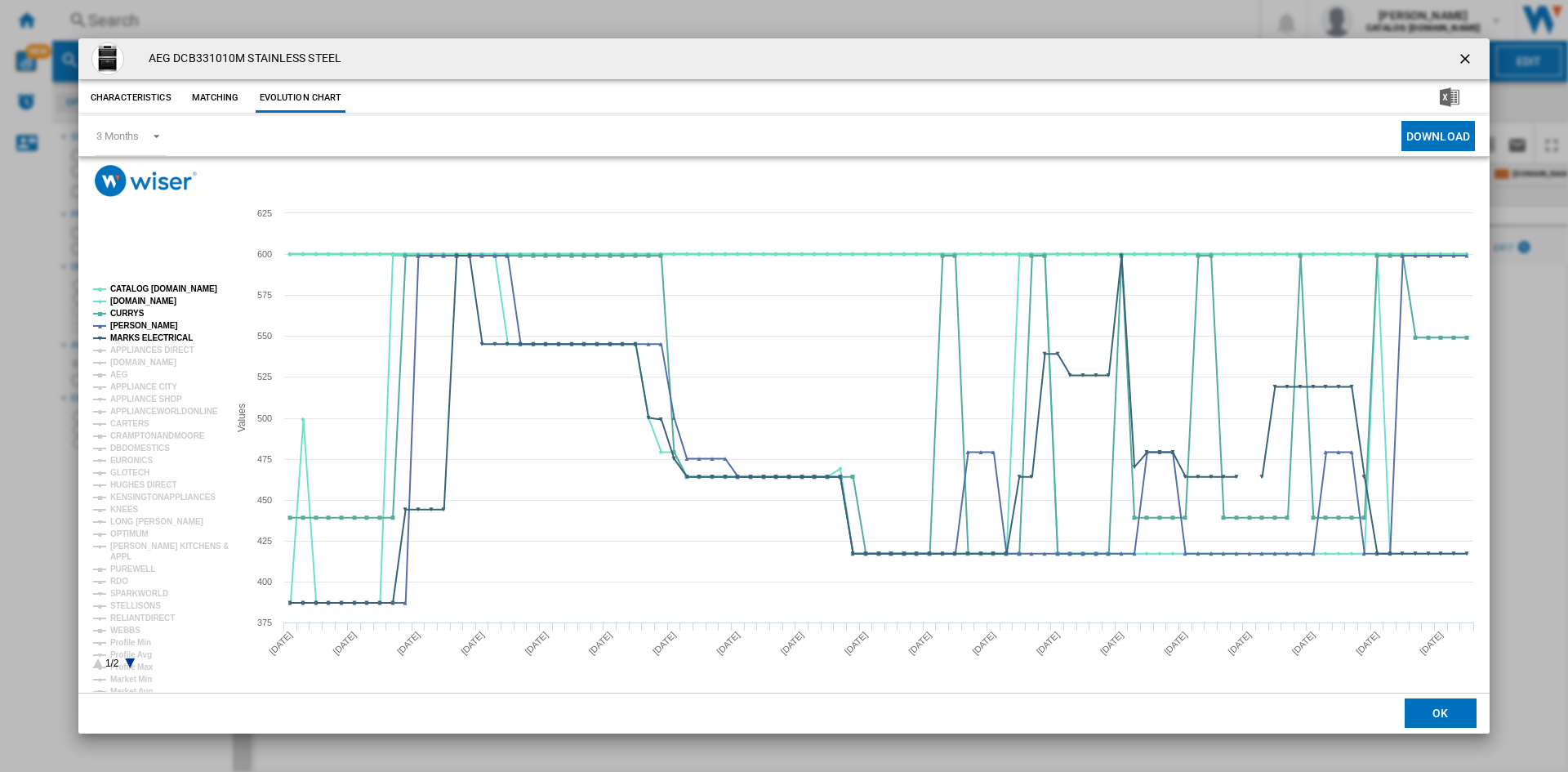
click at [164, 292] on tspan "CATALOG [DOMAIN_NAME]" at bounding box center [164, 289] width 107 height 9
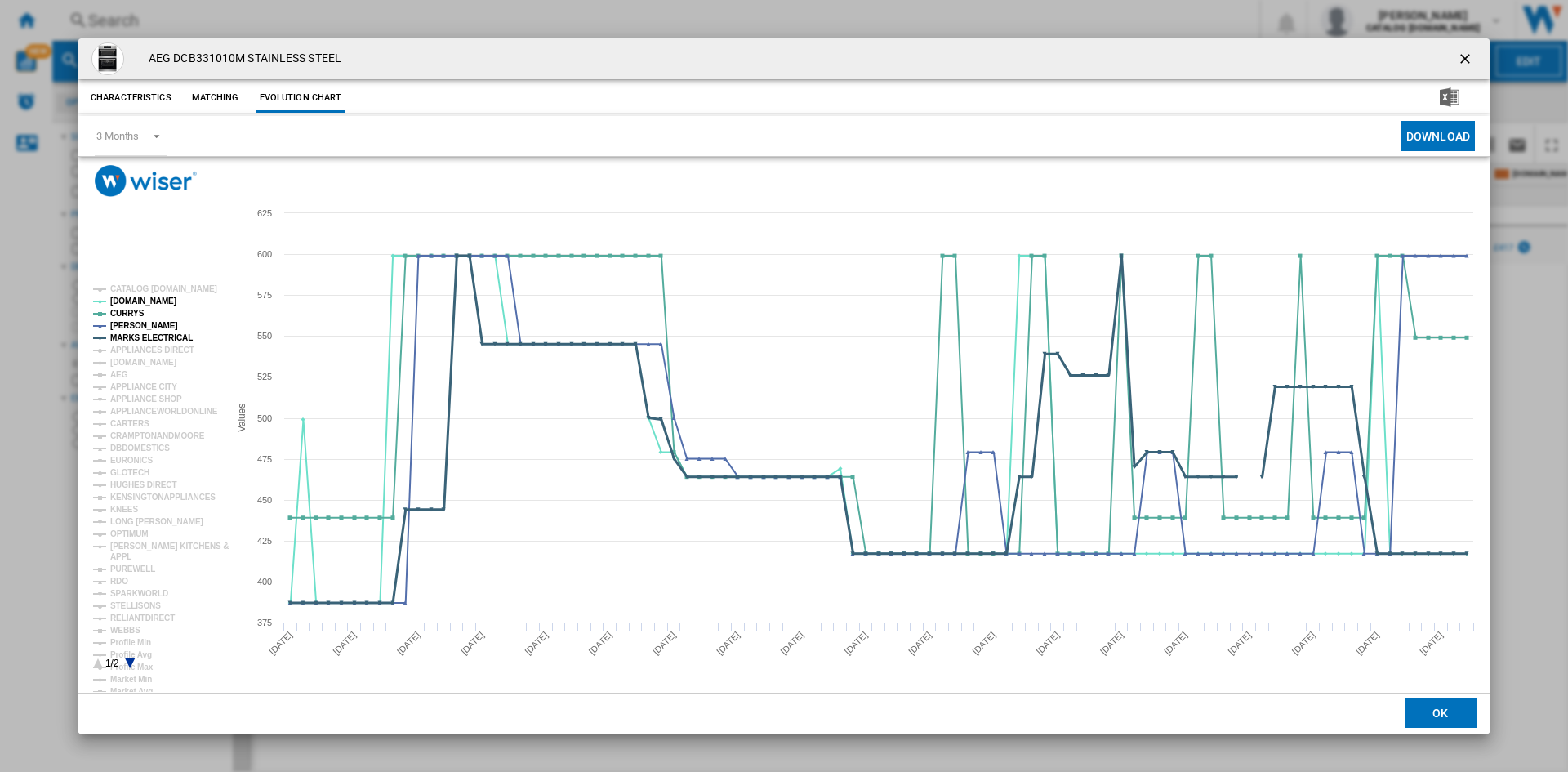
click at [168, 339] on tspan "MARKS ELECTRICAL" at bounding box center [151, 338] width 82 height 9
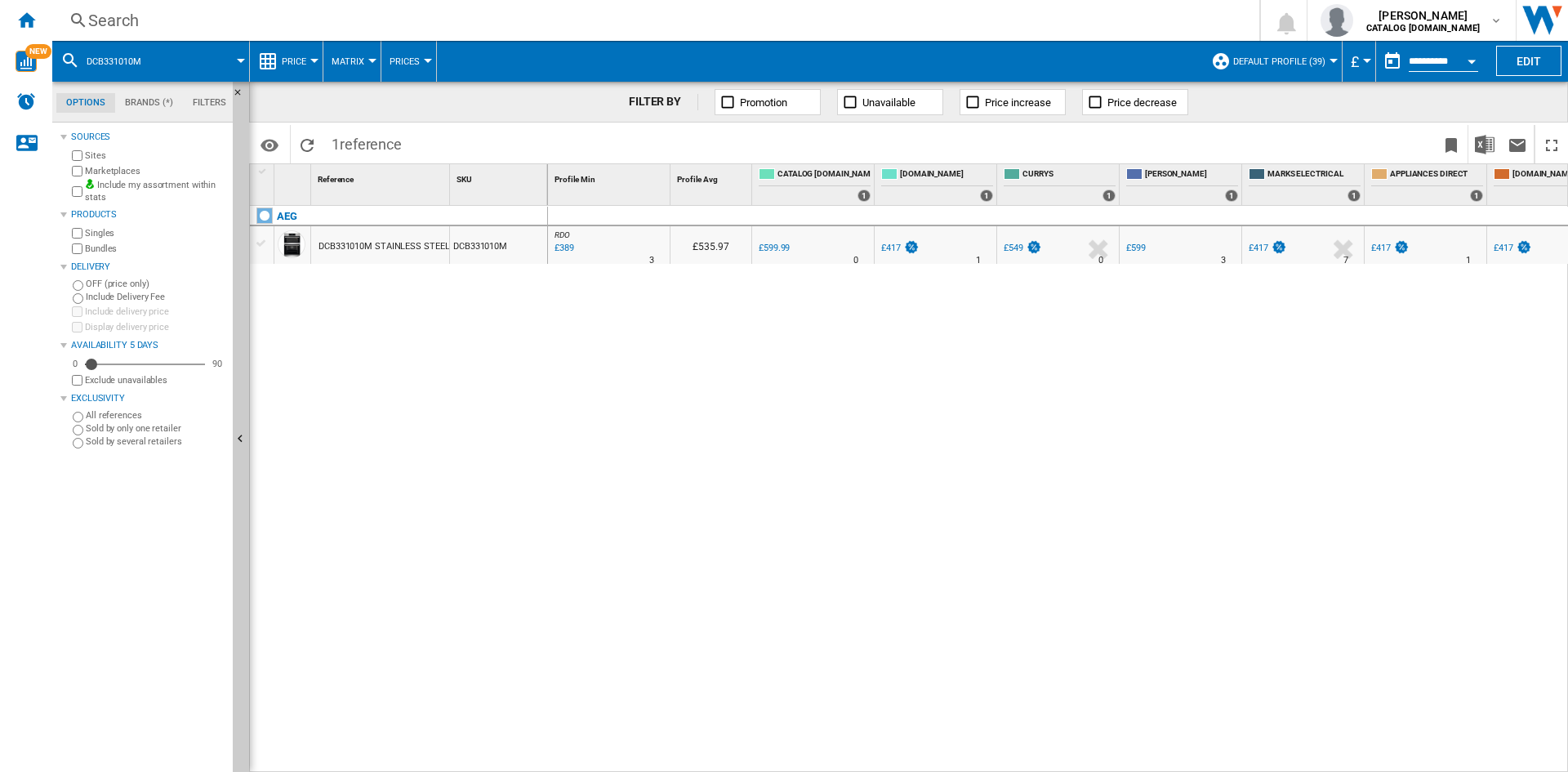
click at [808, 27] on div "Search" at bounding box center [652, 21] width 1128 height 23
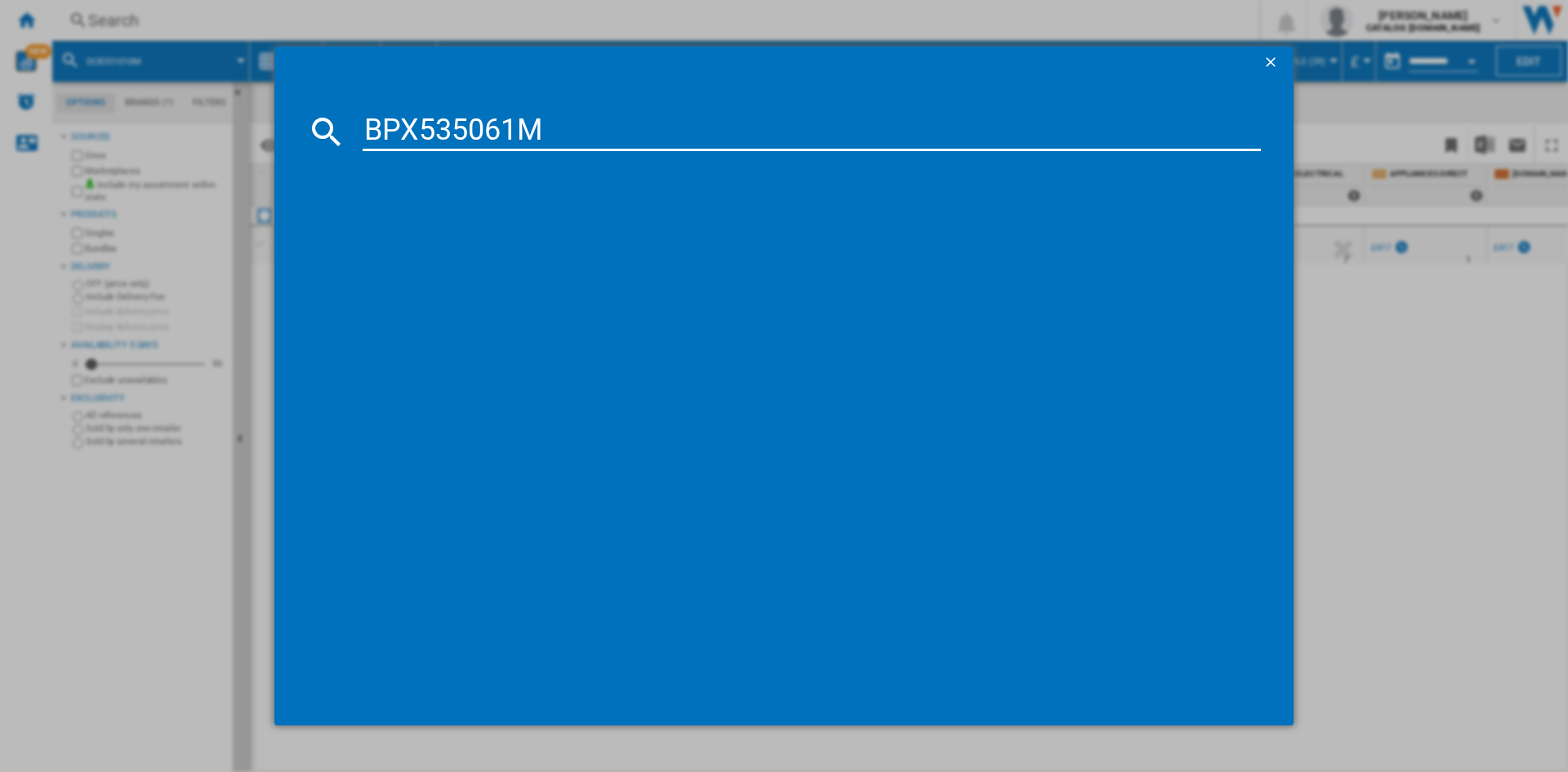
type input "BPX535061M"
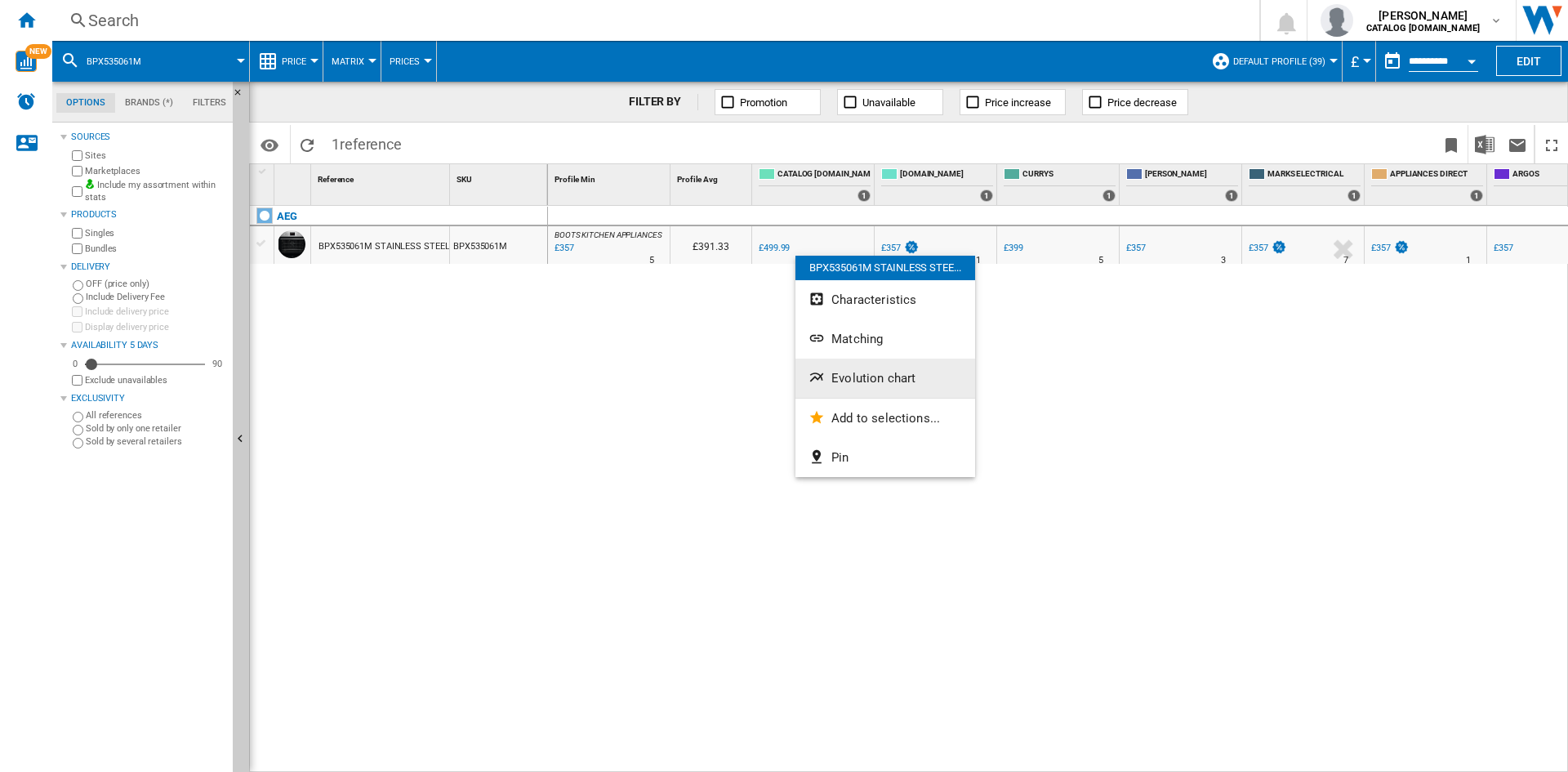
click at [847, 390] on button "Evolution chart" at bounding box center [885, 378] width 180 height 39
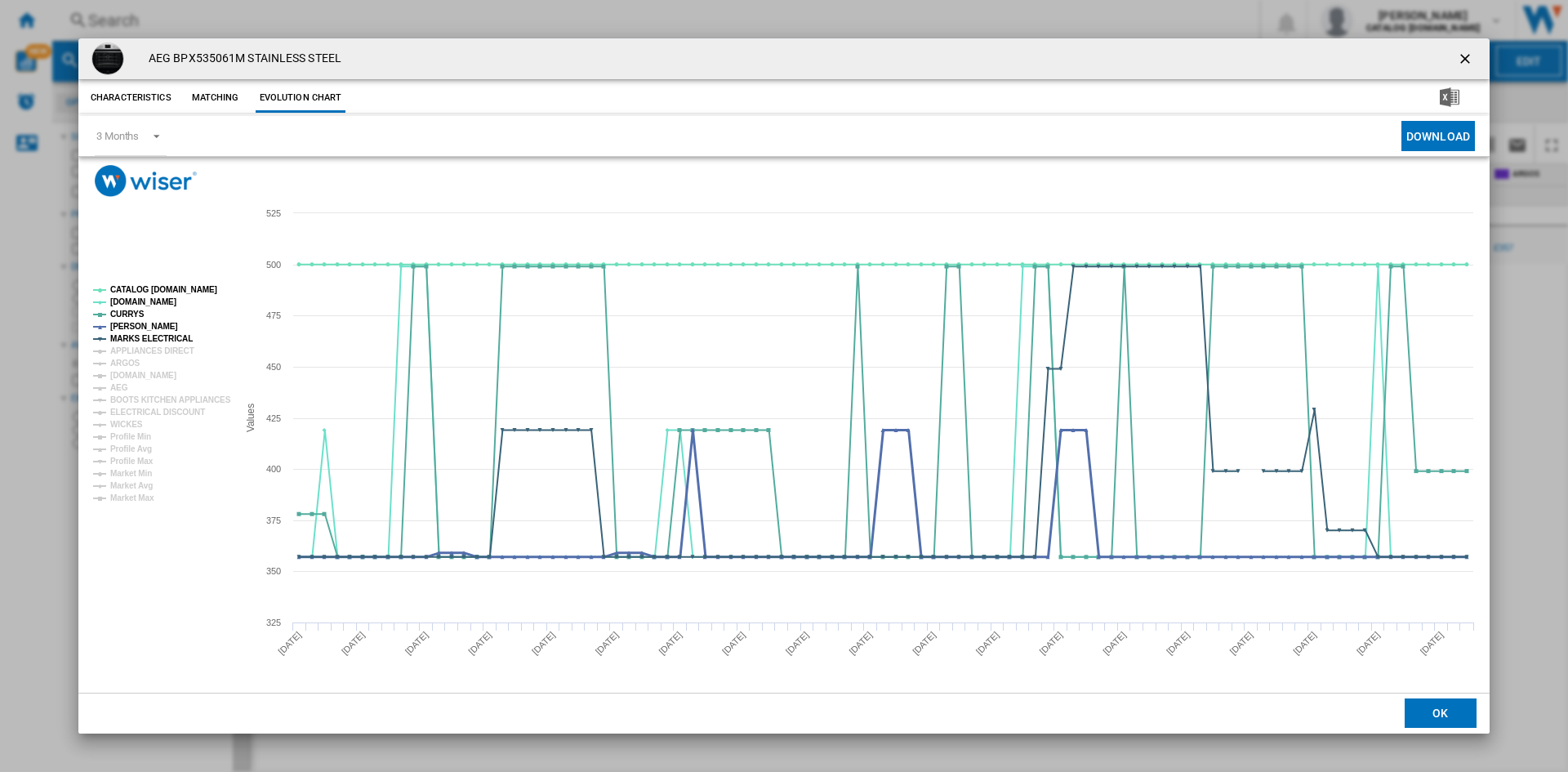
click at [138, 327] on tspan "[PERSON_NAME]" at bounding box center [144, 326] width 68 height 9
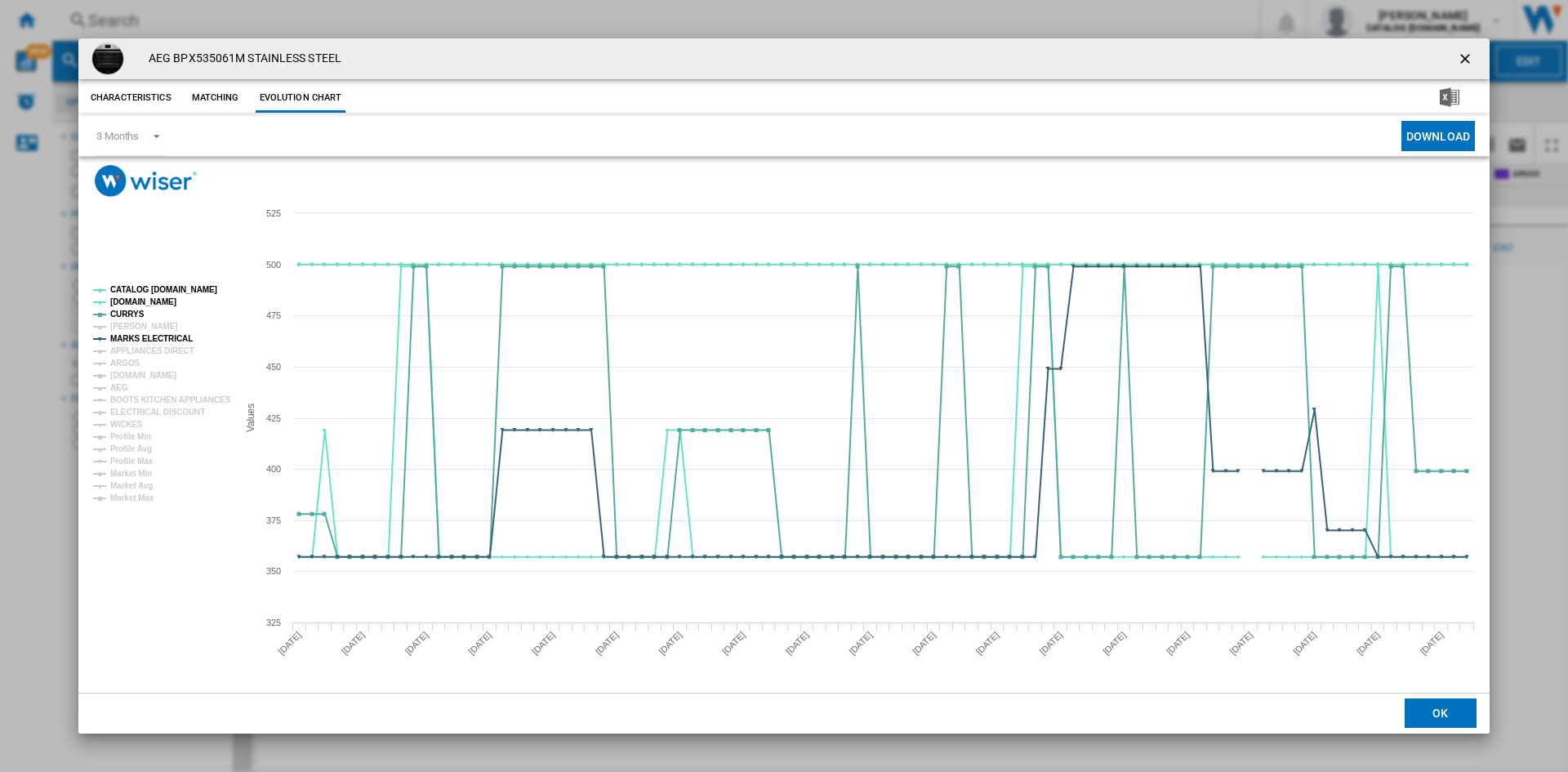
click at [138, 327] on tspan "[PERSON_NAME]" at bounding box center [144, 326] width 68 height 9
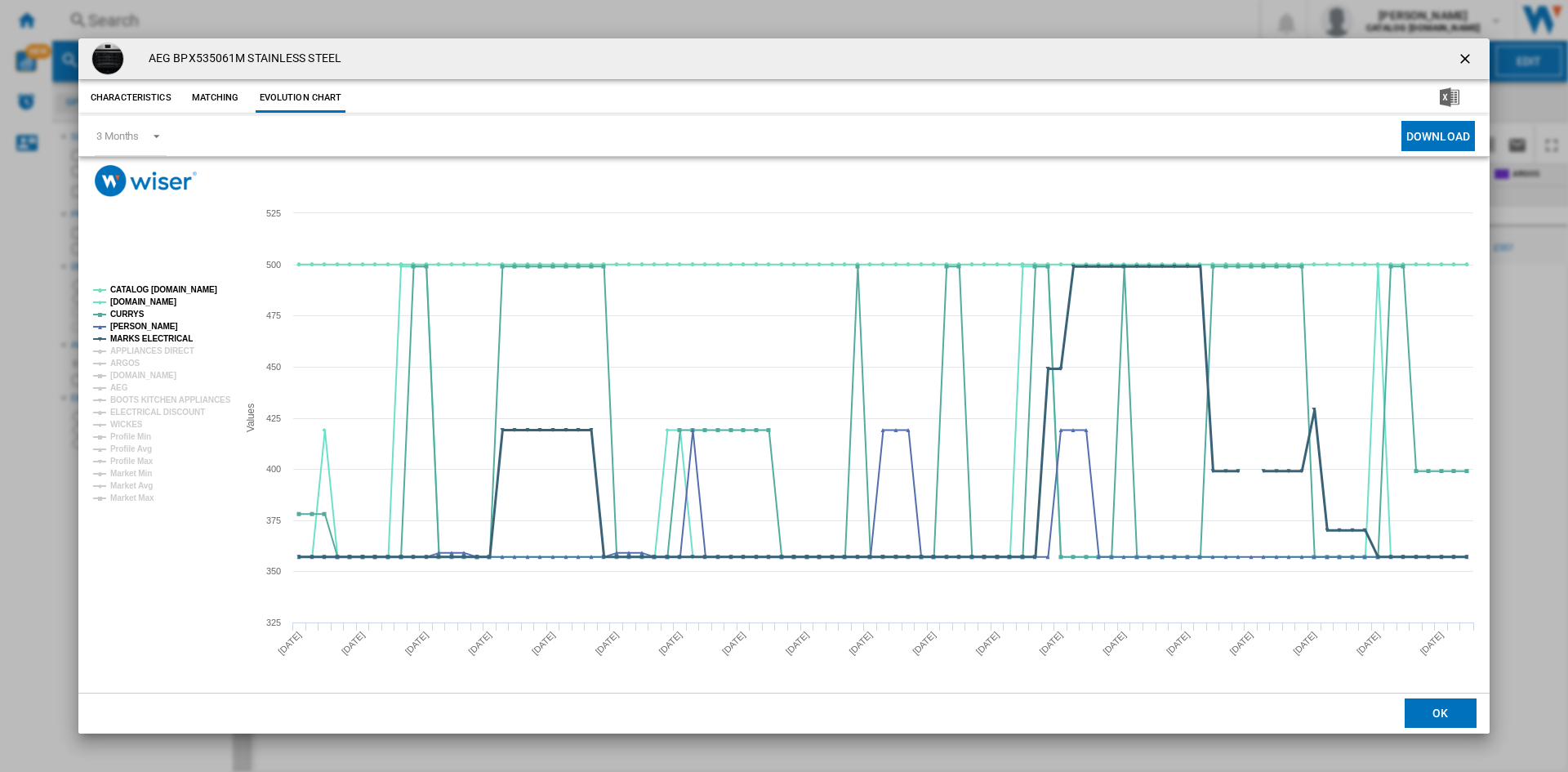
click at [153, 335] on tspan "MARKS ELECTRICAL" at bounding box center [151, 339] width 82 height 9
